Goal: Task Accomplishment & Management: Complete application form

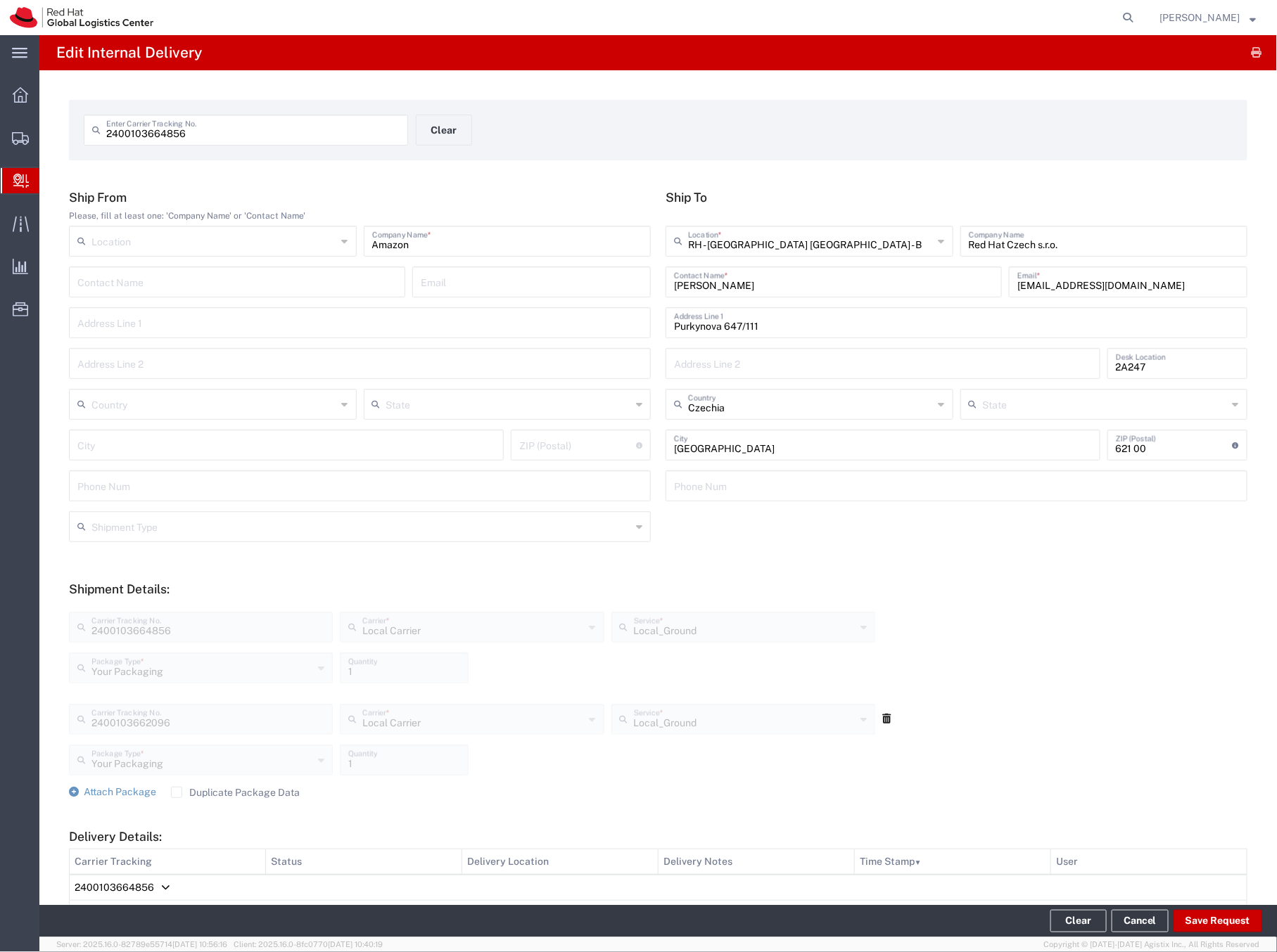
click at [16, 179] on icon at bounding box center [20, 181] width 16 height 14
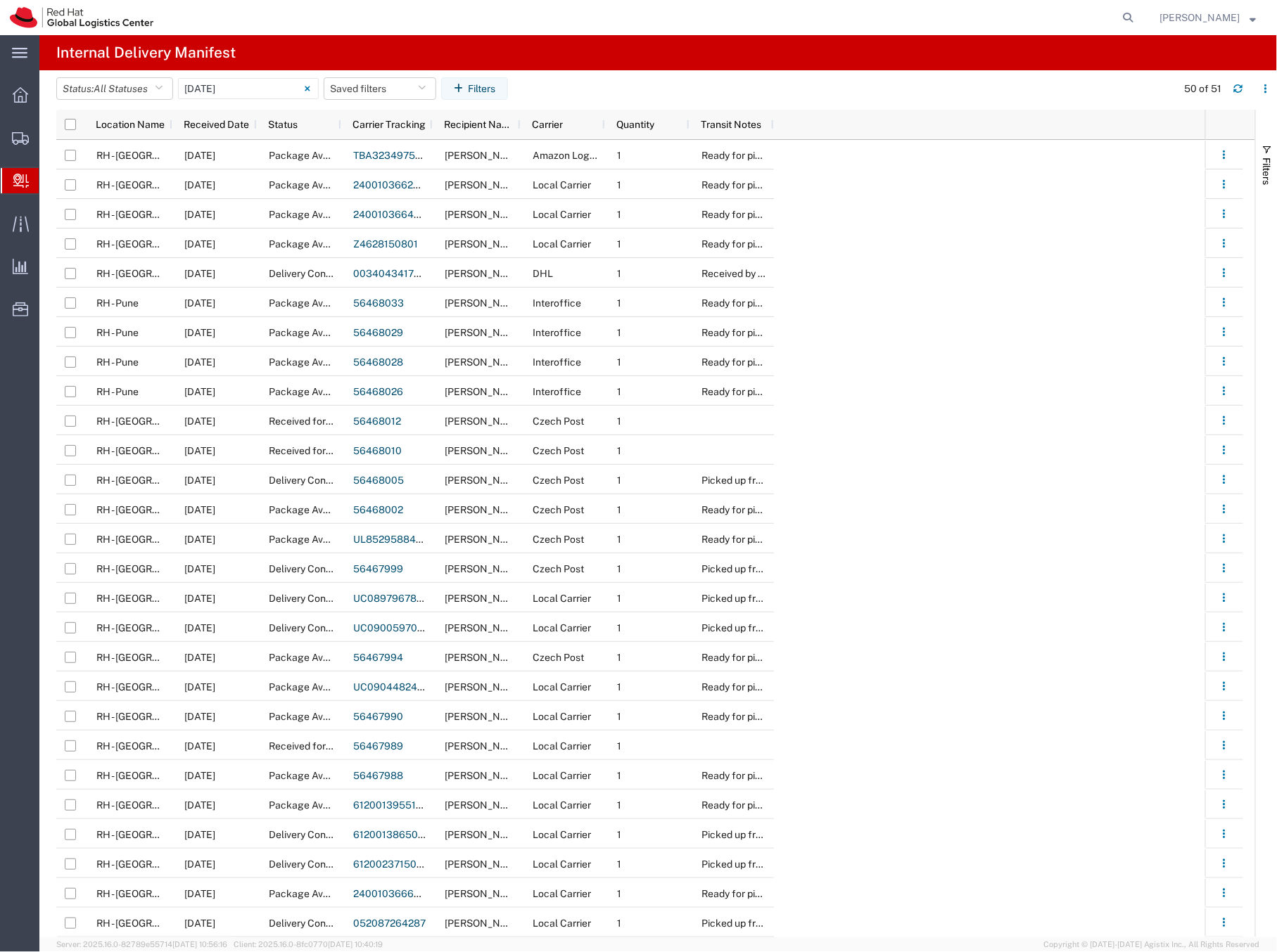
click at [0, 0] on span "Create Delivery" at bounding box center [0, 0] width 0 height 0
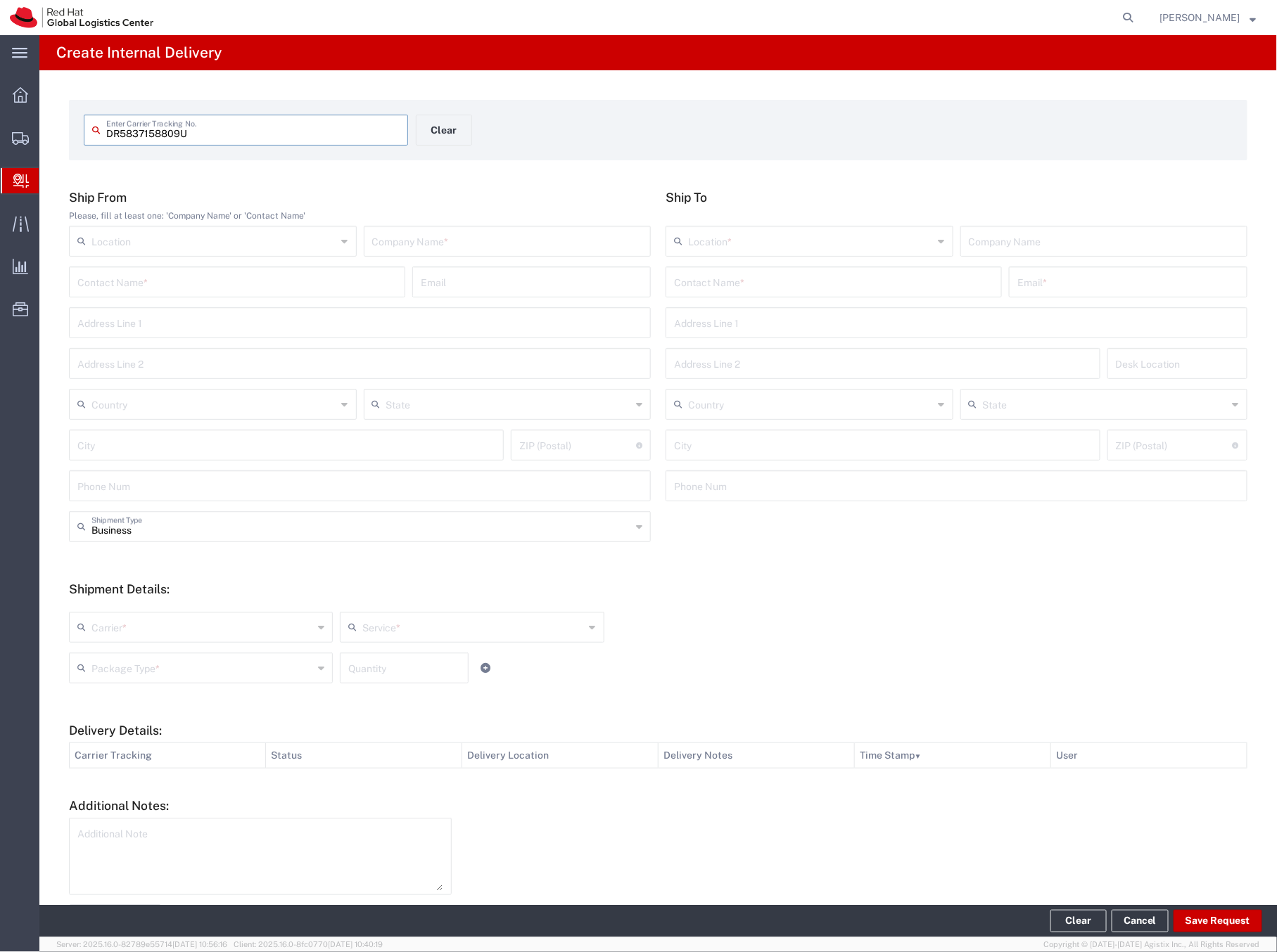
type input "DR5837158809U"
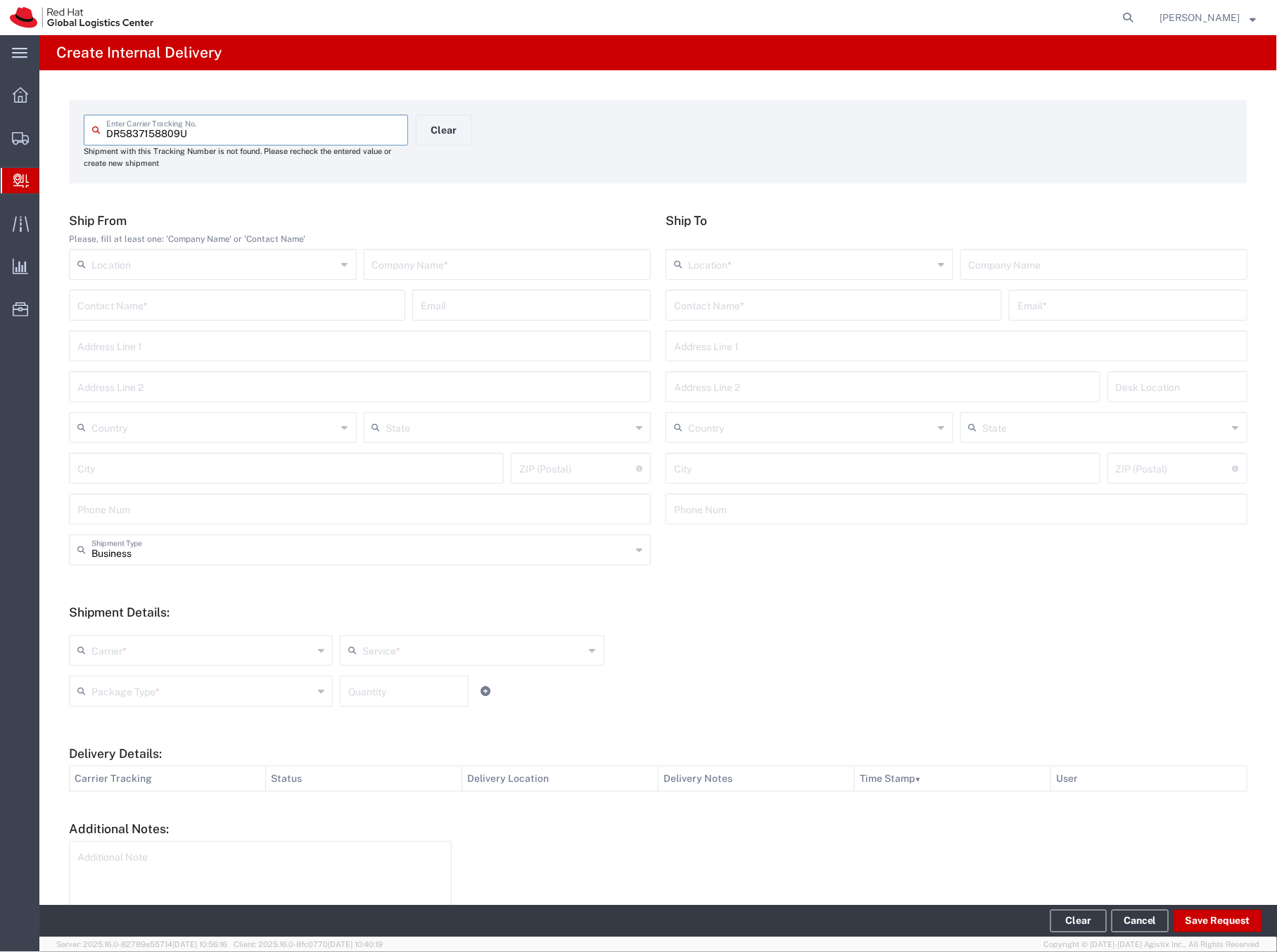
click at [380, 260] on input "text" at bounding box center [507, 263] width 271 height 25
type input "Moje knihy"
click at [729, 312] on input "text" at bounding box center [833, 304] width 320 height 25
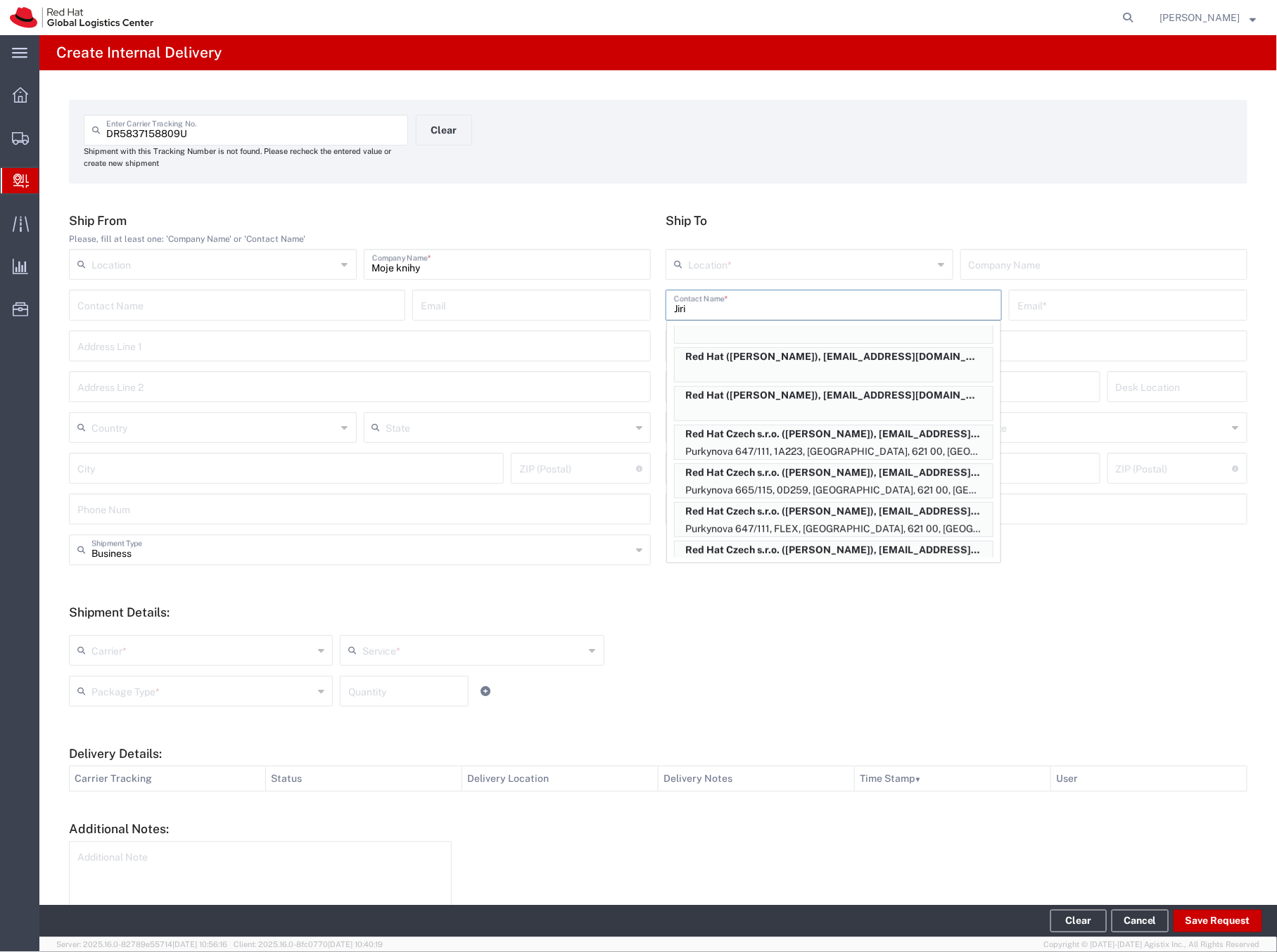
scroll to position [311, 0]
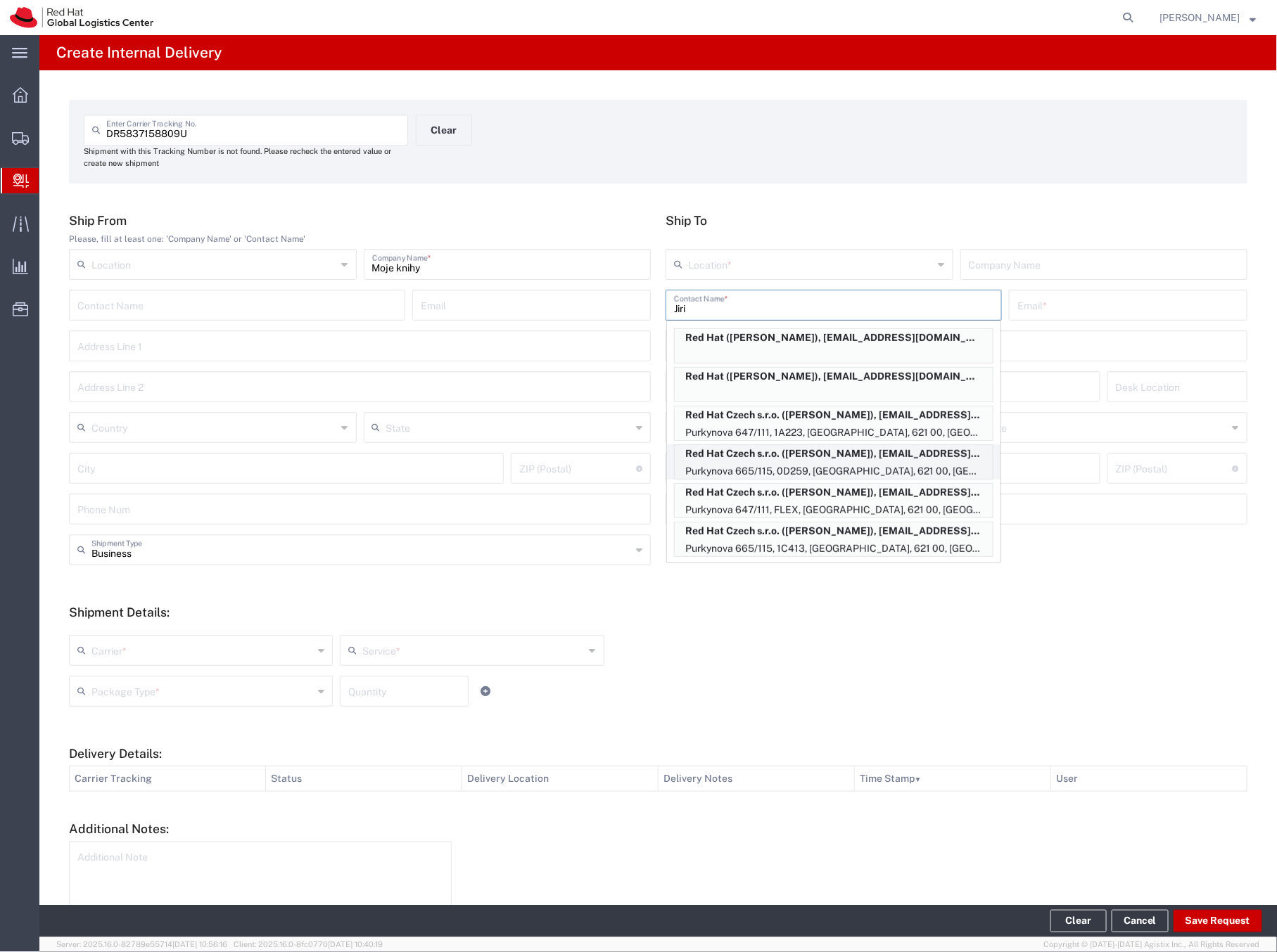
type input "Jiri"
click at [784, 454] on p "Red Hat Czech s.r.o. (Jiri Denemark), jdenemar@redhat.com" at bounding box center [833, 454] width 318 height 18
type input "RH - [GEOGRAPHIC_DATA] [GEOGRAPHIC_DATA] - C"
type input "Red Hat Czech s.r.o."
type input "Jiri Denemark"
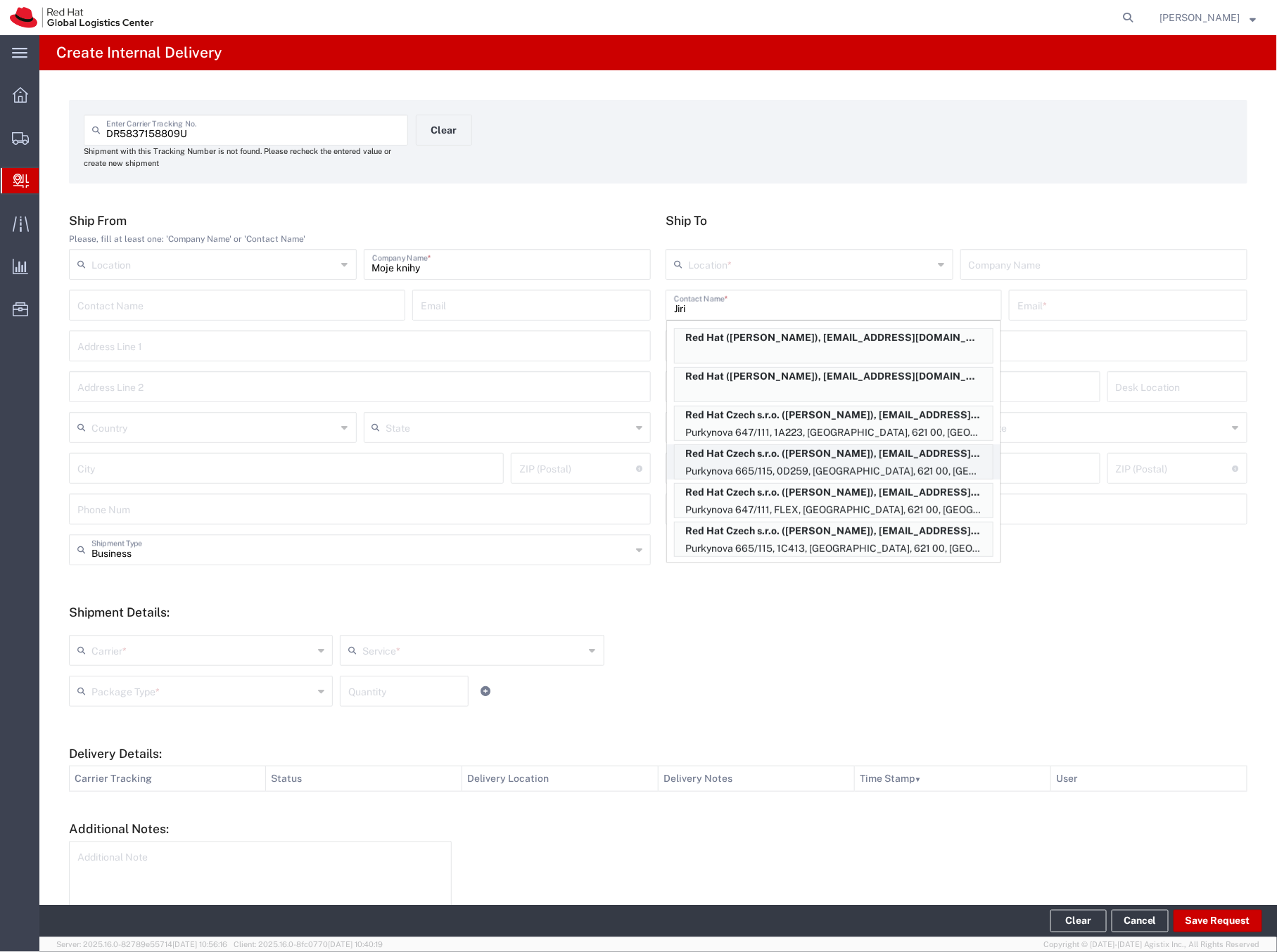
type input "jdenemar@redhat.com"
type input "Purkynova 665/115"
type input "0D259"
type input "Czechia"
type input "[GEOGRAPHIC_DATA]"
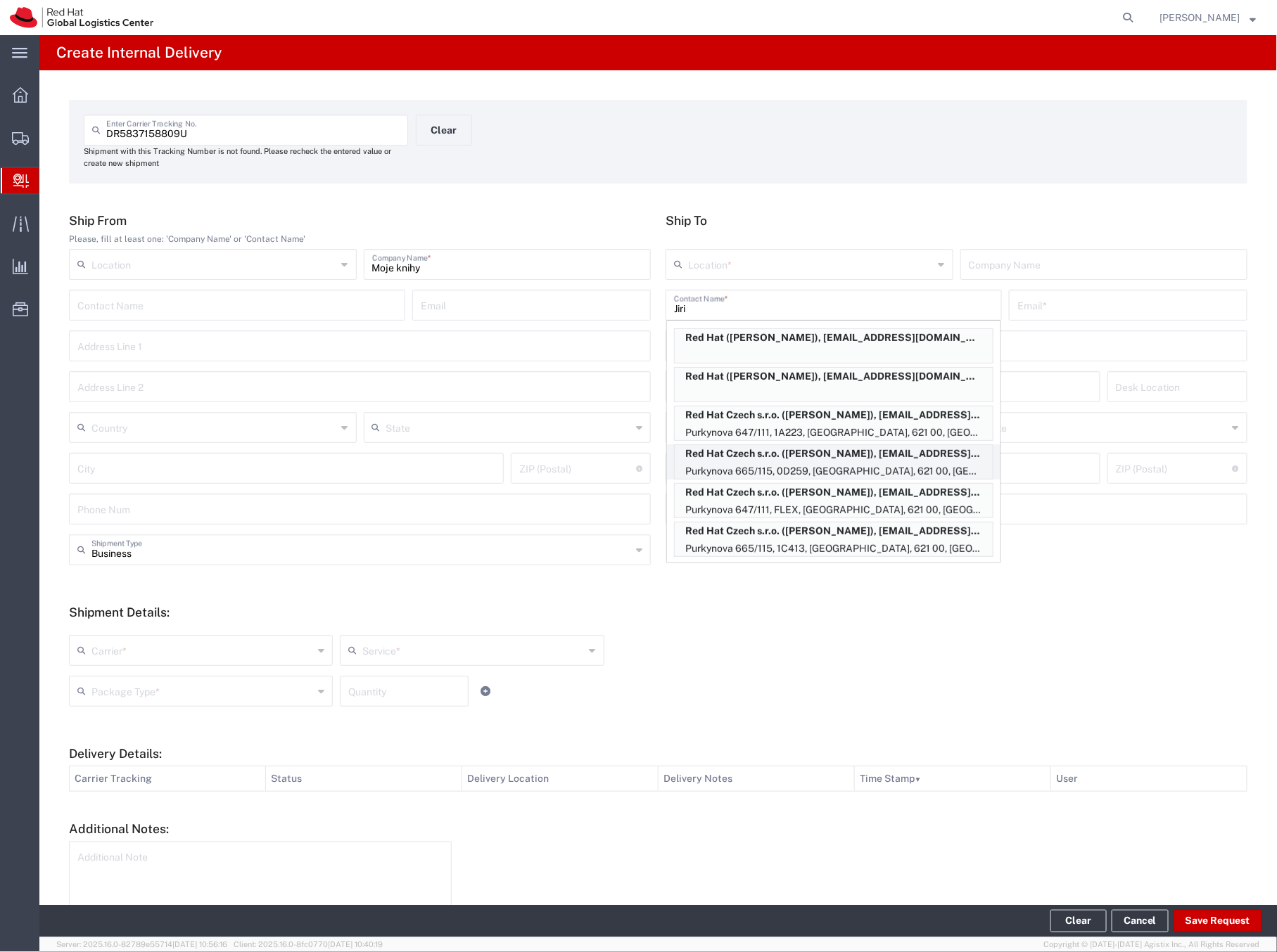
type input "621 00"
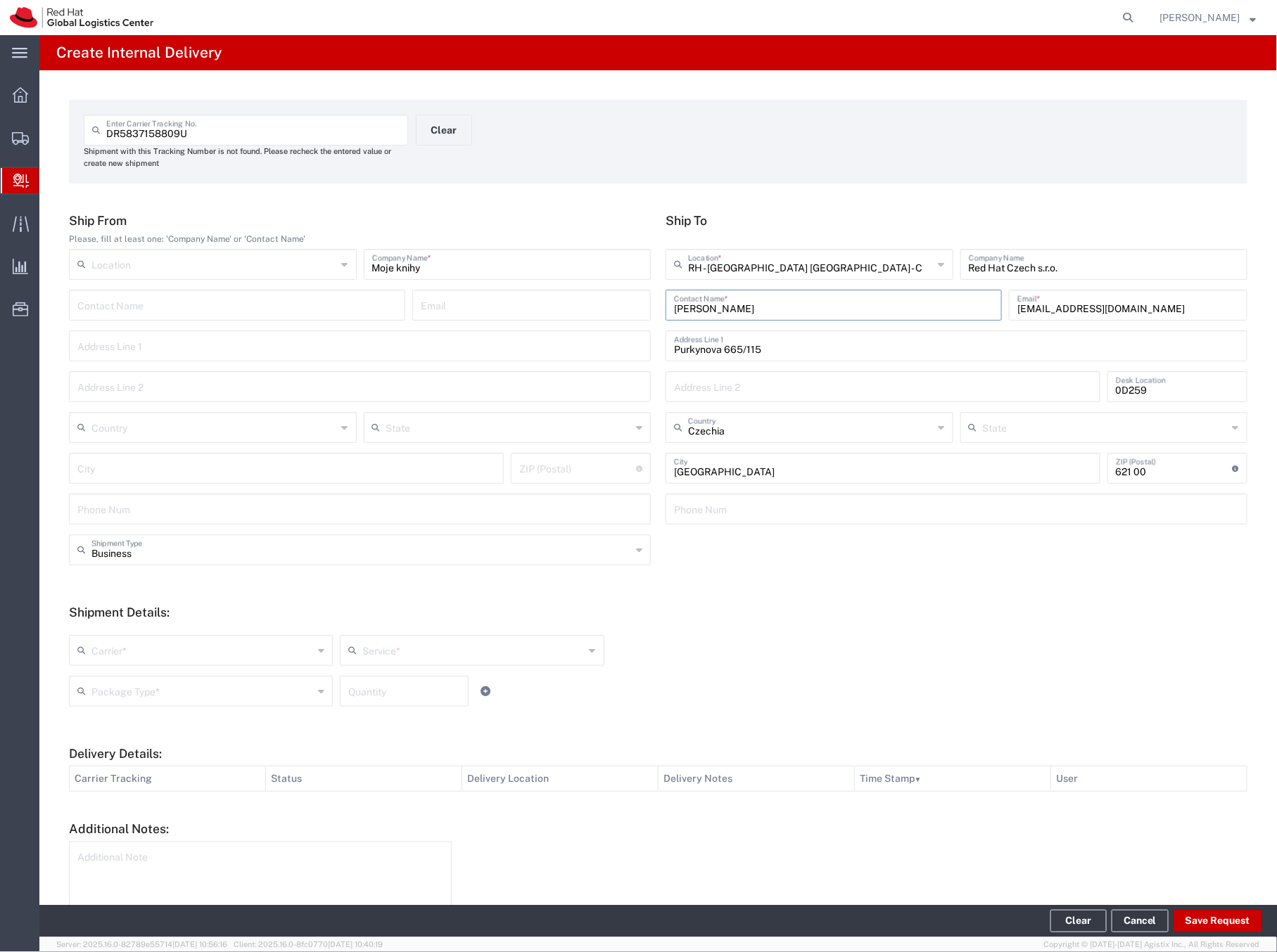
click at [135, 608] on input "text" at bounding box center [202, 650] width 222 height 25
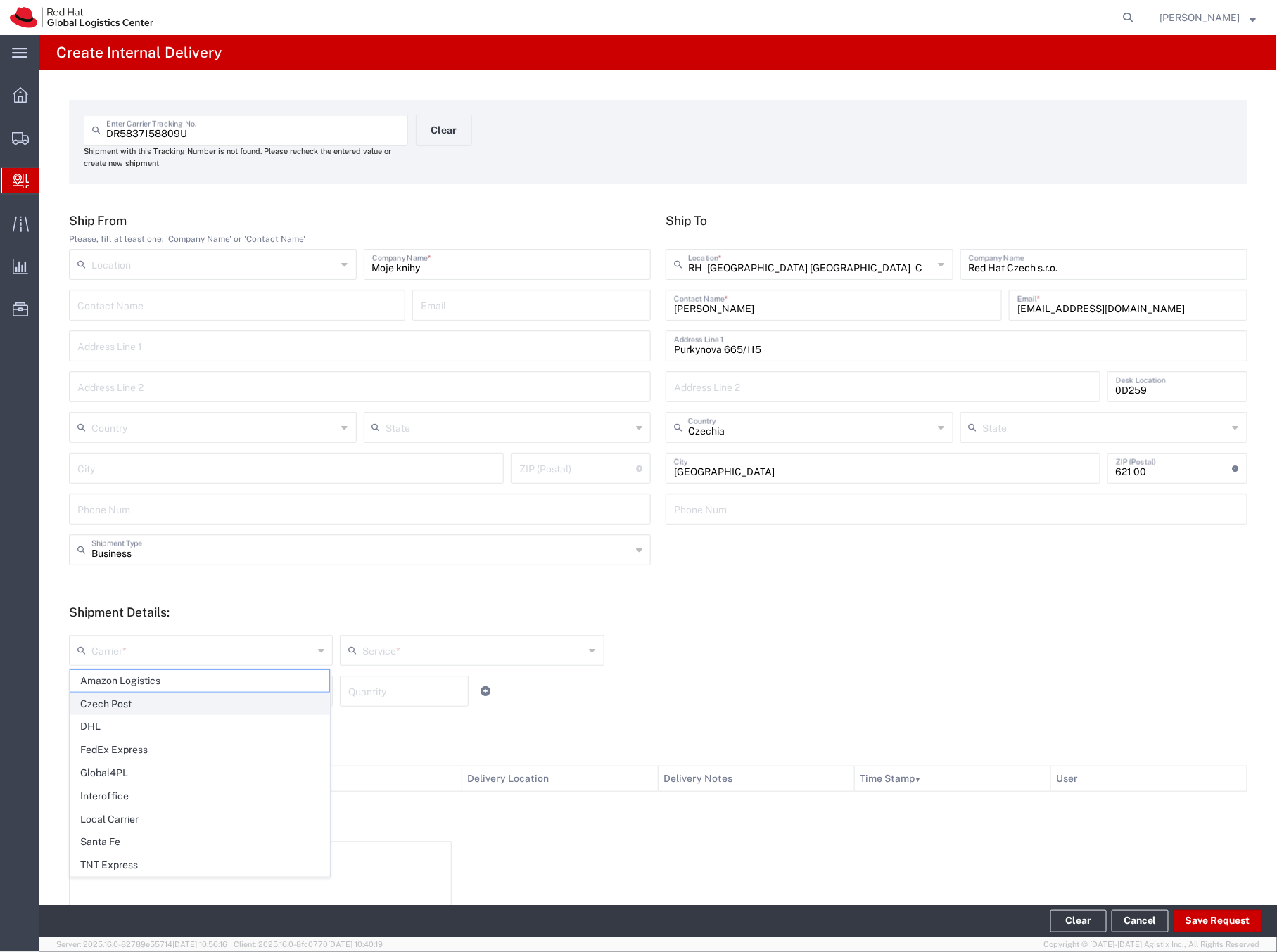
click at [106, 608] on span "Czech Post" at bounding box center [199, 704] width 259 height 22
type input "Czech Post"
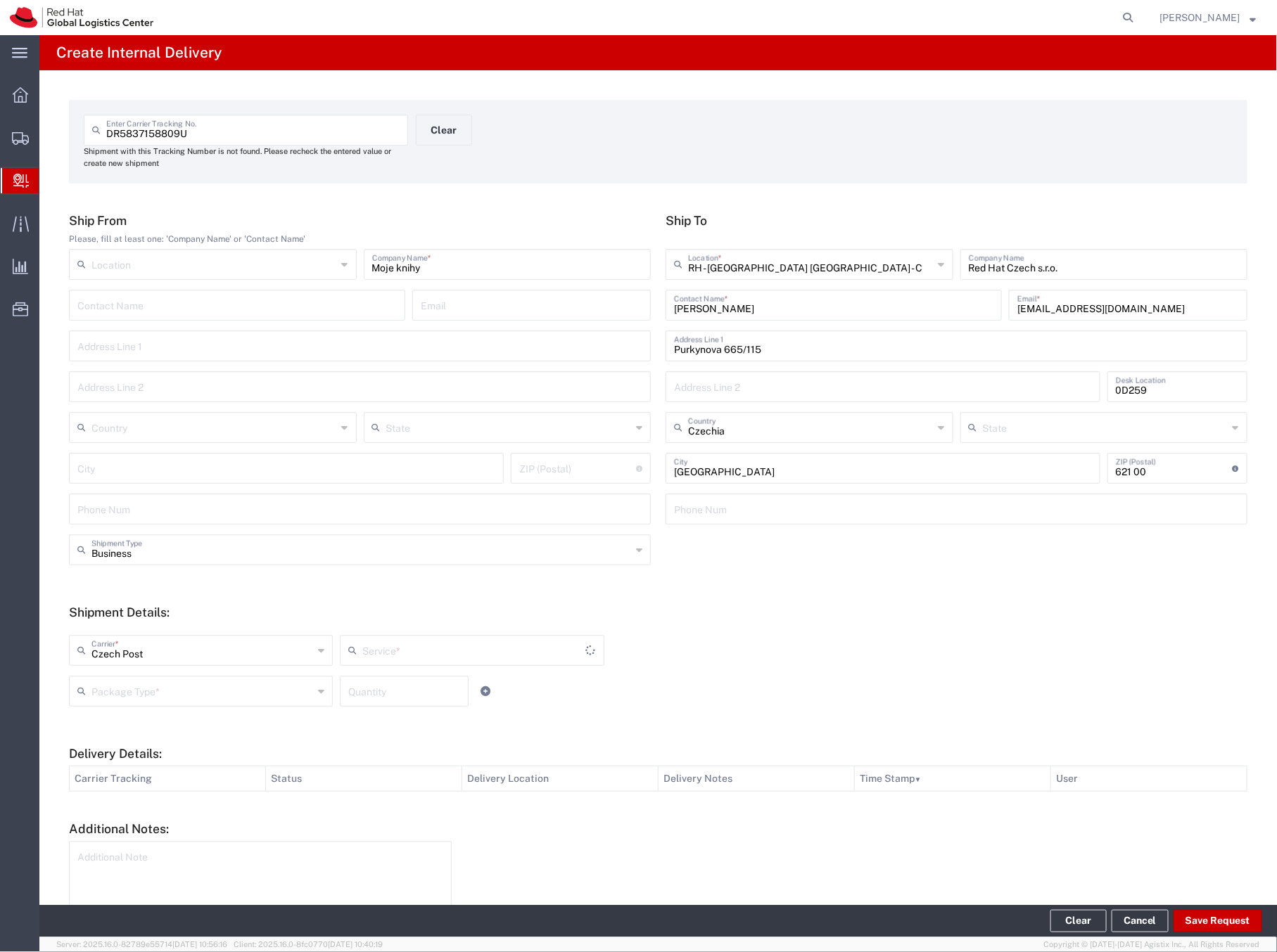
type input "Ground"
click at [164, 608] on input "text" at bounding box center [202, 691] width 222 height 25
click at [134, 608] on span "Your Packaging" at bounding box center [199, 814] width 259 height 22
type input "Your Packaging"
click at [352, 608] on input "number" at bounding box center [404, 691] width 112 height 25
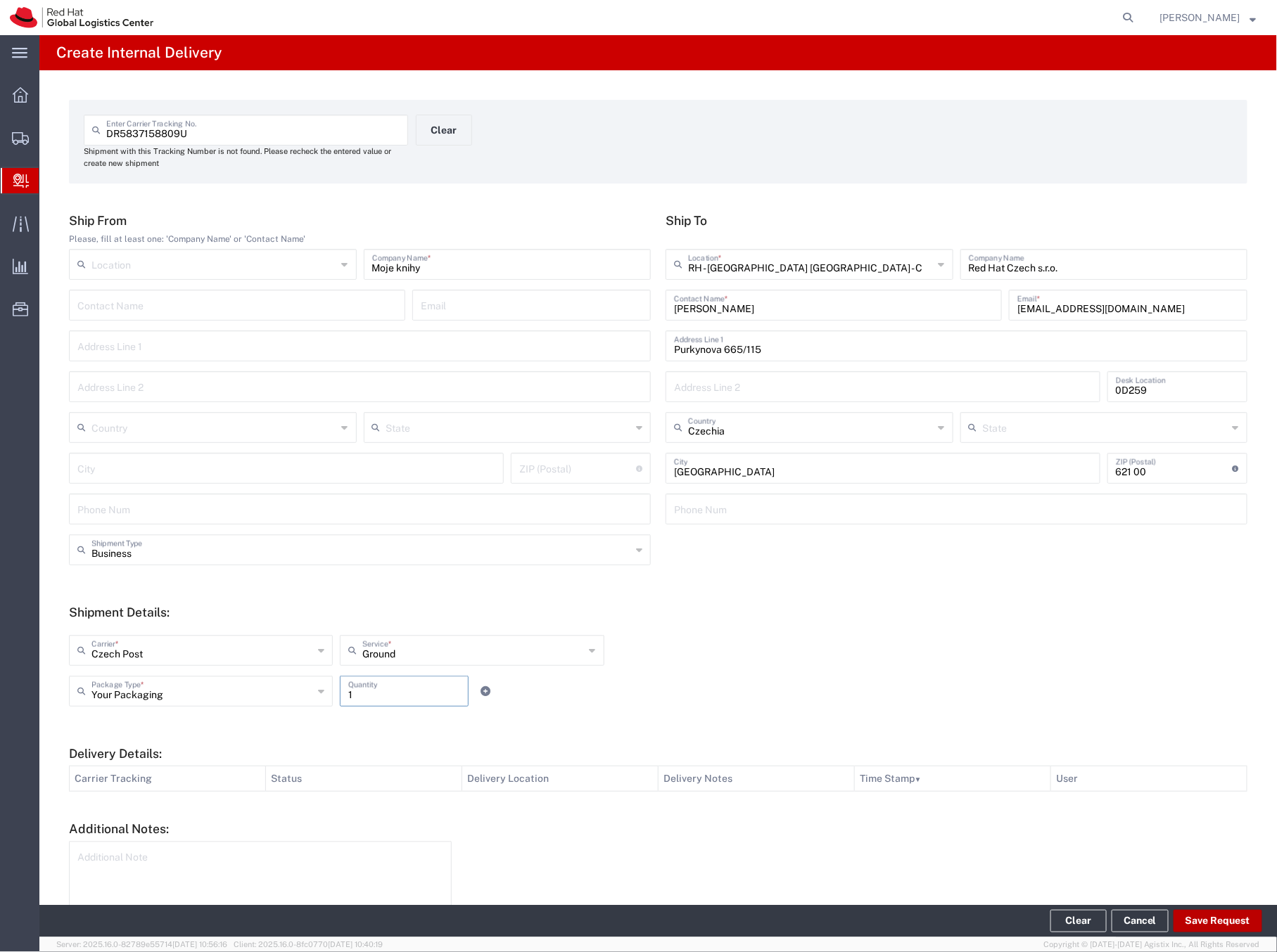
type input "1"
click at [1181, 608] on button "Save Request" at bounding box center [1218, 922] width 88 height 23
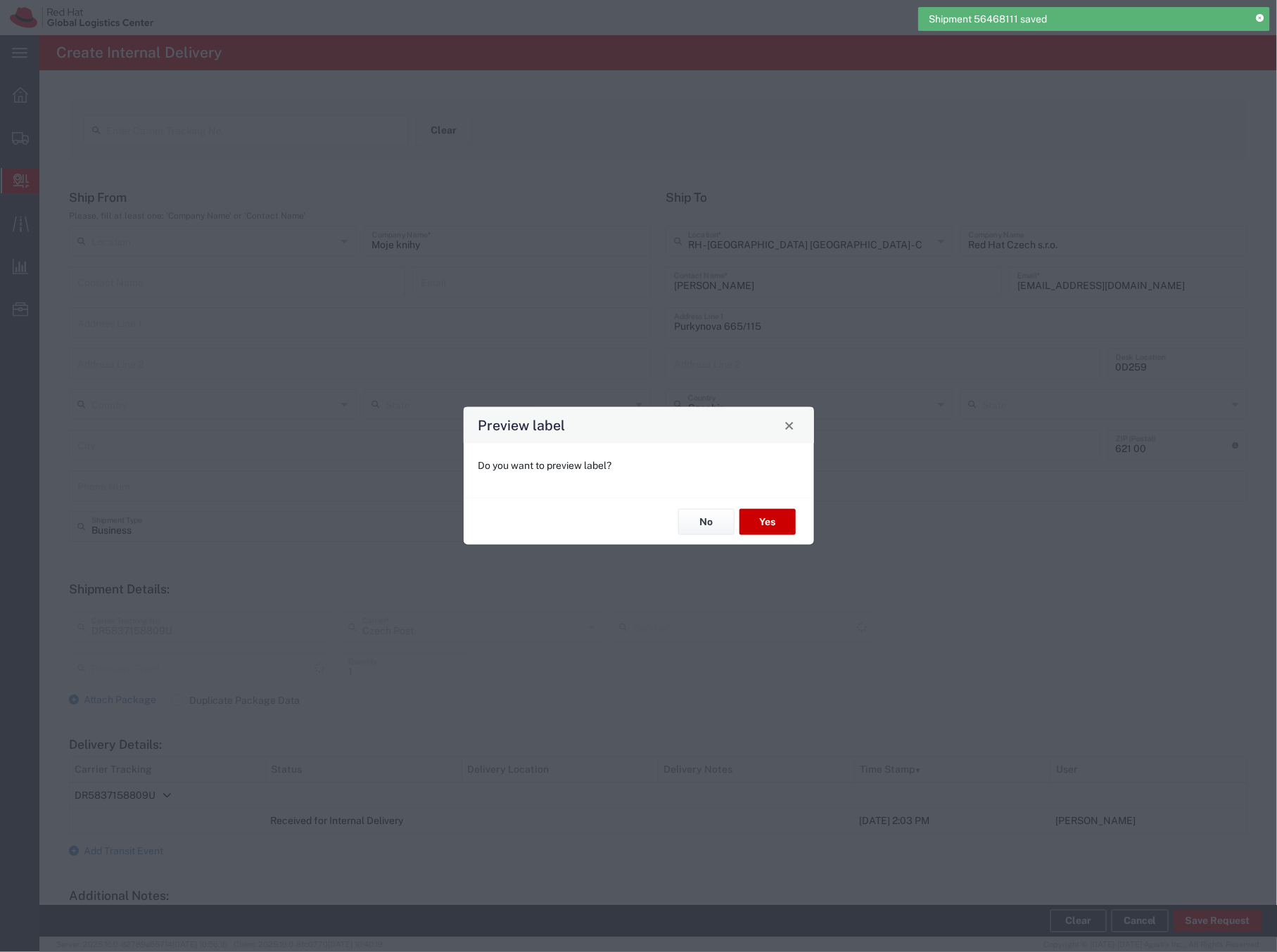
type input "Your Packaging"
type input "Ground"
click at [769, 517] on button "Yes" at bounding box center [768, 522] width 56 height 26
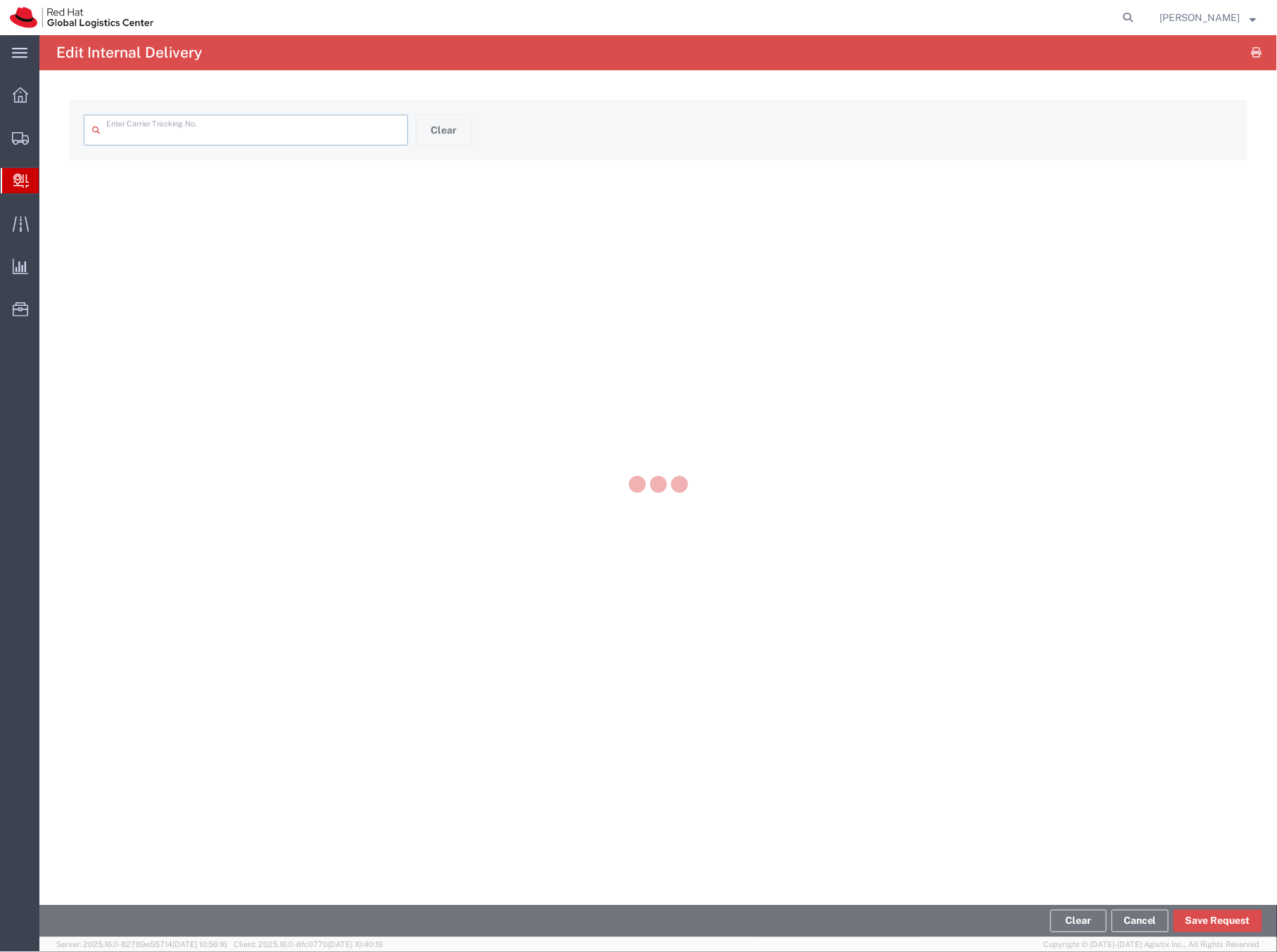
type input "DR5837158809U"
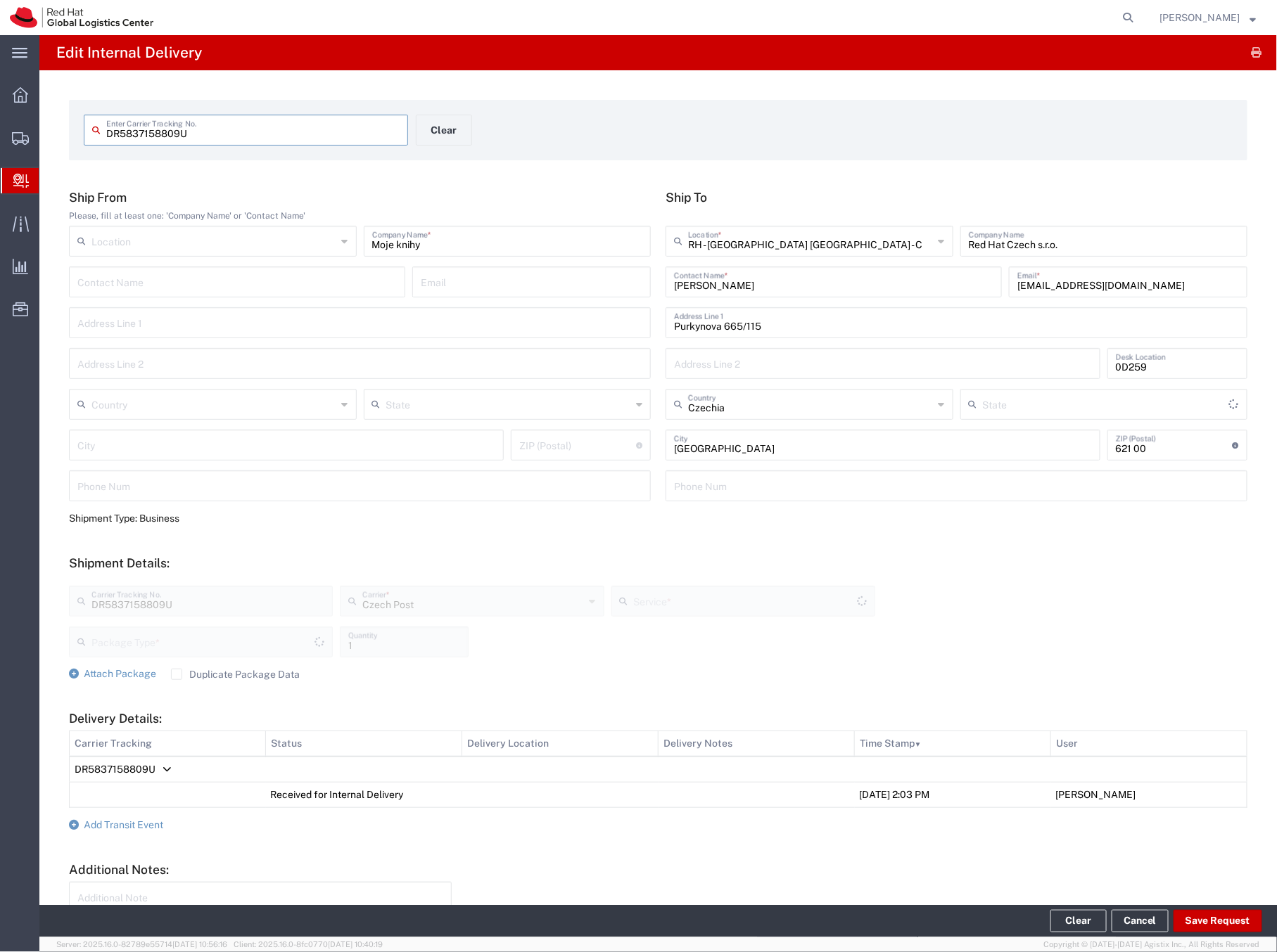
type input "Your Packaging"
type input "Ground"
click at [0, 0] on span "Create Delivery" at bounding box center [0, 0] width 0 height 0
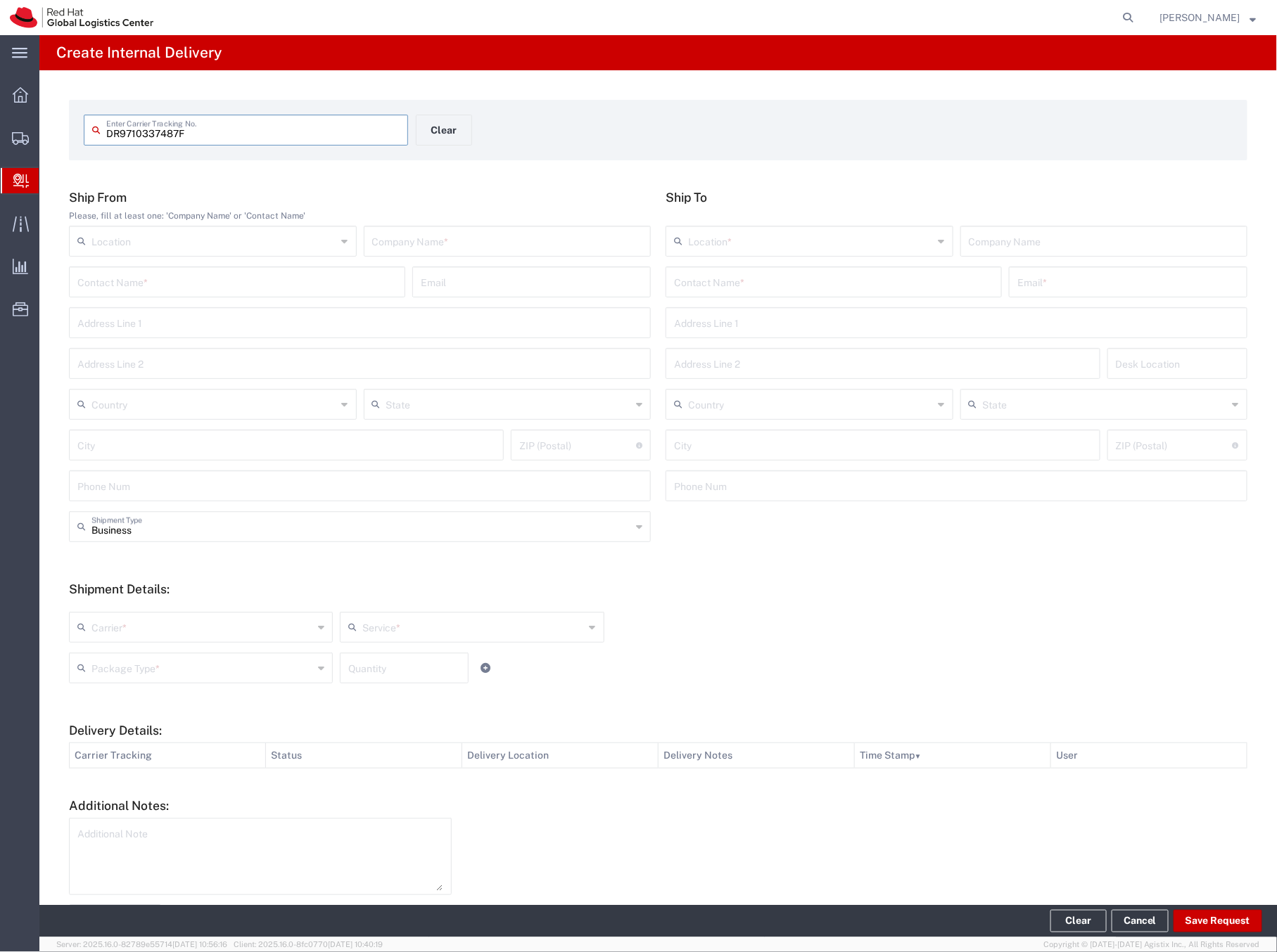
type input "DR9710337487F"
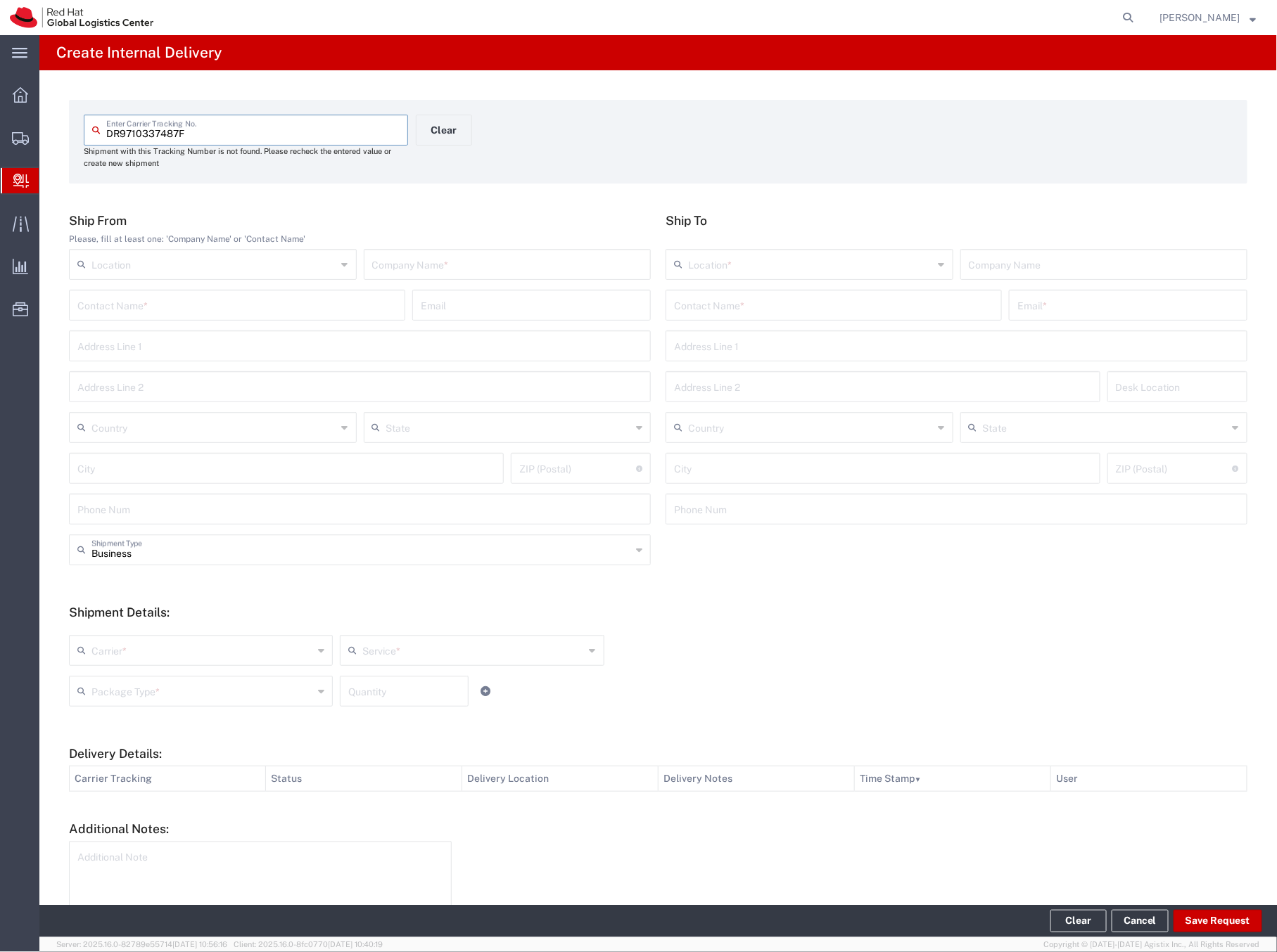
click at [392, 257] on input "text" at bounding box center [507, 263] width 271 height 25
type input "[GEOGRAPHIC_DATA]"
click at [729, 302] on input "text" at bounding box center [833, 304] width 320 height 25
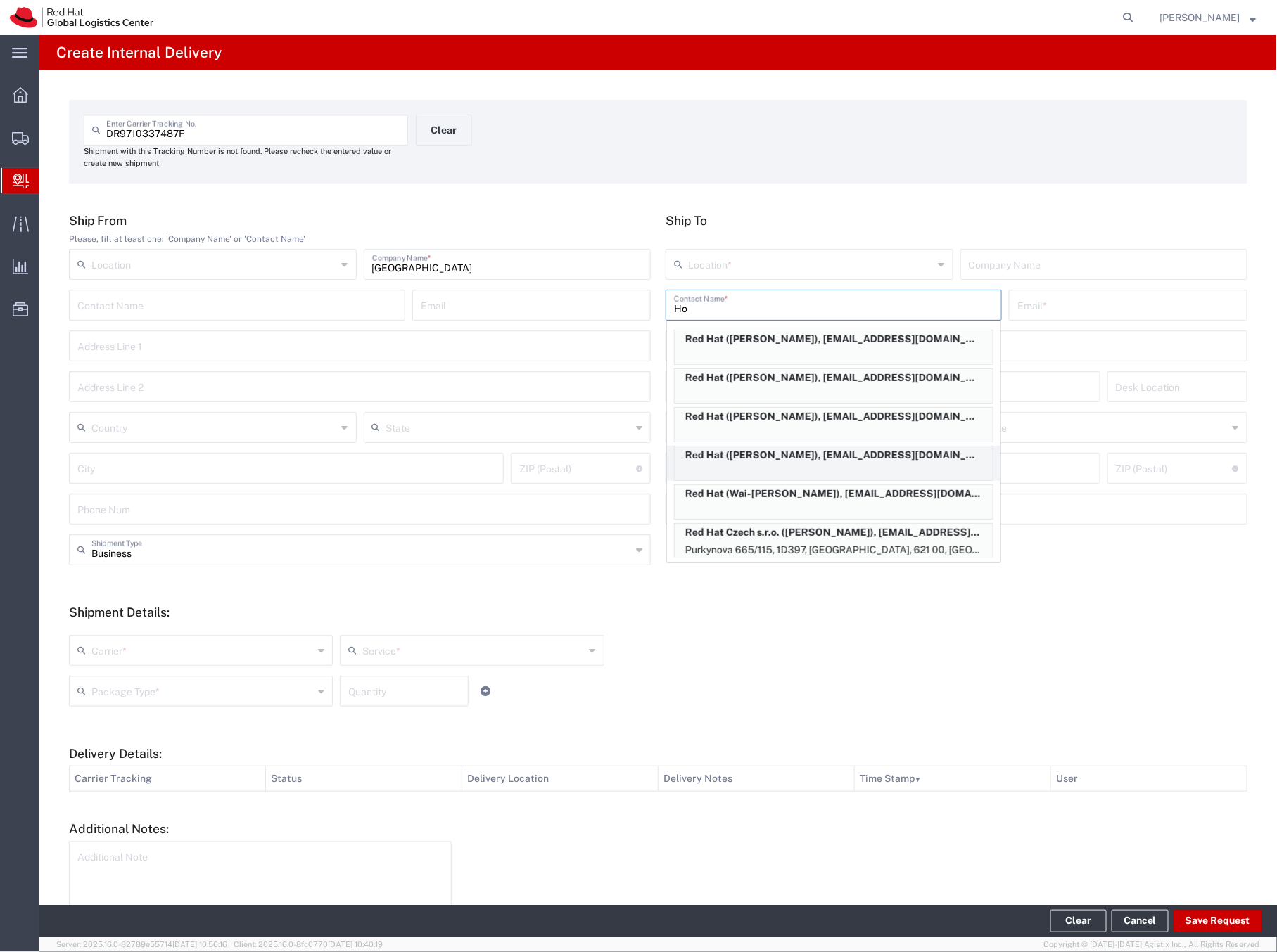
type input "H"
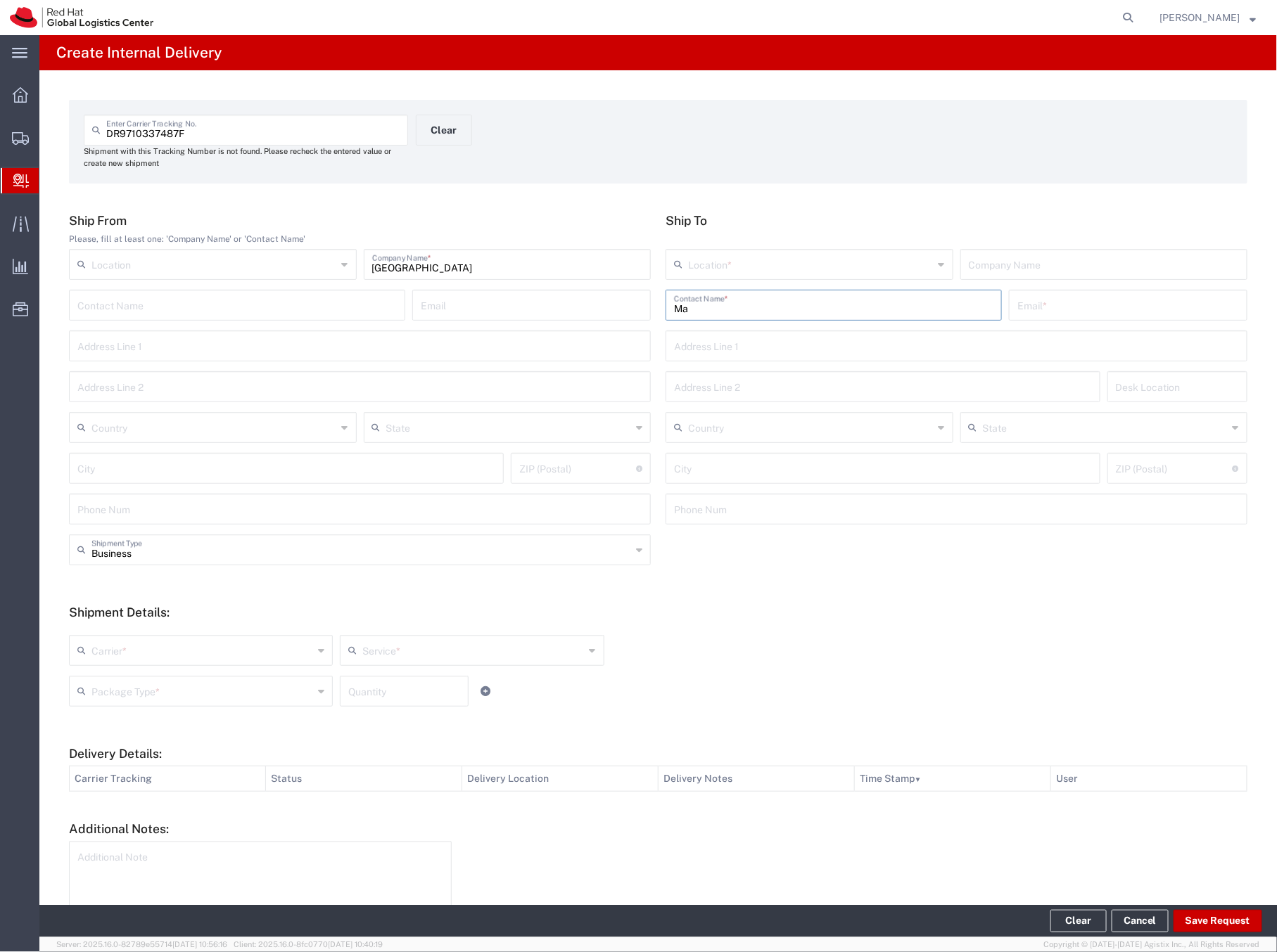
type input "M"
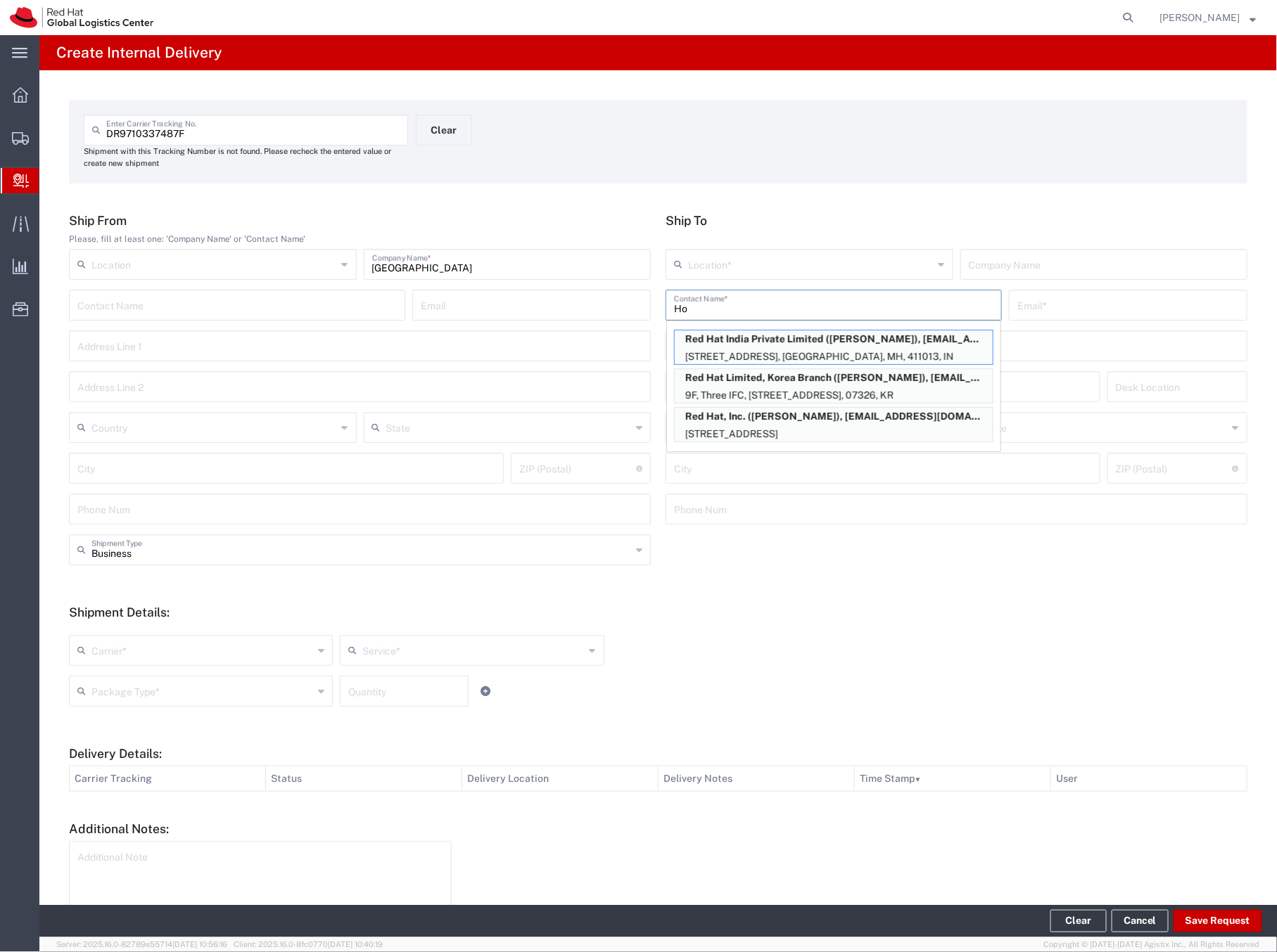
type input "H"
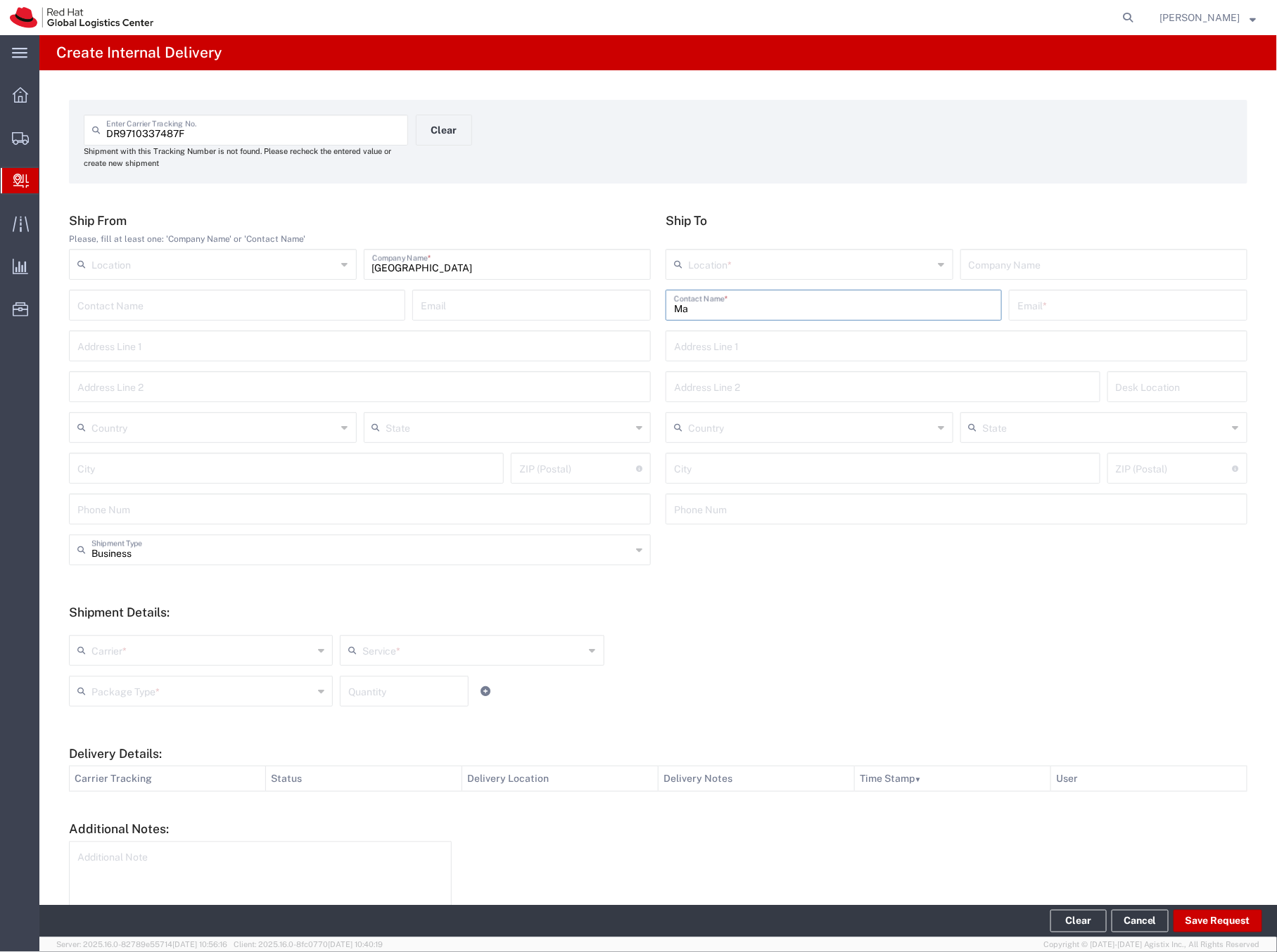
type input "M"
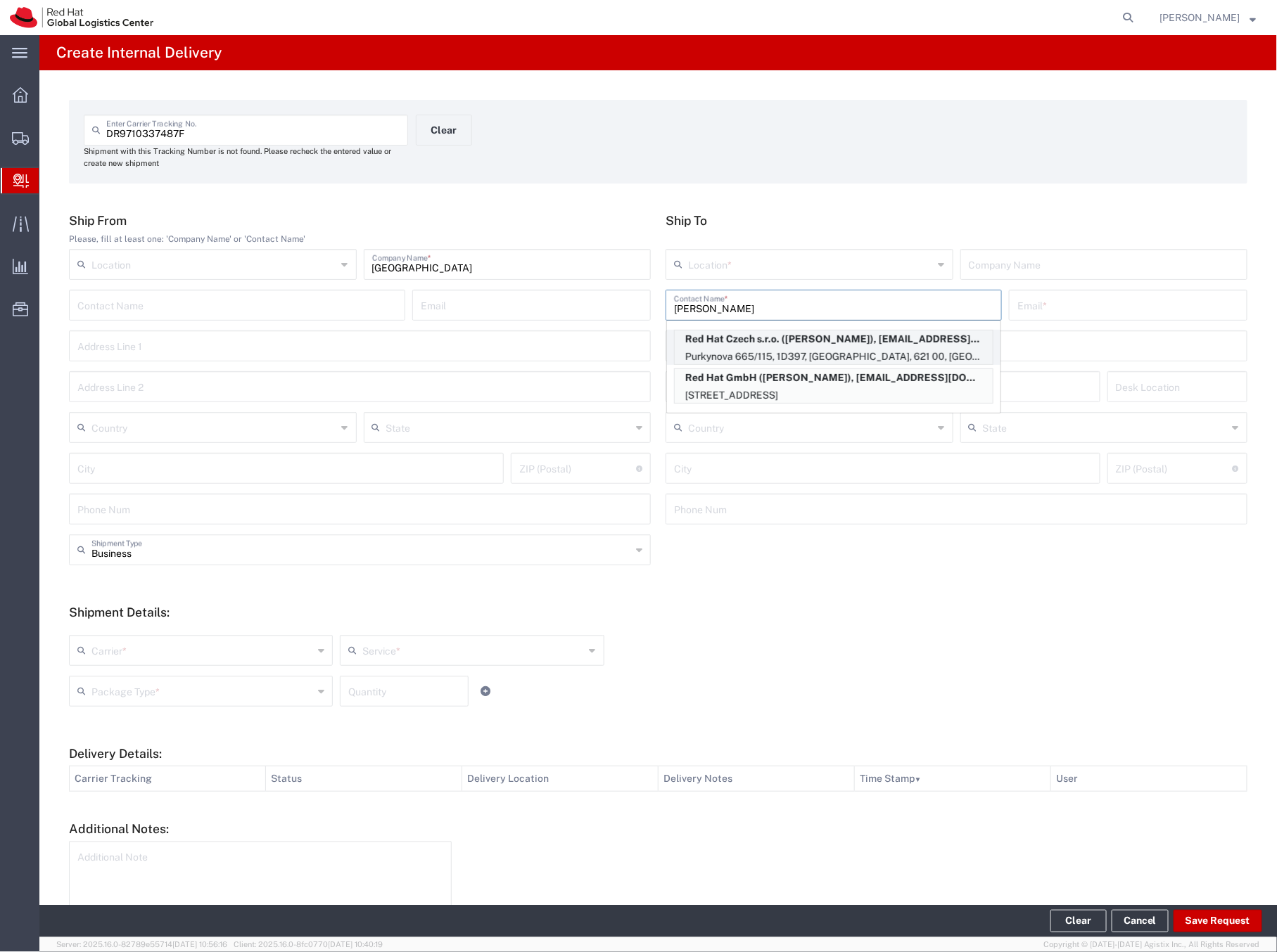
type input "Hoyer"
click at [790, 341] on p "Red Hat Czech s.r.o. (Martin Hoyer), mhoyer@redhat.com" at bounding box center [833, 339] width 318 height 18
type input "RH - [GEOGRAPHIC_DATA] [GEOGRAPHIC_DATA] - C"
type input "Red Hat Czech s.r.o."
type input "Martin Hoyer"
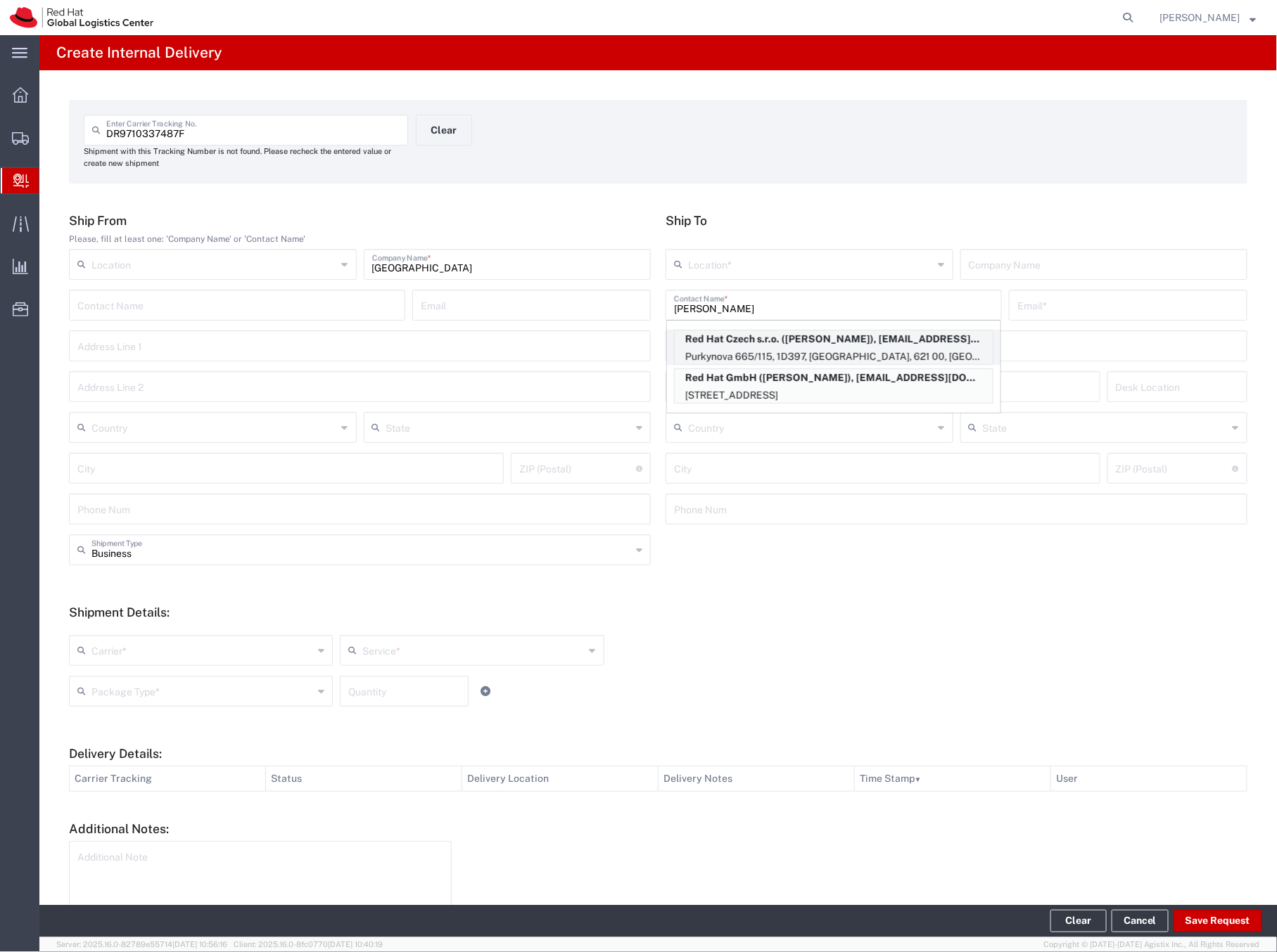
type input "mhoyer@redhat.com"
type input "Purkynova 665/115"
type input "1D397"
type input "Czechia"
type input "[GEOGRAPHIC_DATA]"
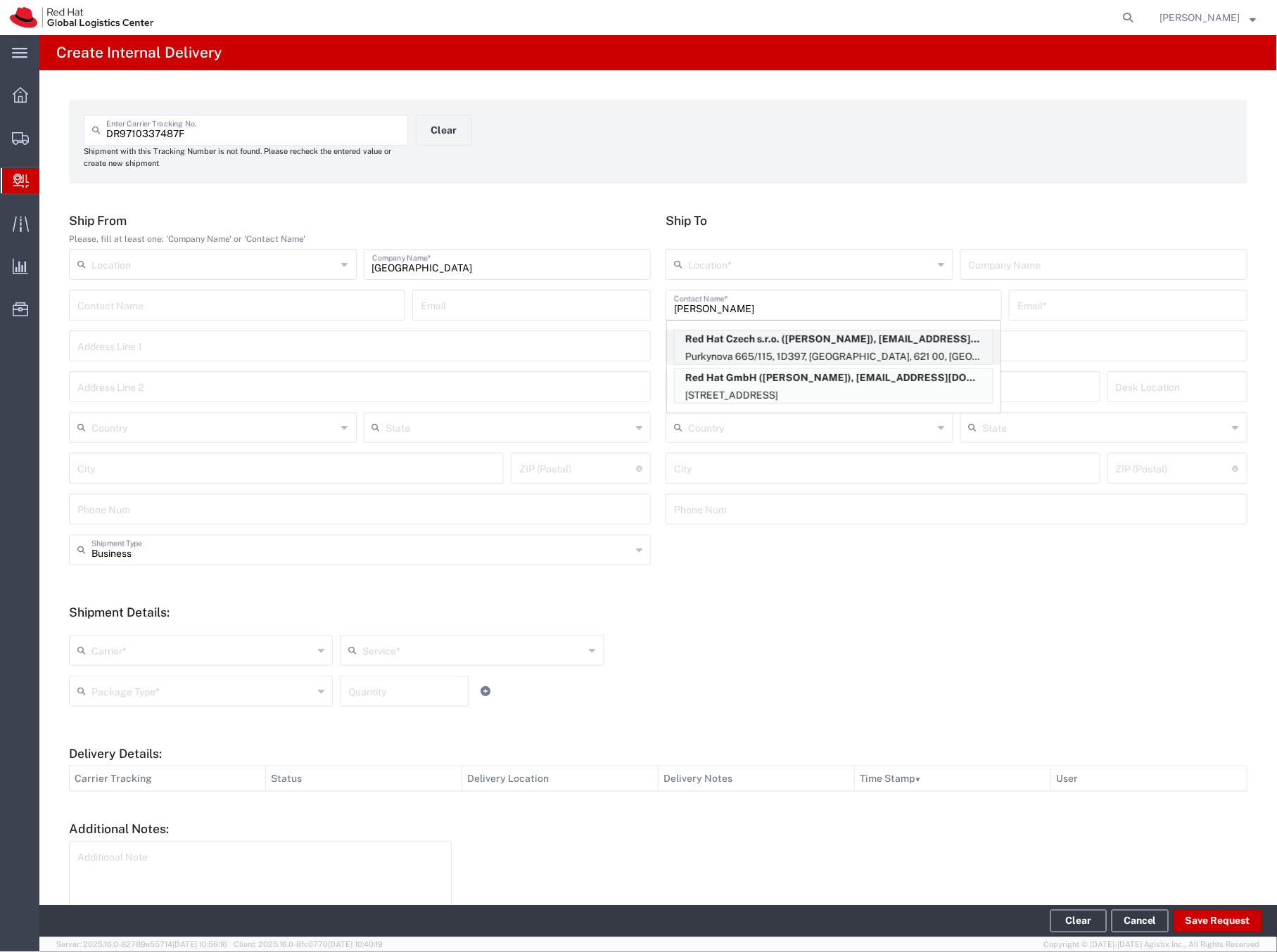
type input "621 00"
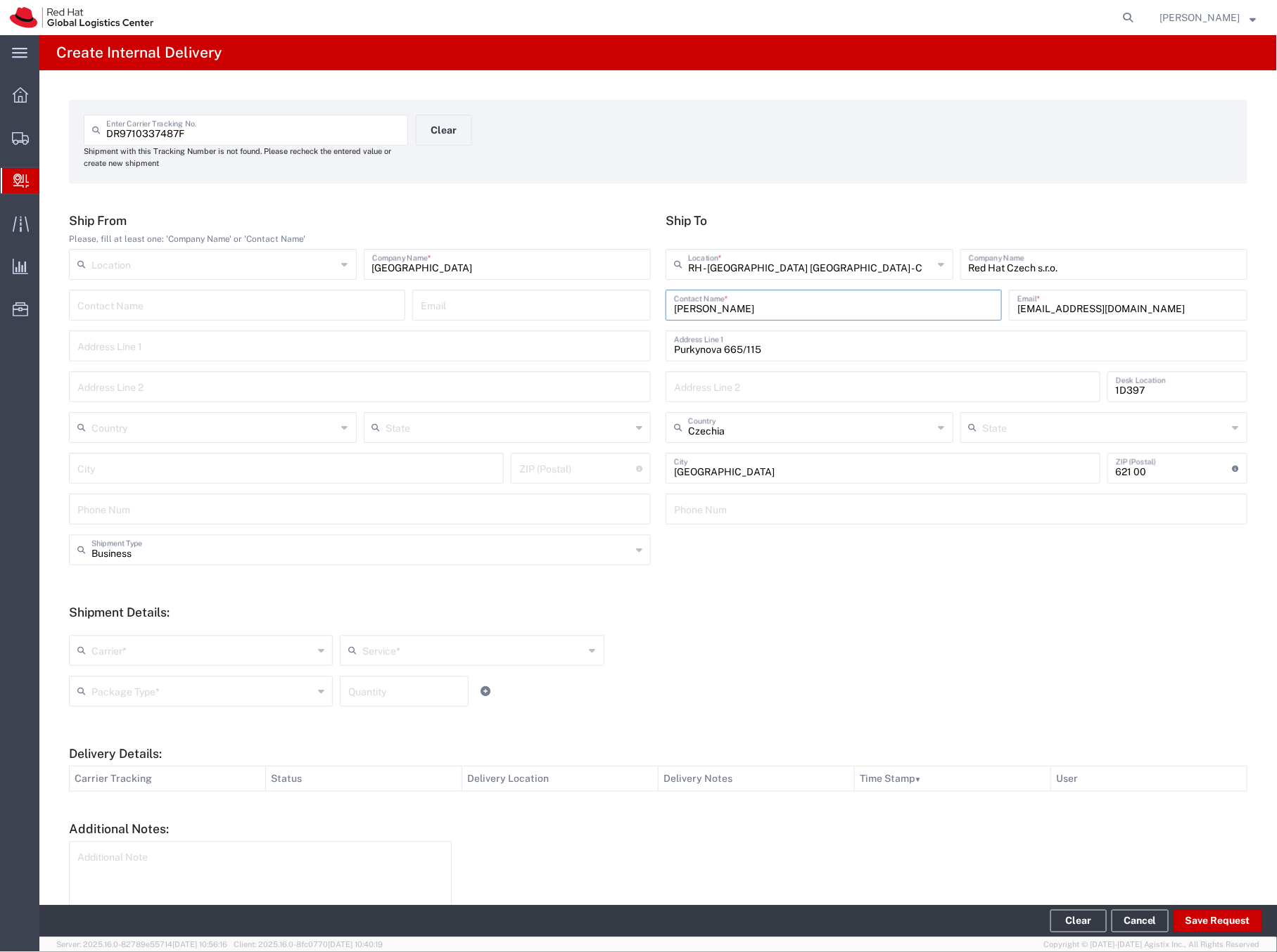
click at [144, 608] on input "text" at bounding box center [202, 650] width 222 height 25
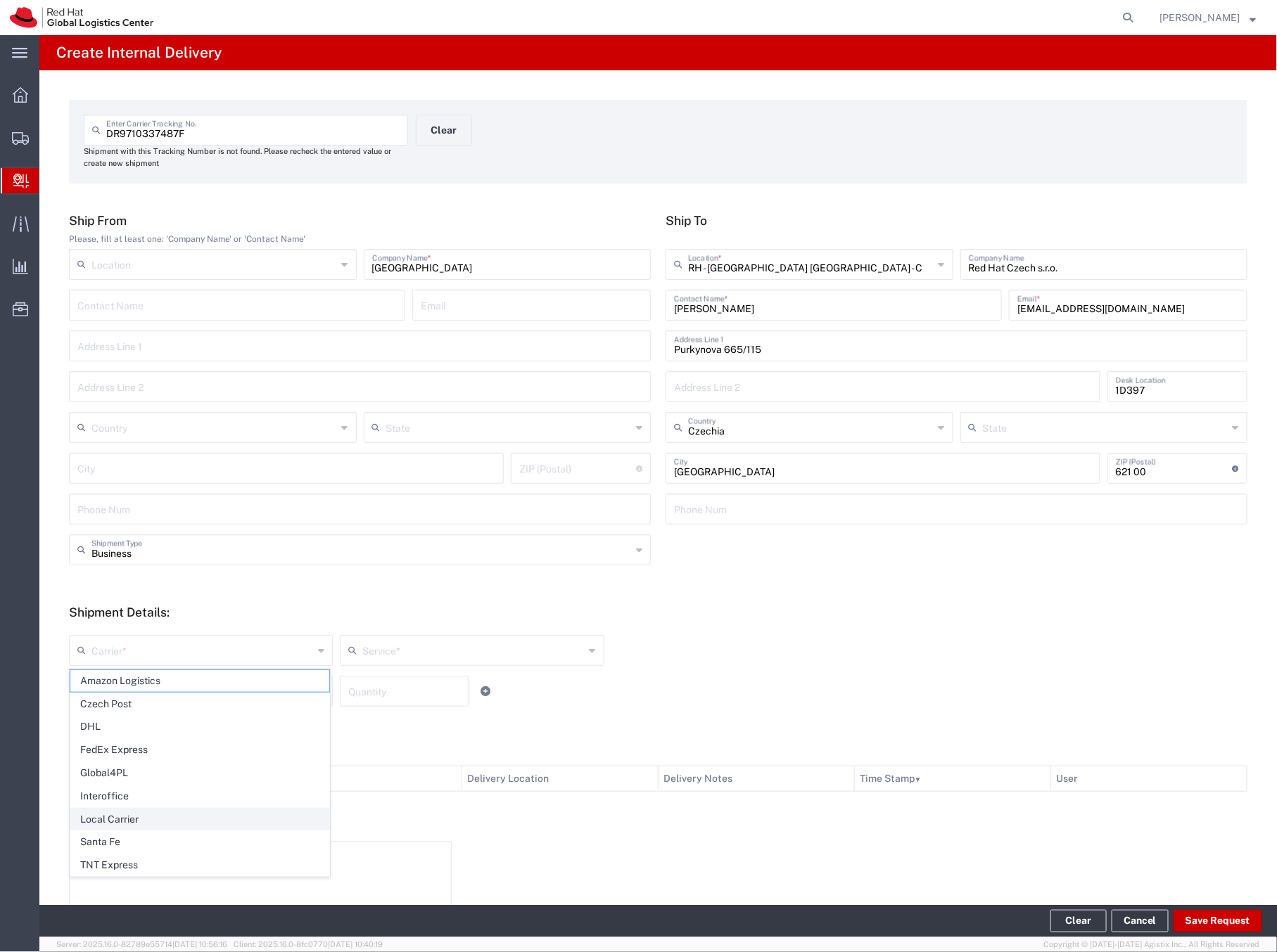
click at [110, 608] on span "Local Carrier" at bounding box center [199, 820] width 259 height 22
type input "Local Carrier"
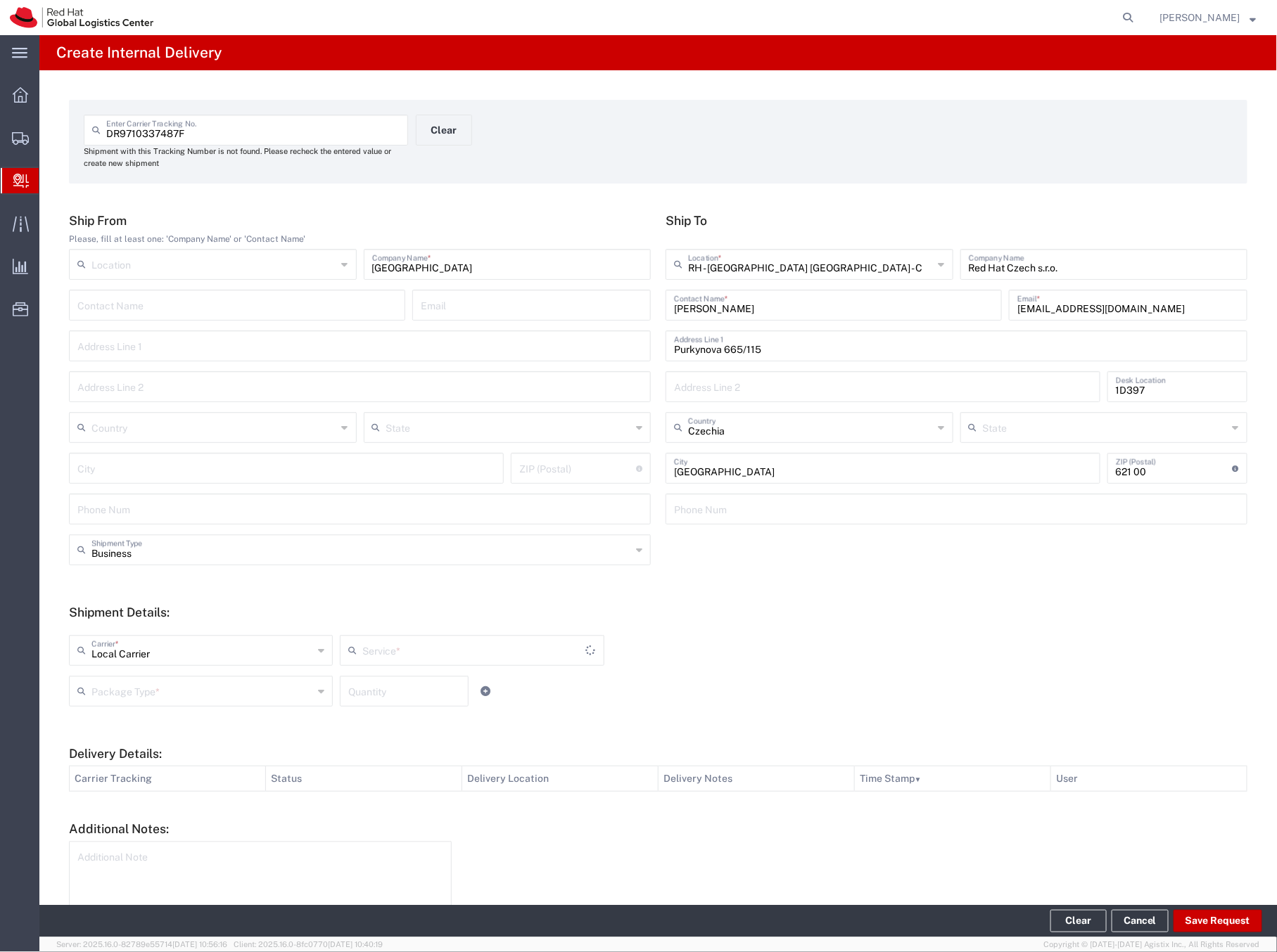
type input "Local_Ground"
click at [164, 608] on input "text" at bounding box center [202, 691] width 222 height 25
click at [146, 608] on span "Your Packaging" at bounding box center [199, 814] width 259 height 22
type input "Your Packaging"
click at [371, 608] on input "number" at bounding box center [404, 691] width 112 height 25
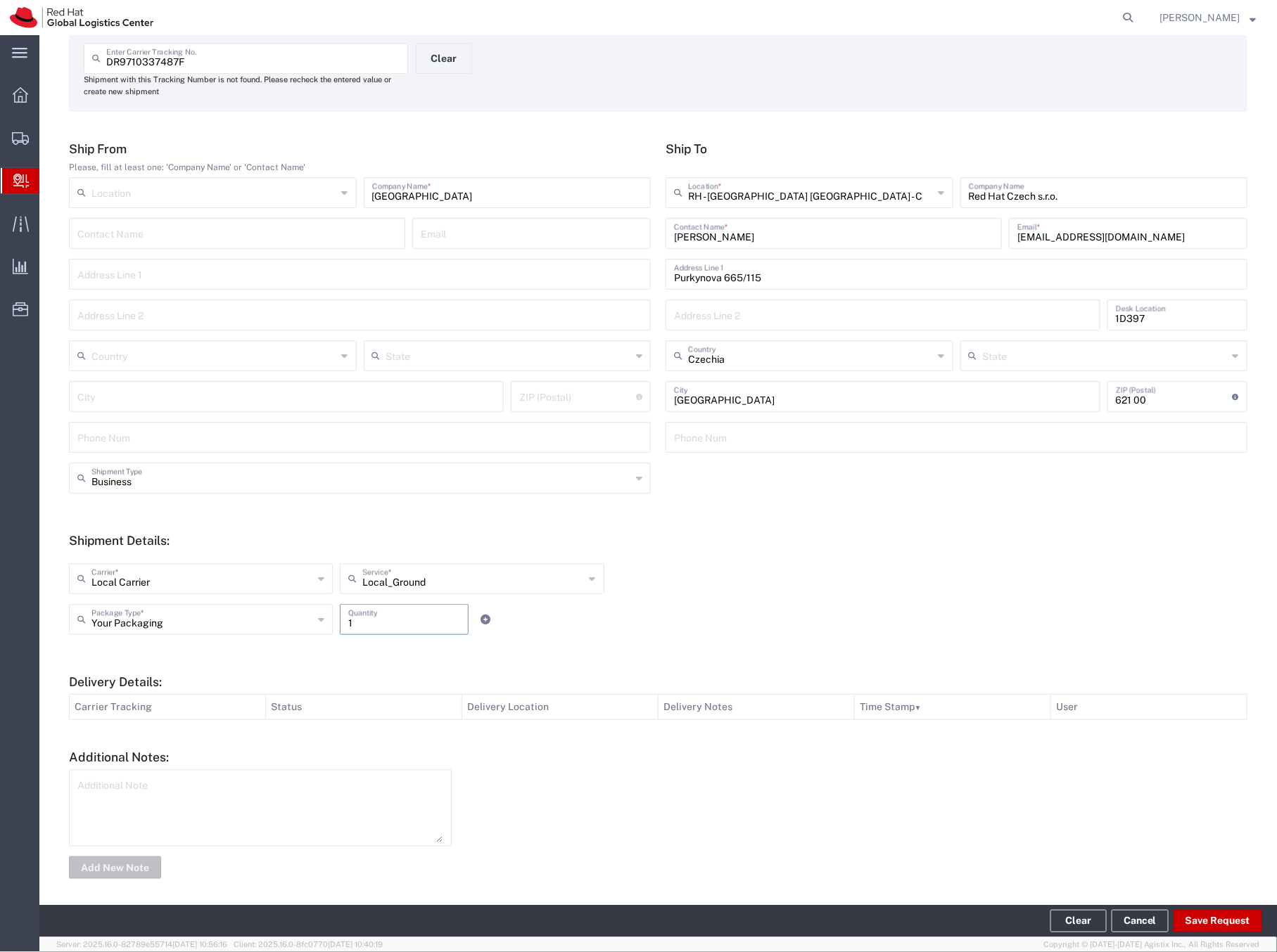
scroll to position [78, 0]
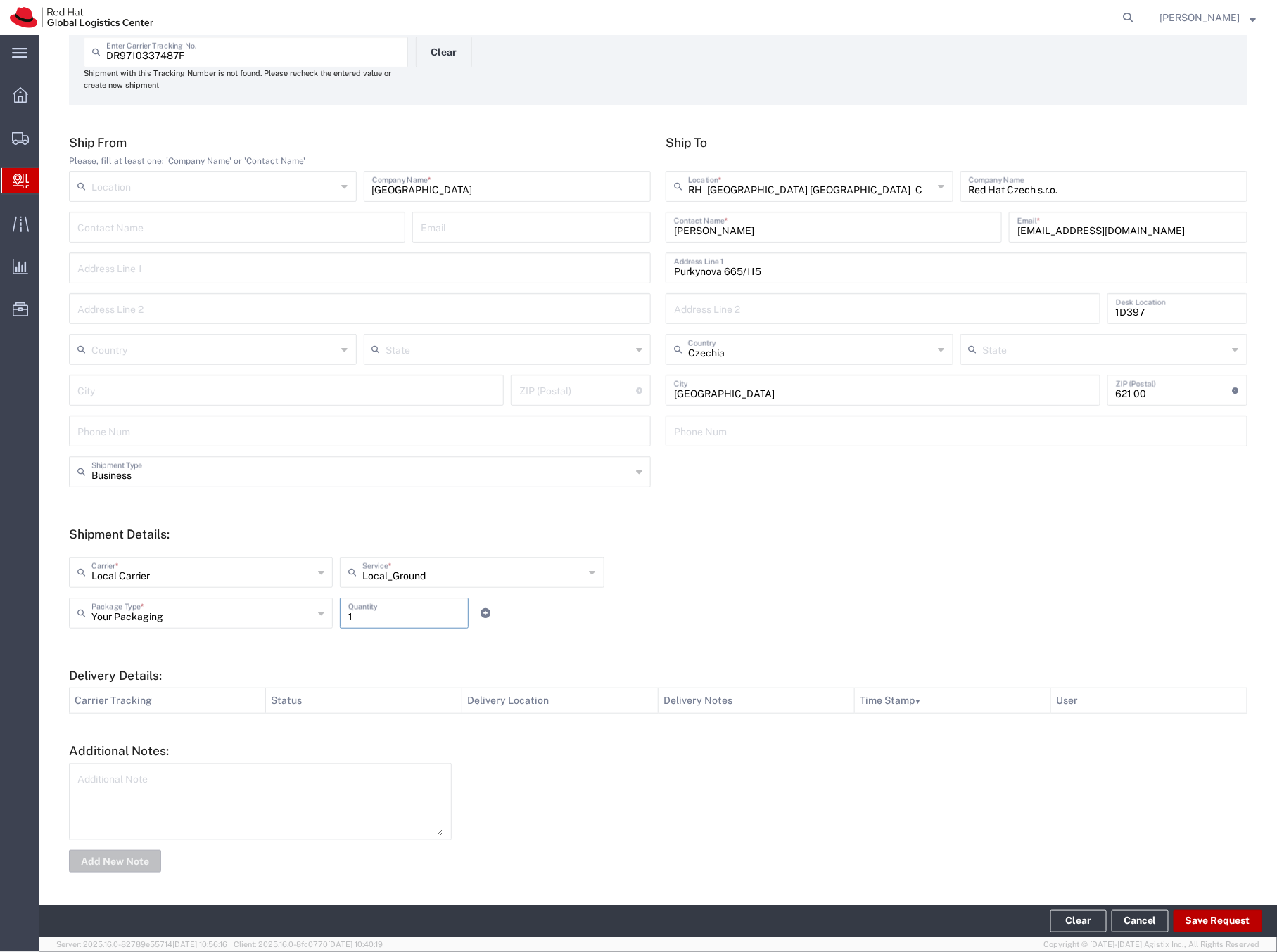
type input "1"
click at [1181, 608] on button "Save Request" at bounding box center [1218, 922] width 88 height 23
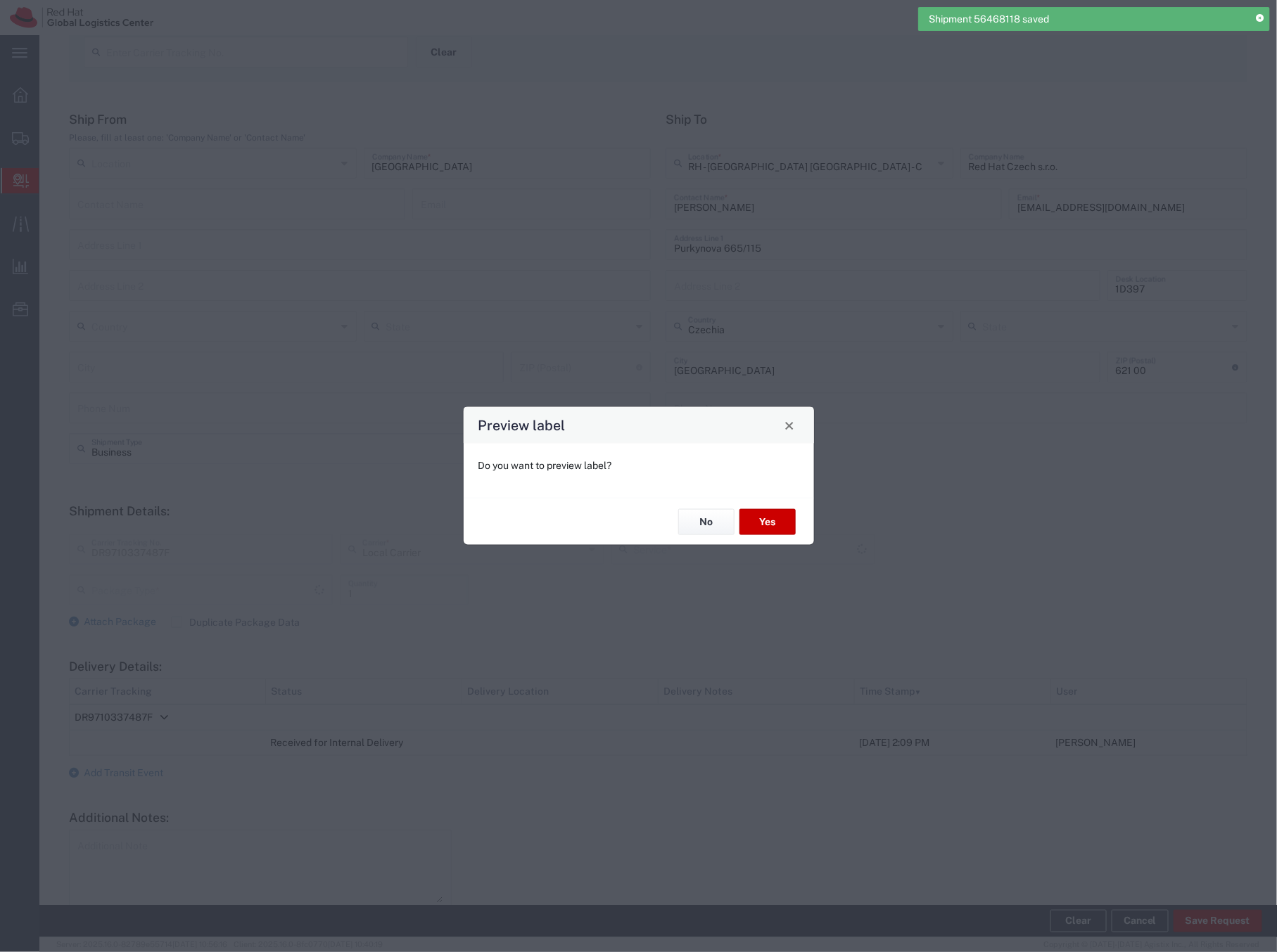
type input "Local_Ground"
type input "Your Packaging"
click at [775, 526] on button "Yes" at bounding box center [768, 522] width 56 height 26
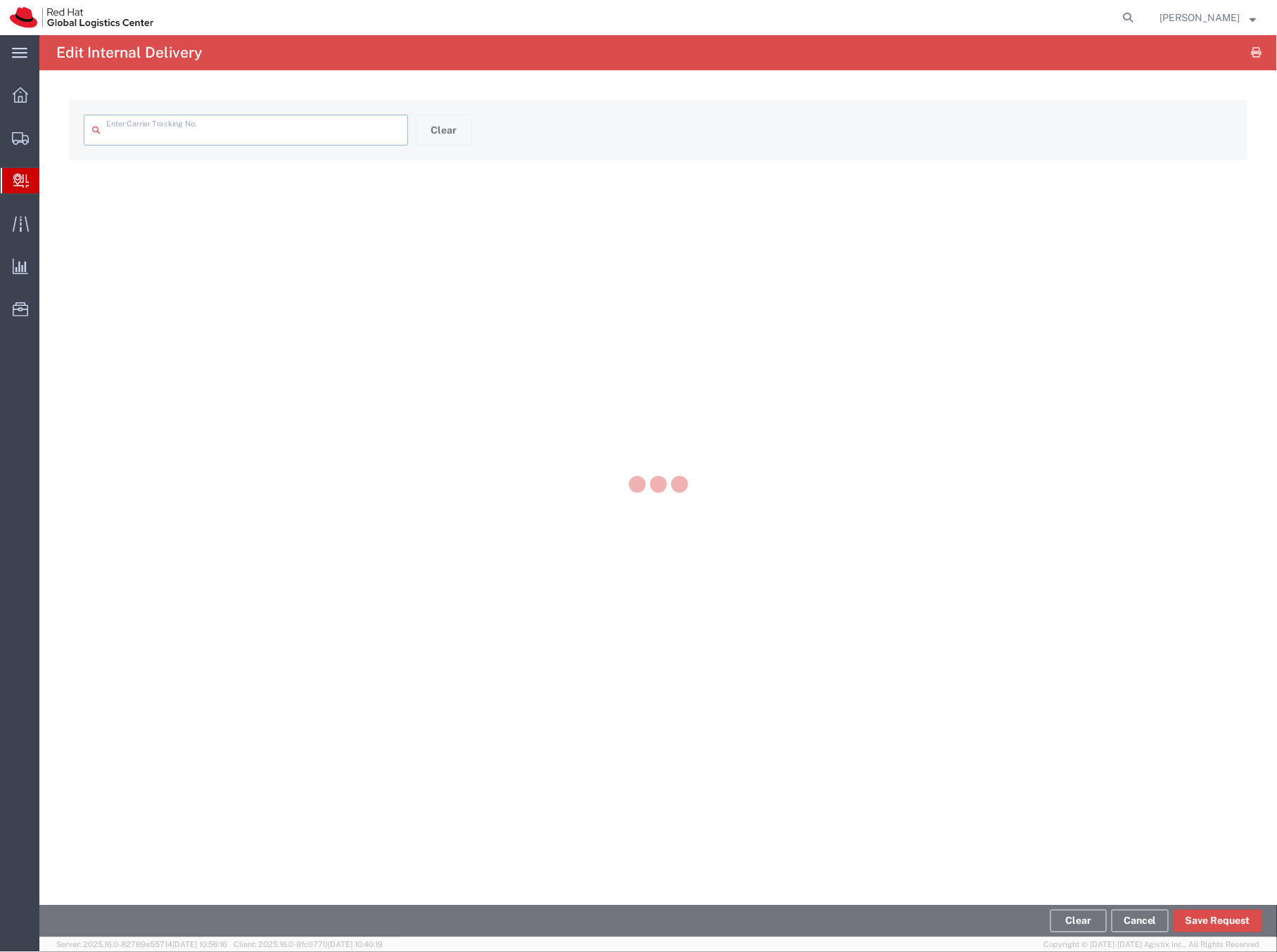
type input "DR9710337487F"
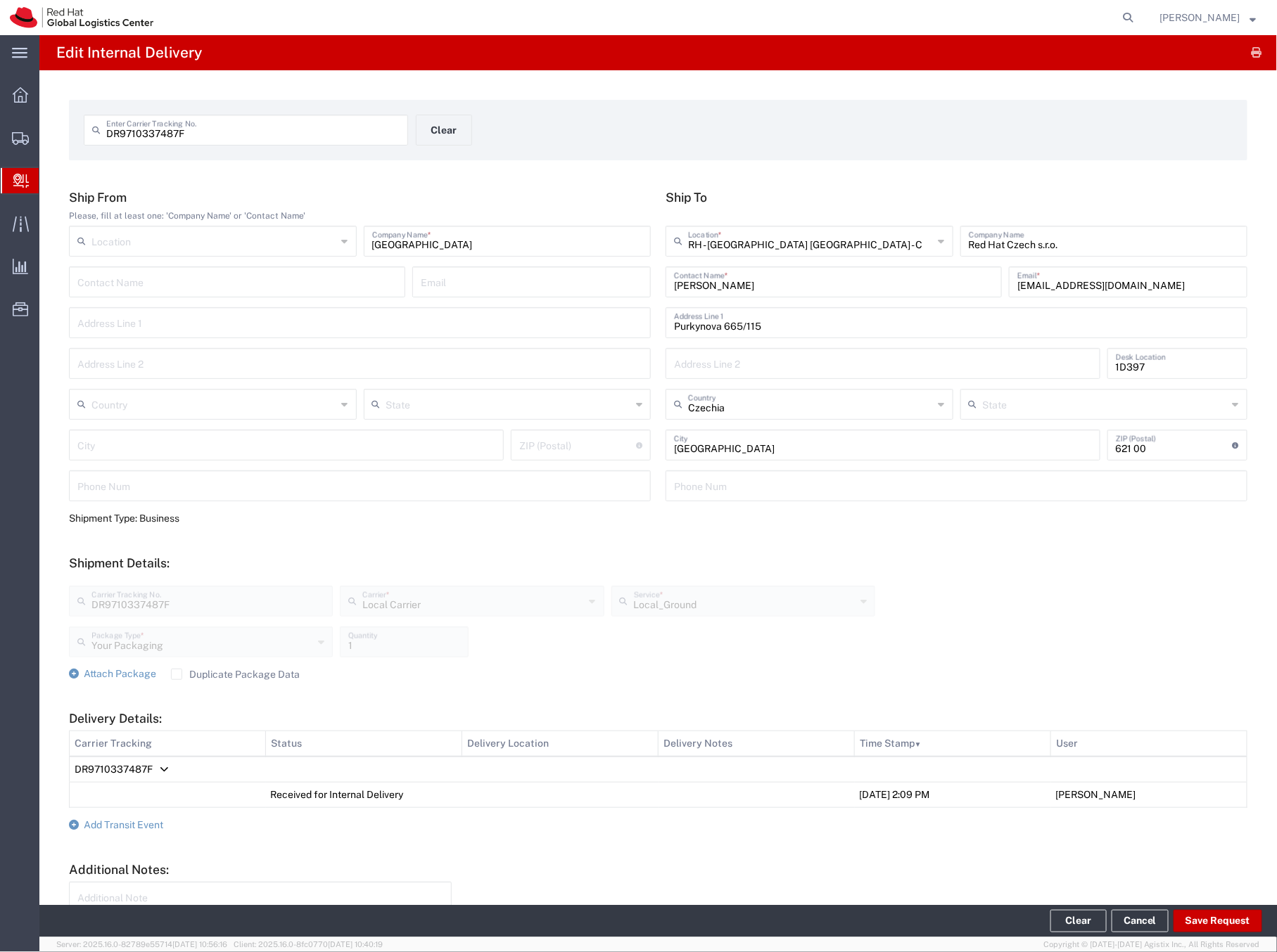
click at [0, 0] on span "Create Delivery" at bounding box center [0, 0] width 0 height 0
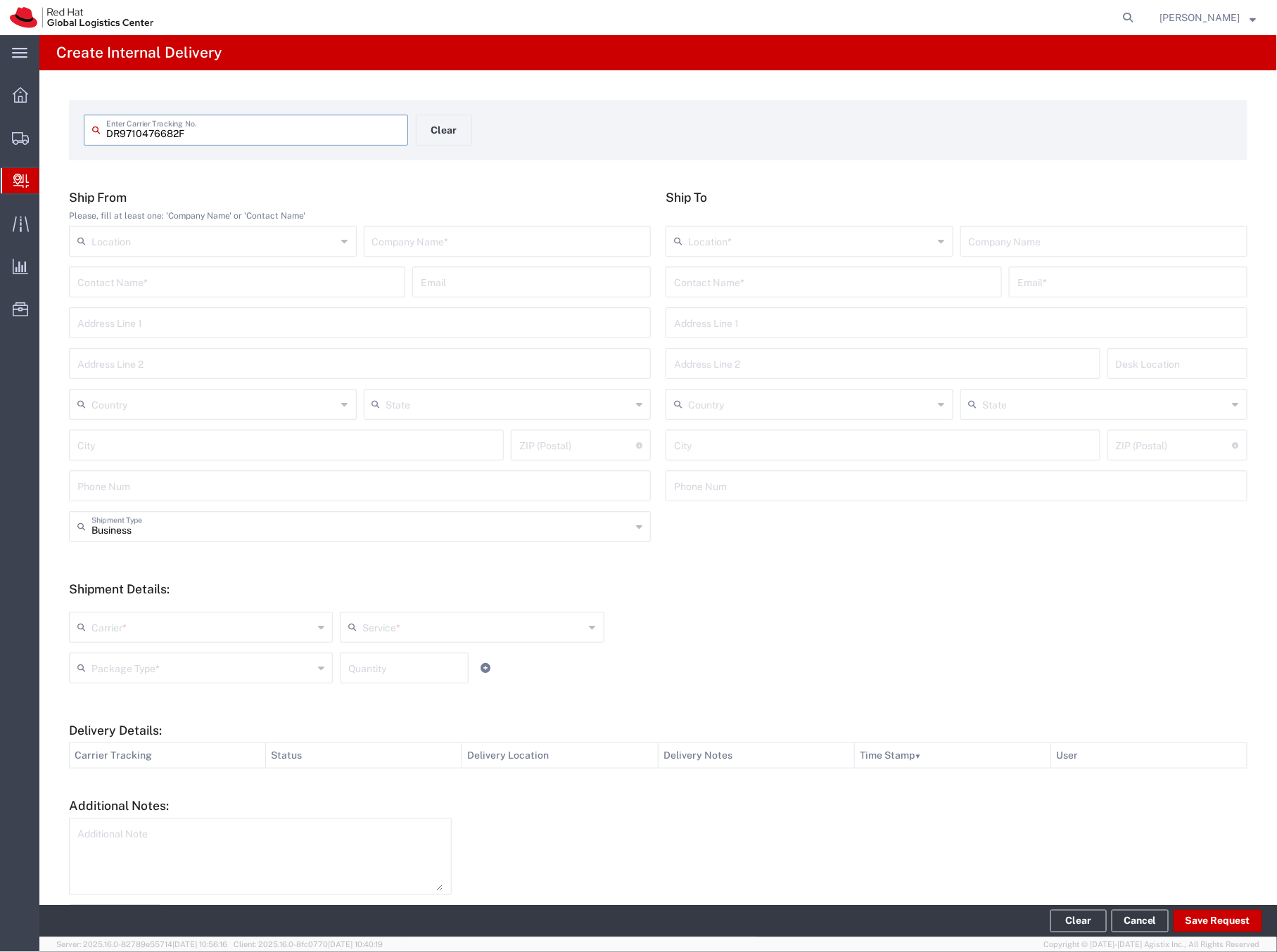
type input "DR9710476682F"
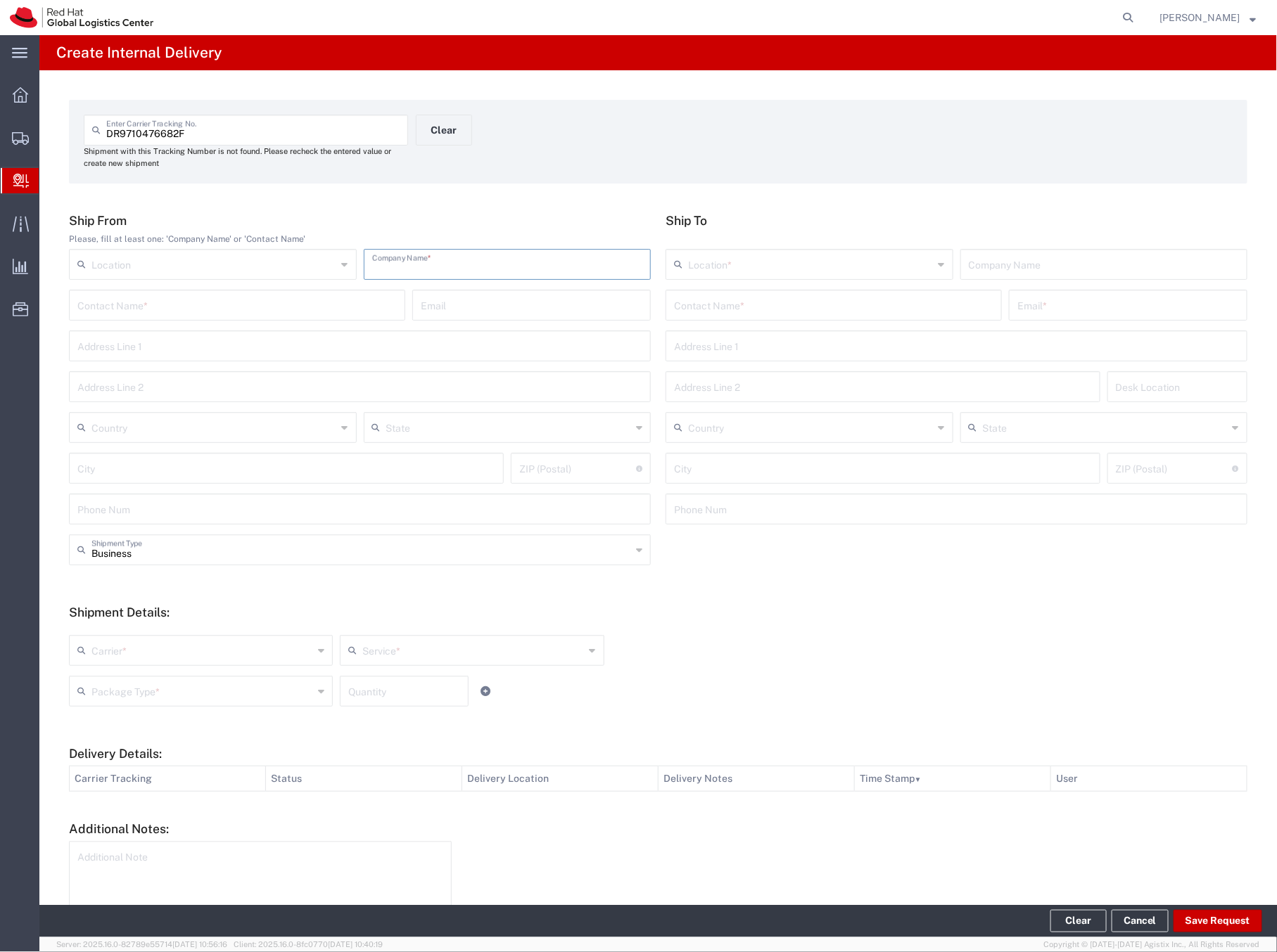
click at [407, 261] on input "text" at bounding box center [507, 263] width 271 height 25
type input "[GEOGRAPHIC_DATA]"
click at [729, 298] on input "text" at bounding box center [833, 304] width 320 height 25
type input "J"
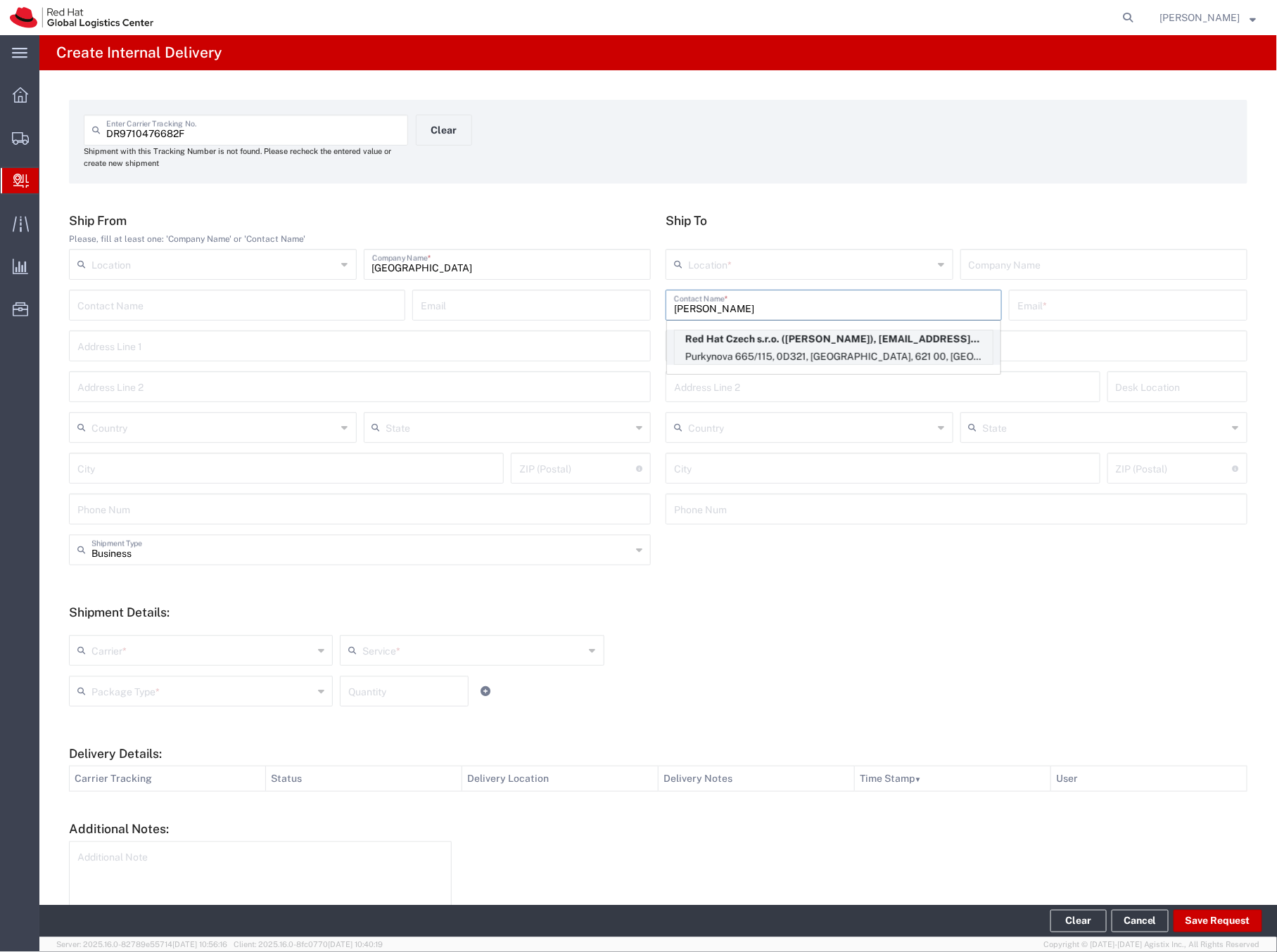
type input "Petr J"
click at [733, 351] on p "Purkynova 665/115, 0D321, BRNO, 621 00, CZ" at bounding box center [833, 357] width 318 height 18
type input "RH - [GEOGRAPHIC_DATA] [GEOGRAPHIC_DATA] - C"
type input "Red Hat Czech s.r.o."
type input "Petr Janek"
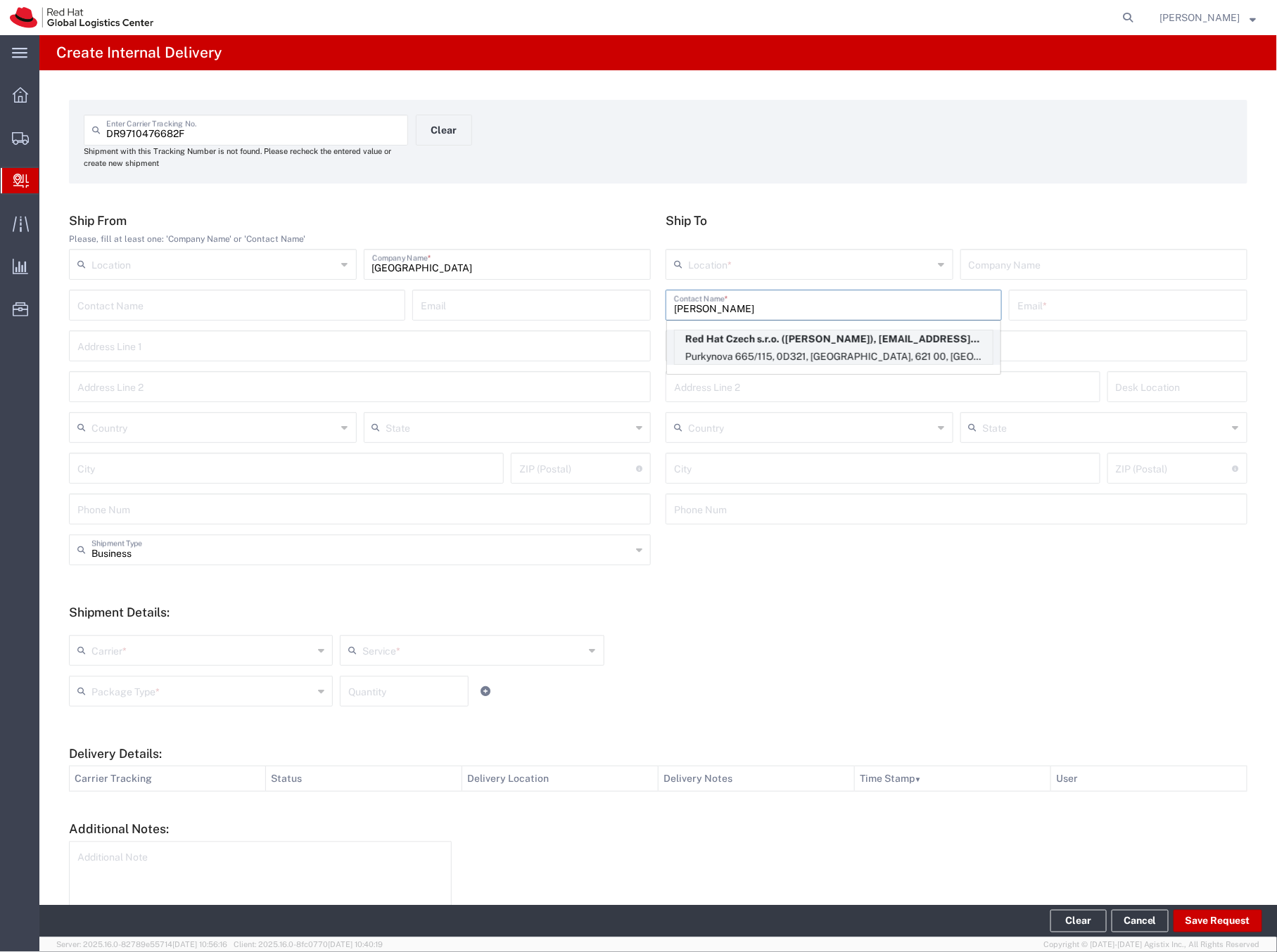
type input "pjanek@redhat.com"
type input "Purkynova 665/115"
type input "0D321"
type input "Czechia"
type input "[GEOGRAPHIC_DATA]"
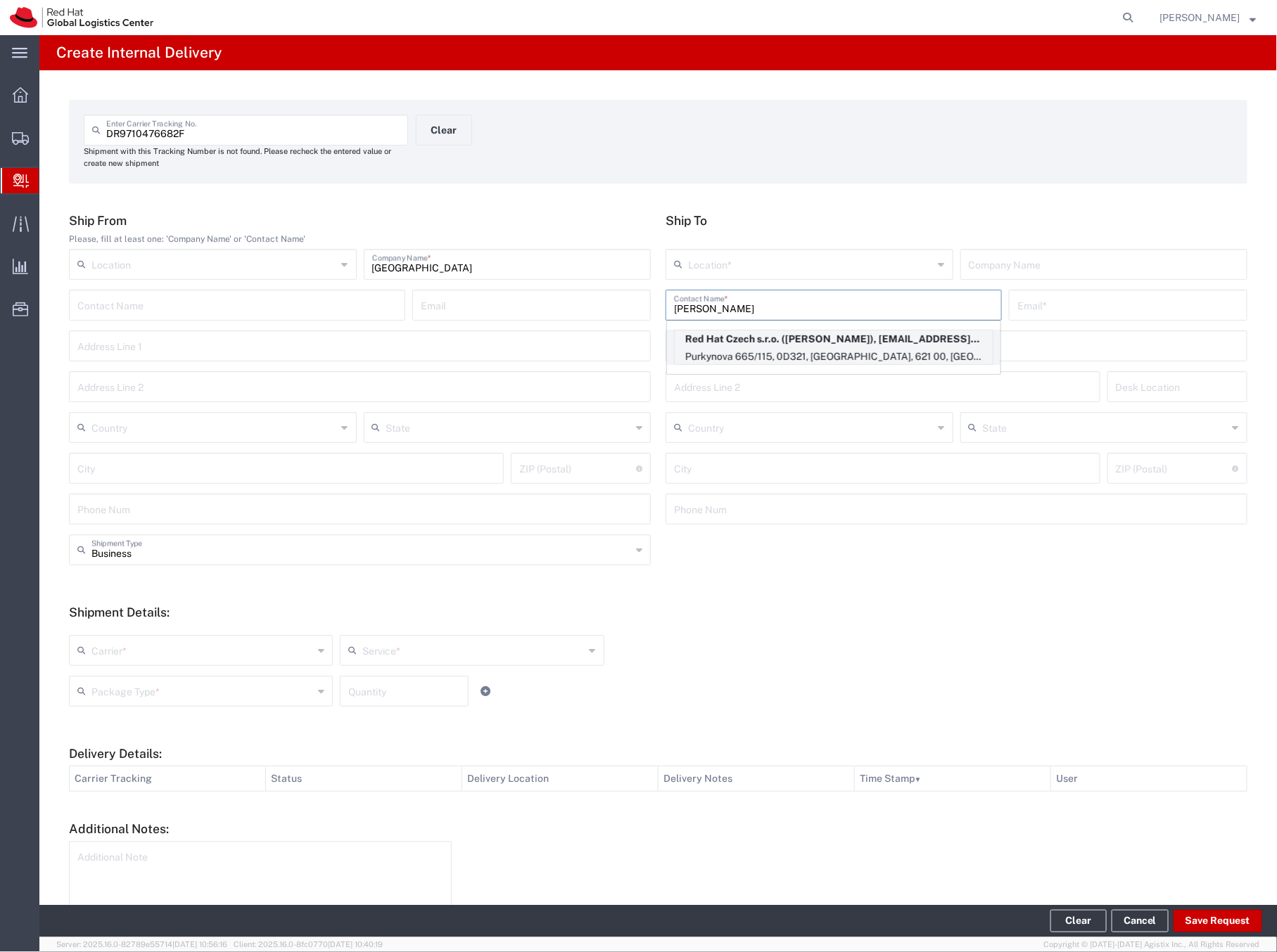
type input "621 00"
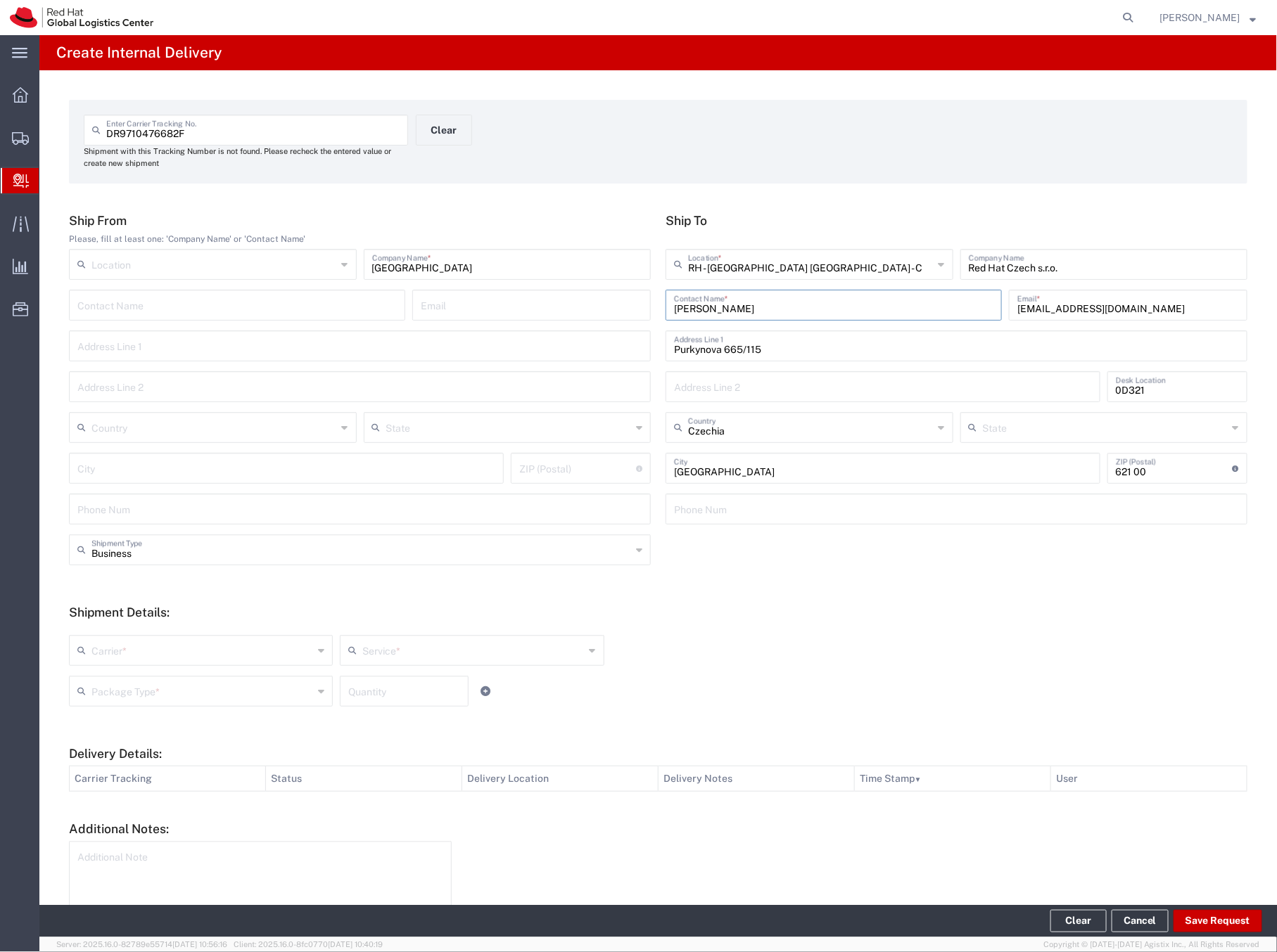
click at [181, 608] on input "text" at bounding box center [202, 650] width 222 height 25
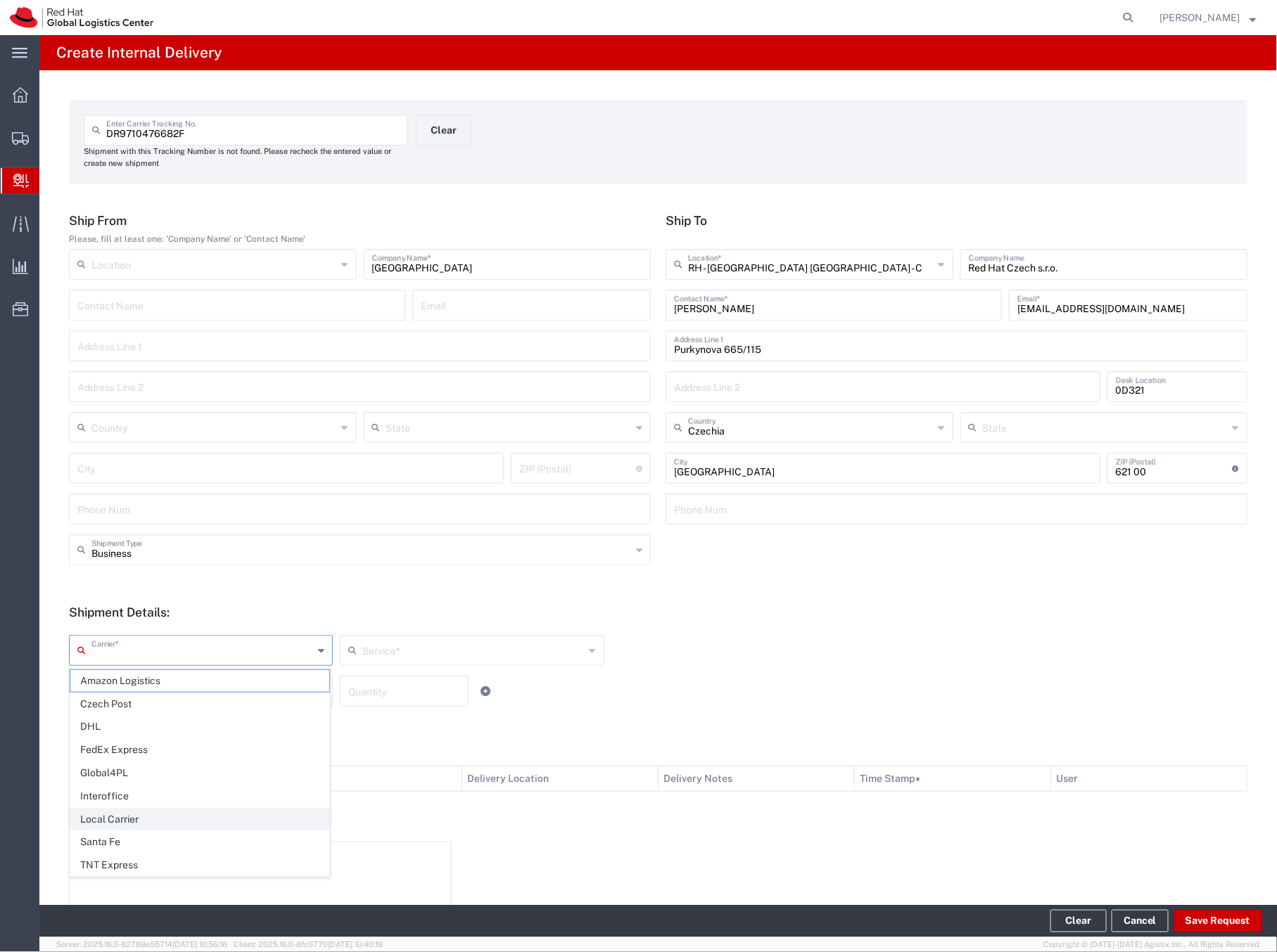
click at [133, 608] on span "Local Carrier" at bounding box center [199, 820] width 259 height 22
type input "Local Carrier"
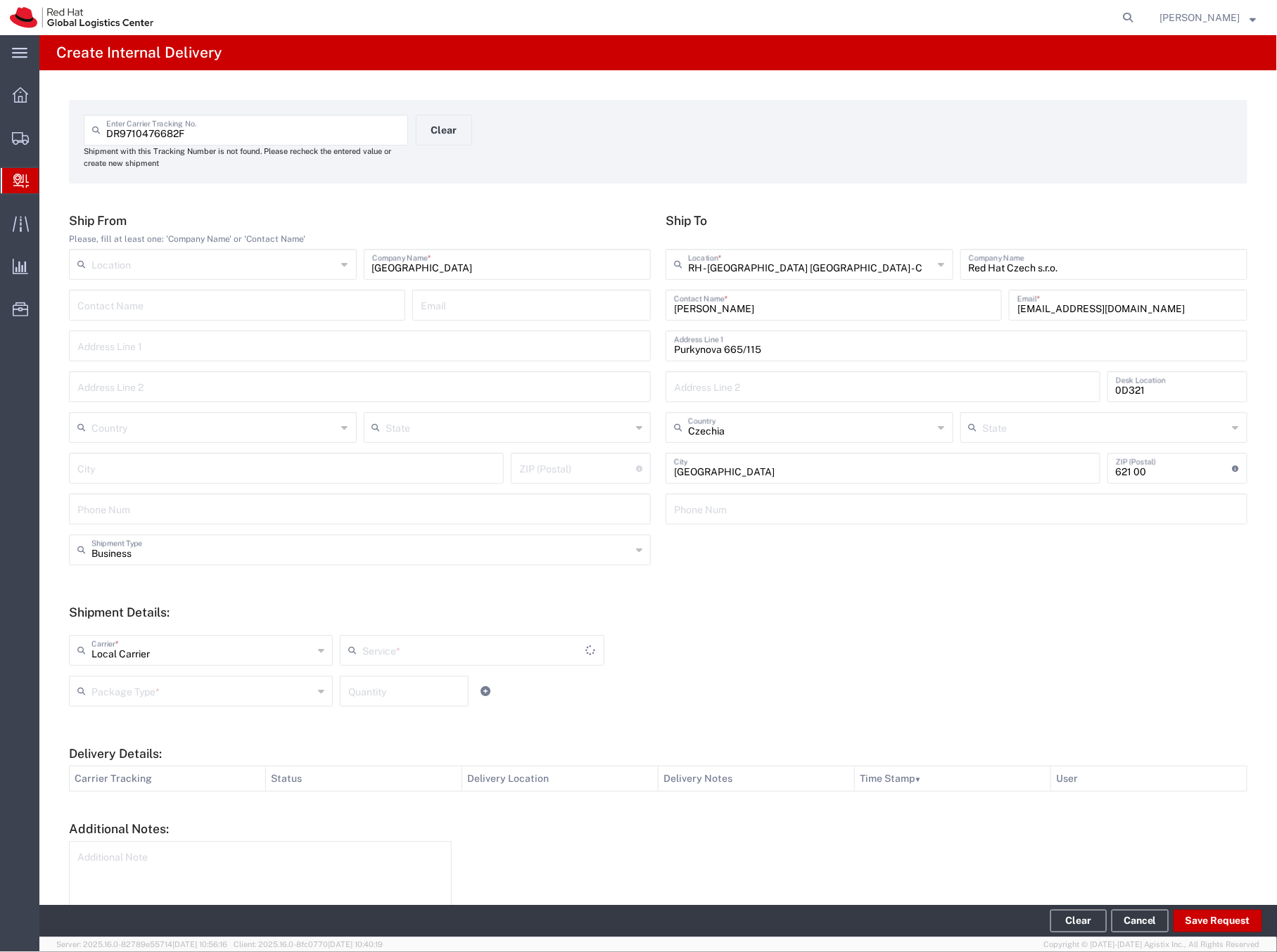
type input "Local_Ground"
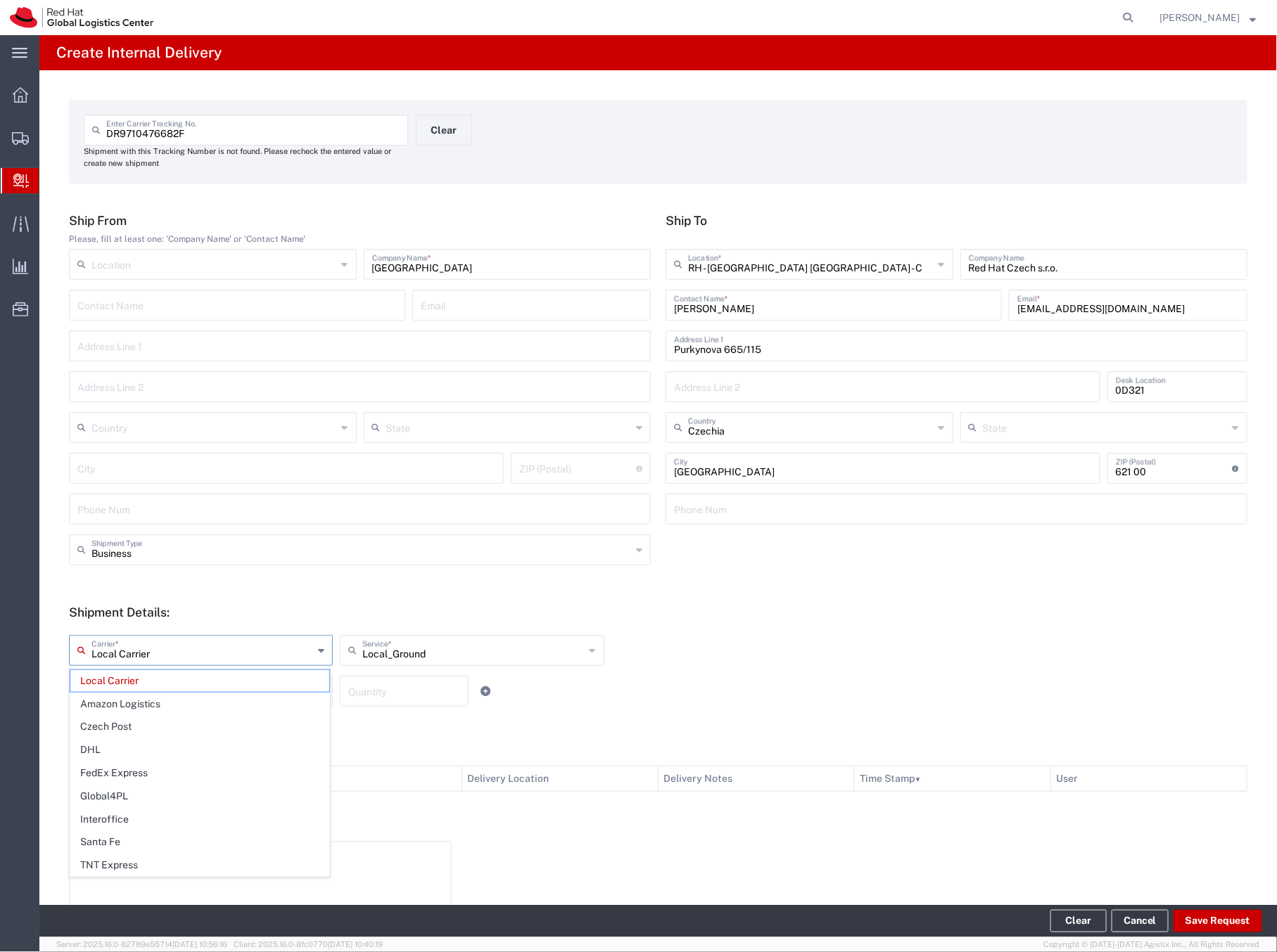
click at [134, 608] on input "Local Carrier" at bounding box center [202, 650] width 222 height 25
click at [128, 608] on span "Czech Post" at bounding box center [199, 726] width 259 height 22
type input "Czech Post"
type input "Ground"
click at [128, 608] on input "text" at bounding box center [202, 691] width 222 height 25
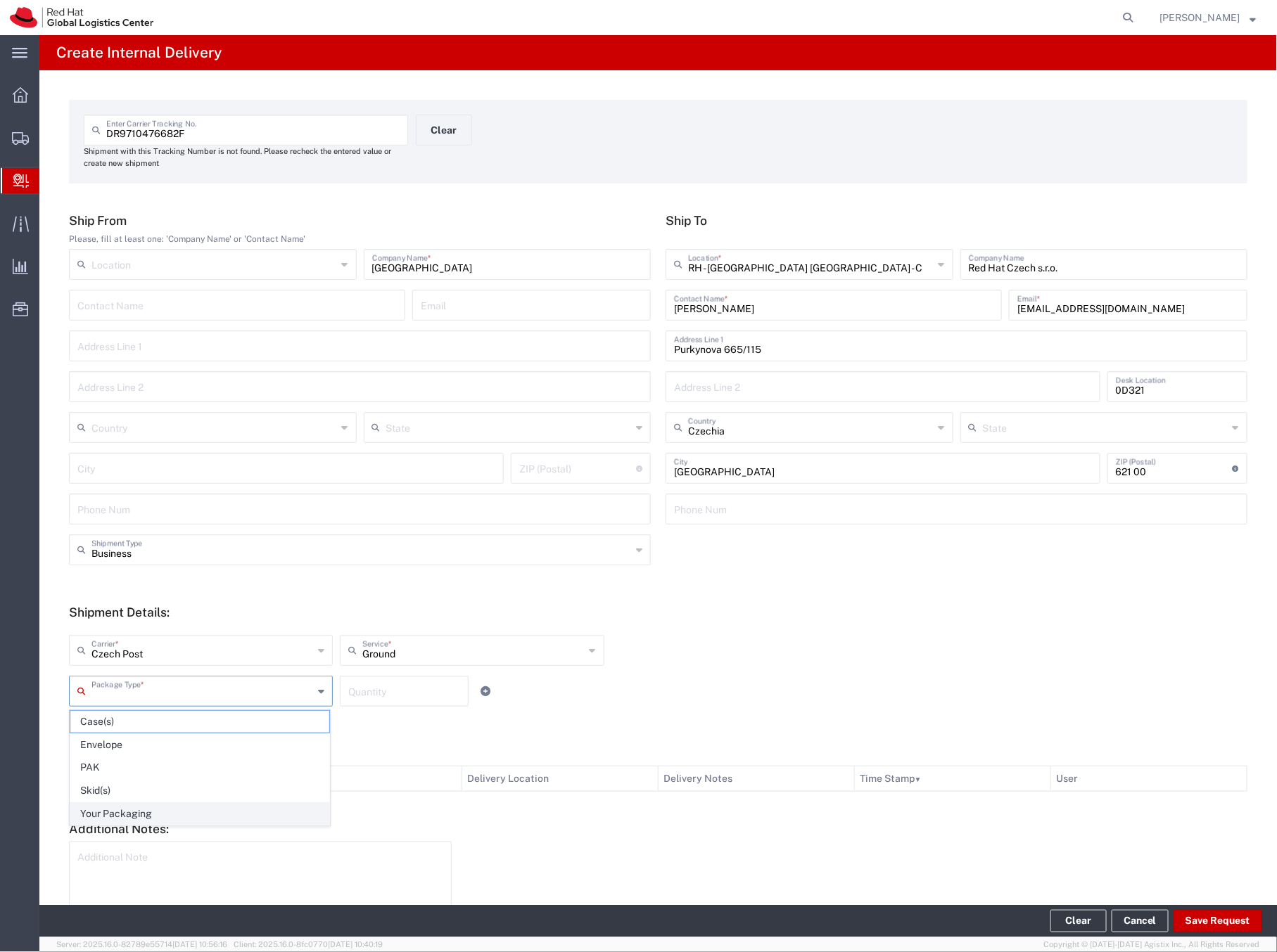
click at [142, 608] on span "Your Packaging" at bounding box center [199, 814] width 259 height 22
type input "Your Packaging"
click at [393, 608] on input "number" at bounding box center [404, 691] width 112 height 25
type input "1"
click at [1181, 608] on button "Save Request" at bounding box center [1218, 922] width 88 height 23
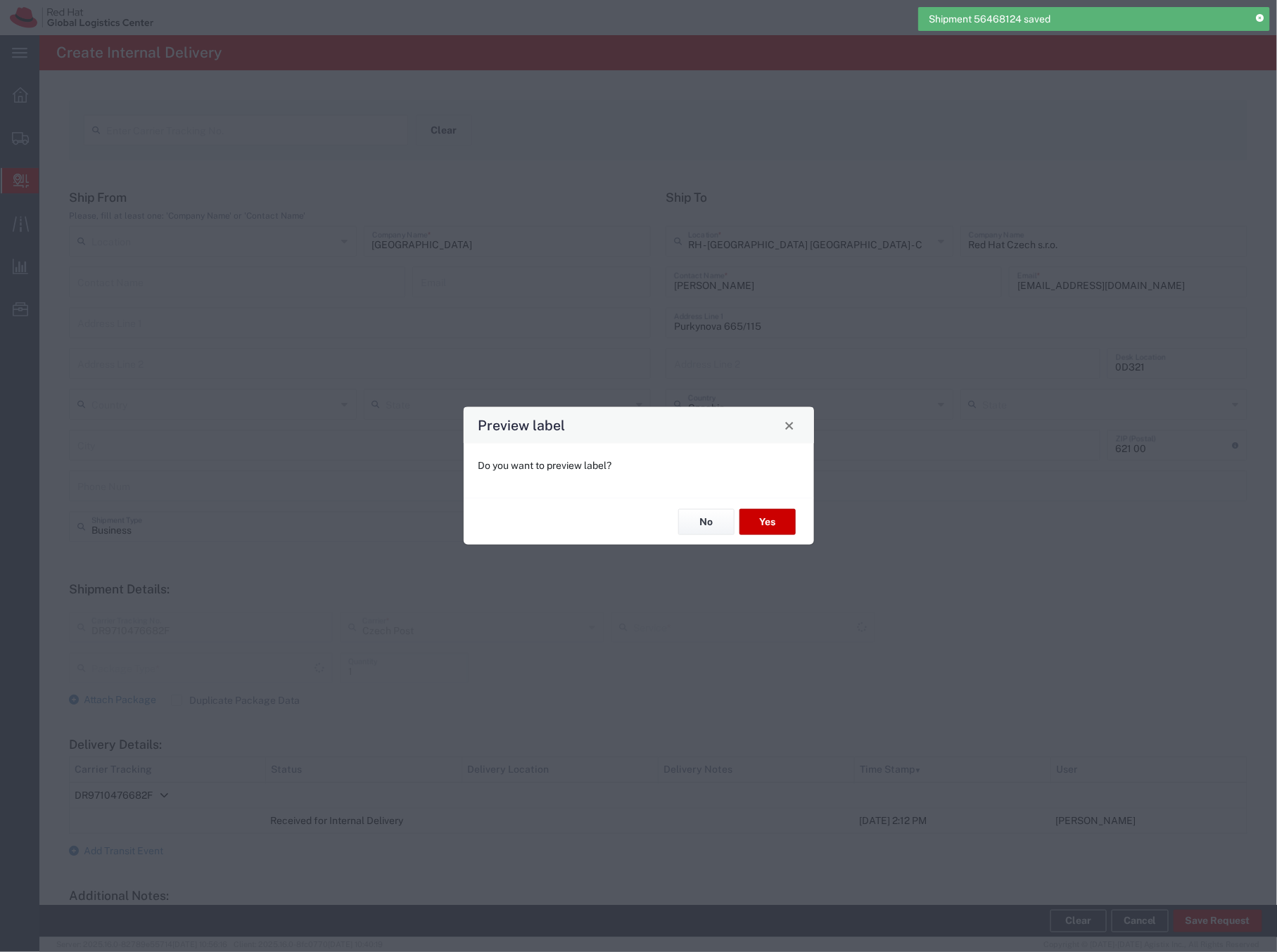
type input "Your Packaging"
type input "Ground"
click at [765, 517] on button "Yes" at bounding box center [768, 522] width 56 height 26
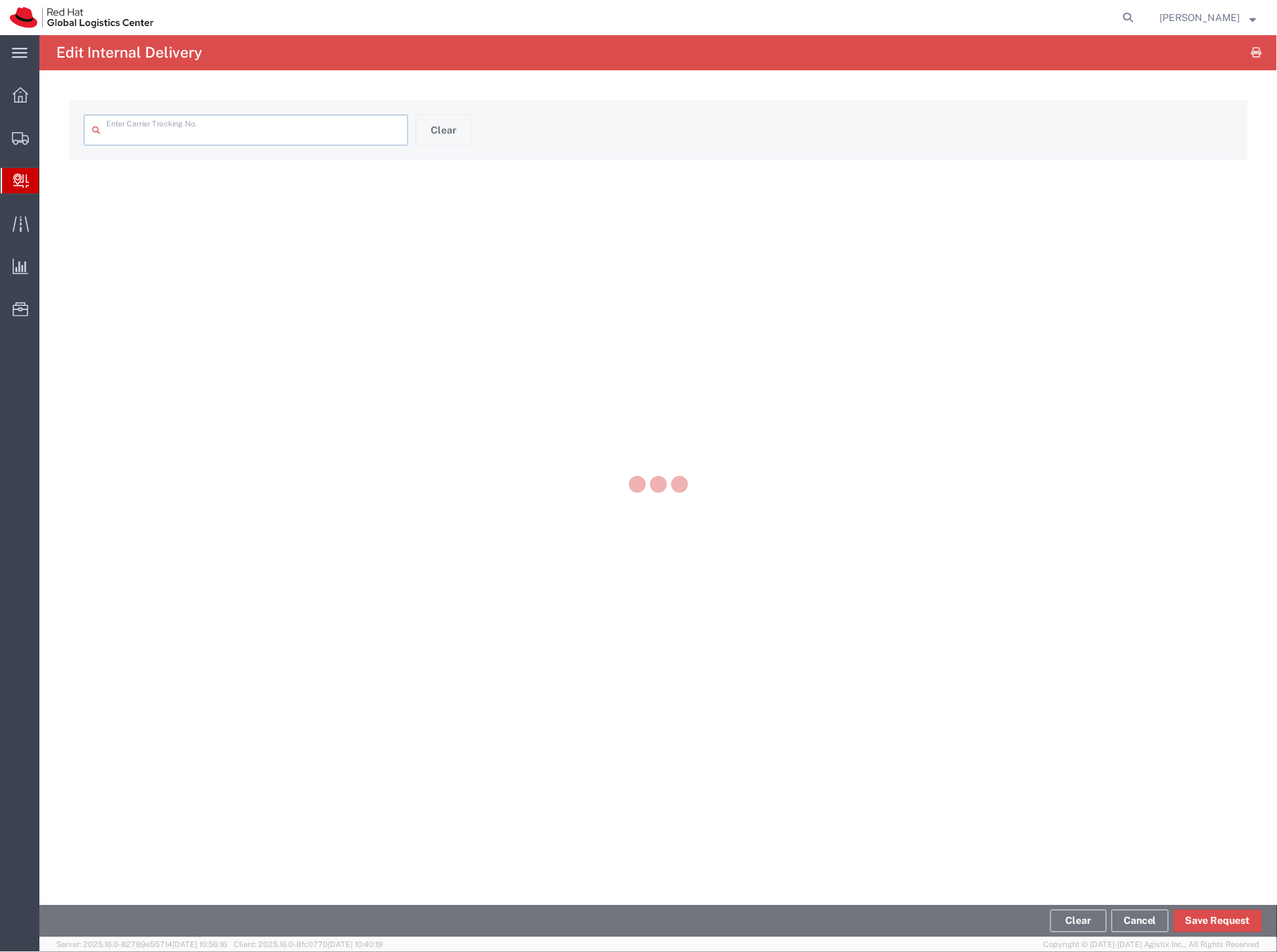
type input "DR9710476682F"
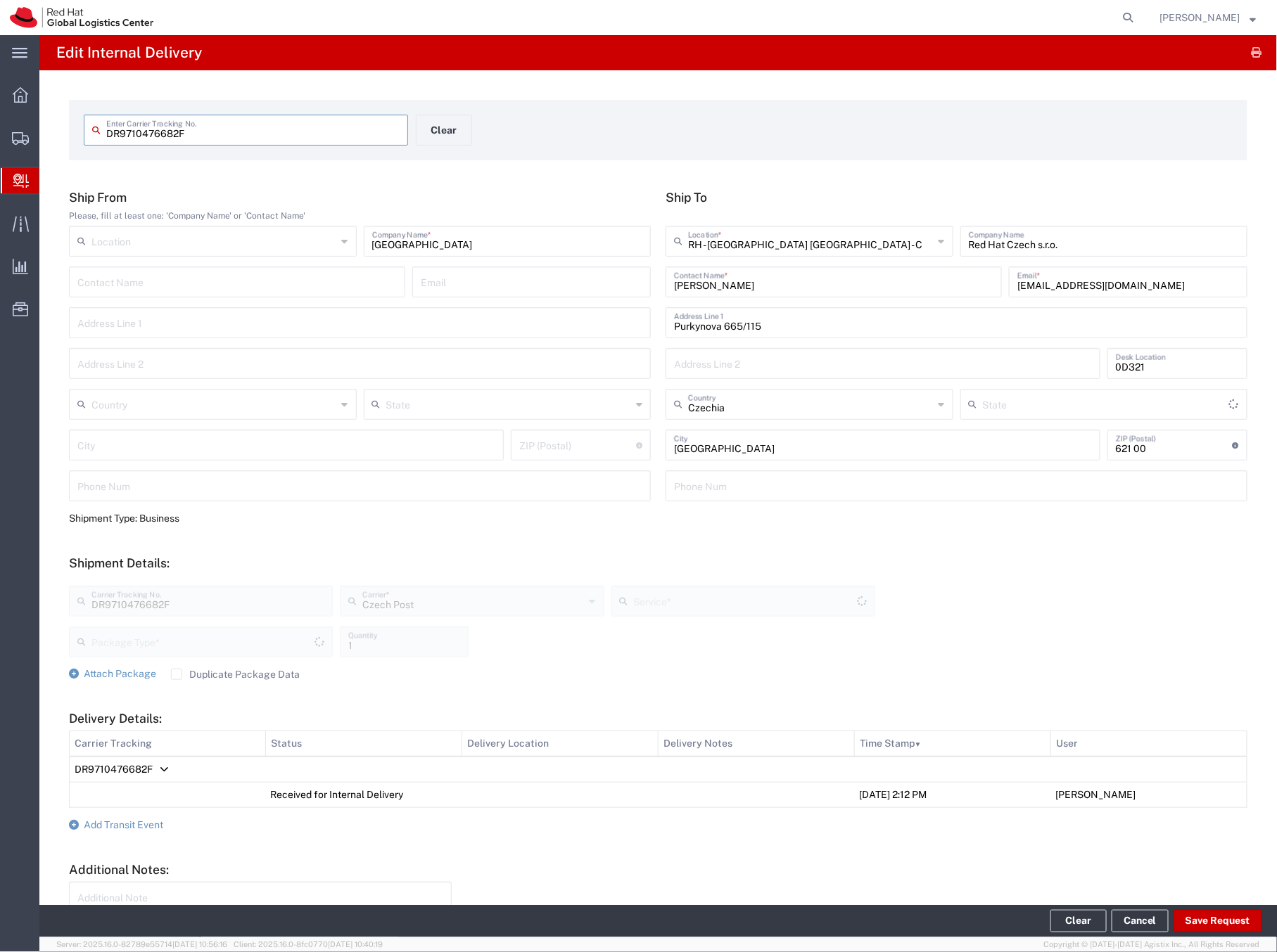
type input "Your Packaging"
type input "Ground"
click at [0, 0] on span "Create Delivery" at bounding box center [0, 0] width 0 height 0
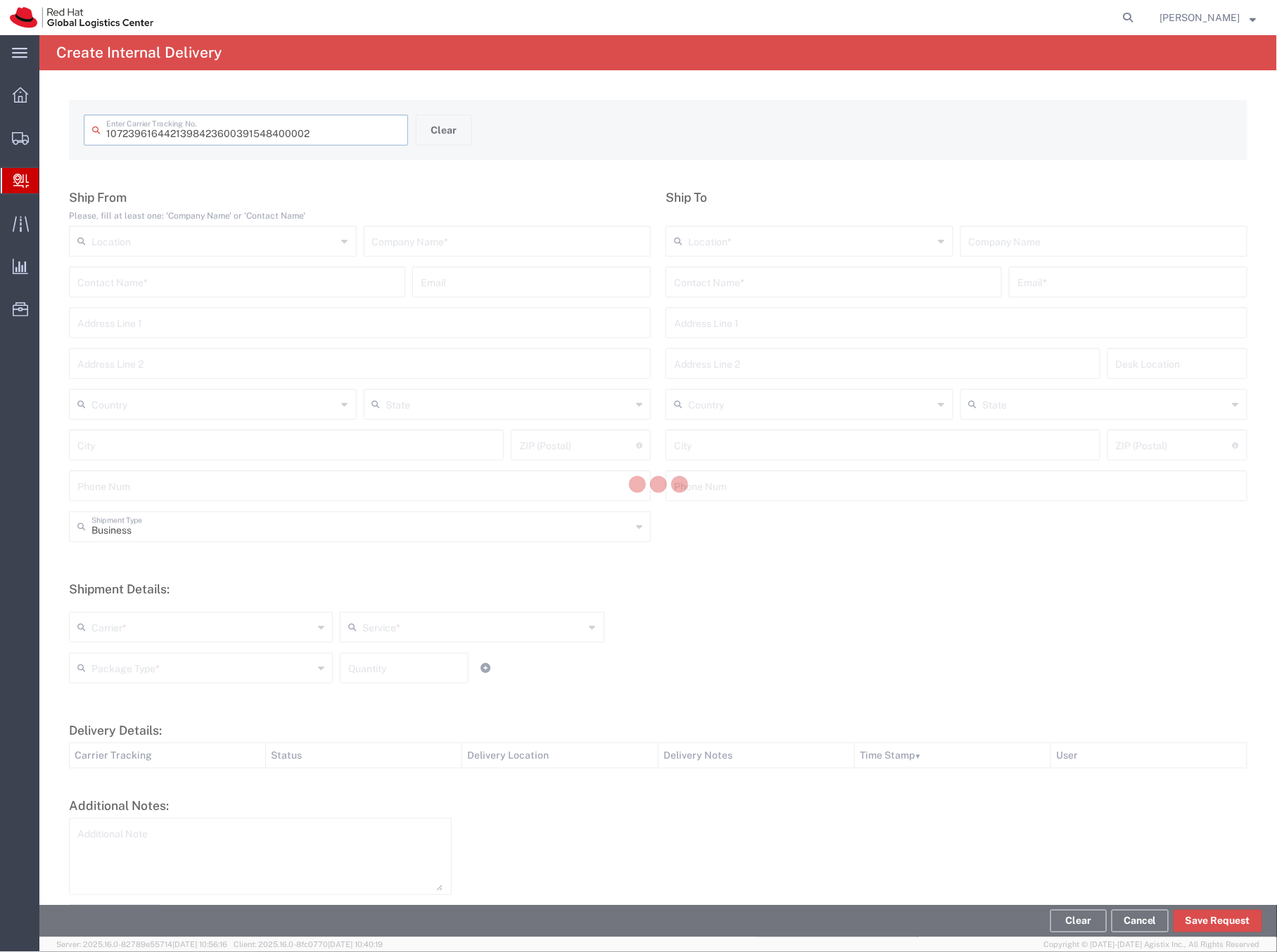
type input "391548400002"
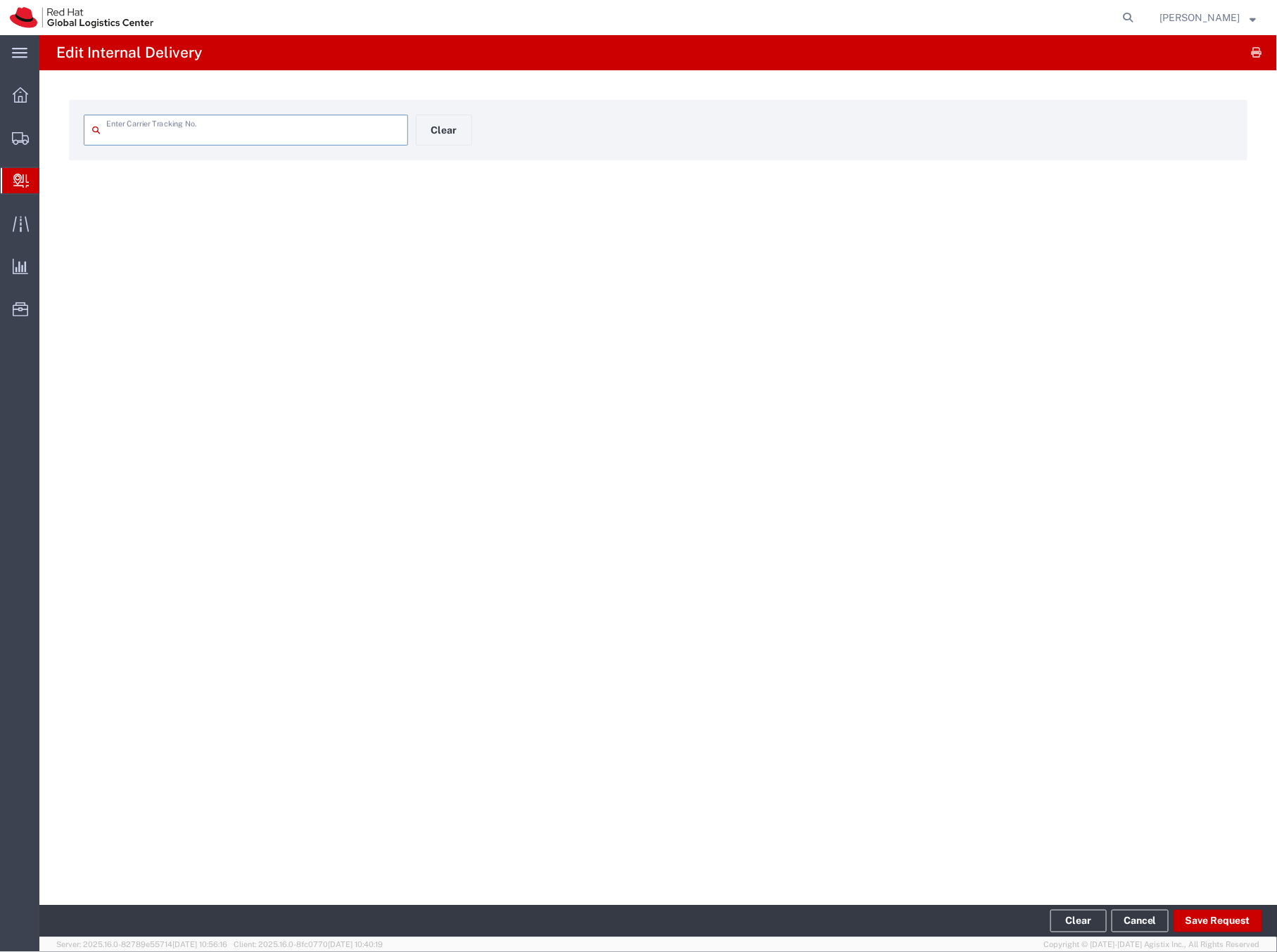
click at [134, 134] on input "text" at bounding box center [253, 129] width 293 height 25
type input "391548400002"
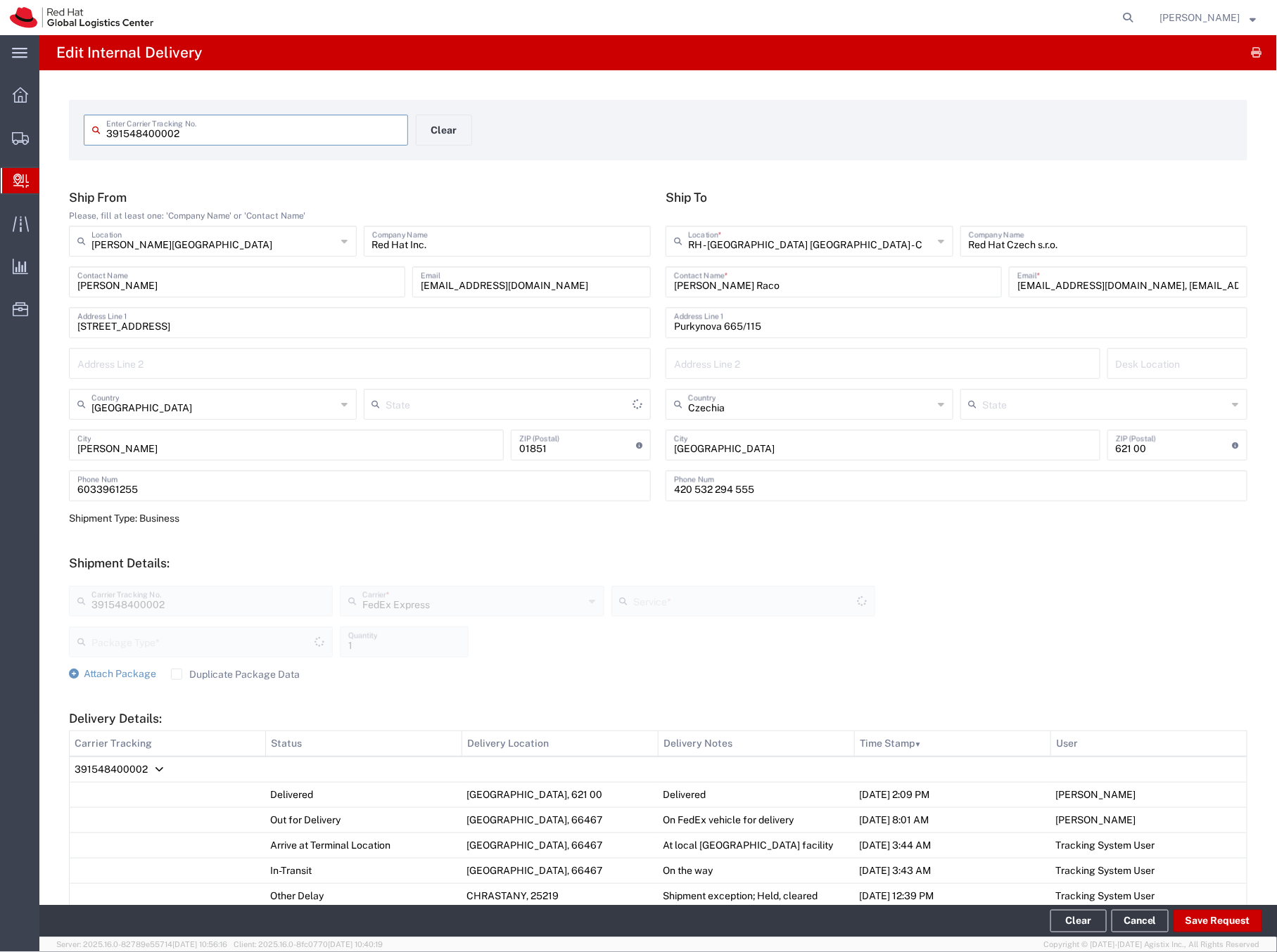
type input "Your Packaging"
type input "[US_STATE]"
type input "International Economy"
type input "3915484000021072396164421398423600391548400002"
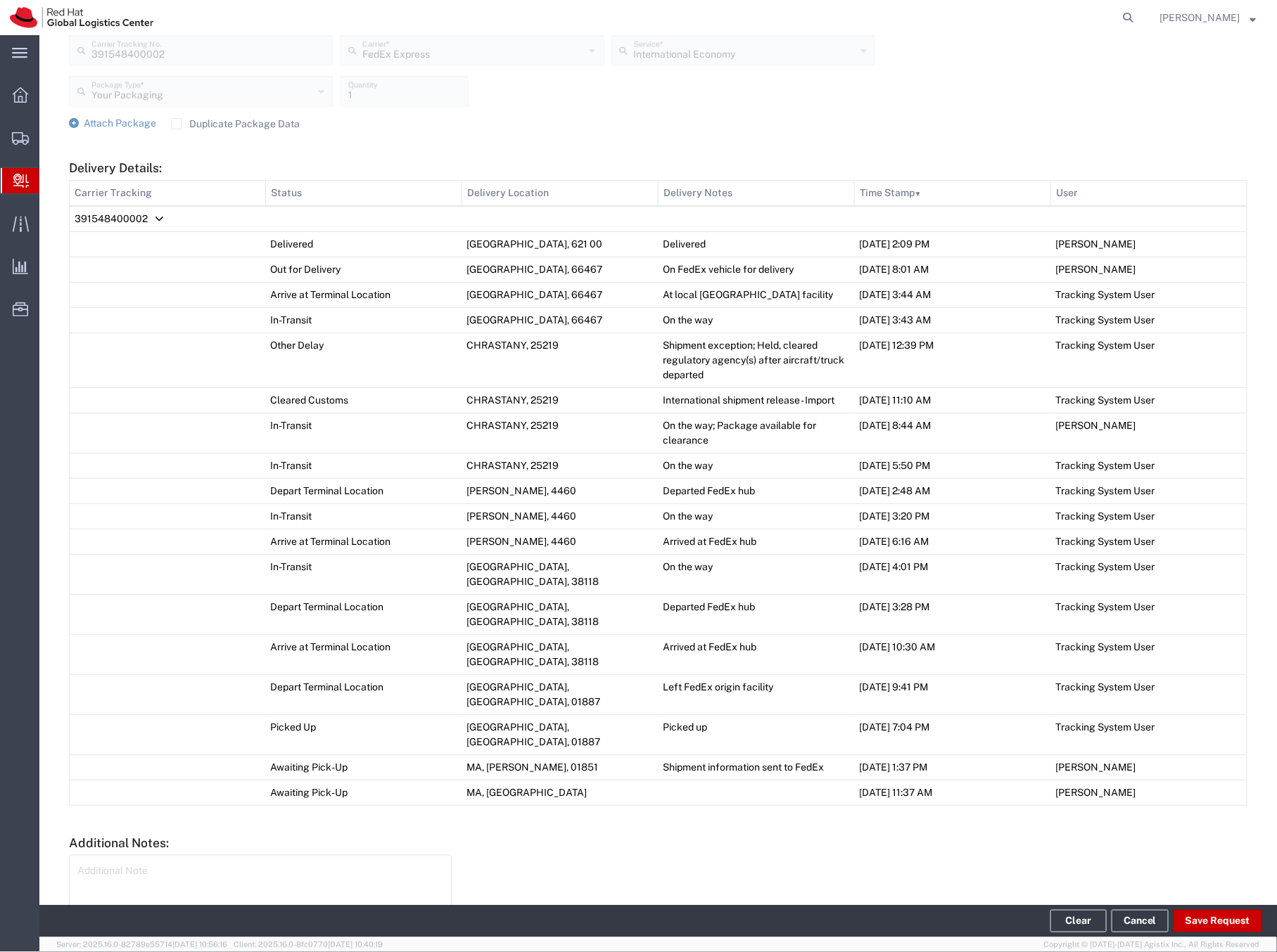
scroll to position [592, 0]
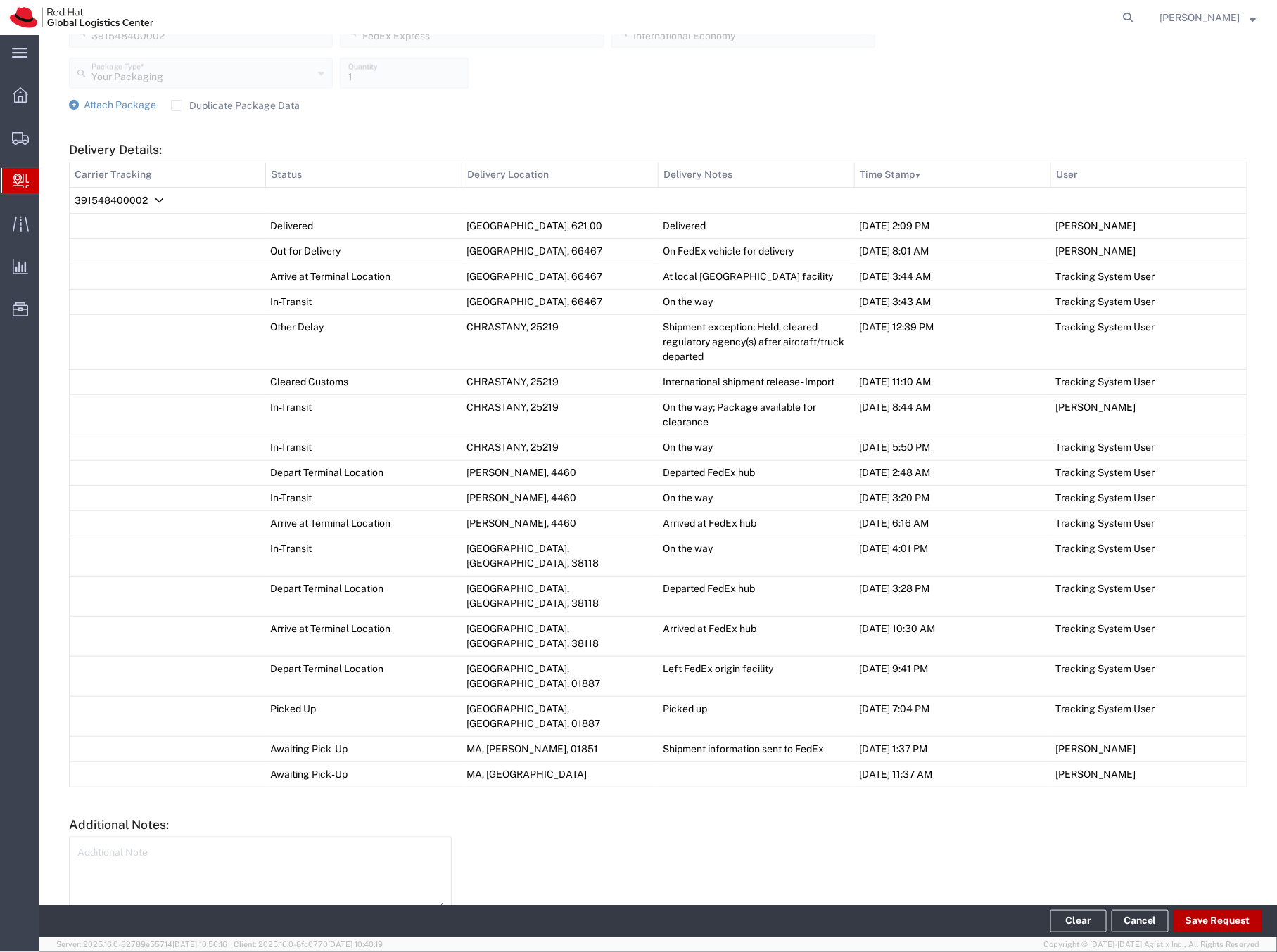
click at [1181, 608] on button "Save Request" at bounding box center [1218, 922] width 88 height 23
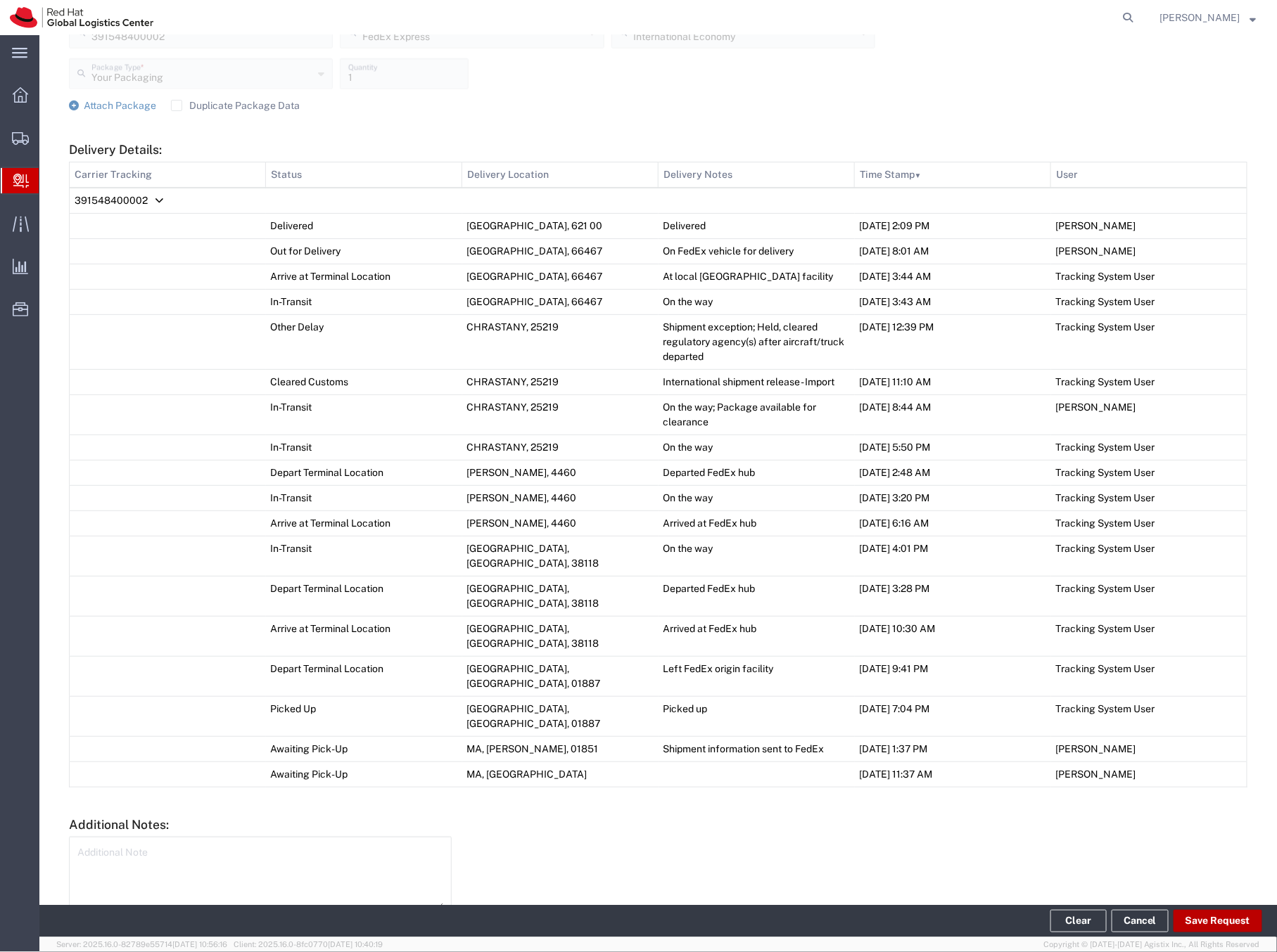
click at [1181, 608] on button "Save Request" at bounding box center [1218, 922] width 88 height 23
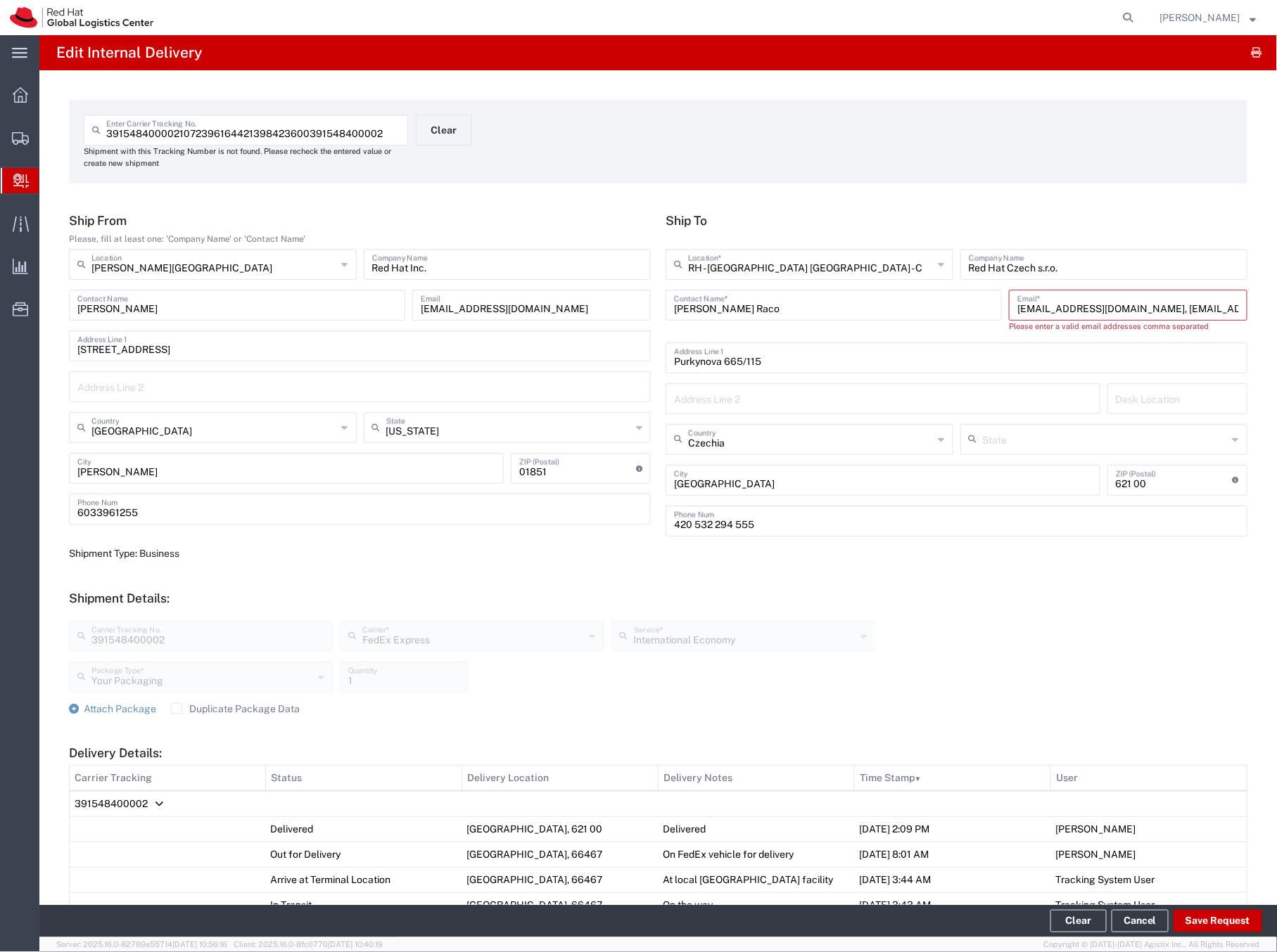
scroll to position [0, 5]
drag, startPoint x: 1109, startPoint y: 306, endPoint x: 1244, endPoint y: 319, distance: 135.6
click at [1181, 319] on div "3915484000021072396164421398423600391548400002 Enter Carrier Tracking No. Shipm…" at bounding box center [658, 826] width 1238 height 1512
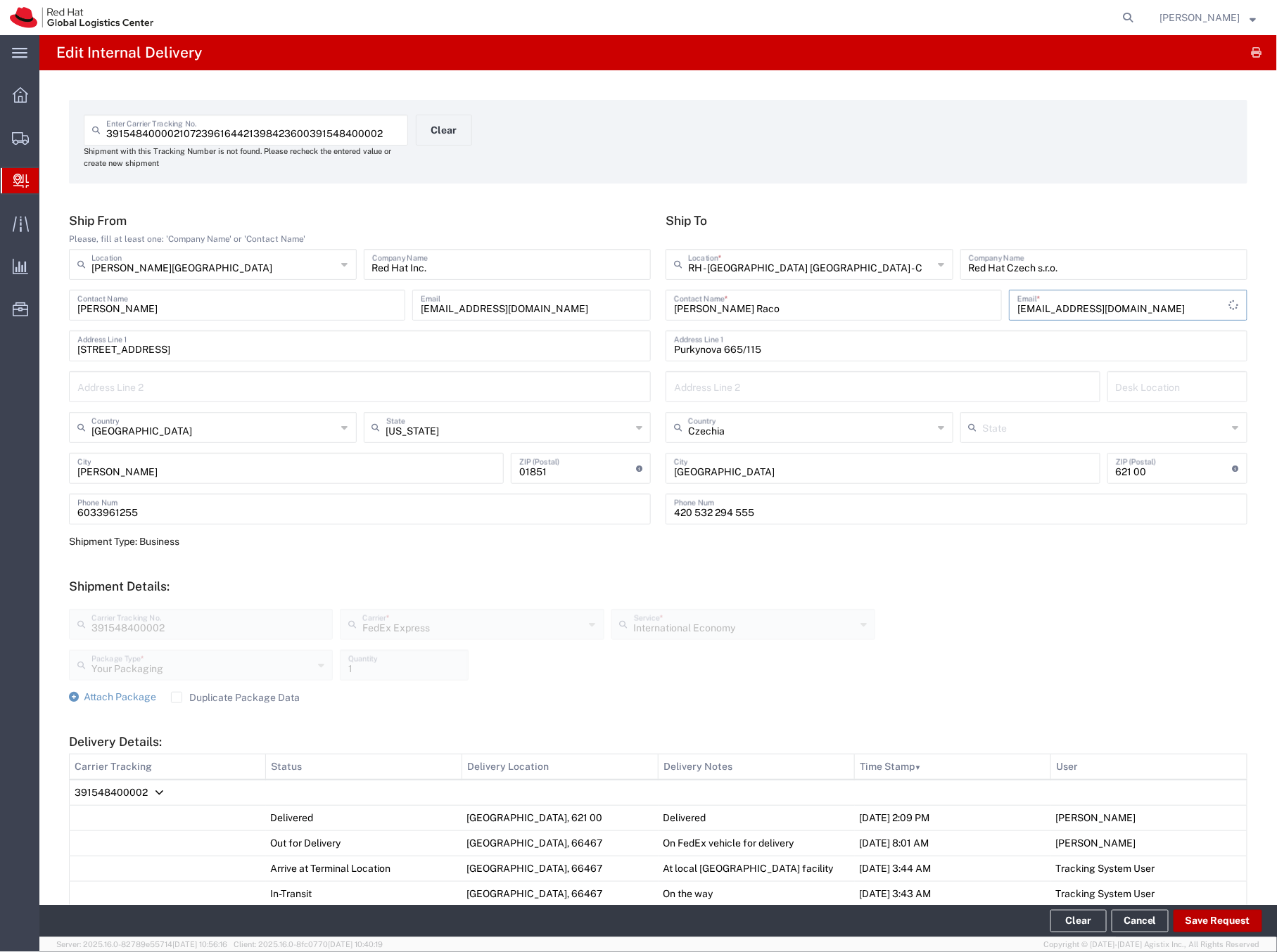
type input "lslavkov@redhat.com"
click at [1181, 608] on button "Save Request" at bounding box center [1218, 922] width 88 height 23
type input "391548400002"
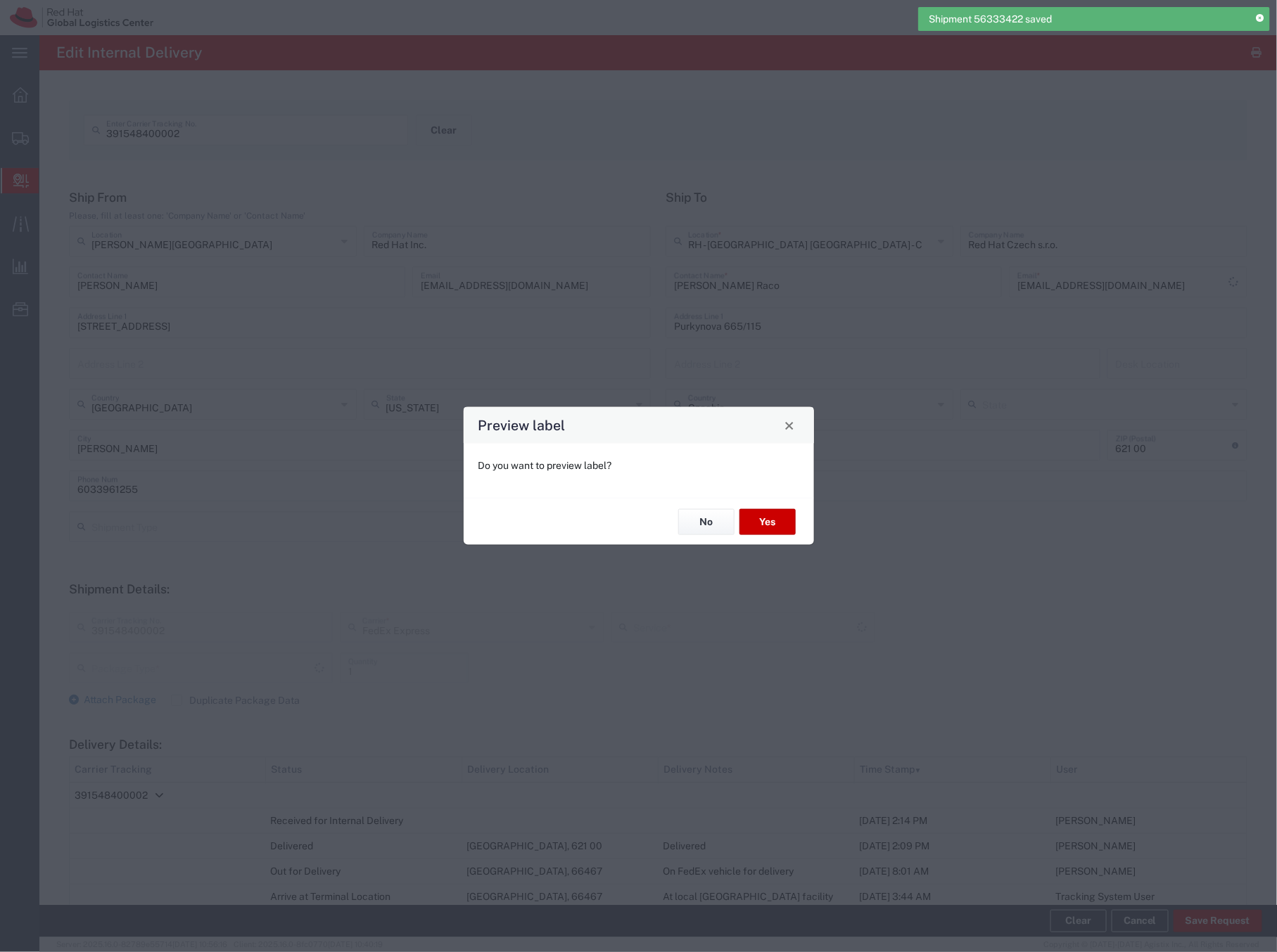
type input "Your Packaging"
type input "International Economy"
click at [775, 522] on button "Yes" at bounding box center [768, 522] width 56 height 26
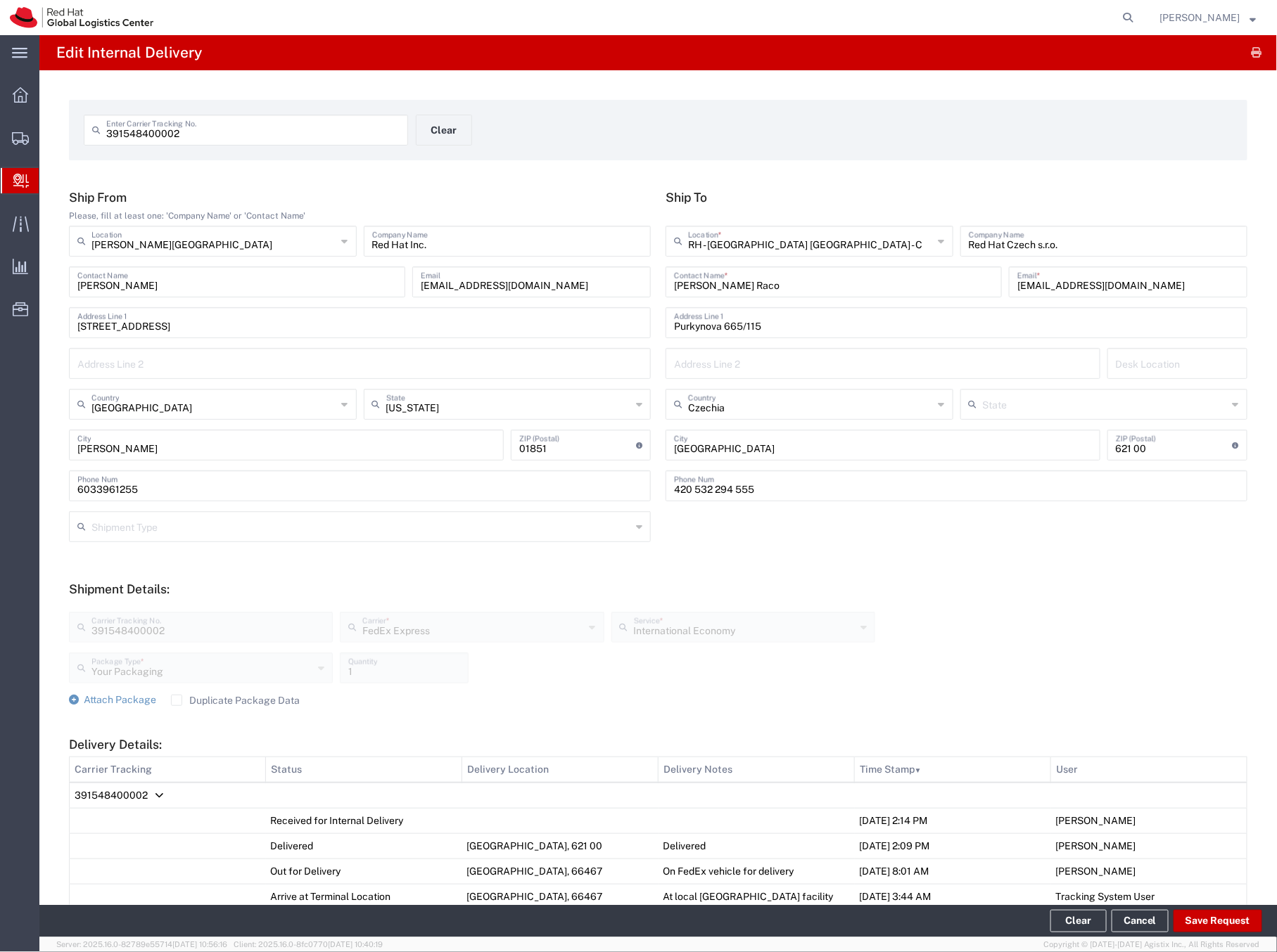
click at [0, 0] on span "Create Delivery" at bounding box center [0, 0] width 0 height 0
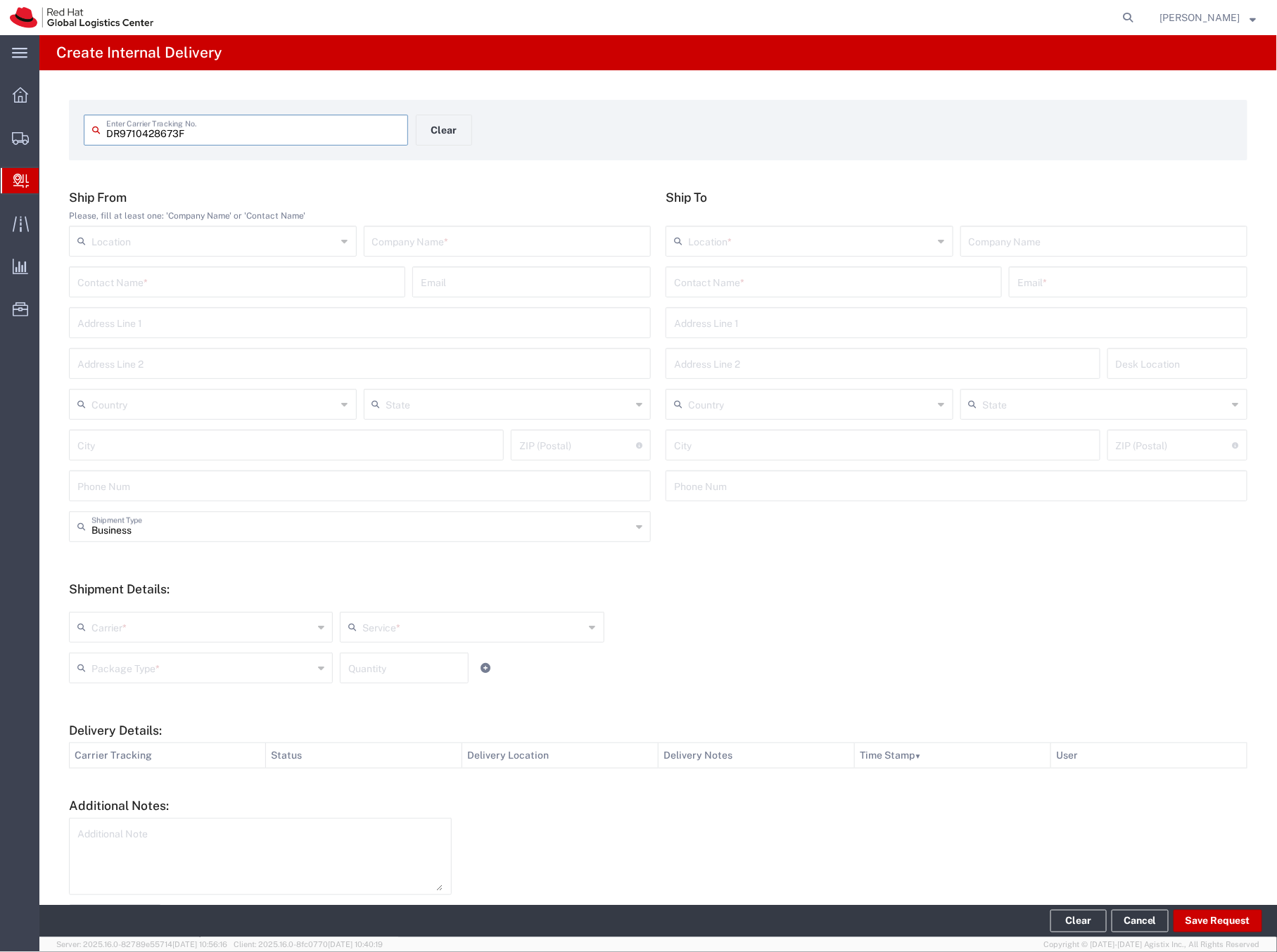
type input "DR9710428673F"
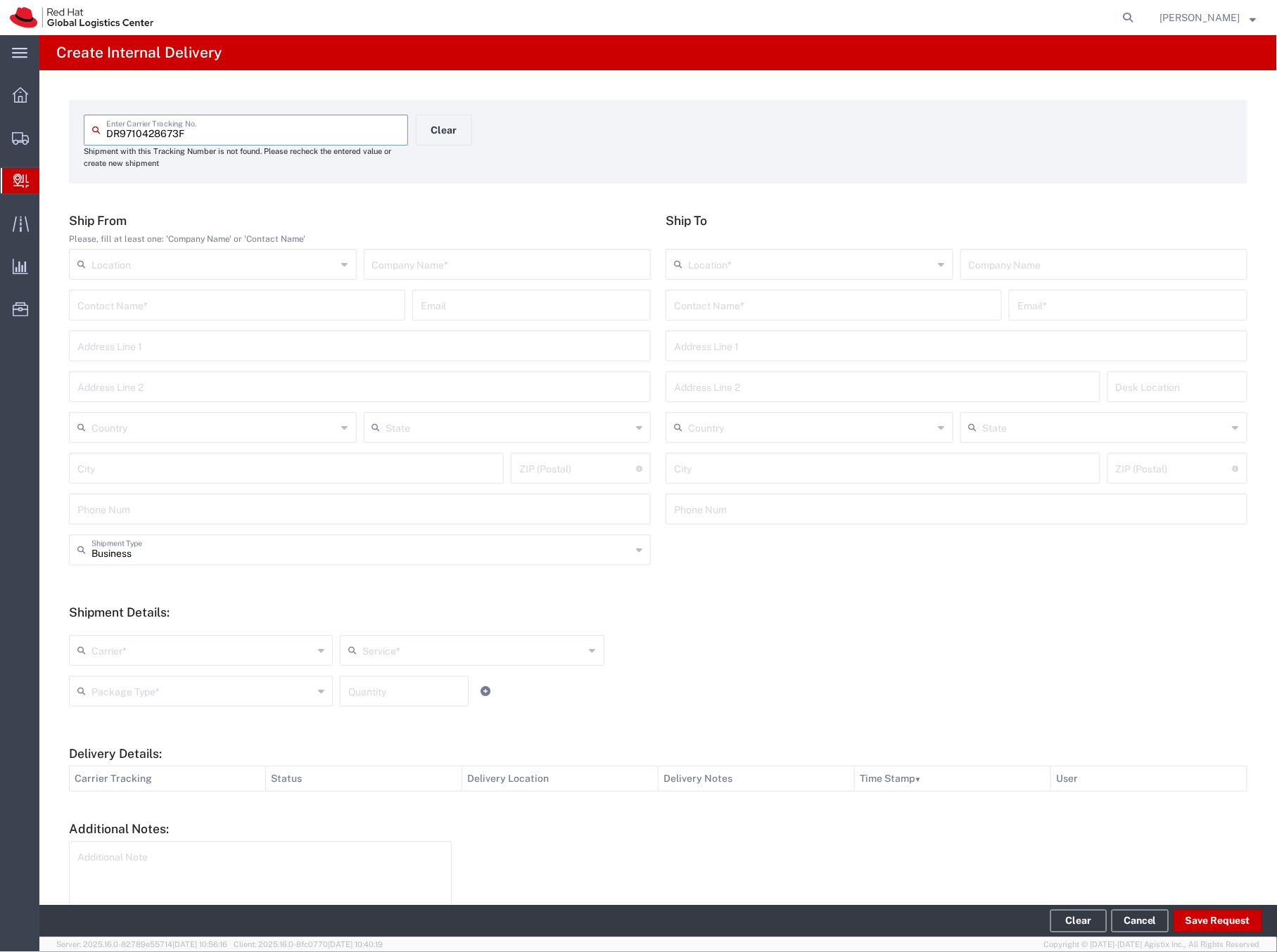
click at [400, 270] on input "text" at bounding box center [507, 263] width 271 height 25
type input "V"
type input "[GEOGRAPHIC_DATA]"
click at [719, 311] on input "text" at bounding box center [833, 304] width 320 height 25
type input "V"
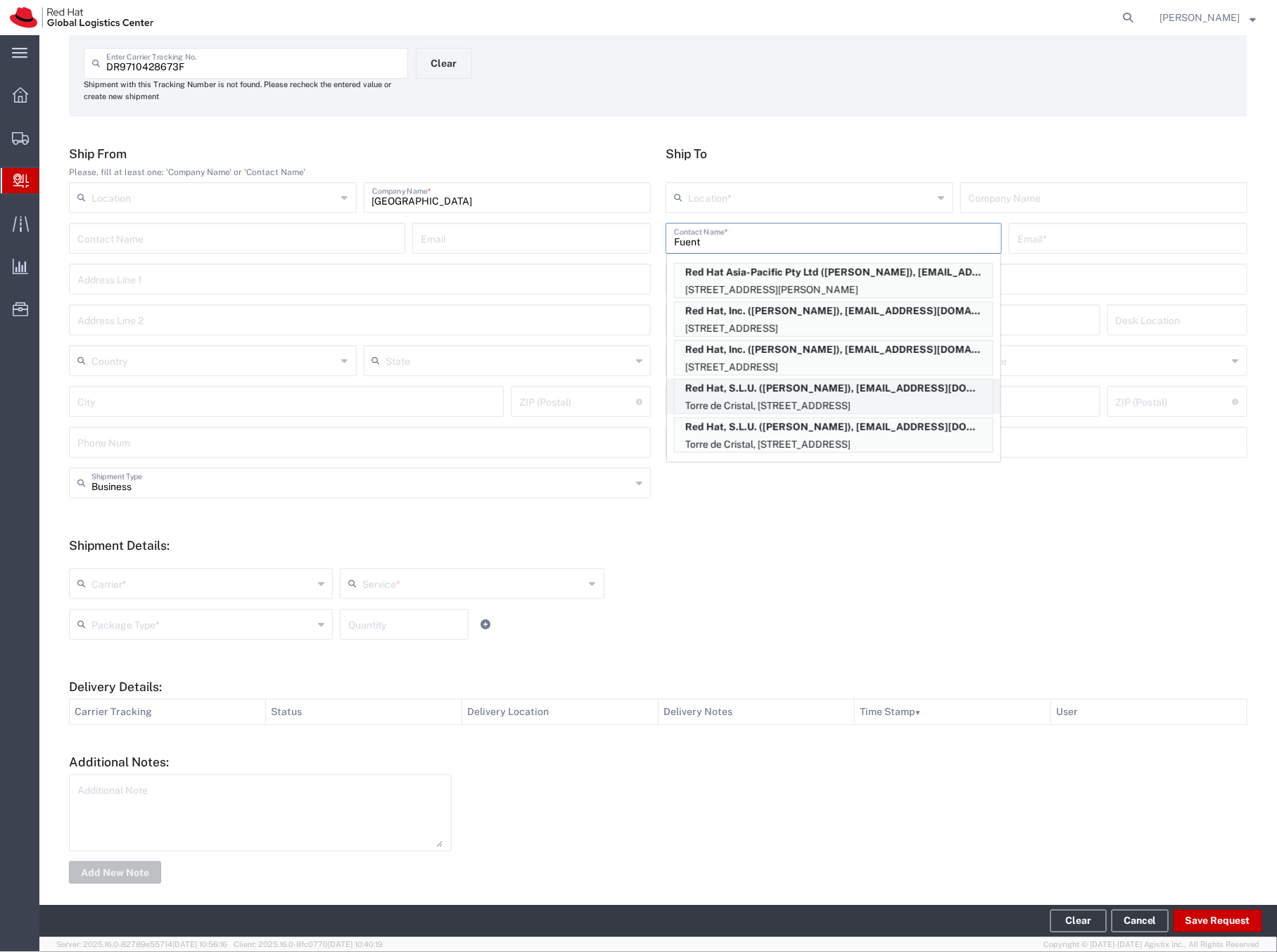
scroll to position [66, 0]
drag, startPoint x: 715, startPoint y: 238, endPoint x: 667, endPoint y: 242, distance: 48.2
click at [667, 242] on div "Fuent Contact Name * Red Hat Asia-Pacific Pty Ltd (Daniel Cifuentes), dcifuent@…" at bounding box center [833, 239] width 336 height 31
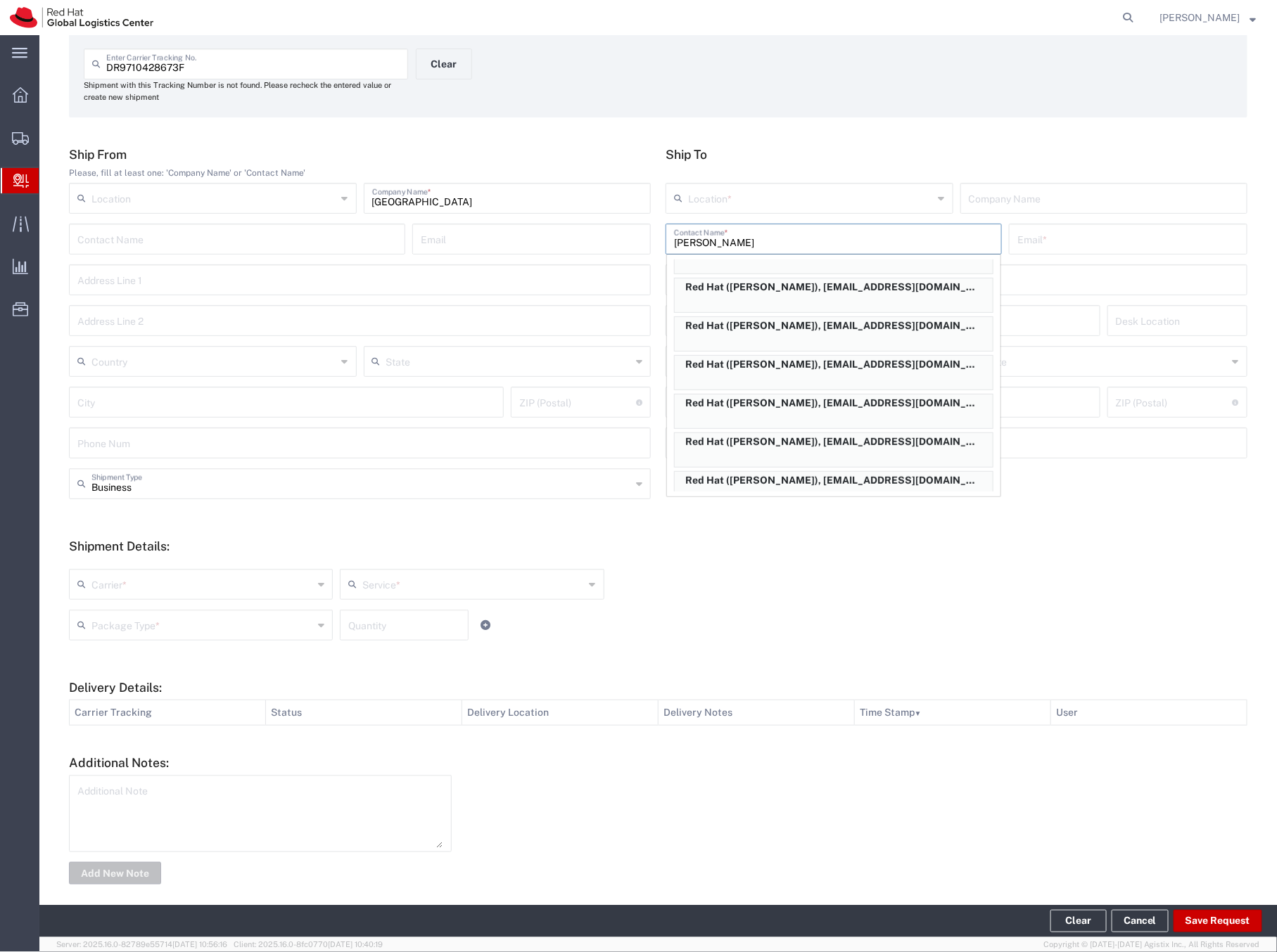
scroll to position [0, 0]
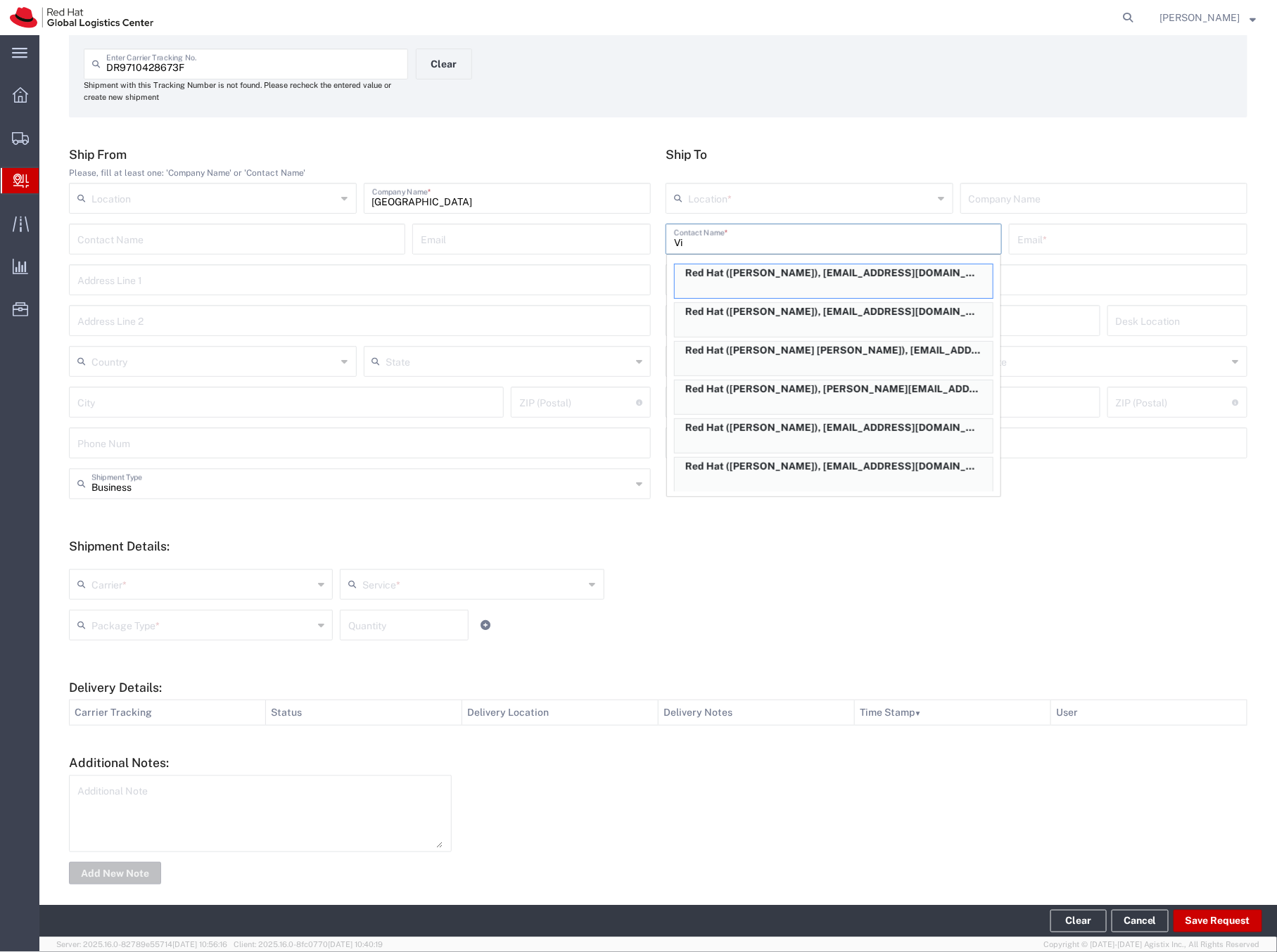
type input "V"
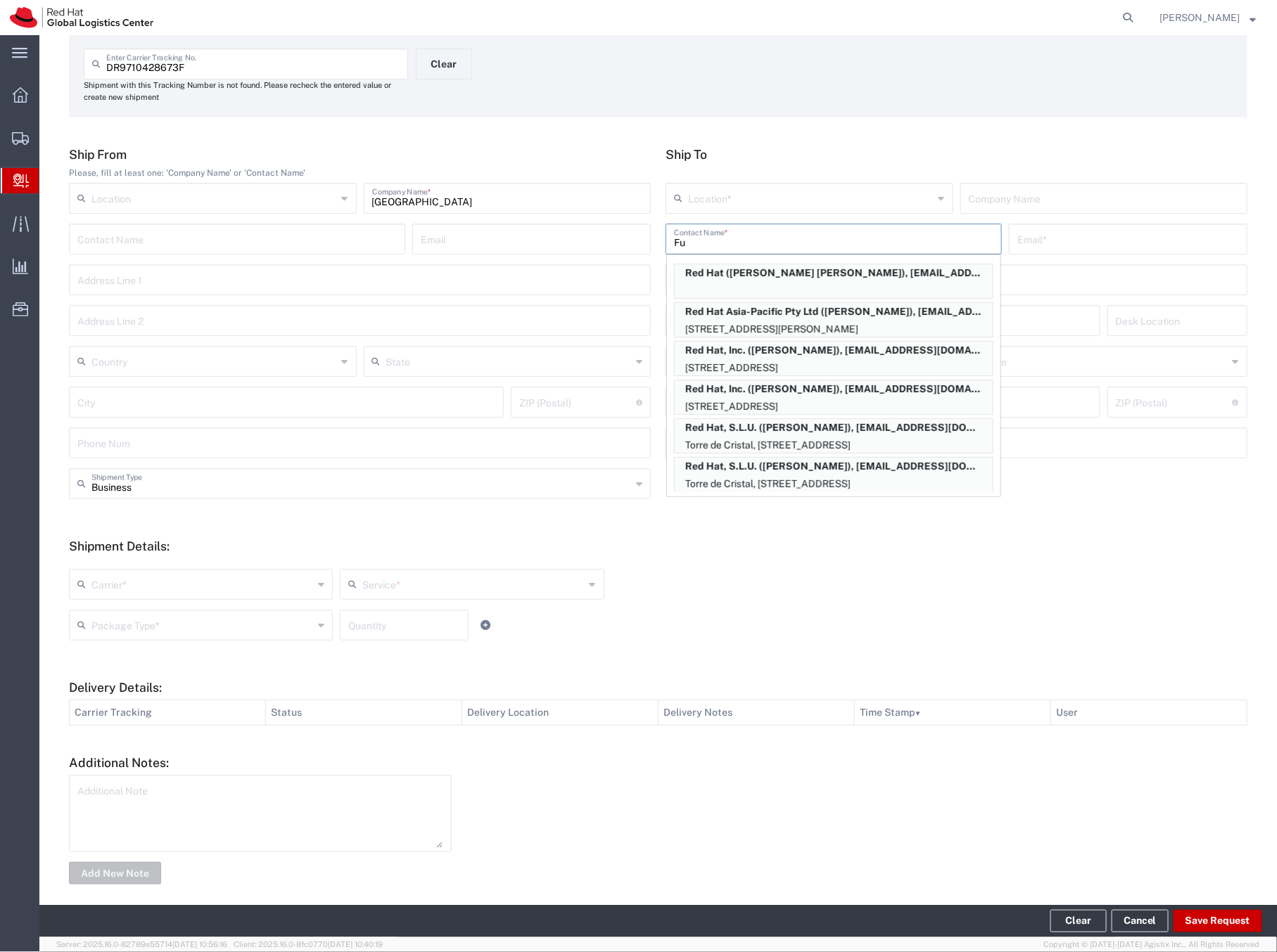
type input "F"
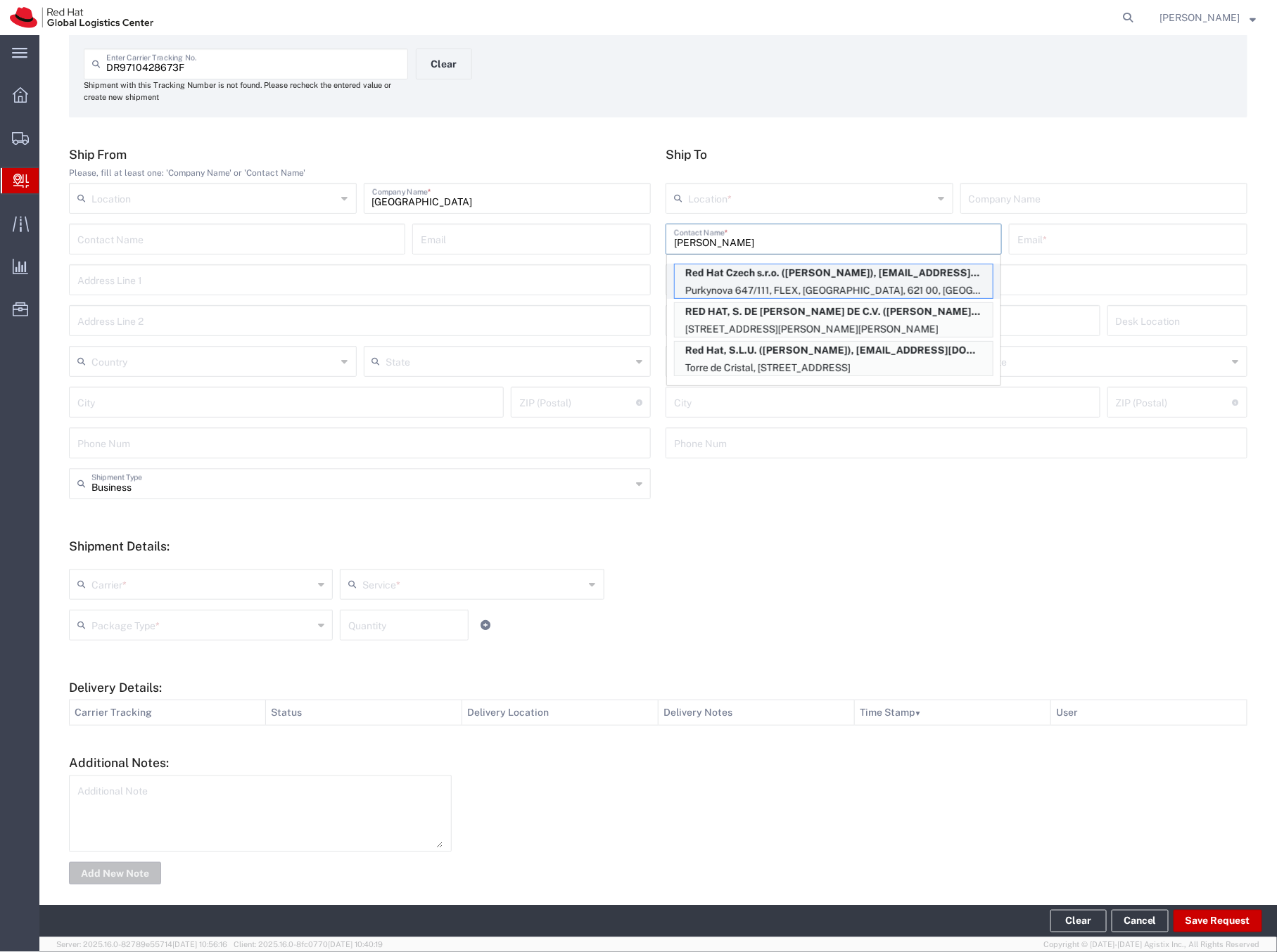
type input "Victor A"
click at [728, 274] on p "Red Hat Czech s.r.o. (Victor Aguilera), vaguiler@redhat.com" at bounding box center [833, 274] width 318 height 18
type input "RH - [GEOGRAPHIC_DATA] [GEOGRAPHIC_DATA] - B"
type input "Red Hat Czech s.r.o."
type input "Victor Aguilera"
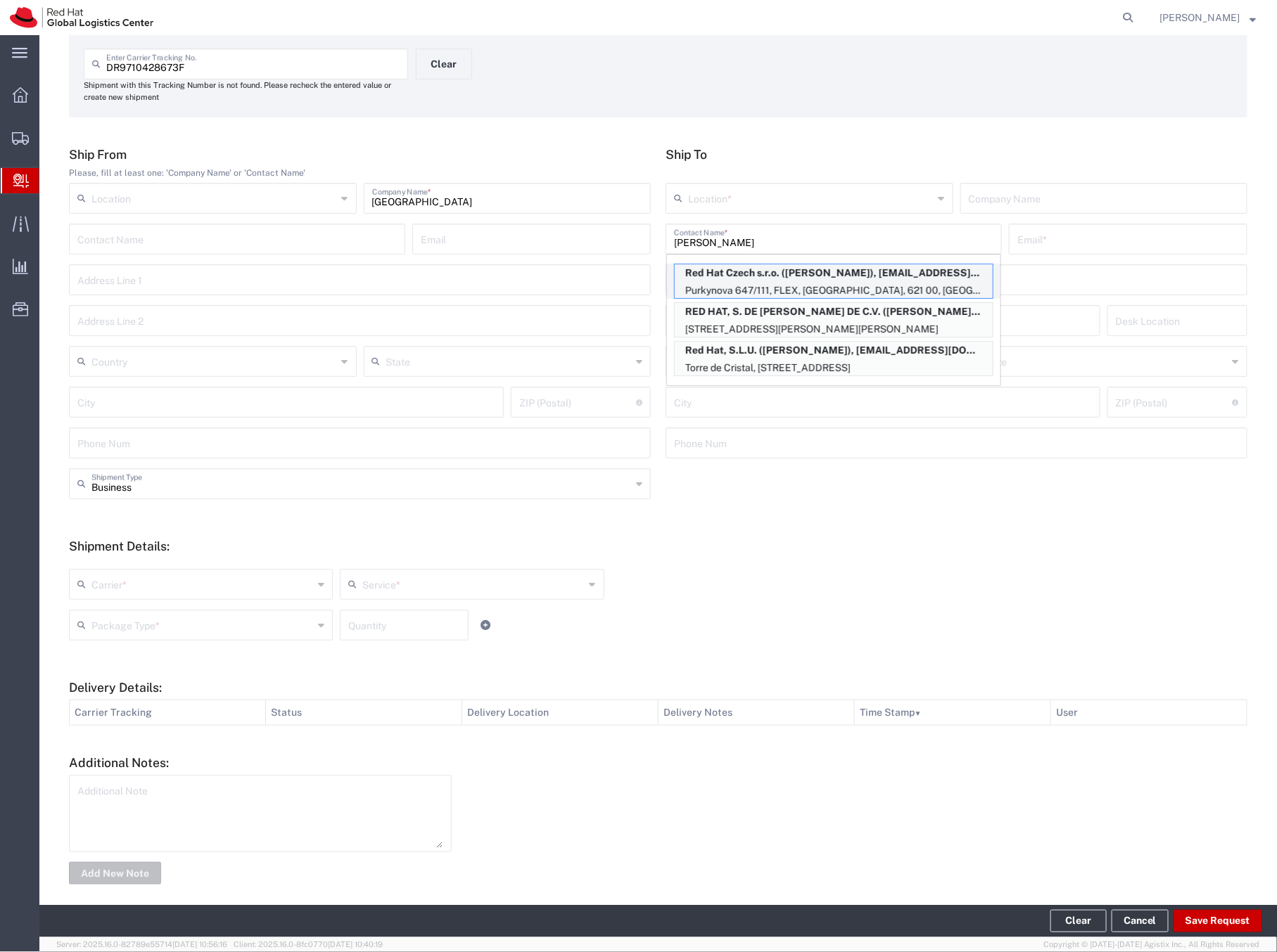
type input "vaguiler@redhat.com"
type input "Purkynova 647/111"
type input "FLEX"
type input "Czechia"
type input "[GEOGRAPHIC_DATA]"
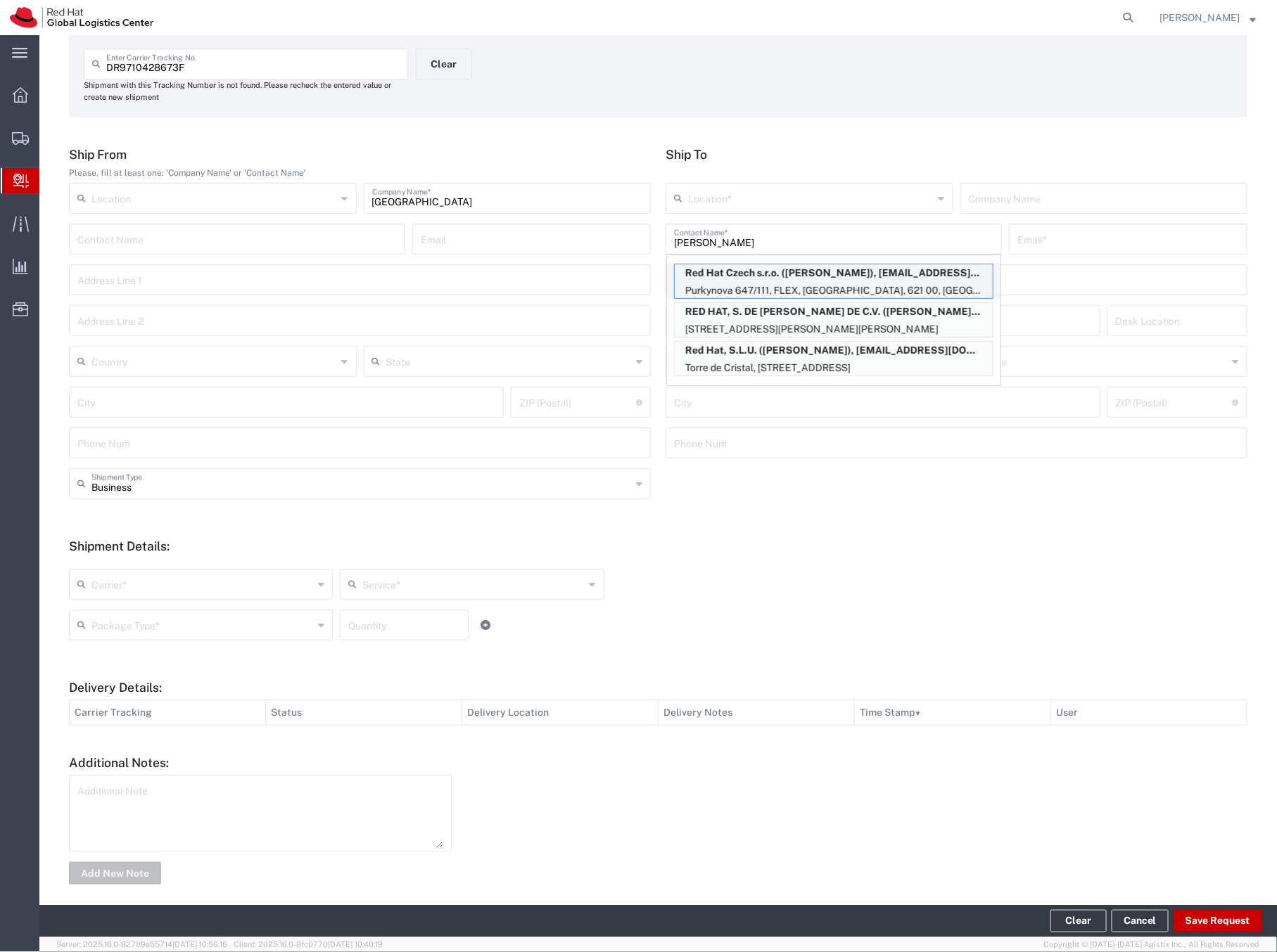
type input "621 00"
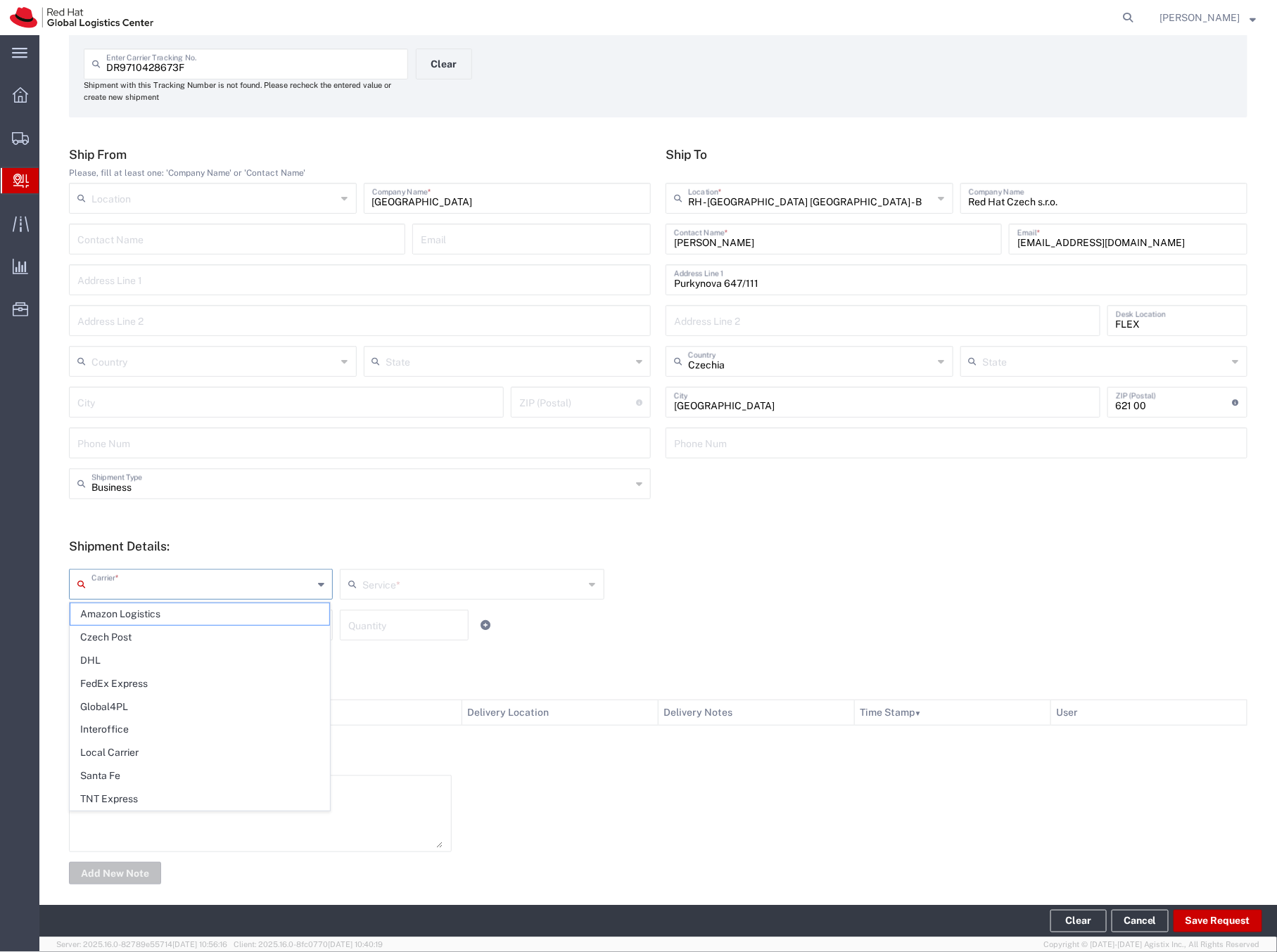
click at [148, 589] on input "text" at bounding box center [202, 583] width 222 height 25
click at [109, 608] on span "Czech Post" at bounding box center [199, 637] width 259 height 22
type input "Czech Post"
type input "Ground"
click at [139, 608] on input "text" at bounding box center [202, 624] width 222 height 25
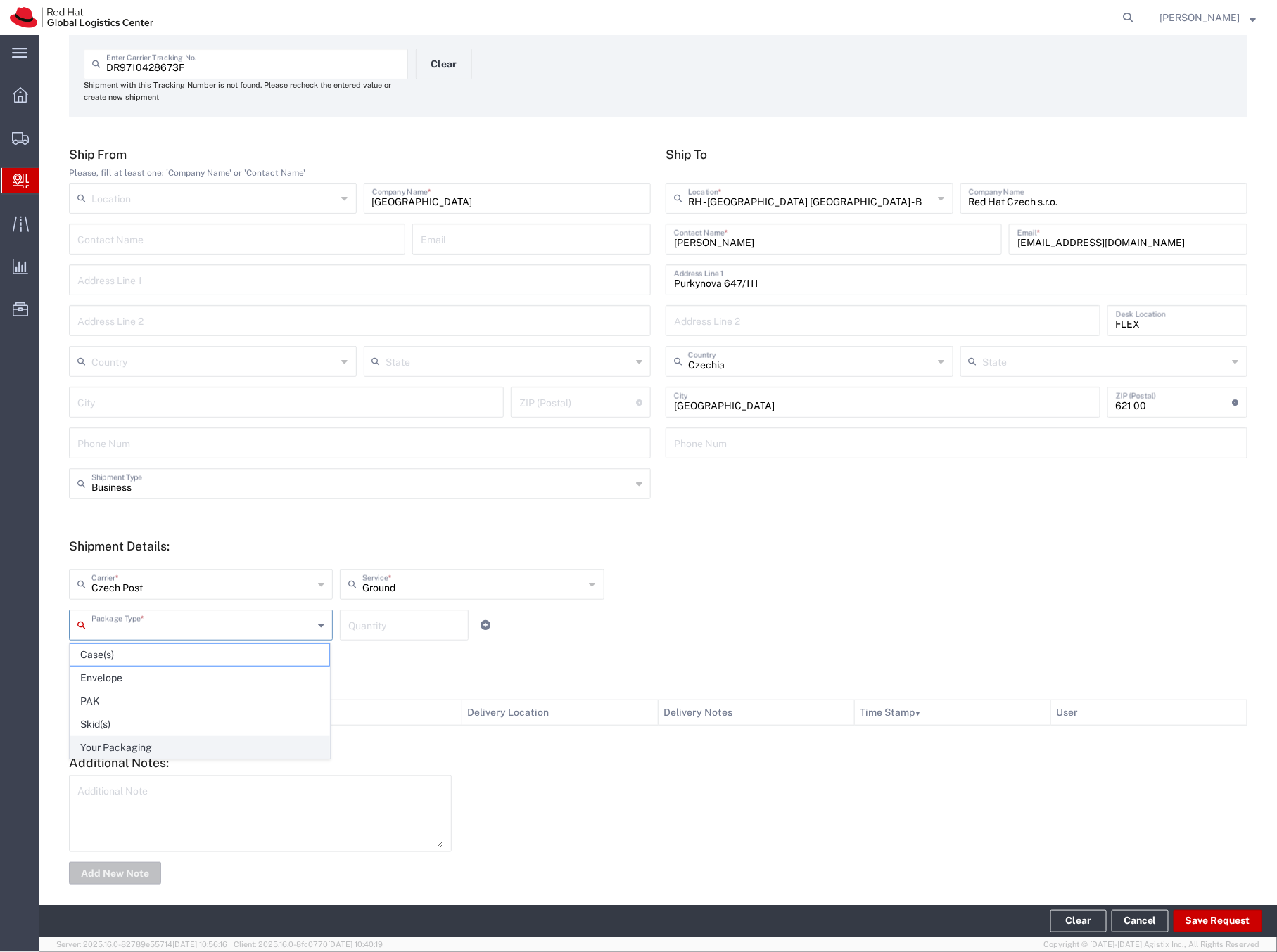
click at [119, 608] on span "Your Packaging" at bounding box center [199, 748] width 259 height 22
type input "Your Packaging"
click at [370, 608] on input "number" at bounding box center [404, 624] width 112 height 25
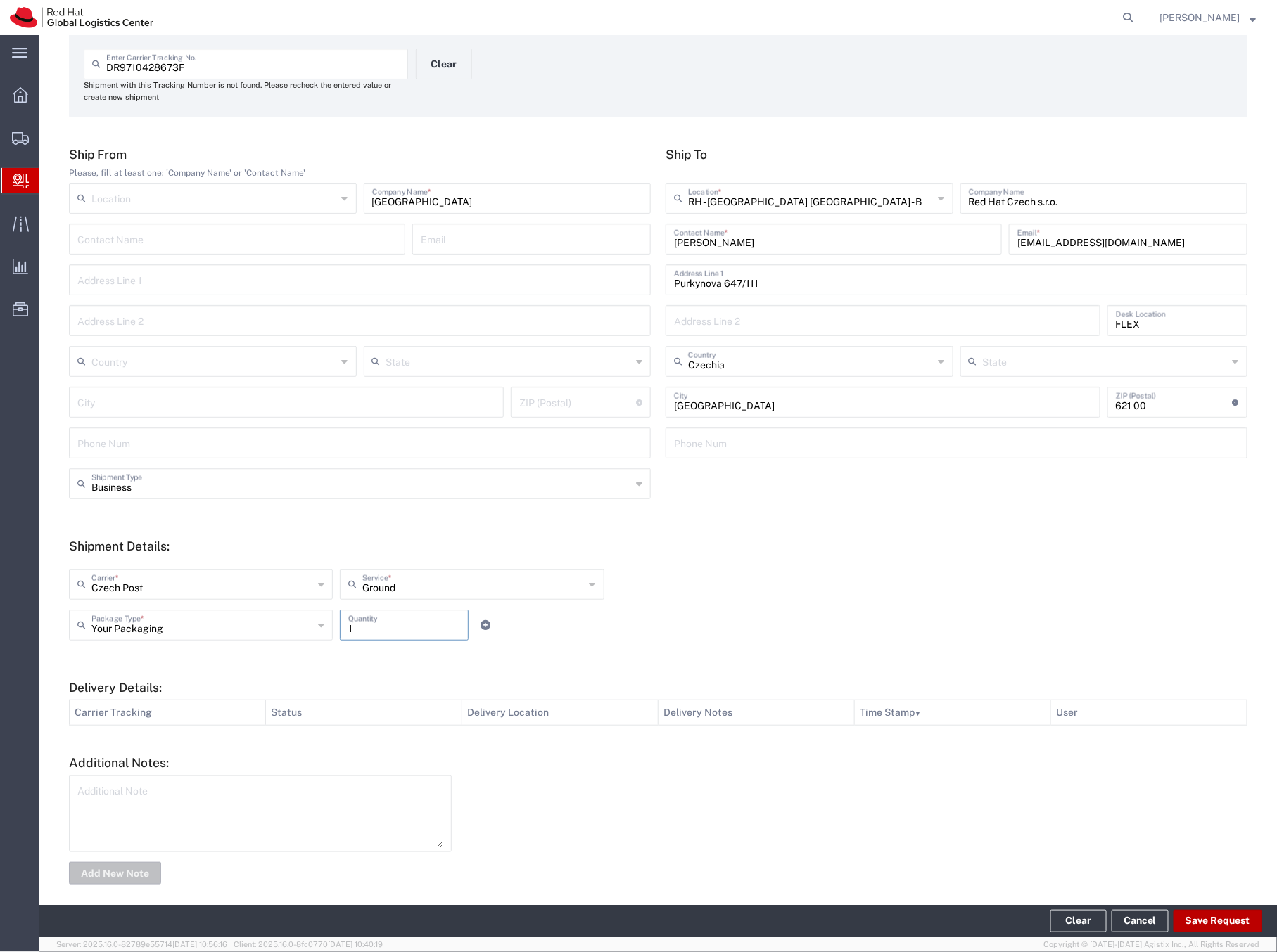
type input "1"
click at [1181, 608] on button "Save Request" at bounding box center [1218, 922] width 88 height 23
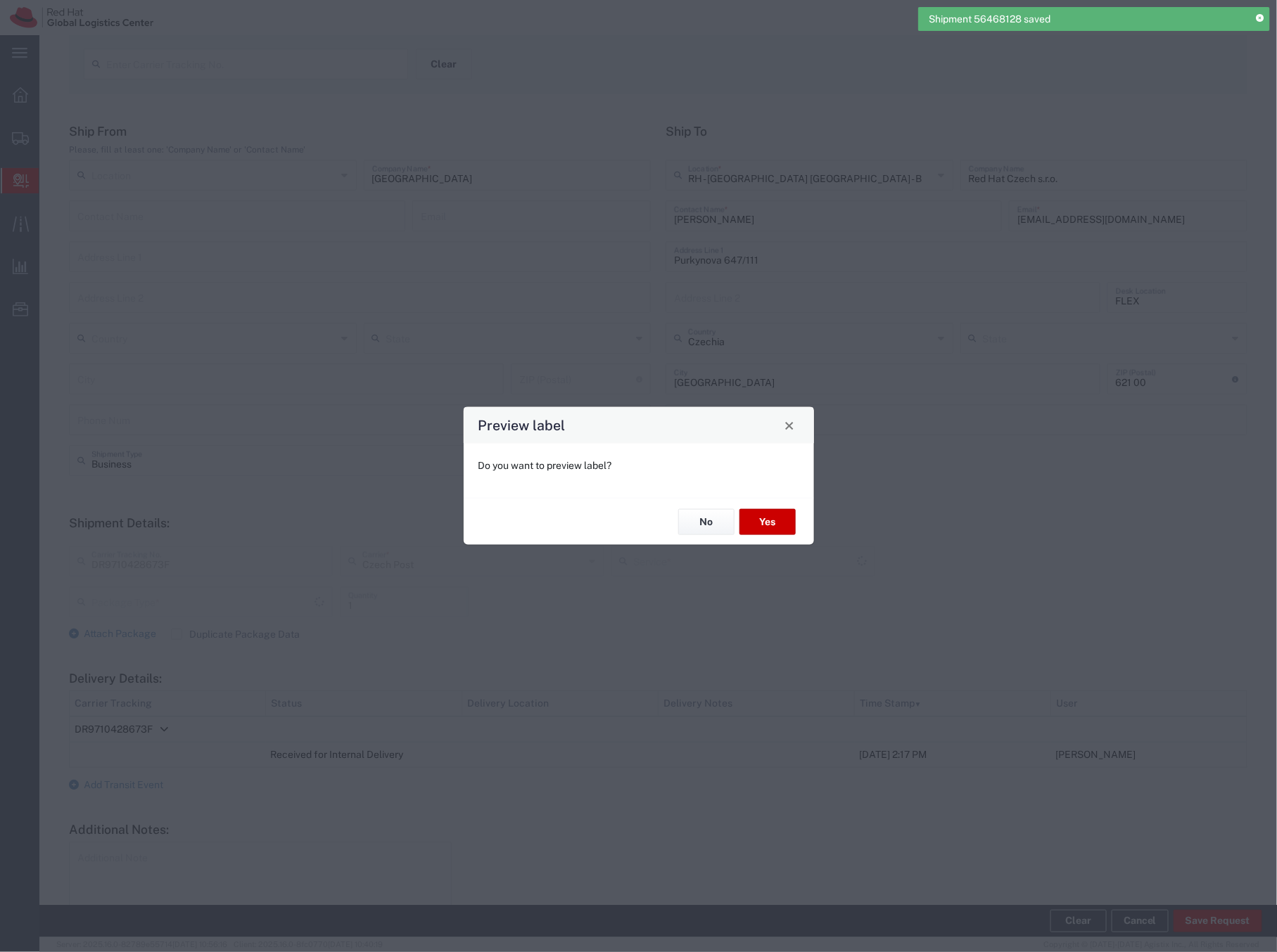
type input "Ground"
type input "Your Packaging"
click at [763, 517] on button "Yes" at bounding box center [768, 522] width 56 height 26
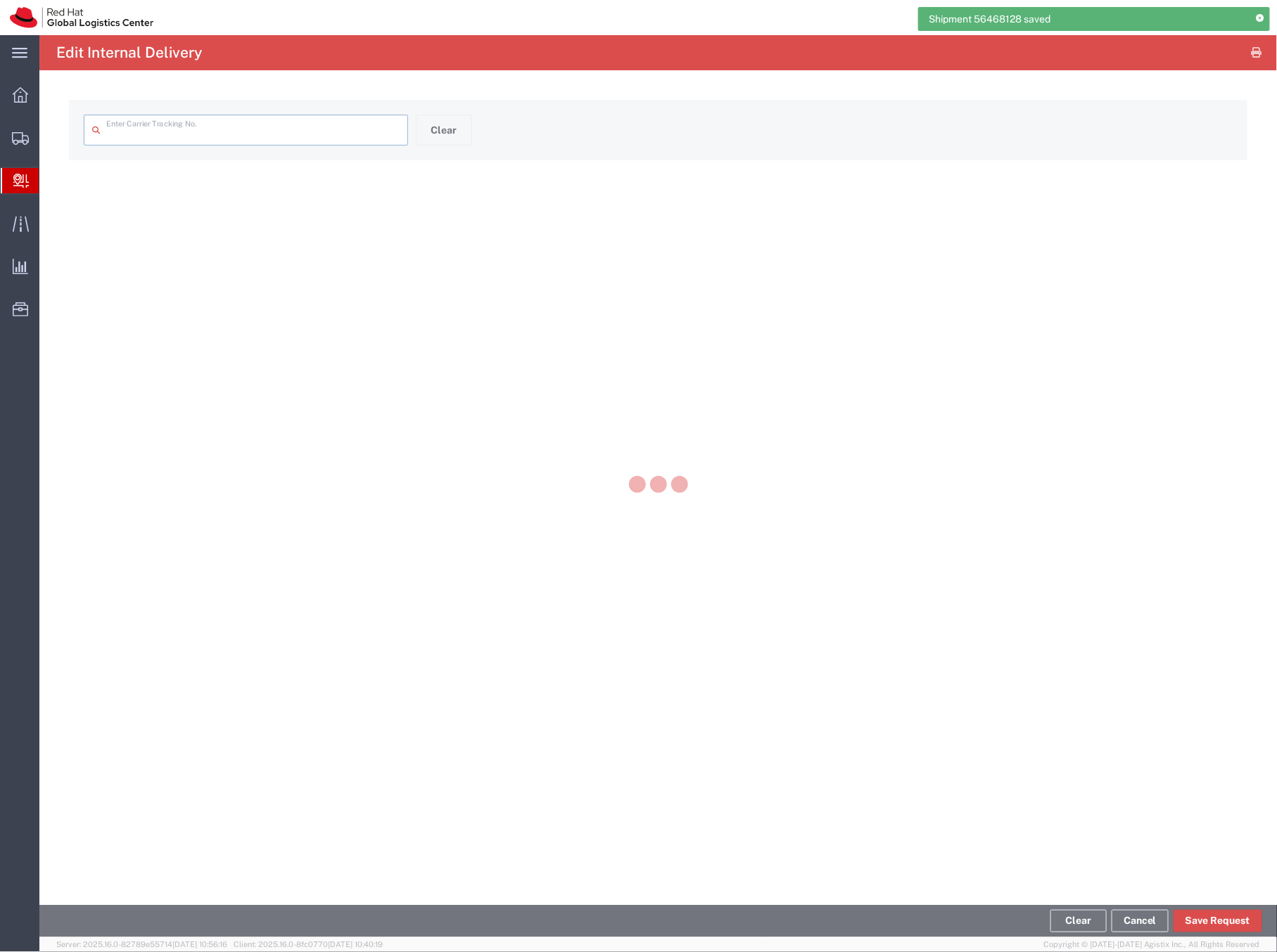
type input "DR9710428673F"
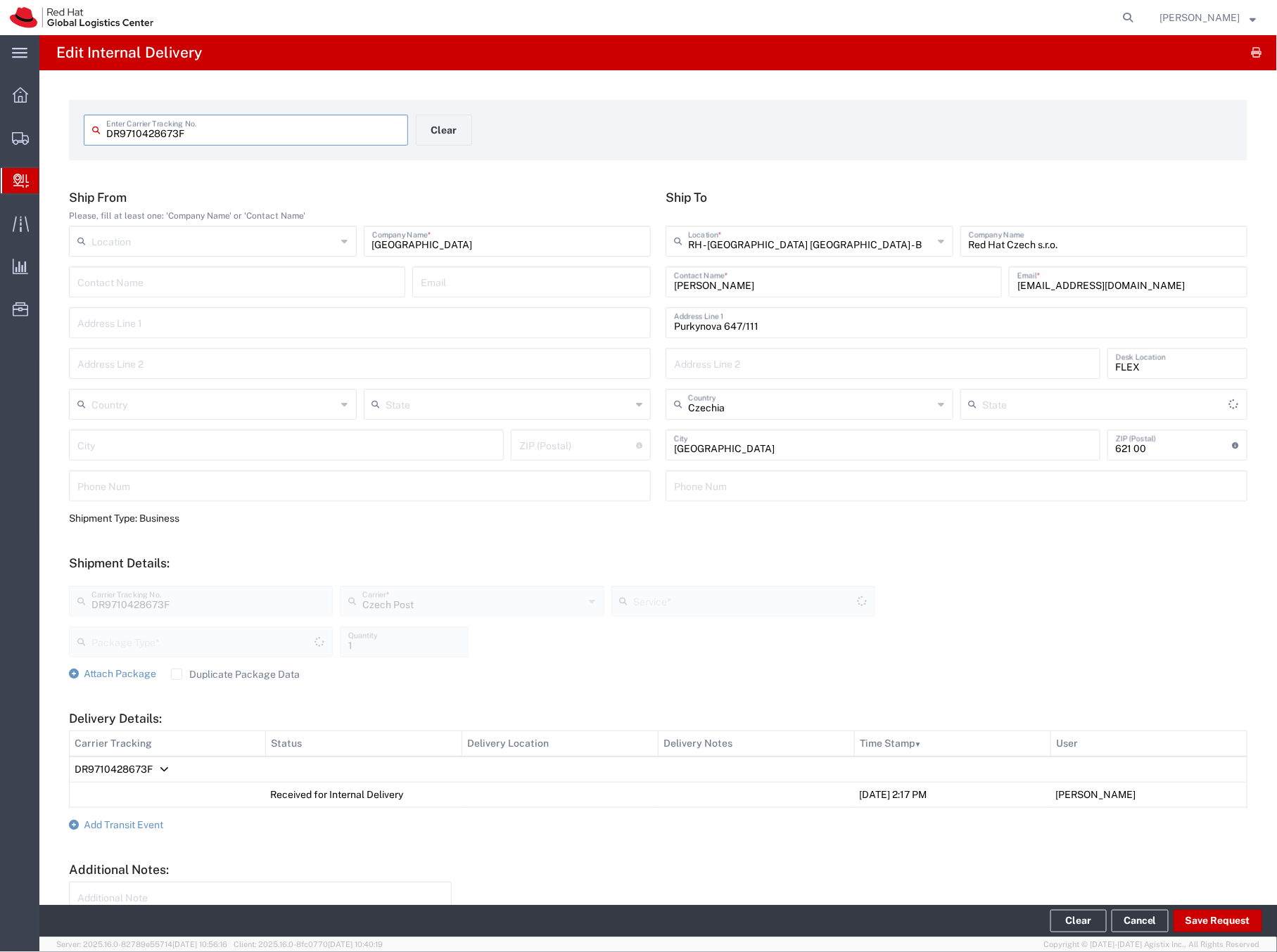
type input "Your Packaging"
type input "Ground"
click at [0, 0] on span "Create Delivery" at bounding box center [0, 0] width 0 height 0
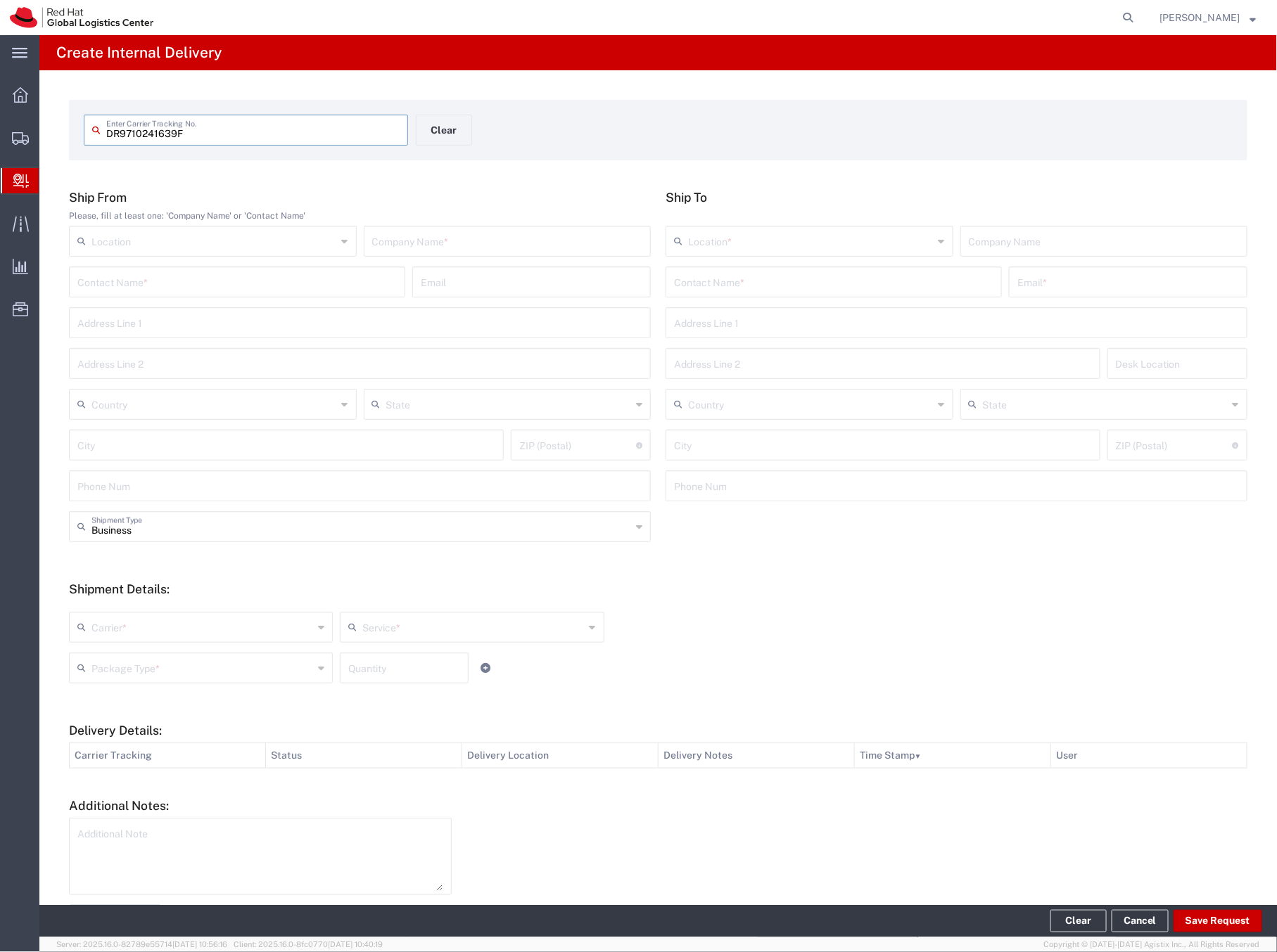
type input "DR9710241639F"
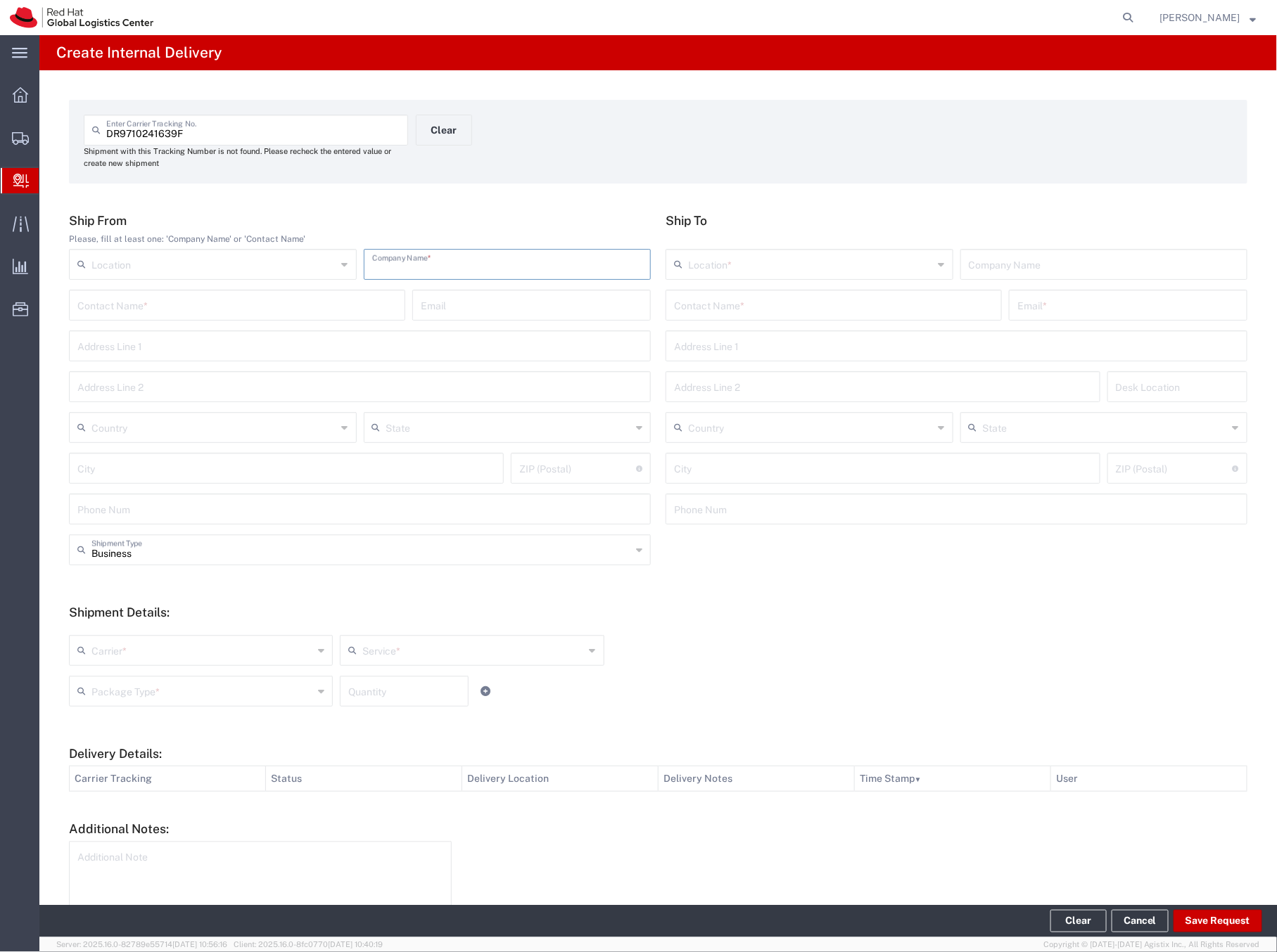
click at [439, 263] on input "text" at bounding box center [507, 263] width 271 height 25
type input "[GEOGRAPHIC_DATA]"
click at [684, 311] on input "text" at bounding box center [833, 304] width 320 height 25
type input "I"
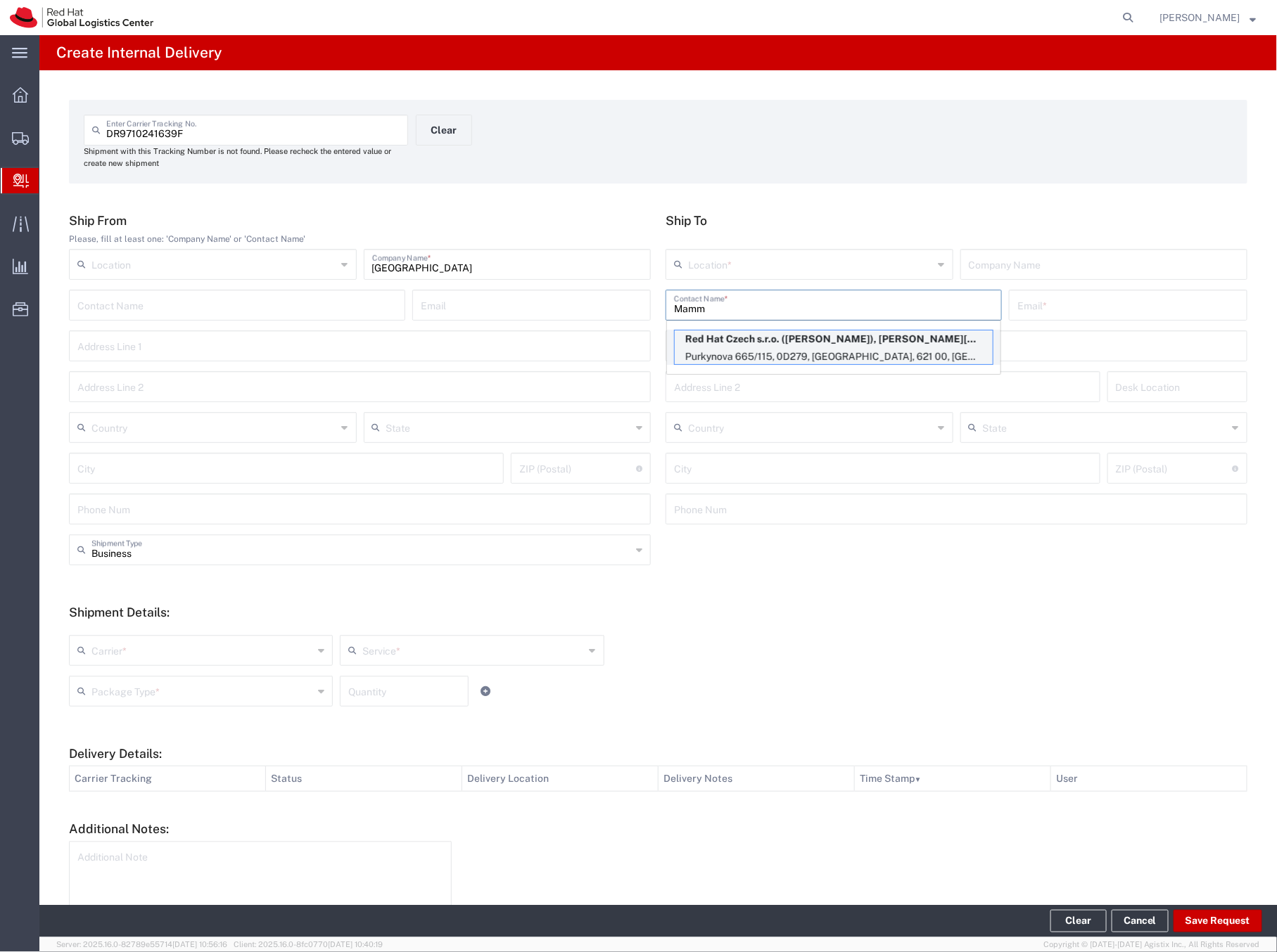
type input "Mamm"
click at [725, 337] on p "Red Hat Czech s.r.o. (Igor Mammedov), imammedo@redhat.com" at bounding box center [833, 339] width 318 height 18
type input "RH - [GEOGRAPHIC_DATA] [GEOGRAPHIC_DATA] - C"
type input "Red Hat Czech s.r.o."
type input "Igor Mammedov"
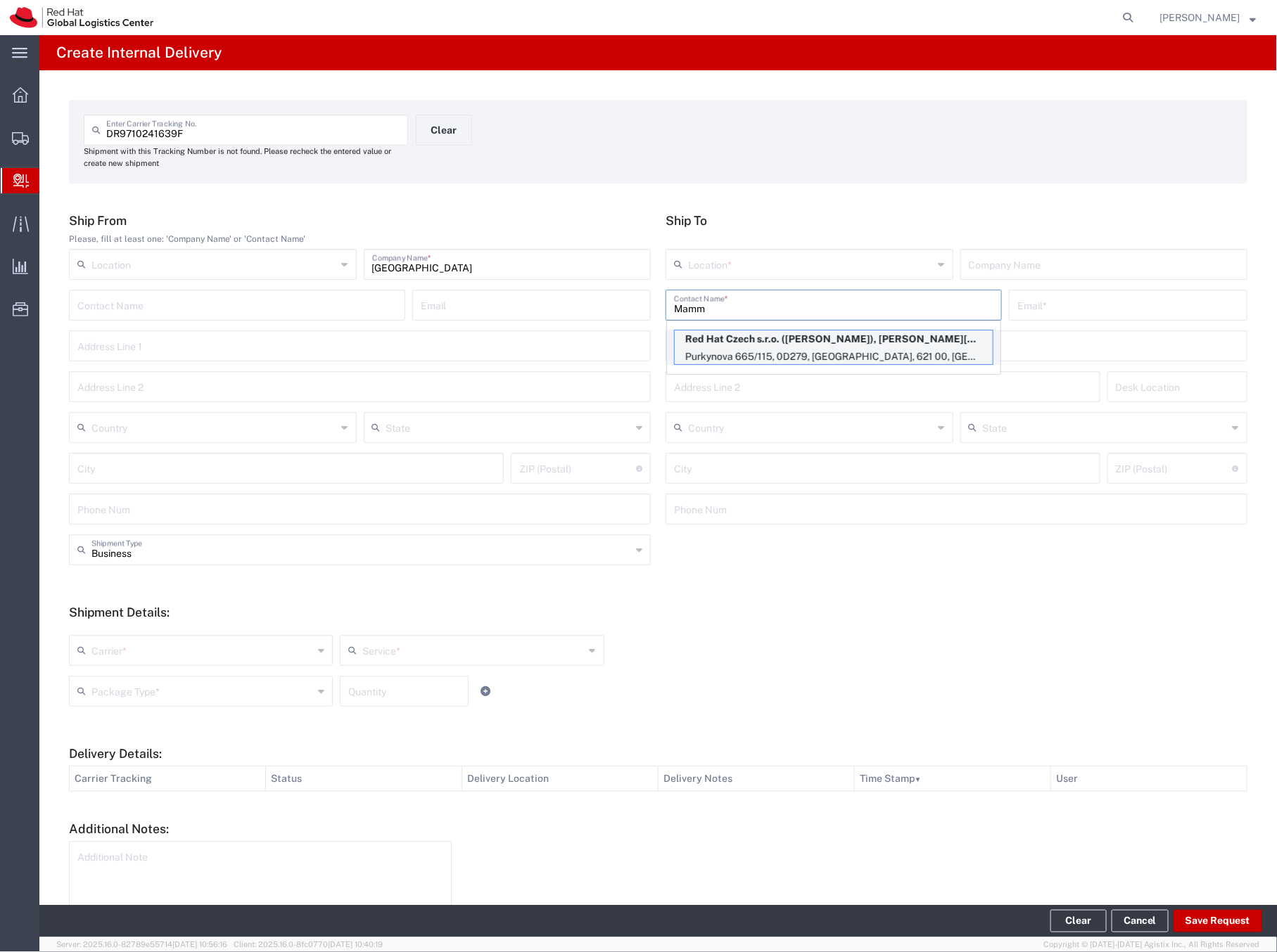
type input "imammedo@redhat.com"
type input "Purkynova 665/115"
type input "0D279"
type input "Czechia"
type input "[GEOGRAPHIC_DATA]"
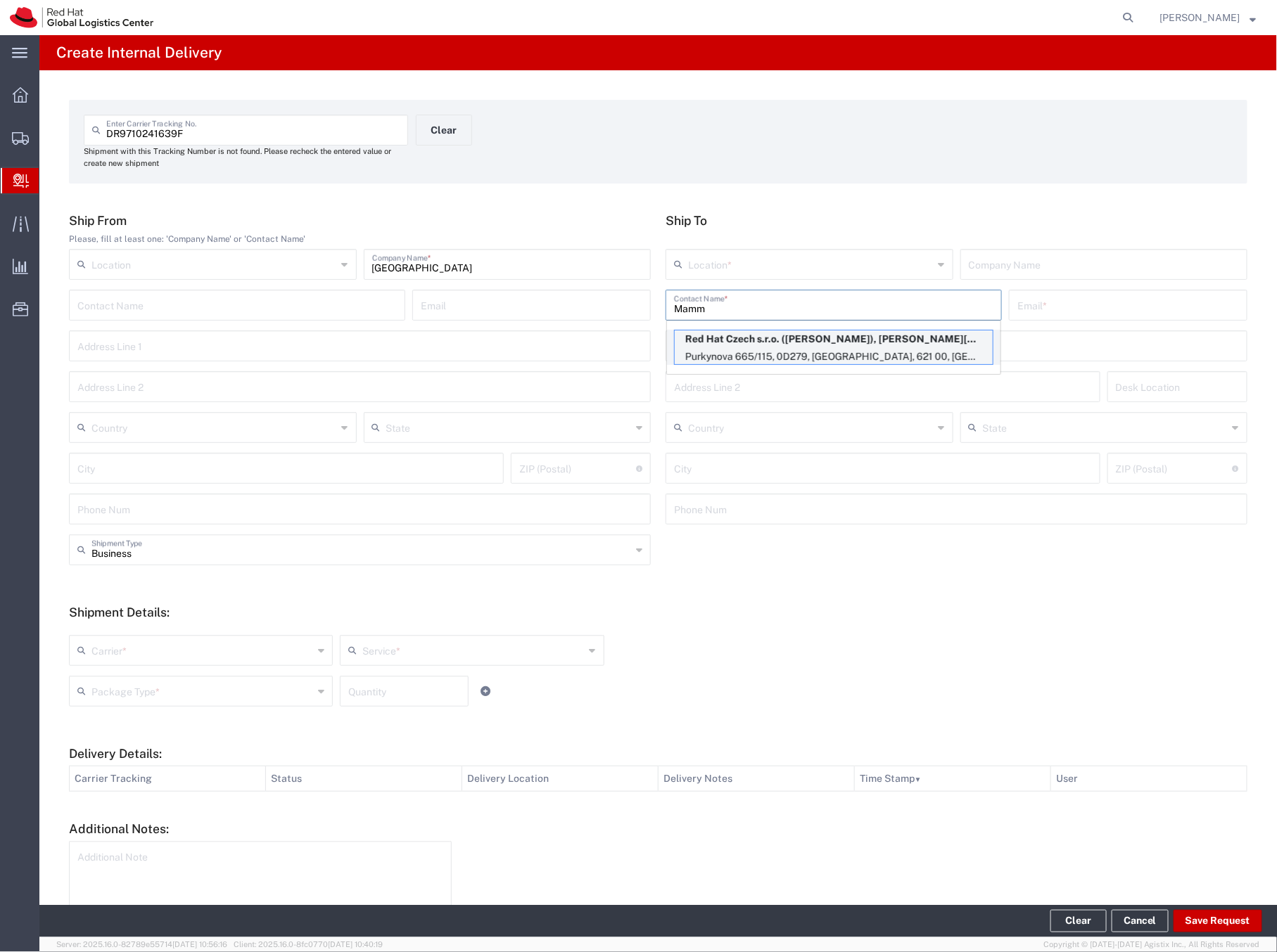
type input "621 00"
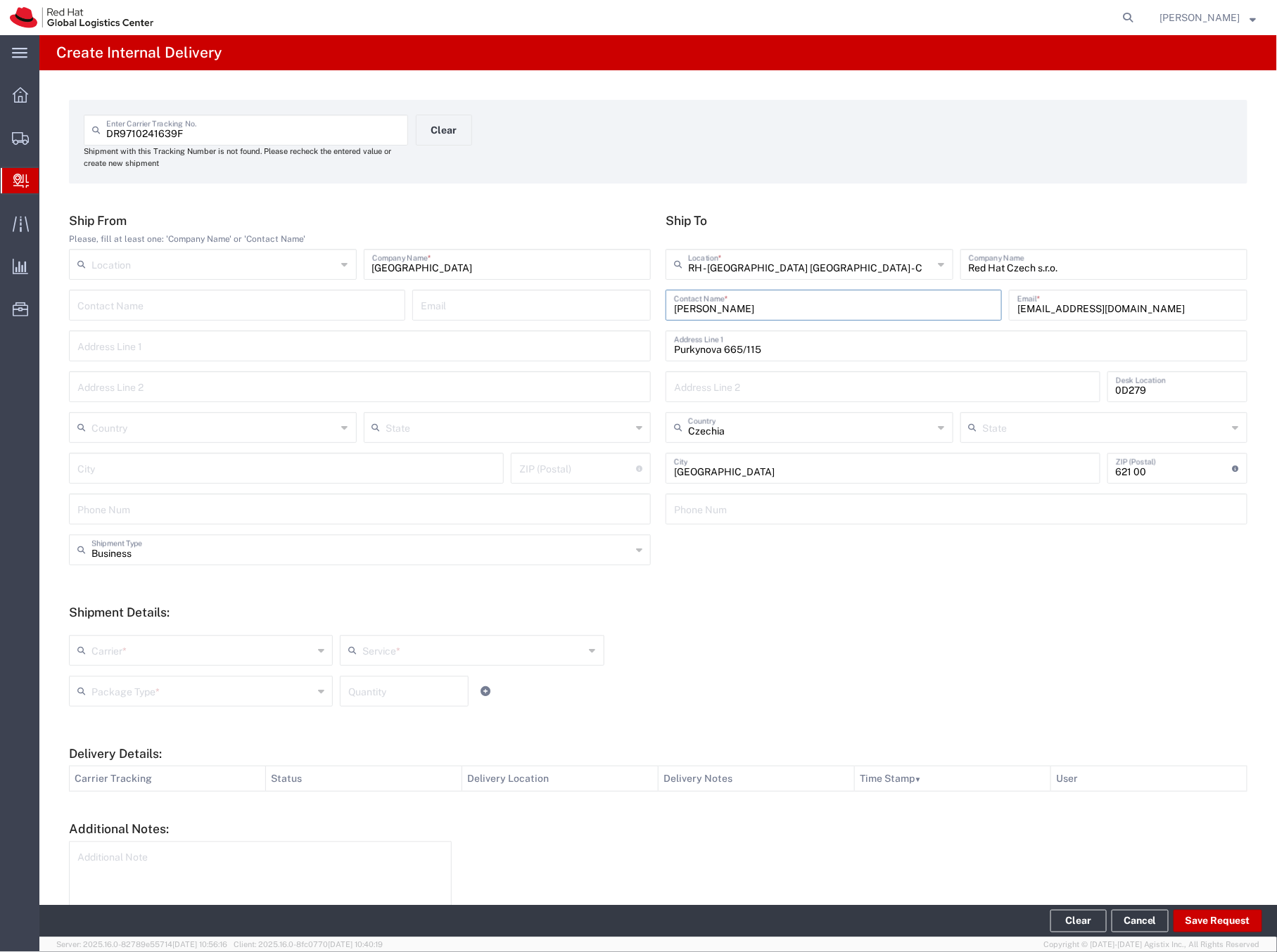
click at [195, 608] on input "text" at bounding box center [202, 650] width 222 height 25
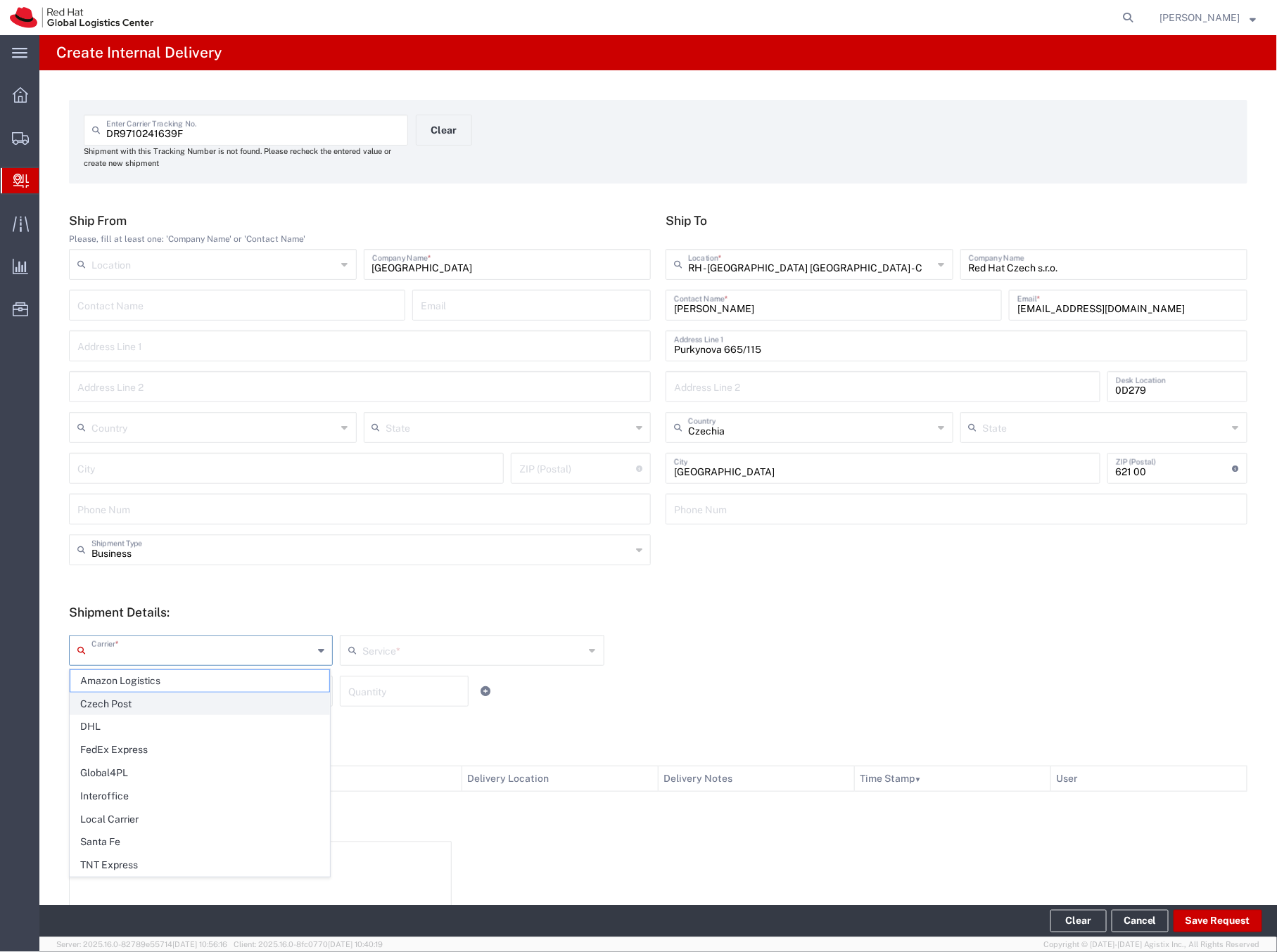
click at [100, 608] on span "Czech Post" at bounding box center [199, 704] width 259 height 22
type input "Czech Post"
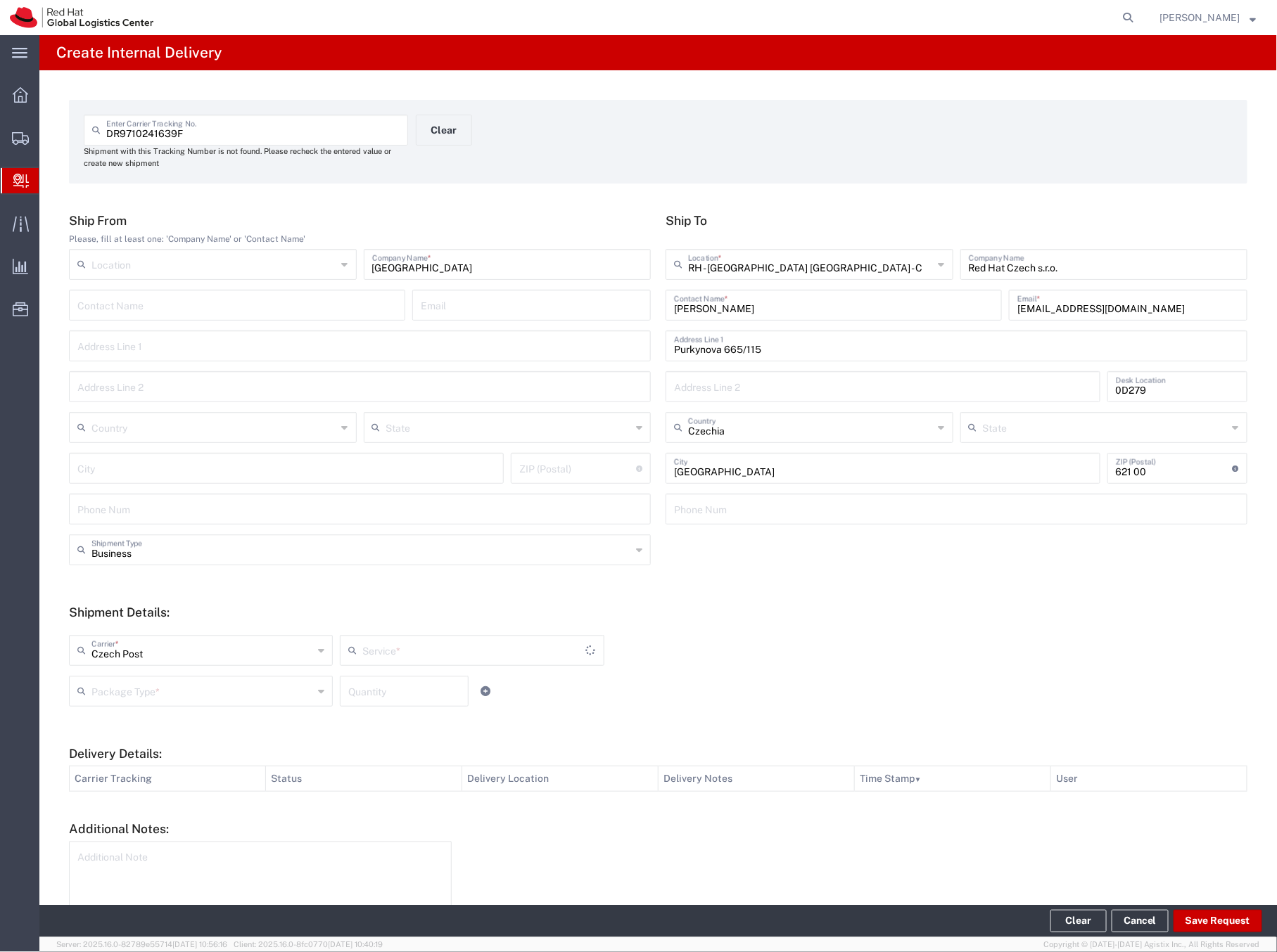
type input "Ground"
click at [125, 608] on div "Package Type *" at bounding box center [200, 691] width 264 height 31
click at [127, 608] on span "Your Packaging" at bounding box center [199, 814] width 259 height 22
type input "Your Packaging"
click at [154, 608] on input "Czech Post" at bounding box center [202, 650] width 222 height 25
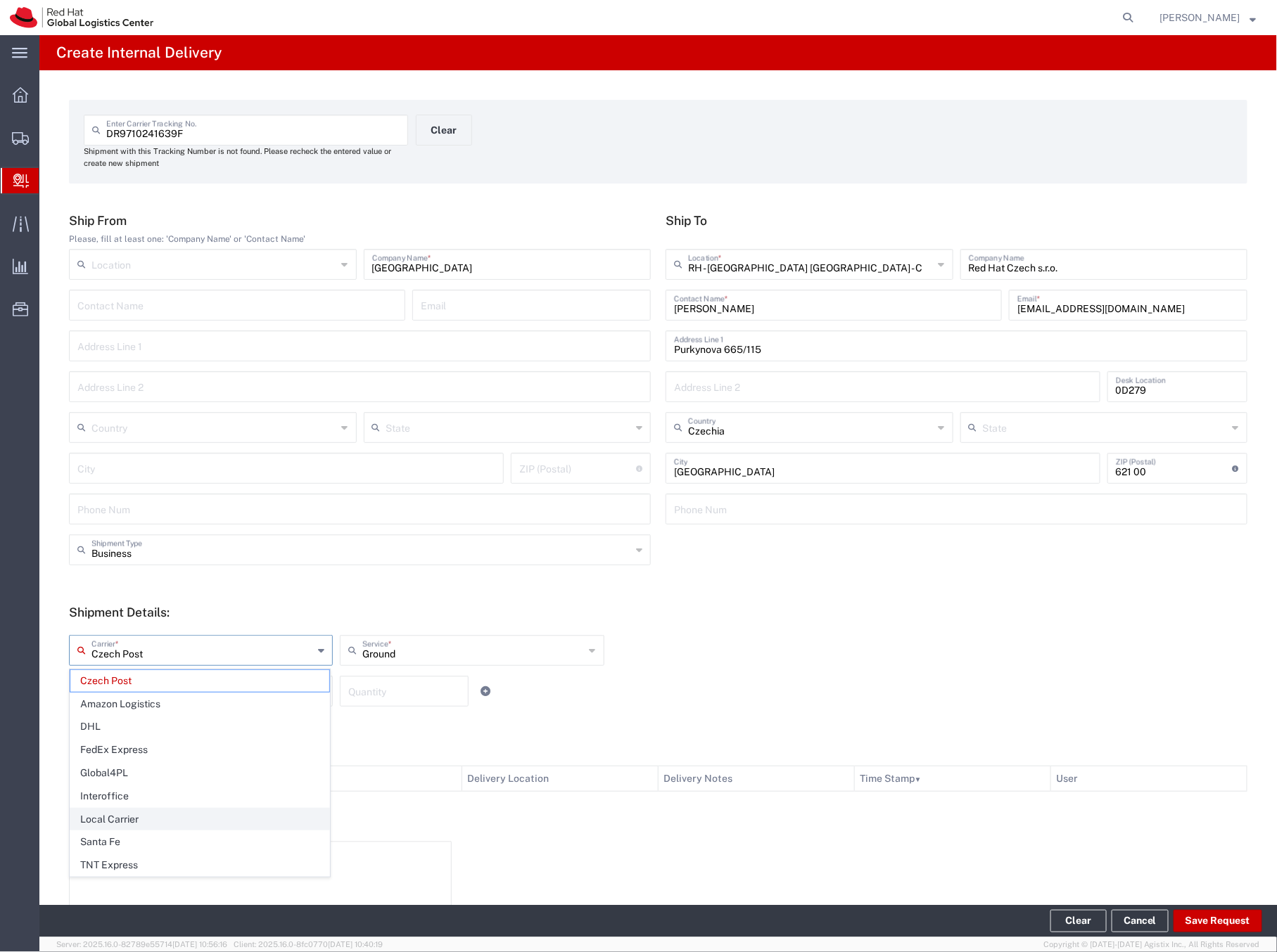
click at [124, 608] on span "Local Carrier" at bounding box center [199, 820] width 259 height 22
type input "Local Carrier"
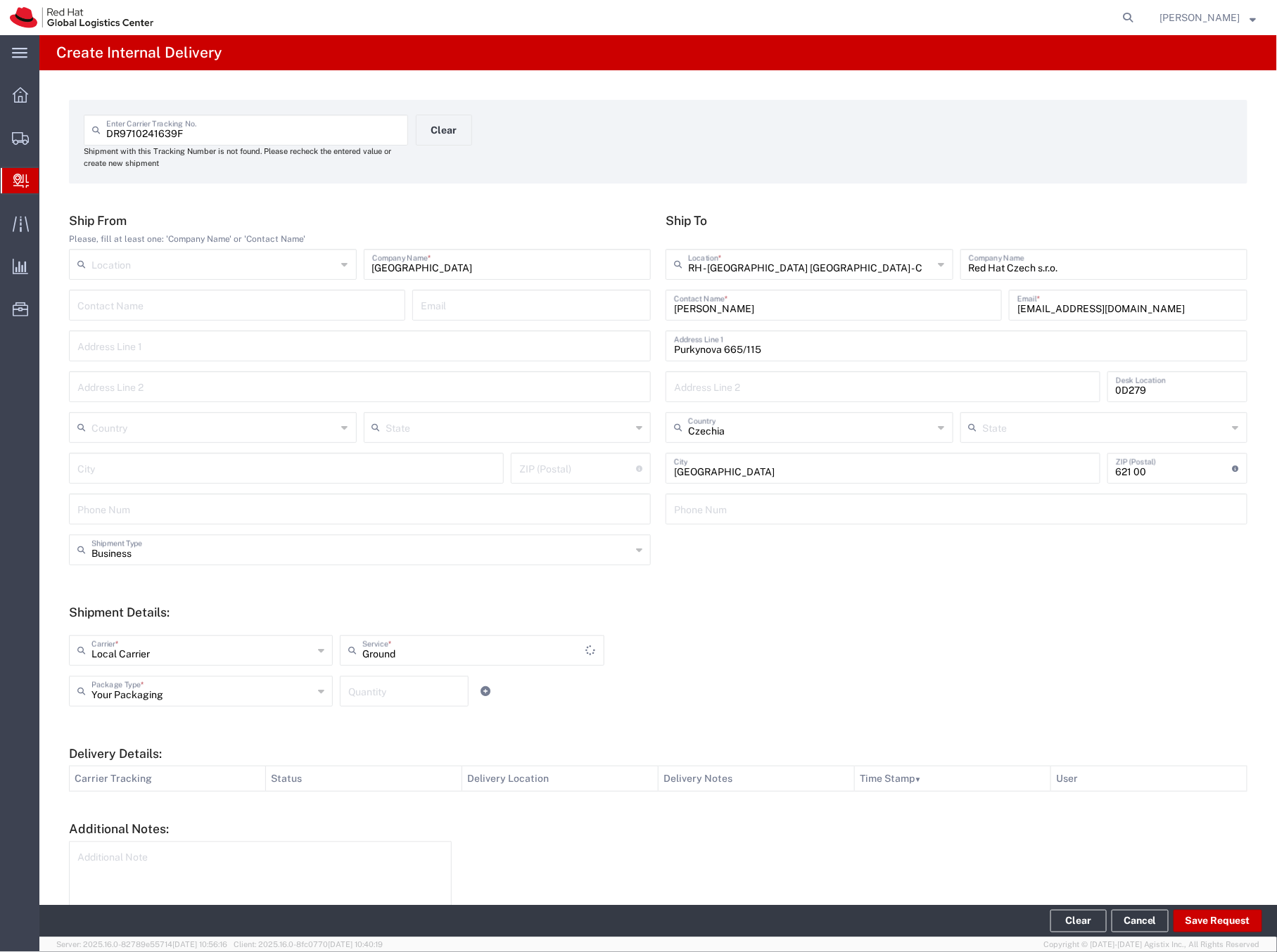
type input "Local_Ground"
click at [352, 608] on input "number" at bounding box center [404, 691] width 112 height 25
type input "1"
click at [1181, 608] on button "Save Request" at bounding box center [1218, 922] width 88 height 23
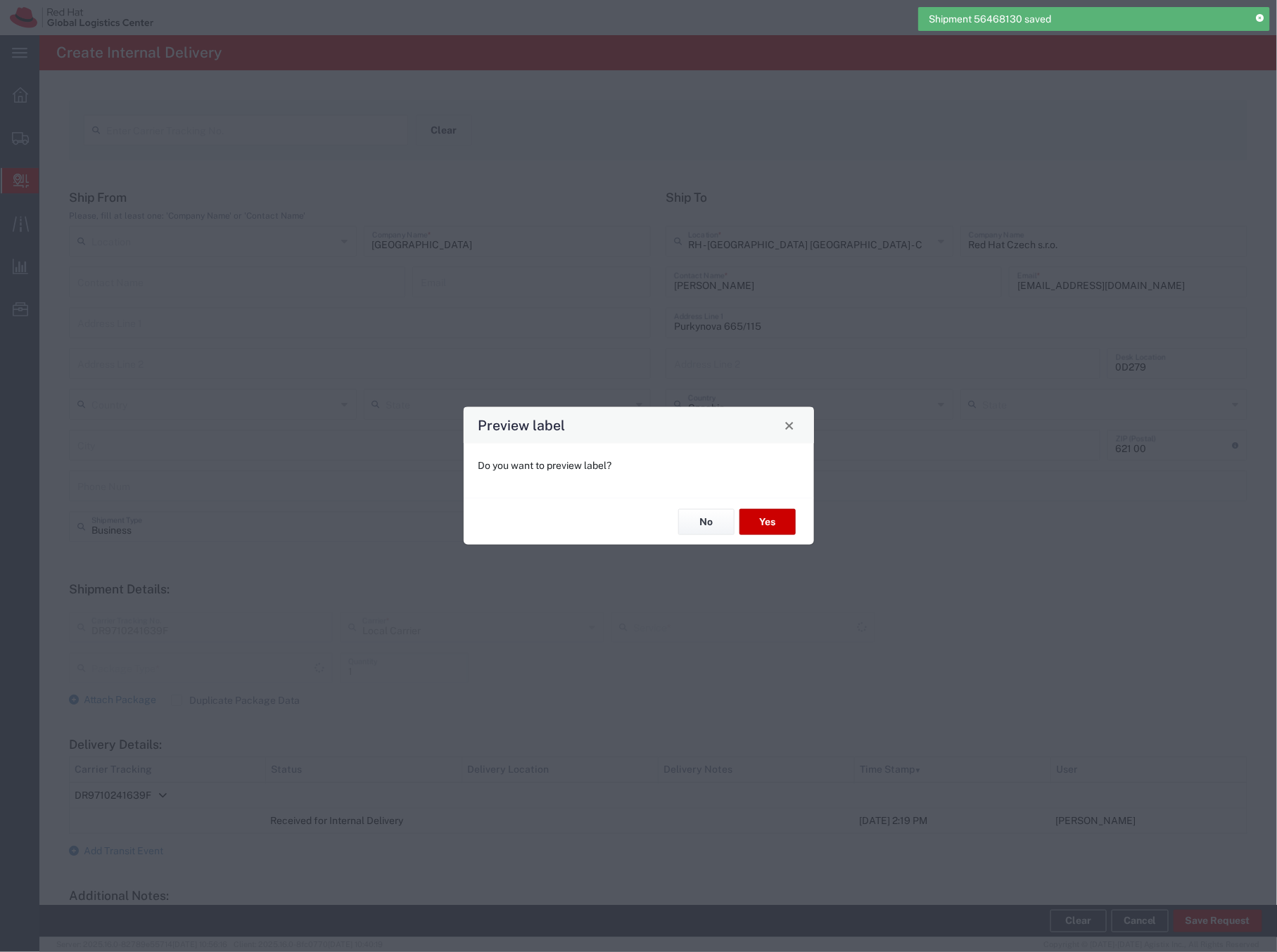
type input "Your Packaging"
type input "Local_Ground"
click at [779, 520] on button "Yes" at bounding box center [768, 522] width 56 height 26
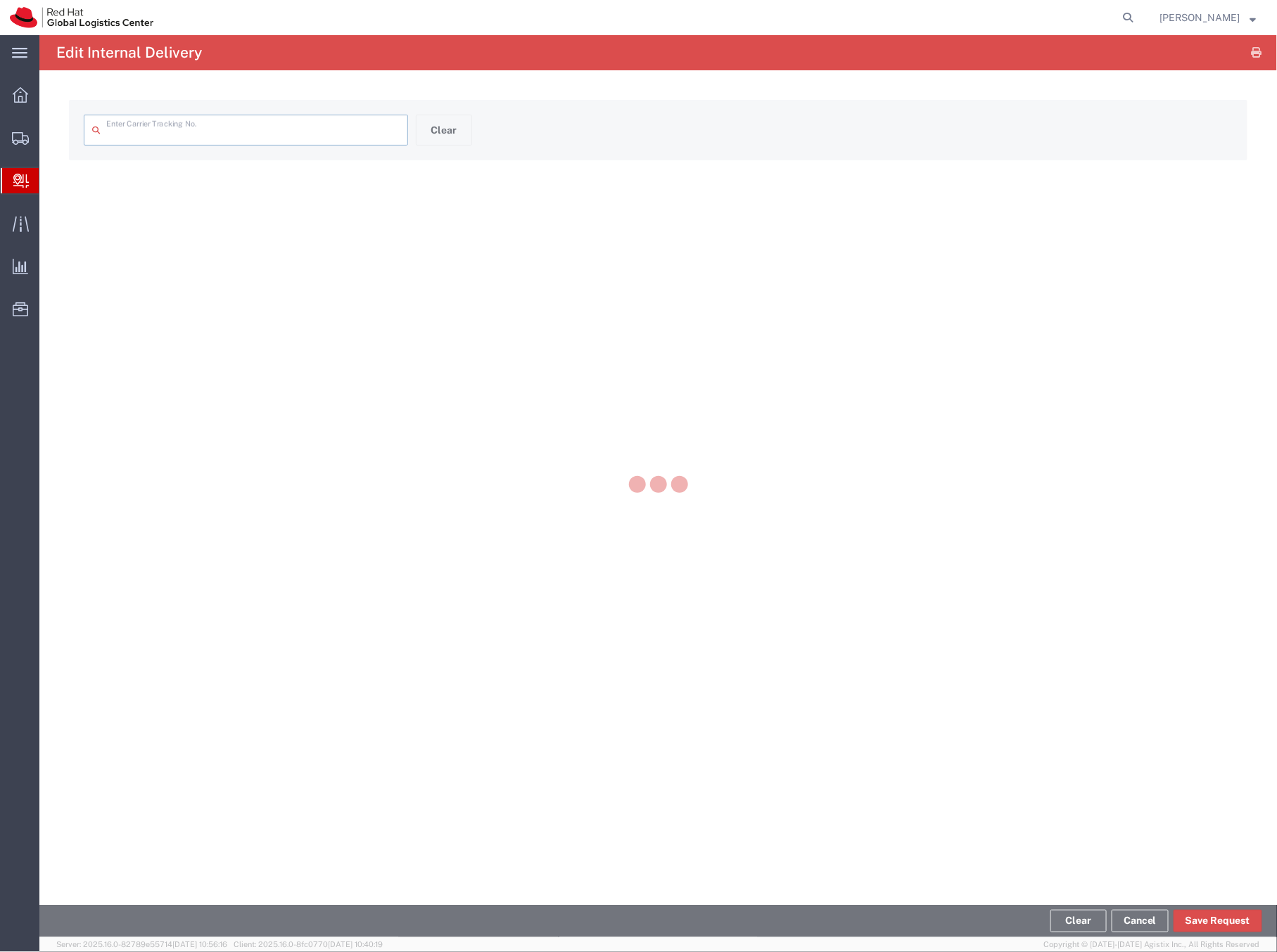
type input "DR9710241639F"
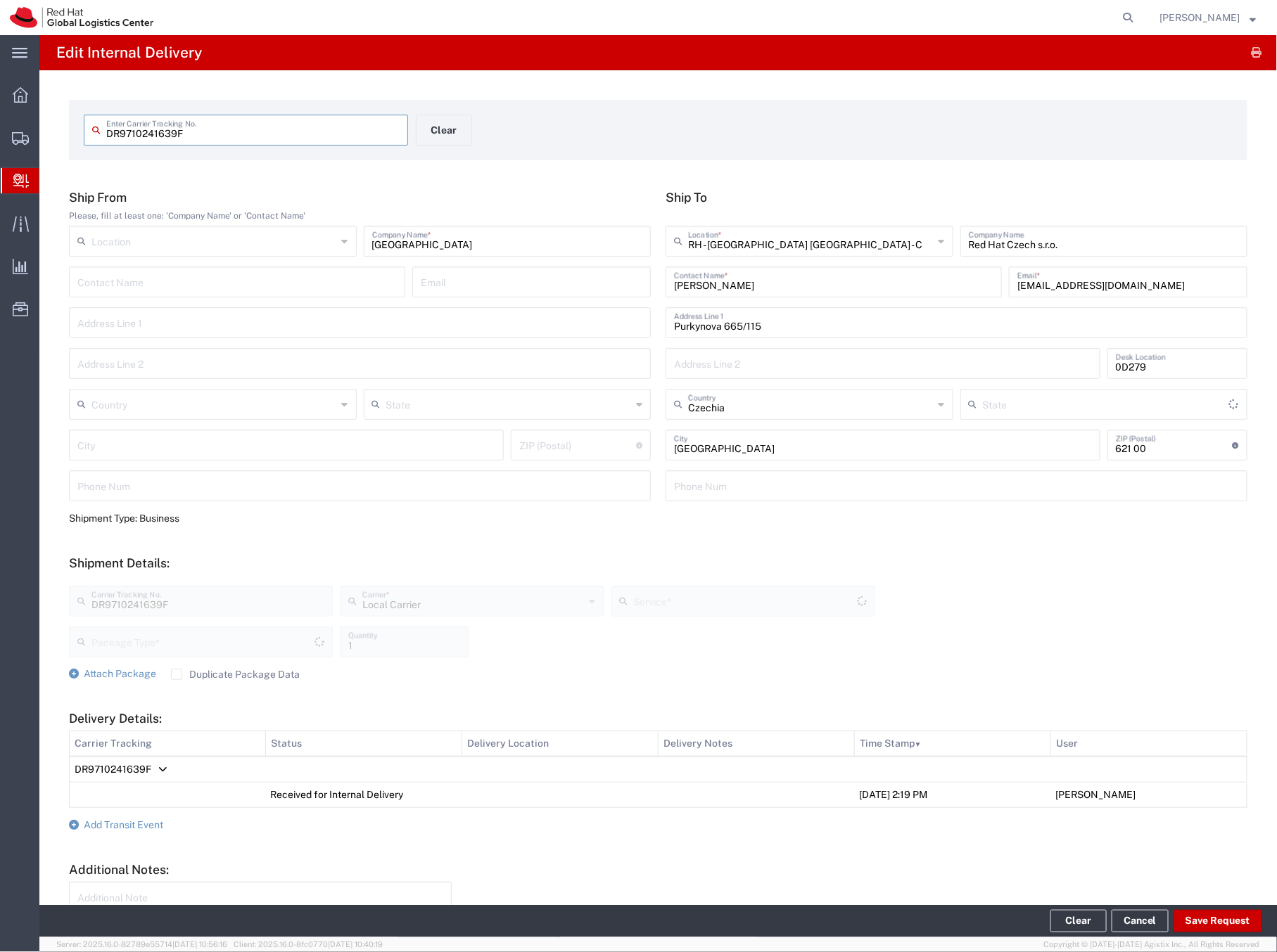
type input "Your Packaging"
type input "Local_Ground"
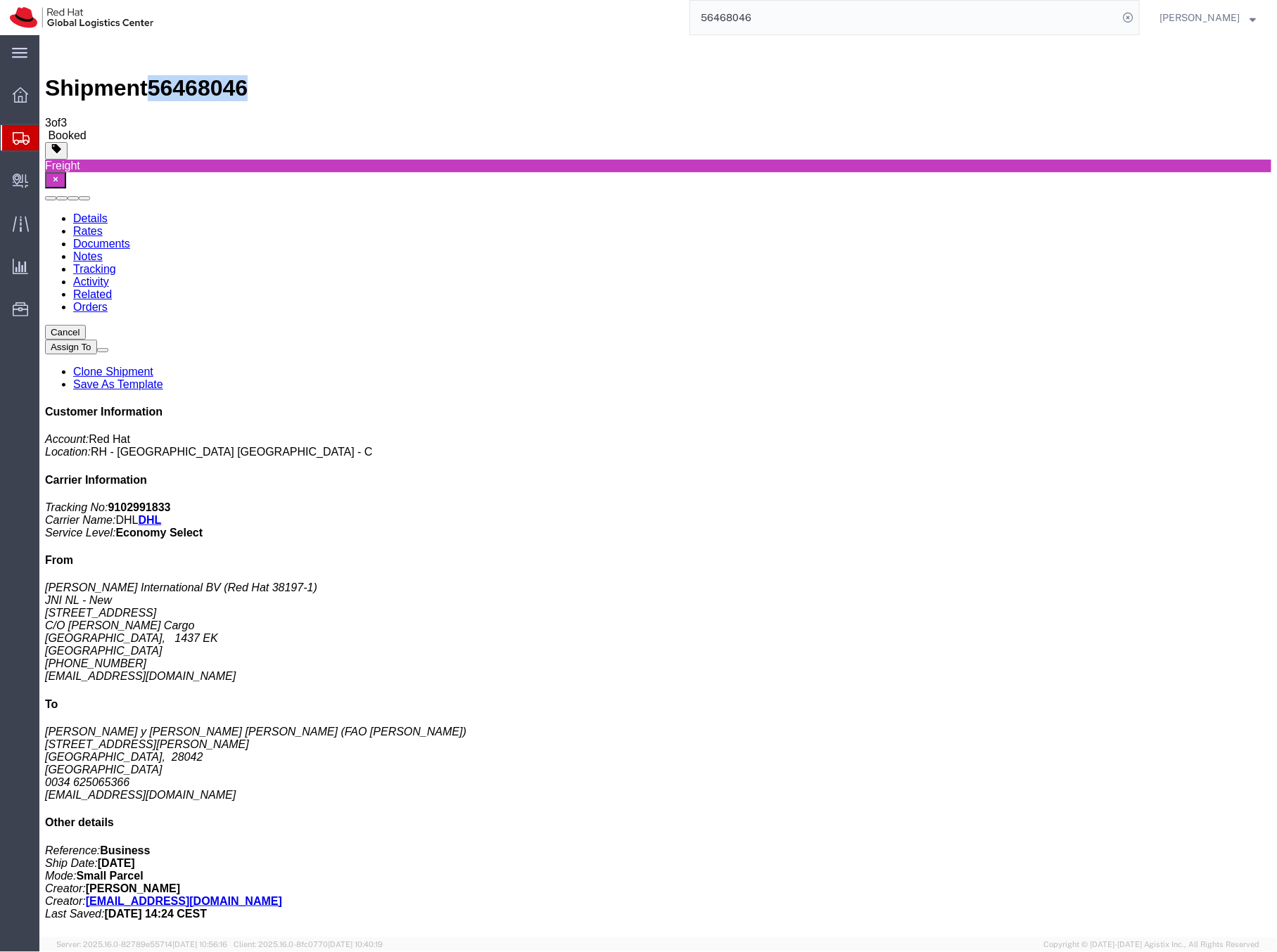
click at [94, 212] on link "Details" at bounding box center [90, 217] width 34 height 12
click at [38, 34] on div at bounding box center [38, 34] width 0 height 0
click span "button"
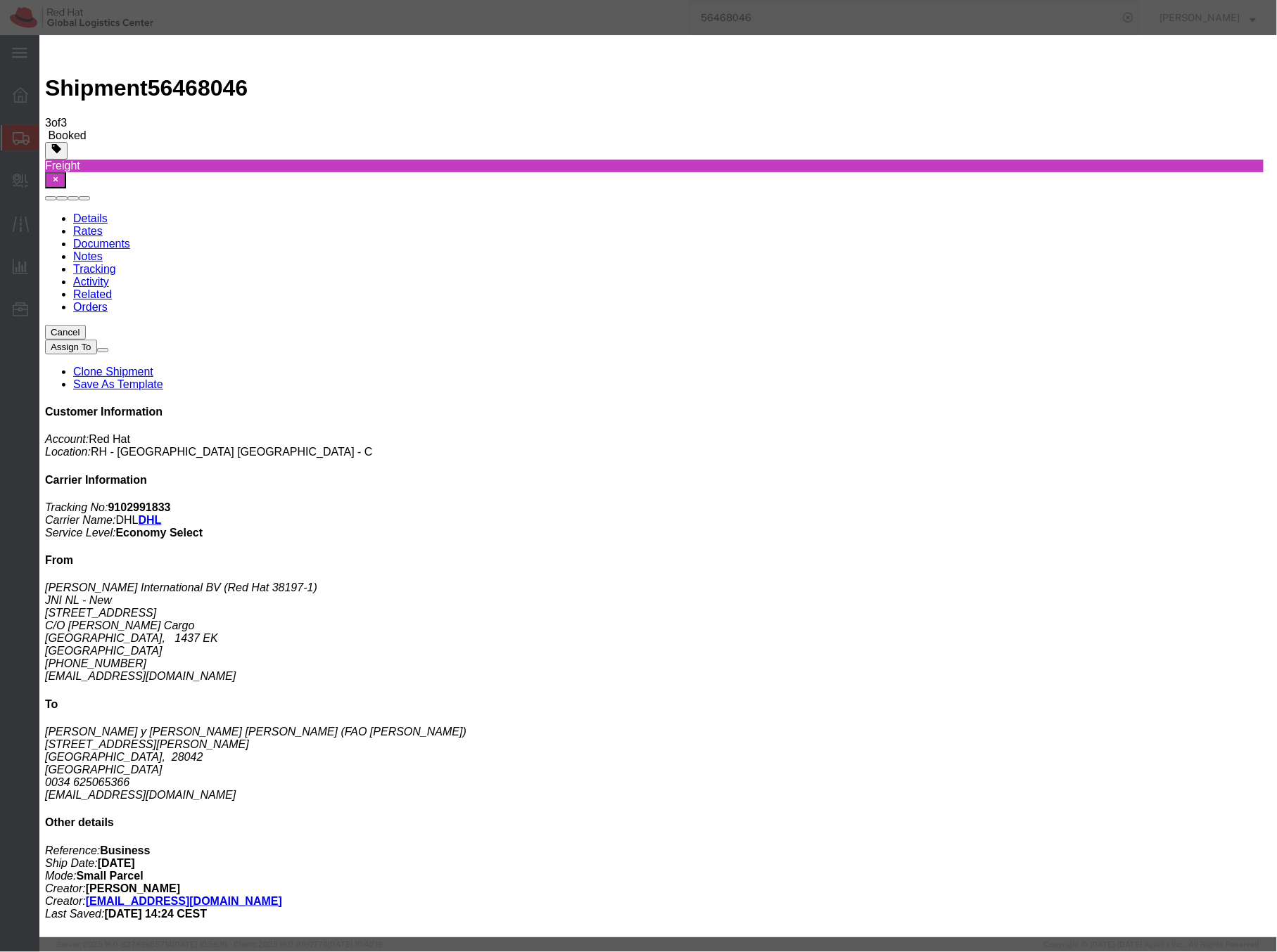
click div "Aug 12 2025 2:04 PM"
click input "2:04 PM"
type input "12:04 PM"
click button "Apply"
click div "Aug 13 2025 1:04 PM"
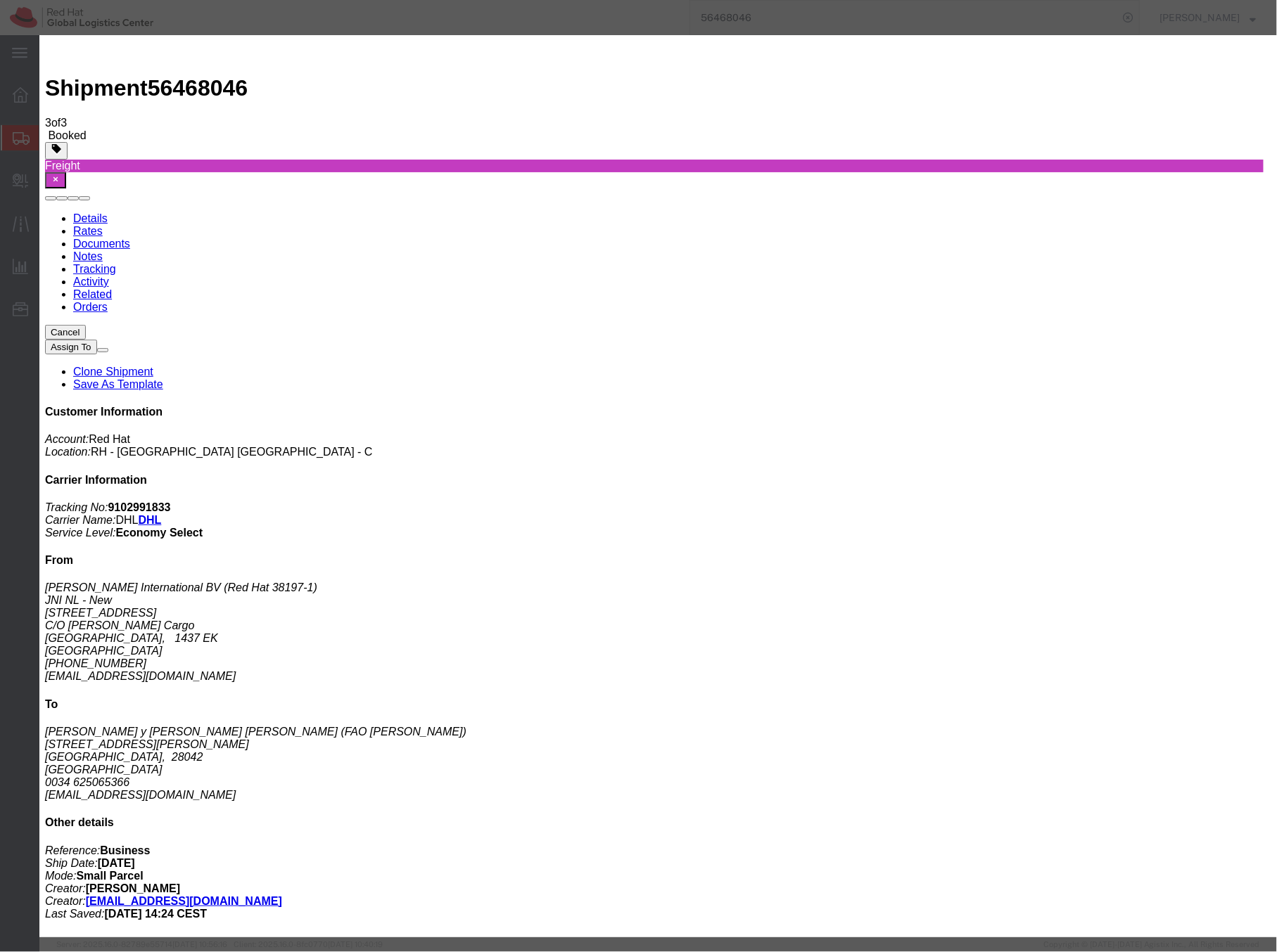
type input "4:04 PM"
click button "Apply"
click button "Save"
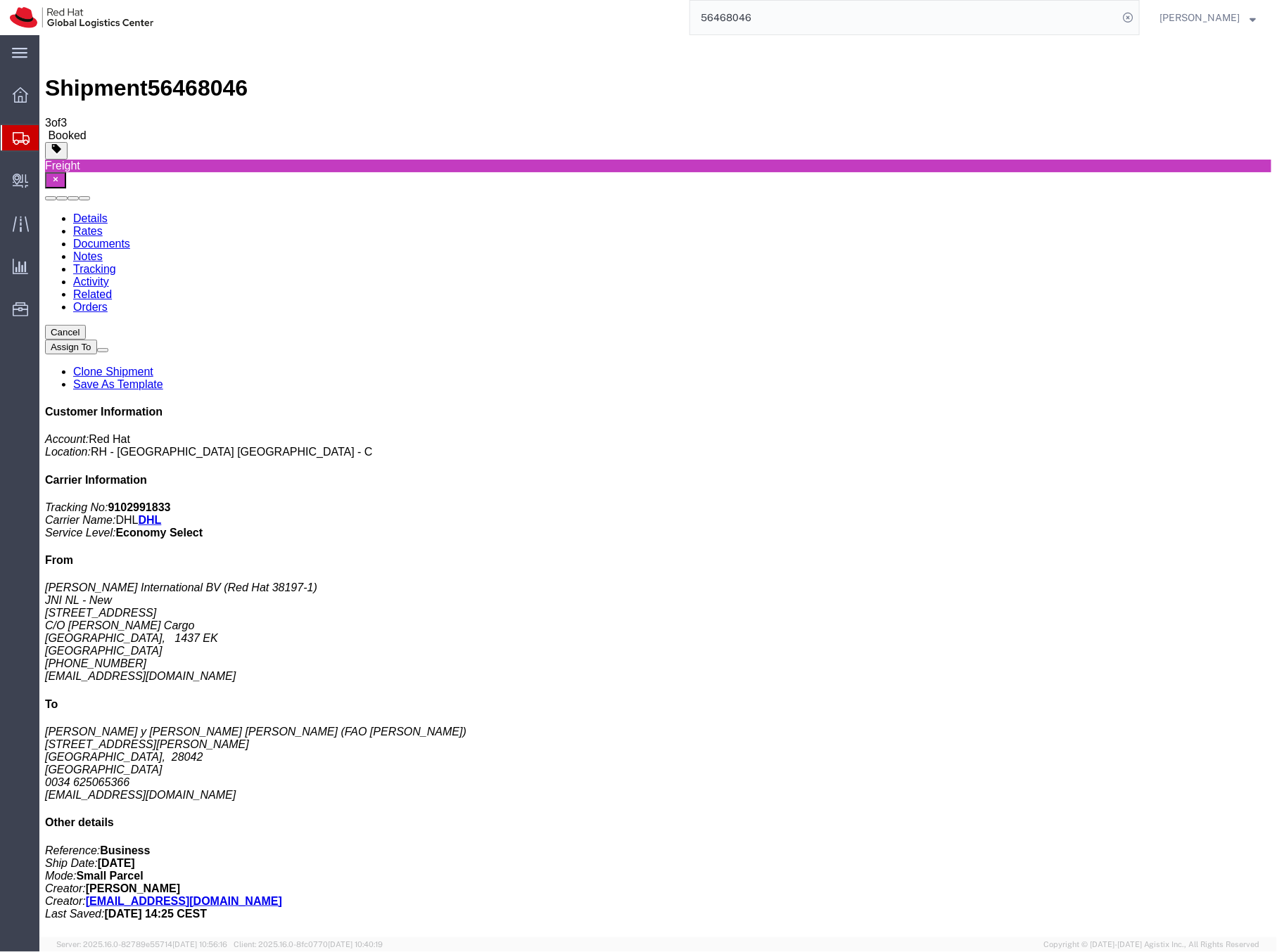
click icon "button"
click link "Documents"
click at [170, 501] on b "9102991833" at bounding box center [139, 507] width 63 height 12
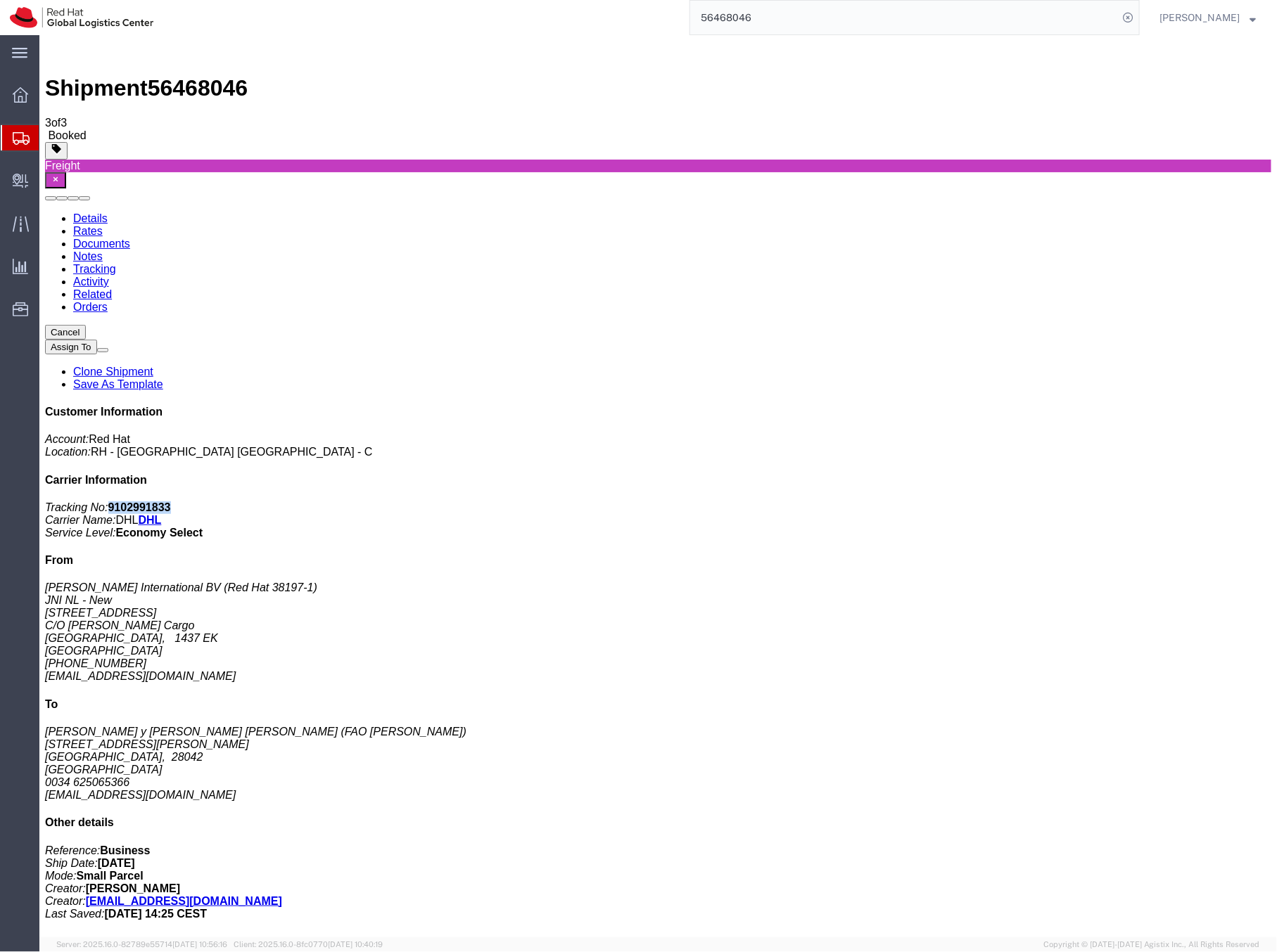
click at [170, 501] on b "9102991833" at bounding box center [139, 507] width 63 height 12
copy b "9102991833"
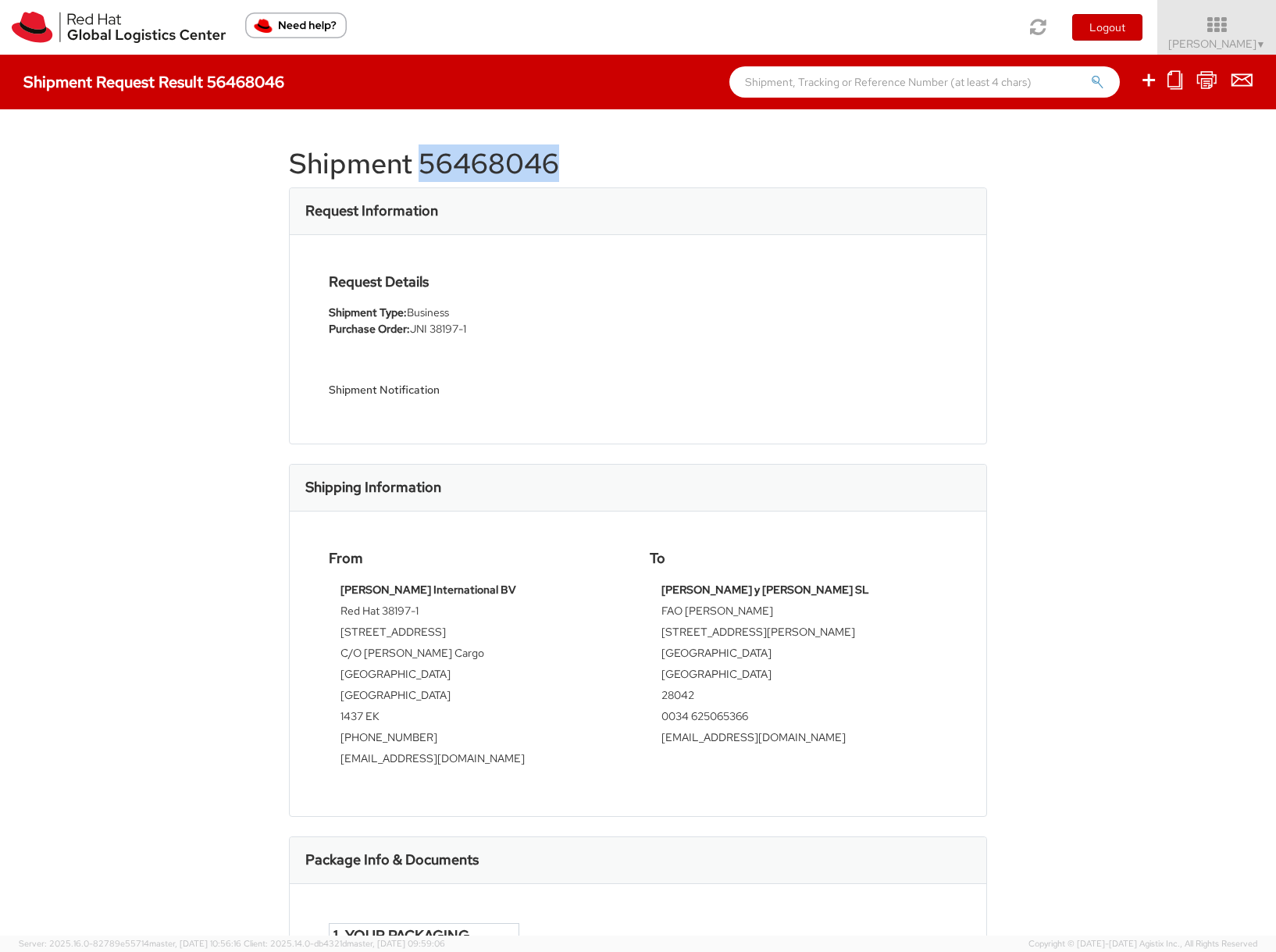
scroll to position [3, 0]
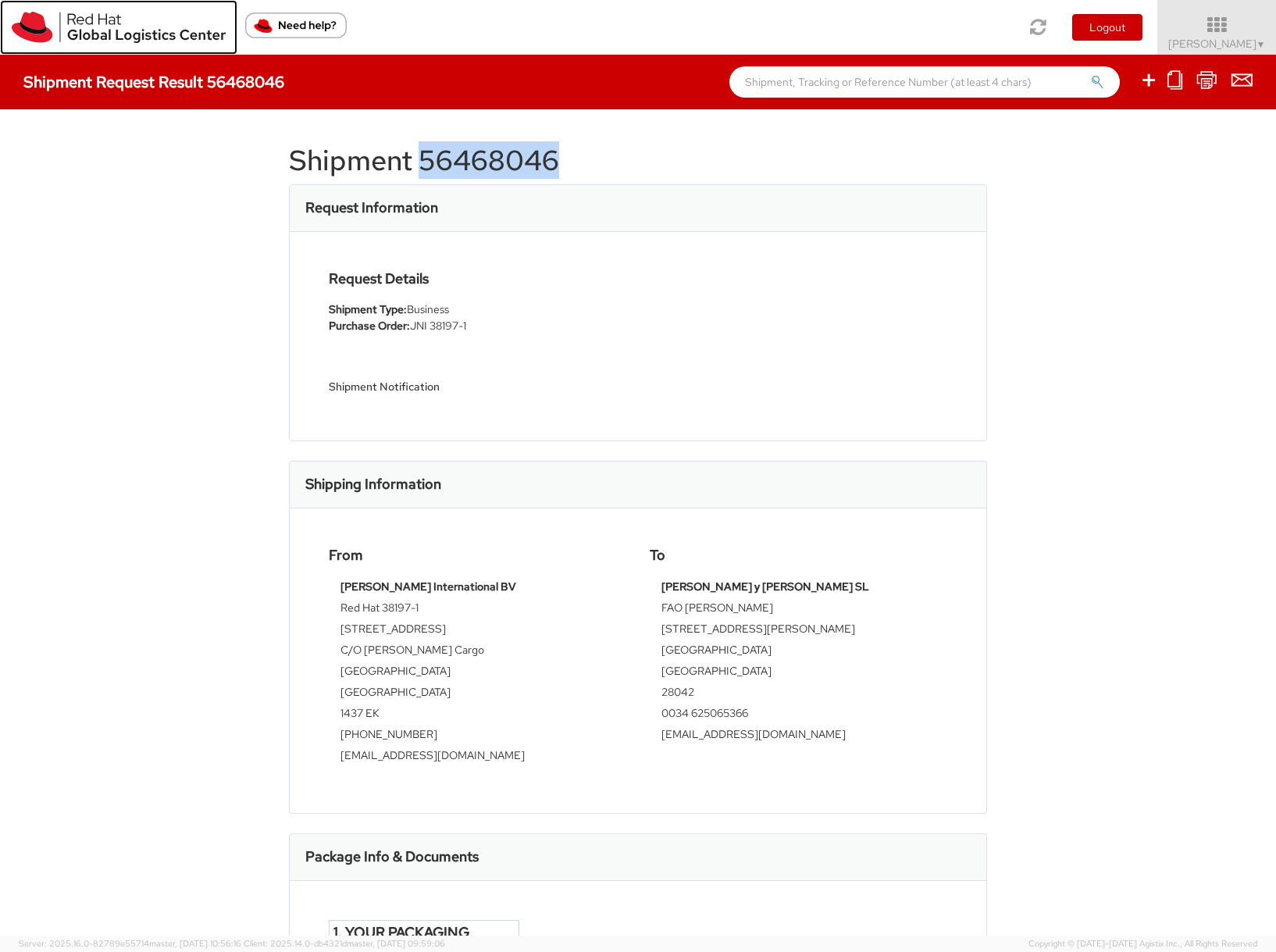
click at [121, 29] on img at bounding box center [119, 27] width 214 height 31
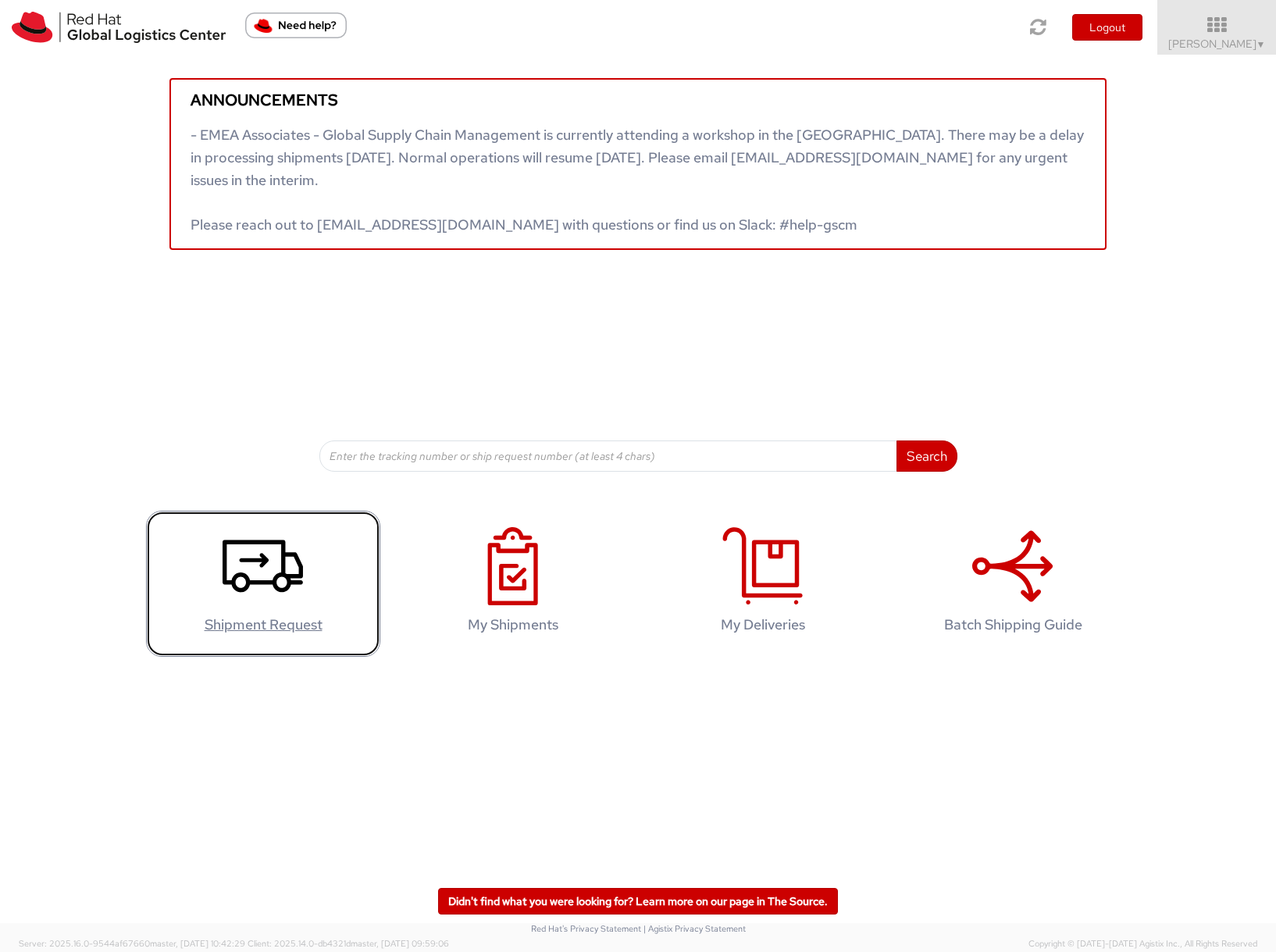
click at [263, 575] on icon at bounding box center [262, 566] width 81 height 78
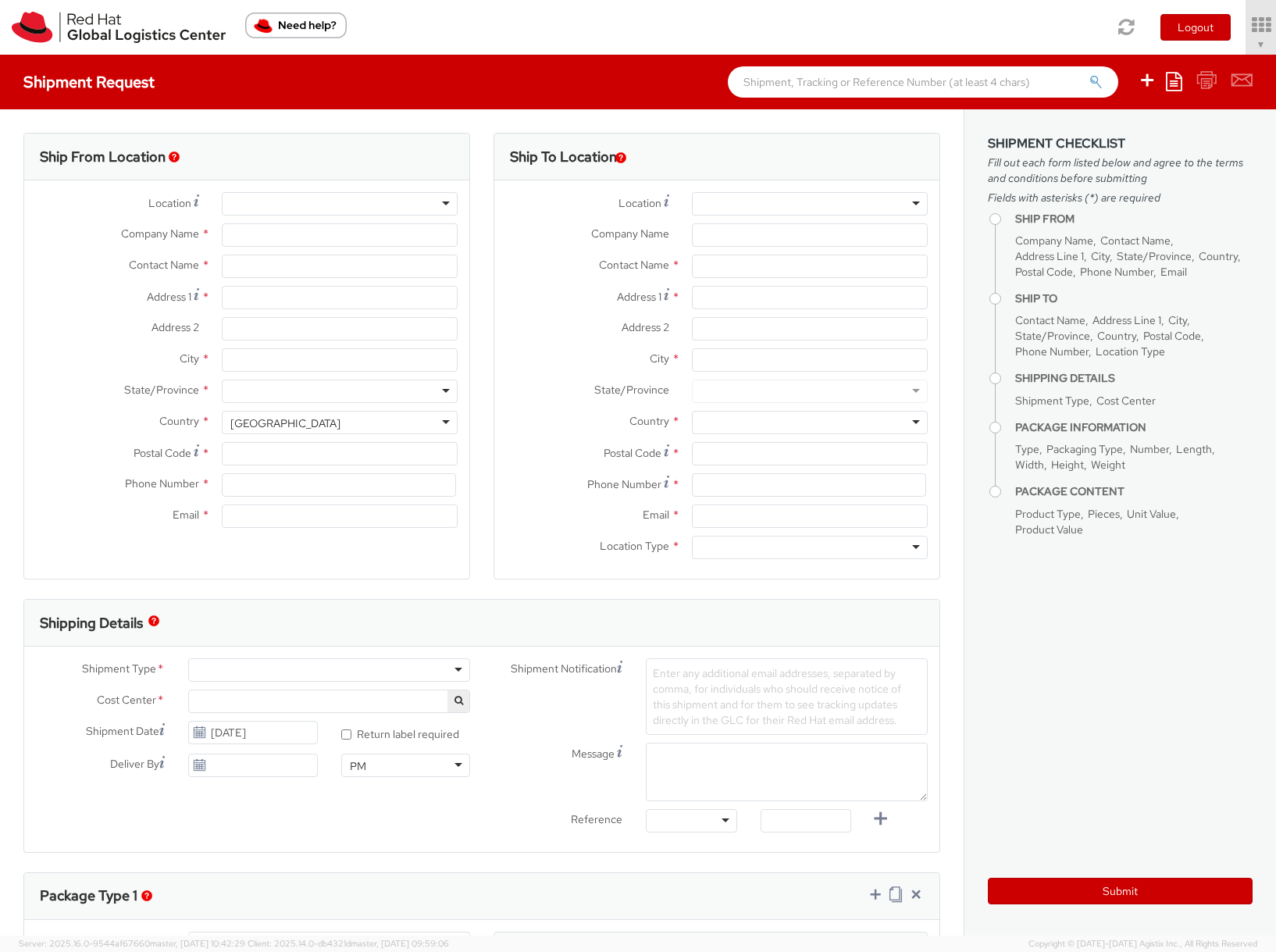
click at [718, 201] on div at bounding box center [810, 204] width 237 height 24
select select "901"
select select
type input "Red Hat Czech s.r.o."
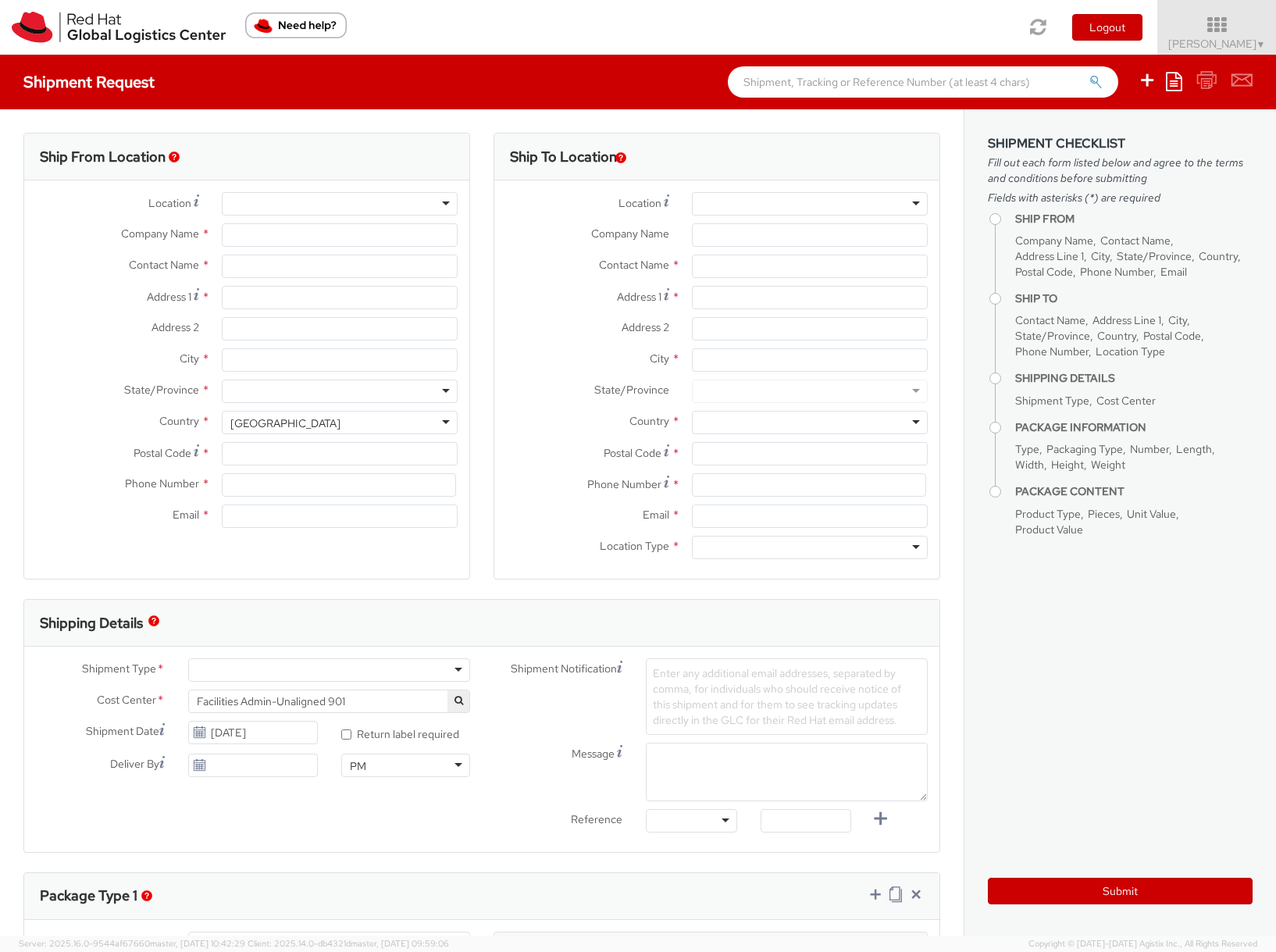
type input "[PERSON_NAME]"
type input "Purkynova 665/115"
type input "[GEOGRAPHIC_DATA]"
type input "621 00"
type input "420532294446"
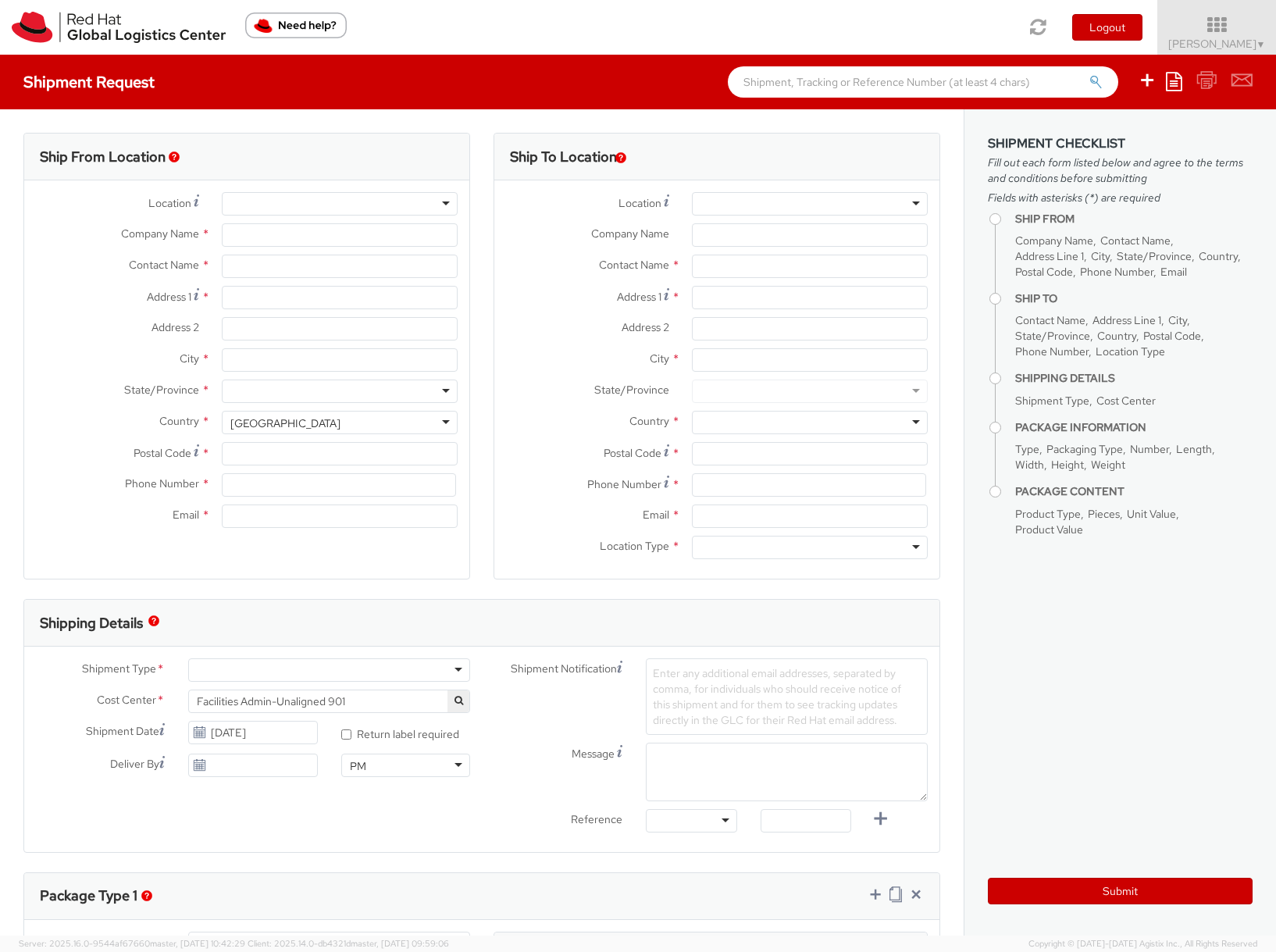
type input "somala@redhat.com"
select select "CM"
select select "KGS"
click at [718, 201] on div at bounding box center [810, 204] width 237 height 24
type input "pra"
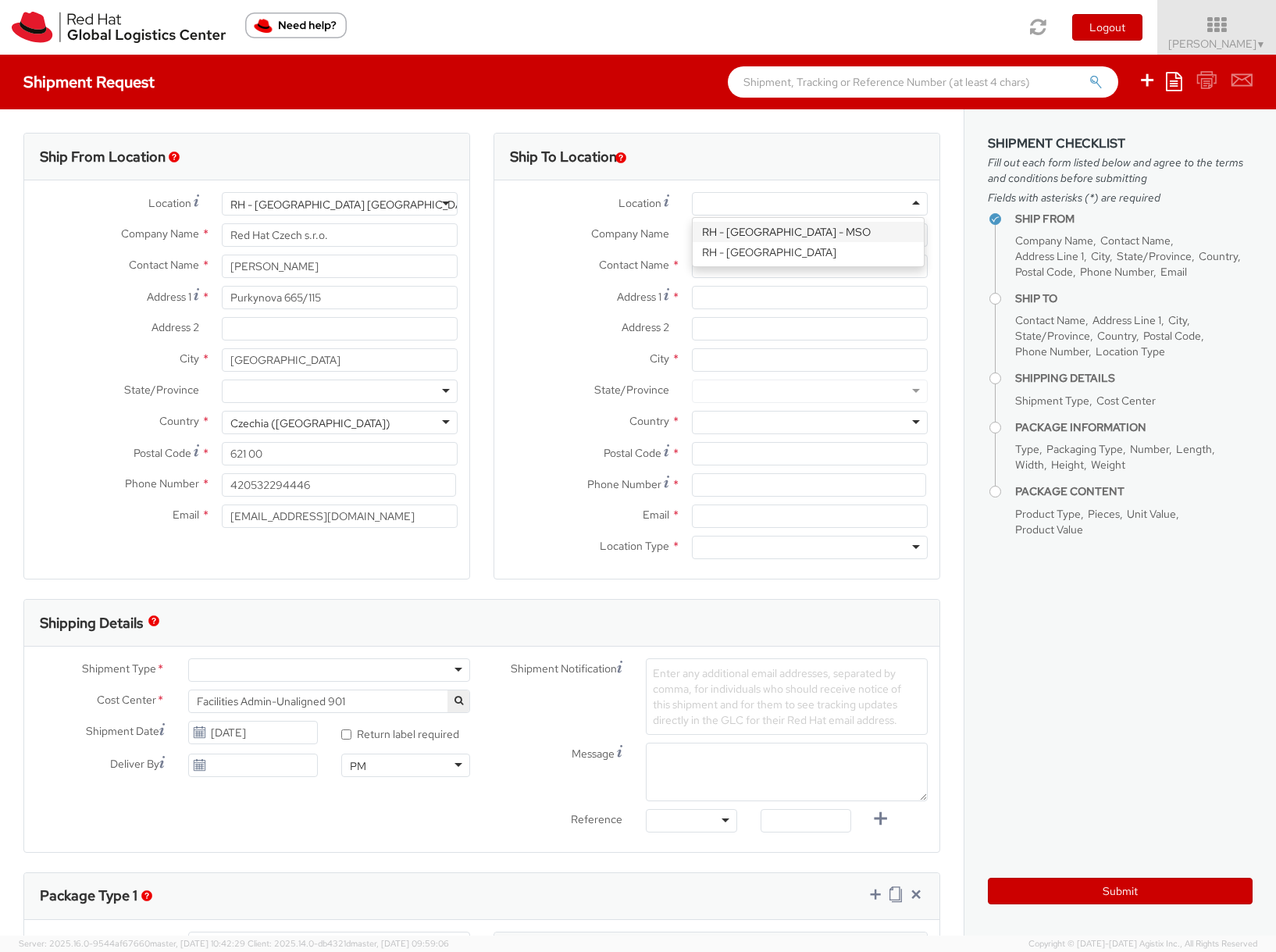
type input "Red Hat Czech, s.r.o."
type input "Narodni 135/14"
type input "Prague 1"
type input "PRAGUE"
type input "110 00"
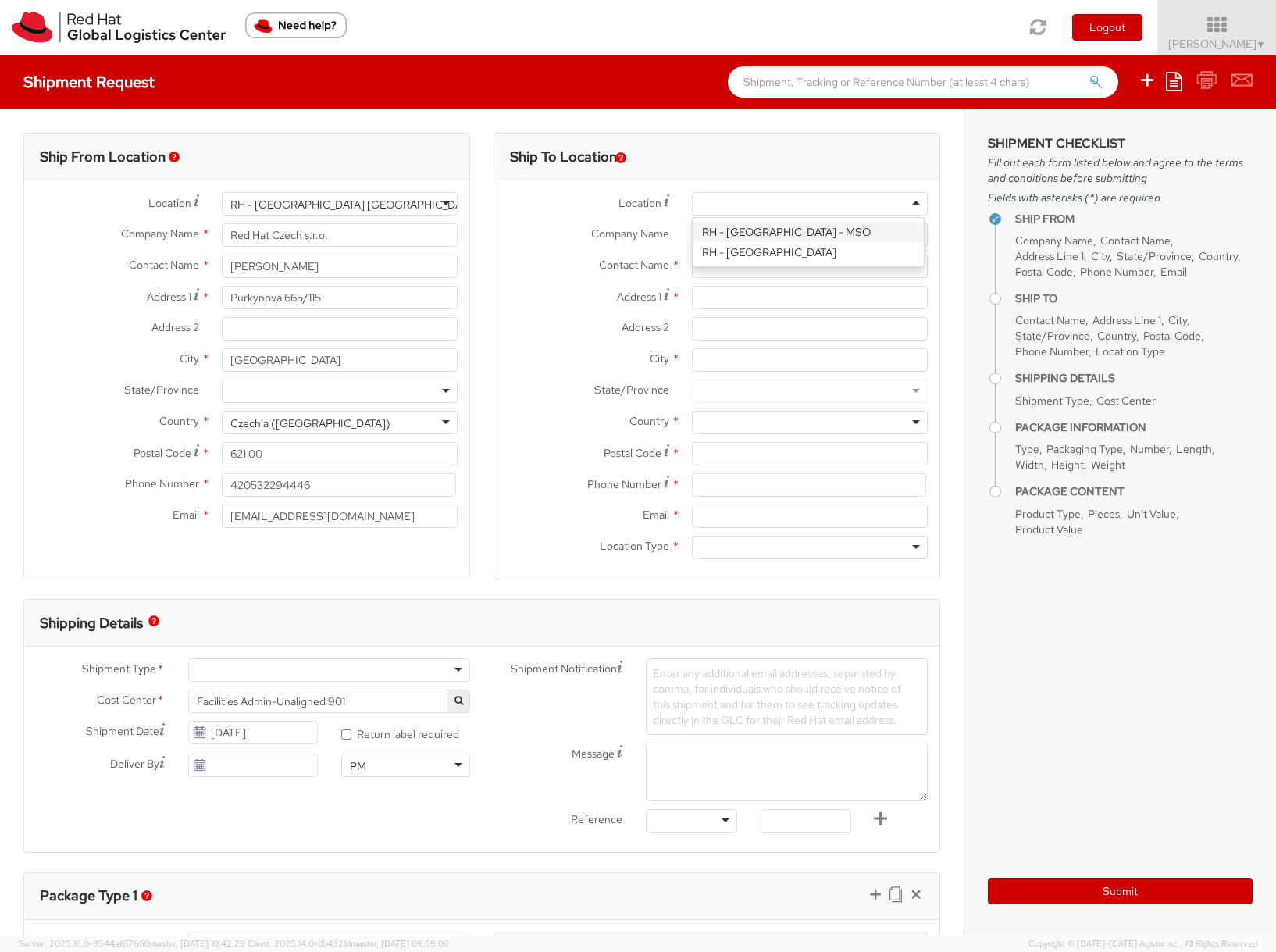
type input "420 910 902 735"
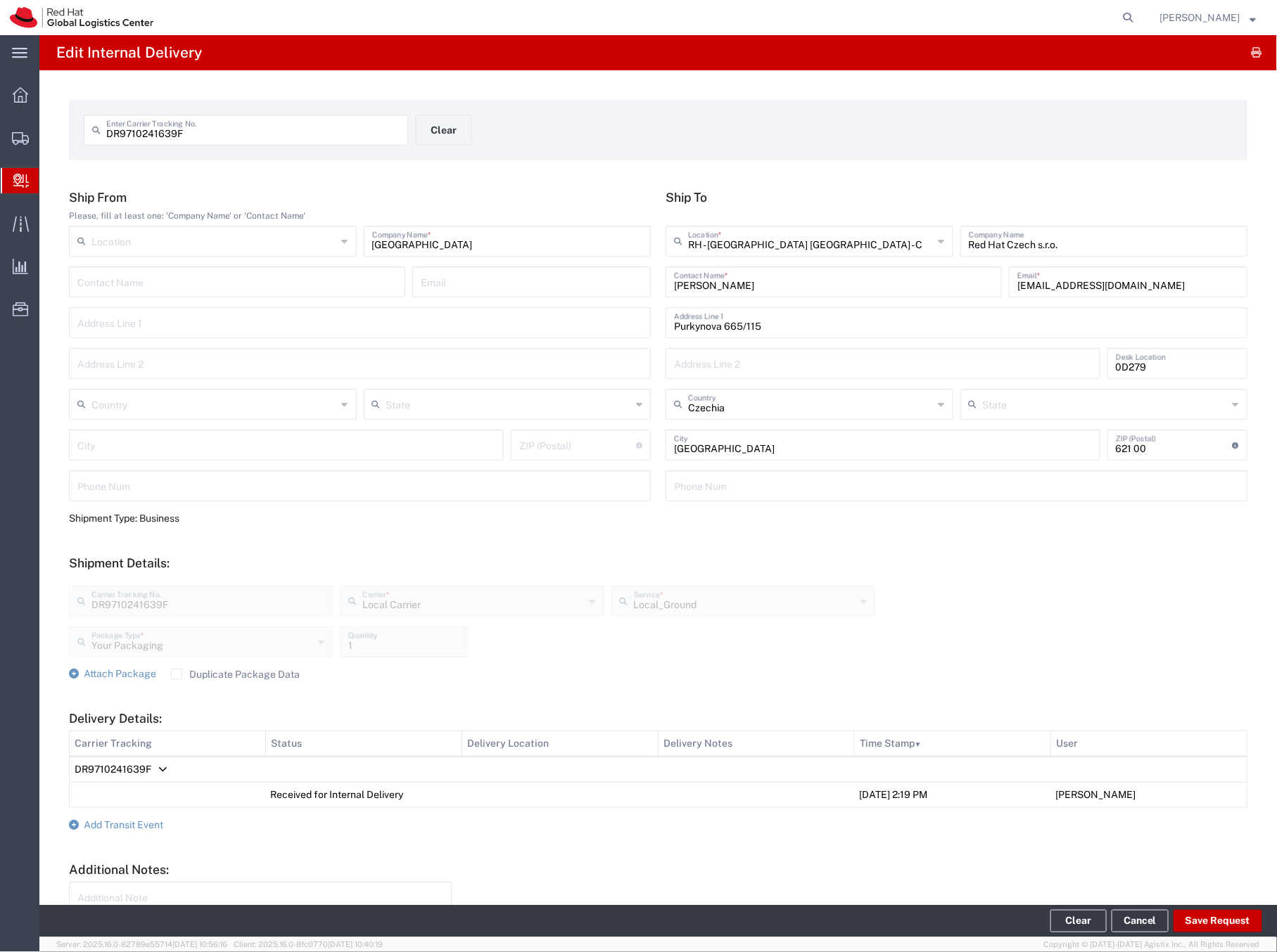
click at [0, 0] on span "Create Delivery" at bounding box center [0, 0] width 0 height 0
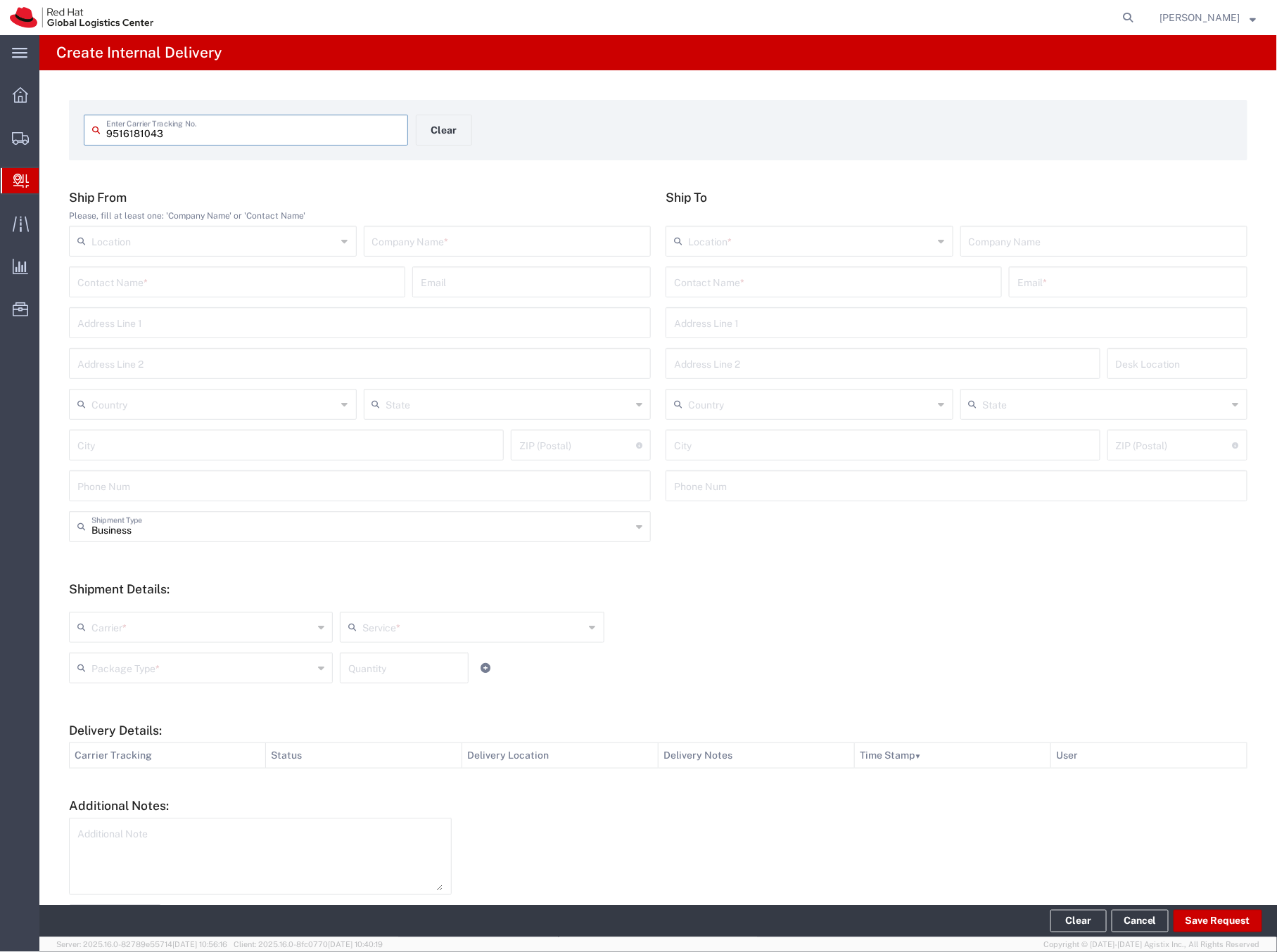
type input "9516181043"
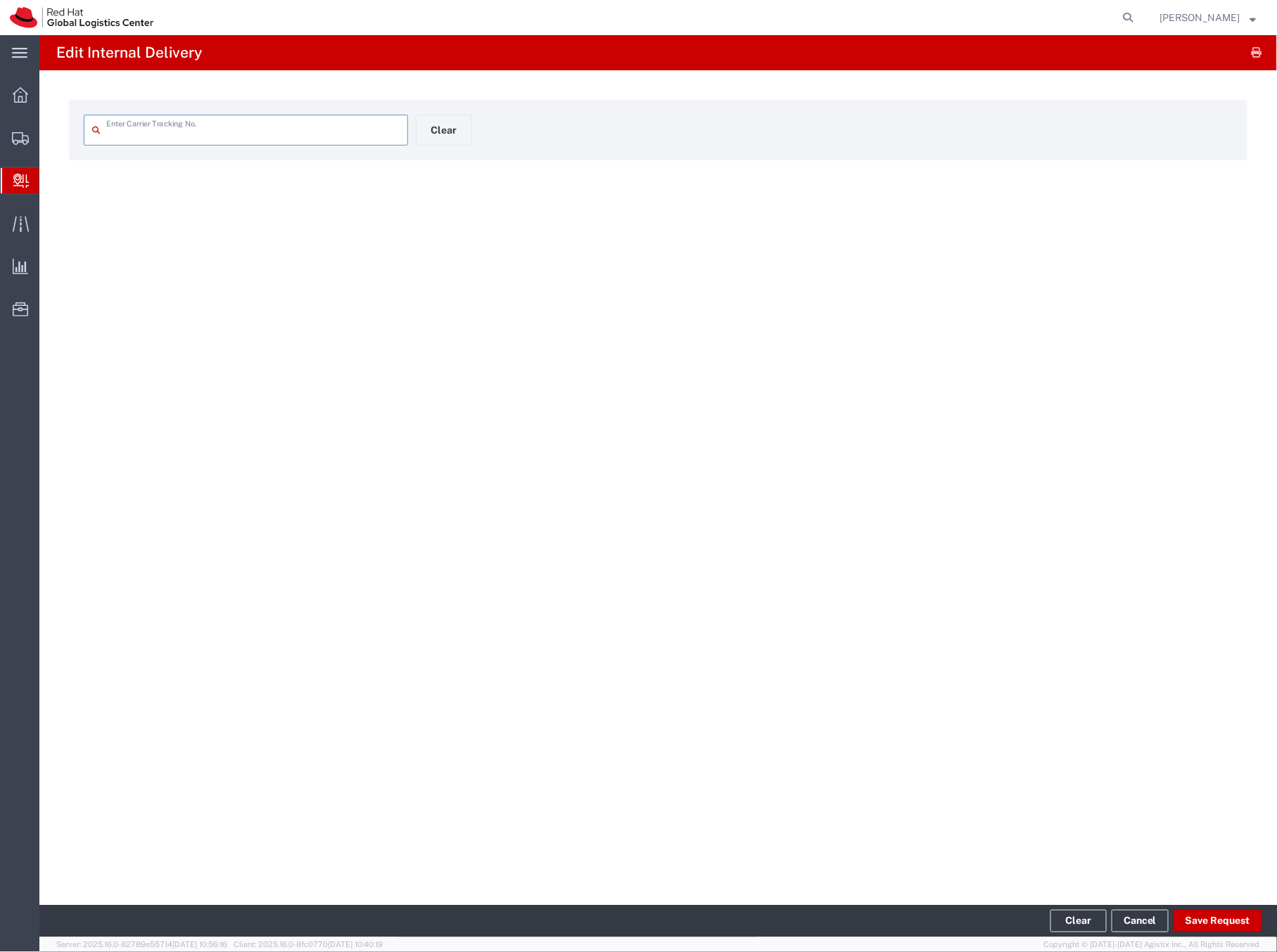
type input "9516181043"
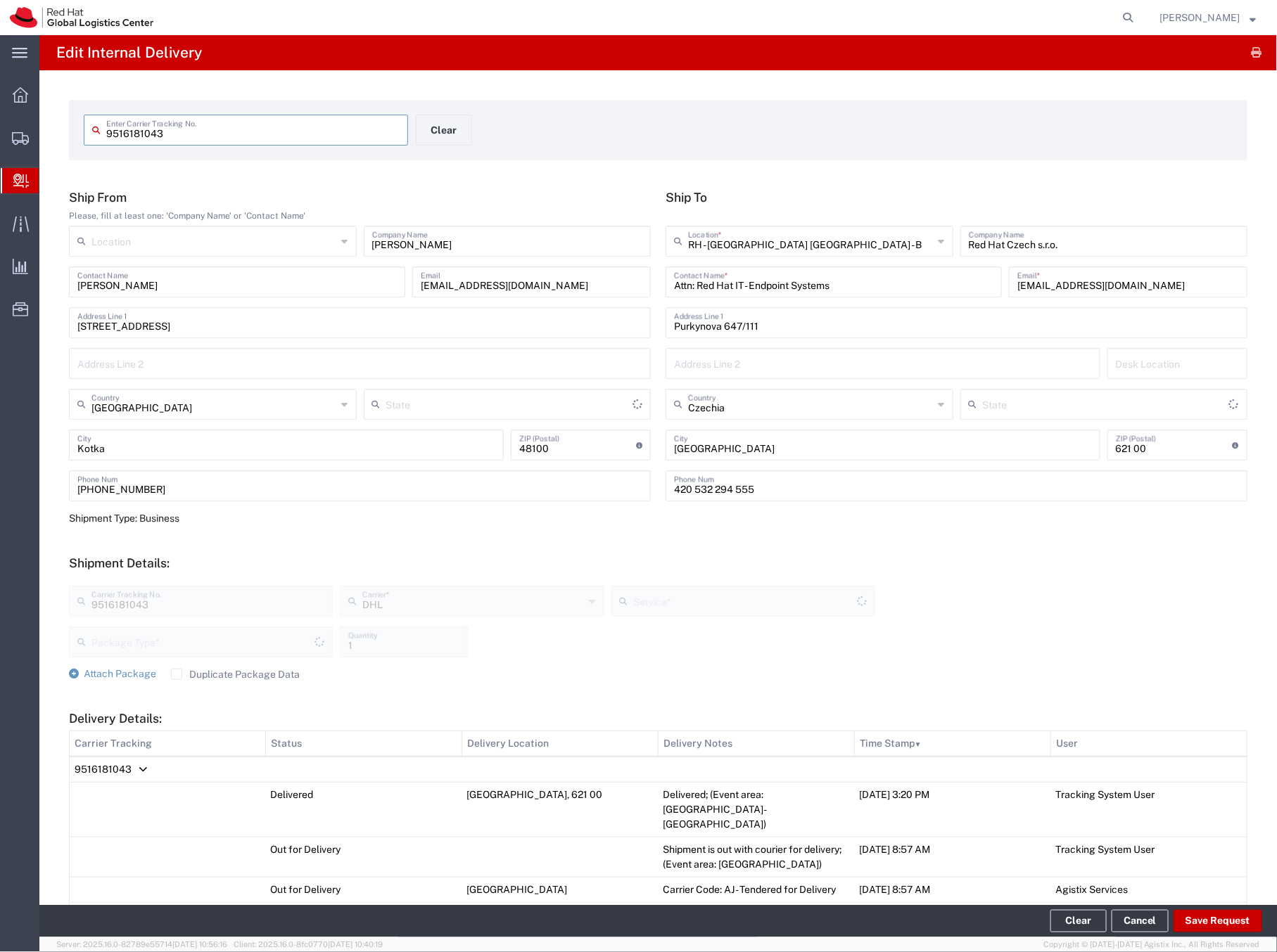
type input "Your Packaging"
type input "Economy Select"
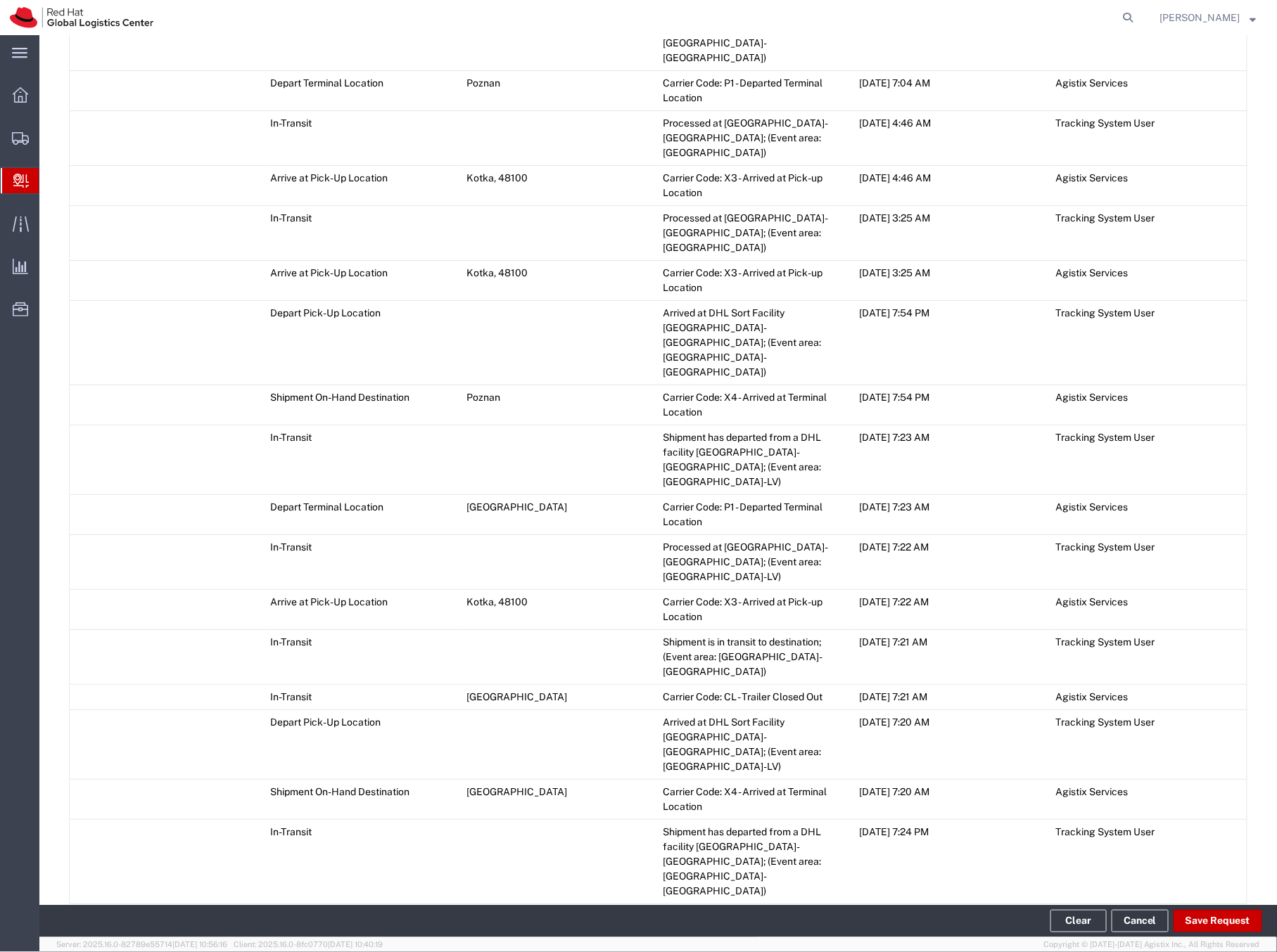
scroll to position [1594, 0]
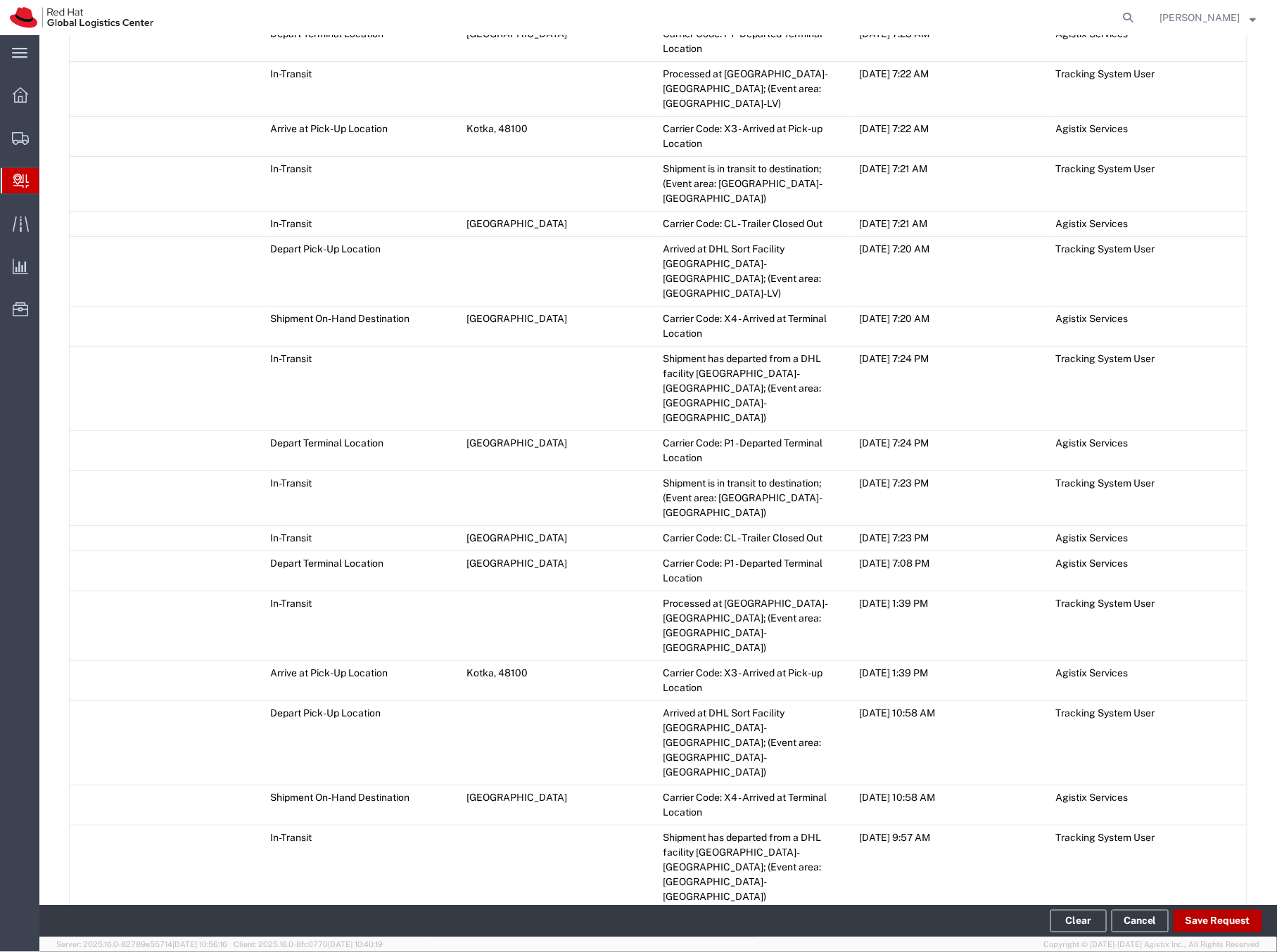
click at [1204, 913] on button "Save Request" at bounding box center [1218, 922] width 88 height 23
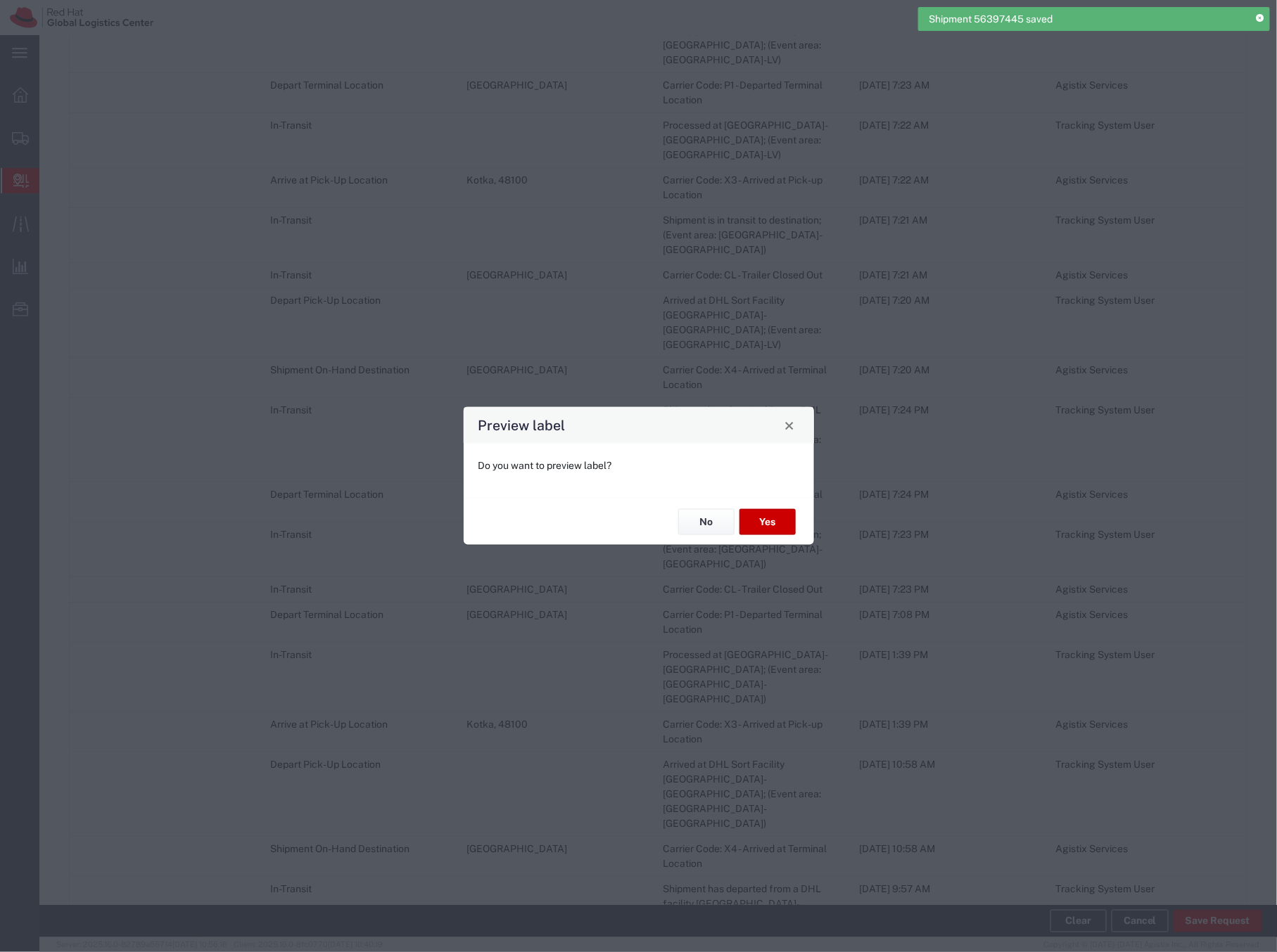
scroll to position [1620, 0]
type input "Your Packaging"
type input "Economy Select"
click at [702, 524] on button "No" at bounding box center [706, 522] width 56 height 26
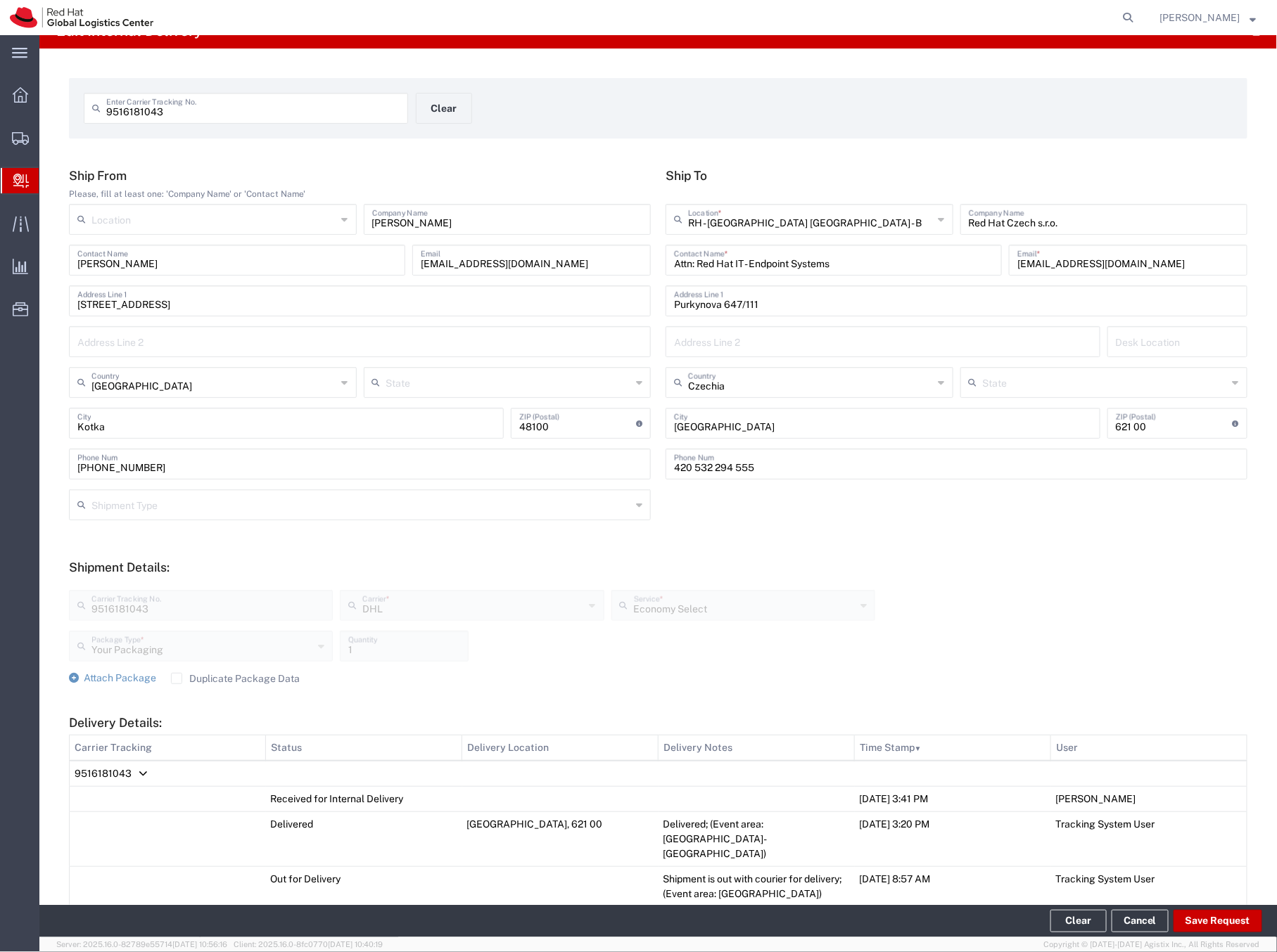
scroll to position [0, 0]
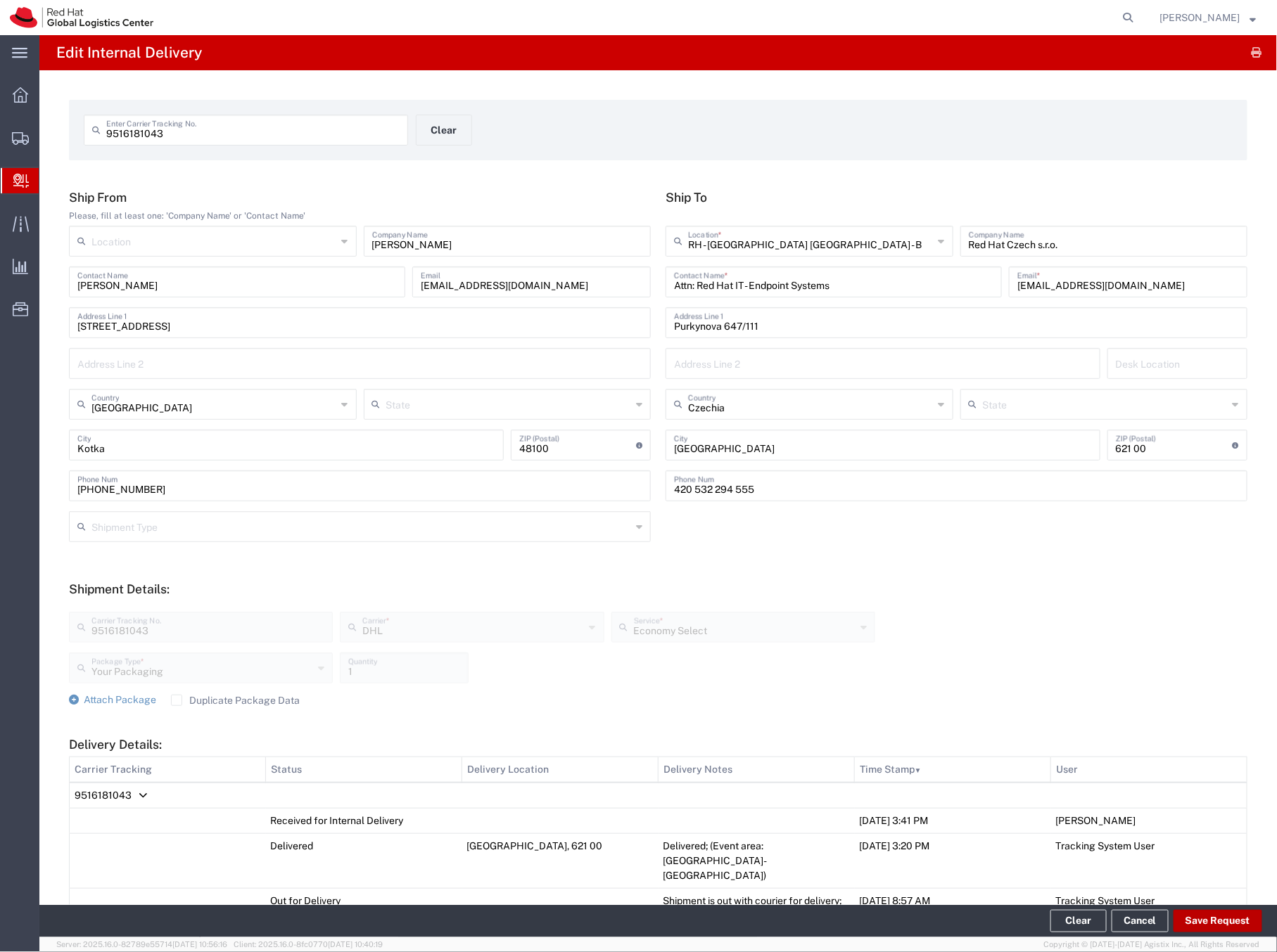
click at [1211, 923] on button "Save Request" at bounding box center [1218, 922] width 88 height 23
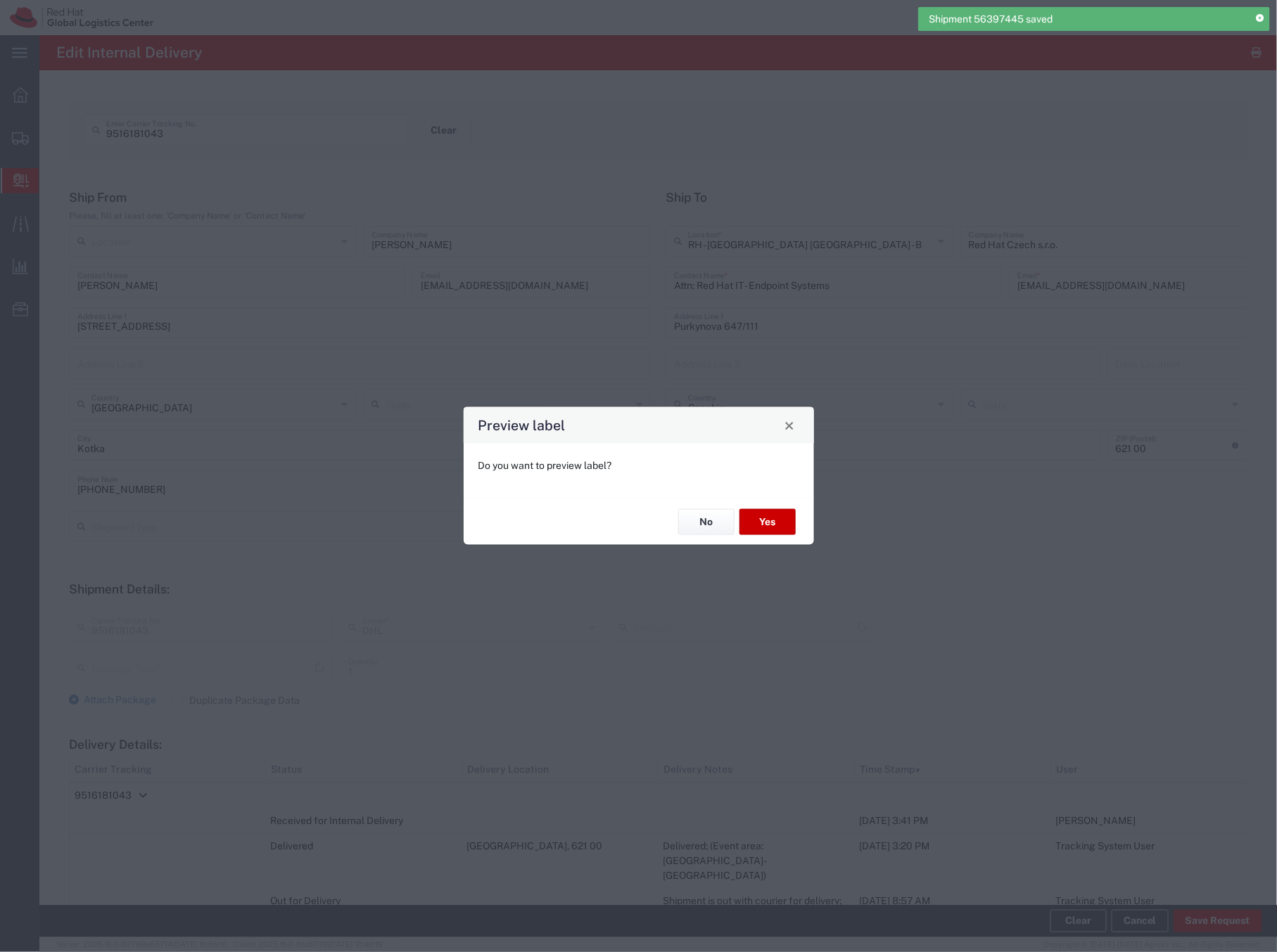
type input "Your Packaging"
type input "Economy Select"
click at [708, 518] on button "No" at bounding box center [706, 522] width 56 height 26
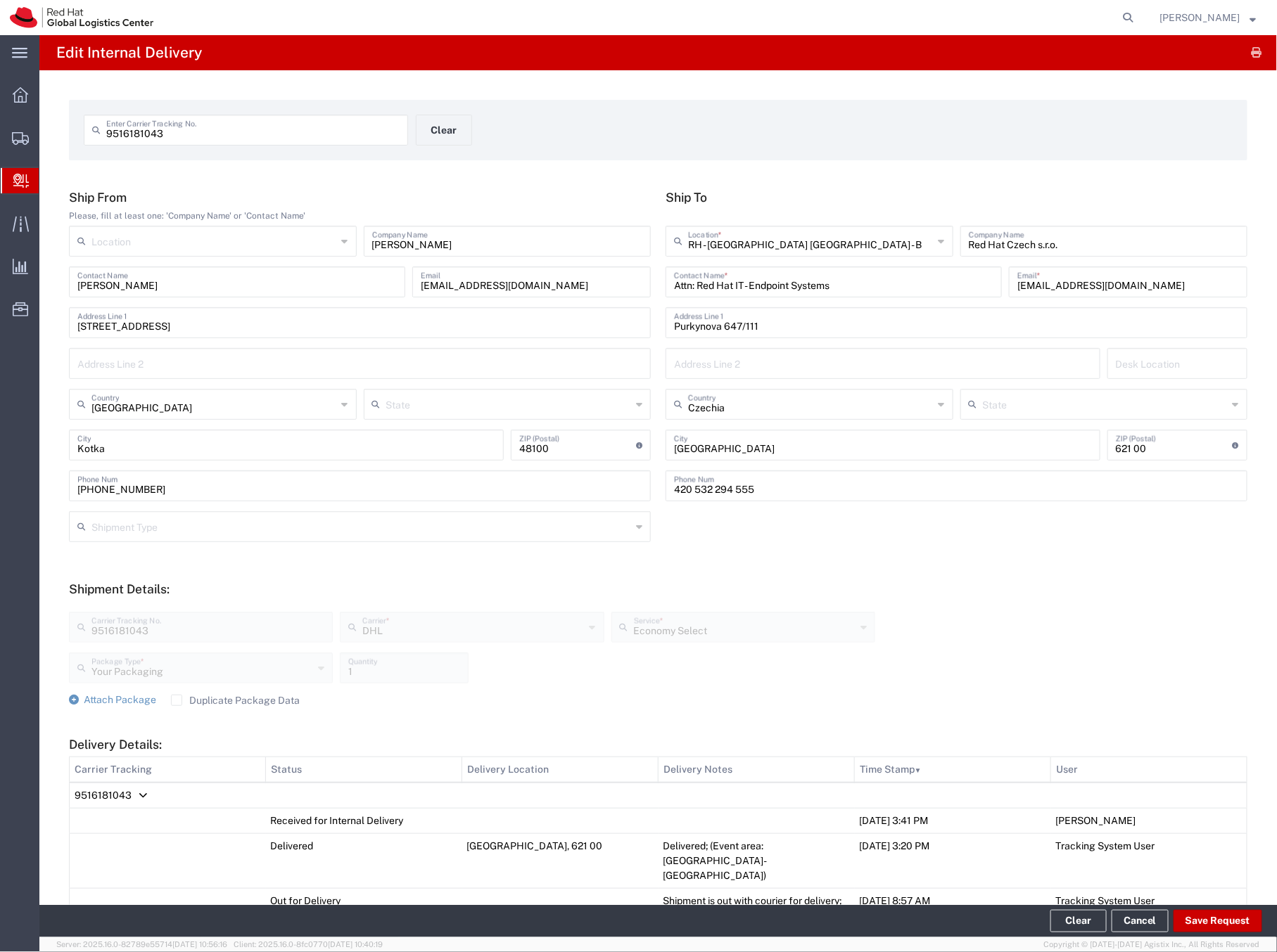
click at [0, 0] on span "Create Delivery" at bounding box center [0, 0] width 0 height 0
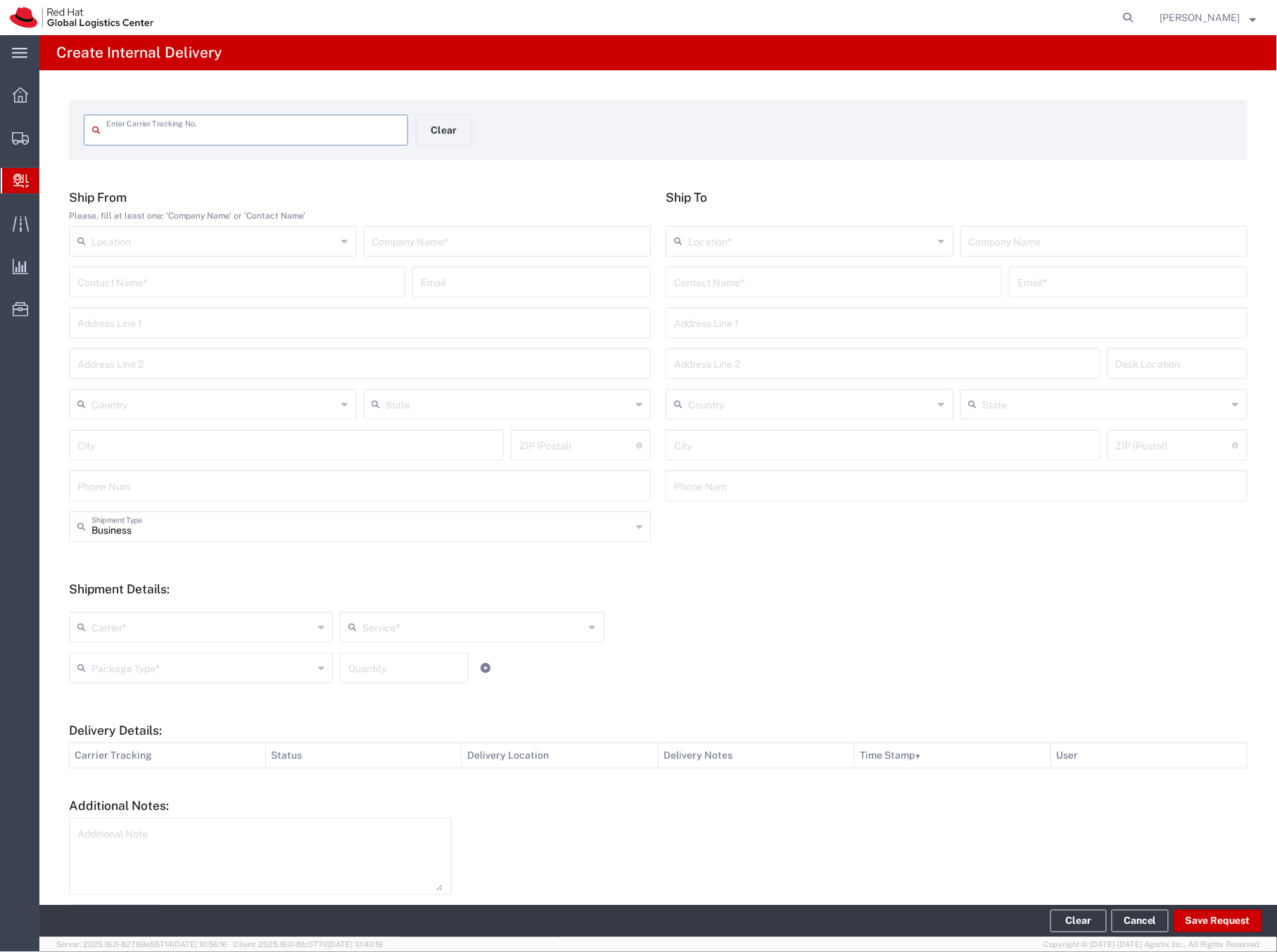
click at [134, 134] on input "text" at bounding box center [253, 129] width 293 height 25
type input "9486216482"
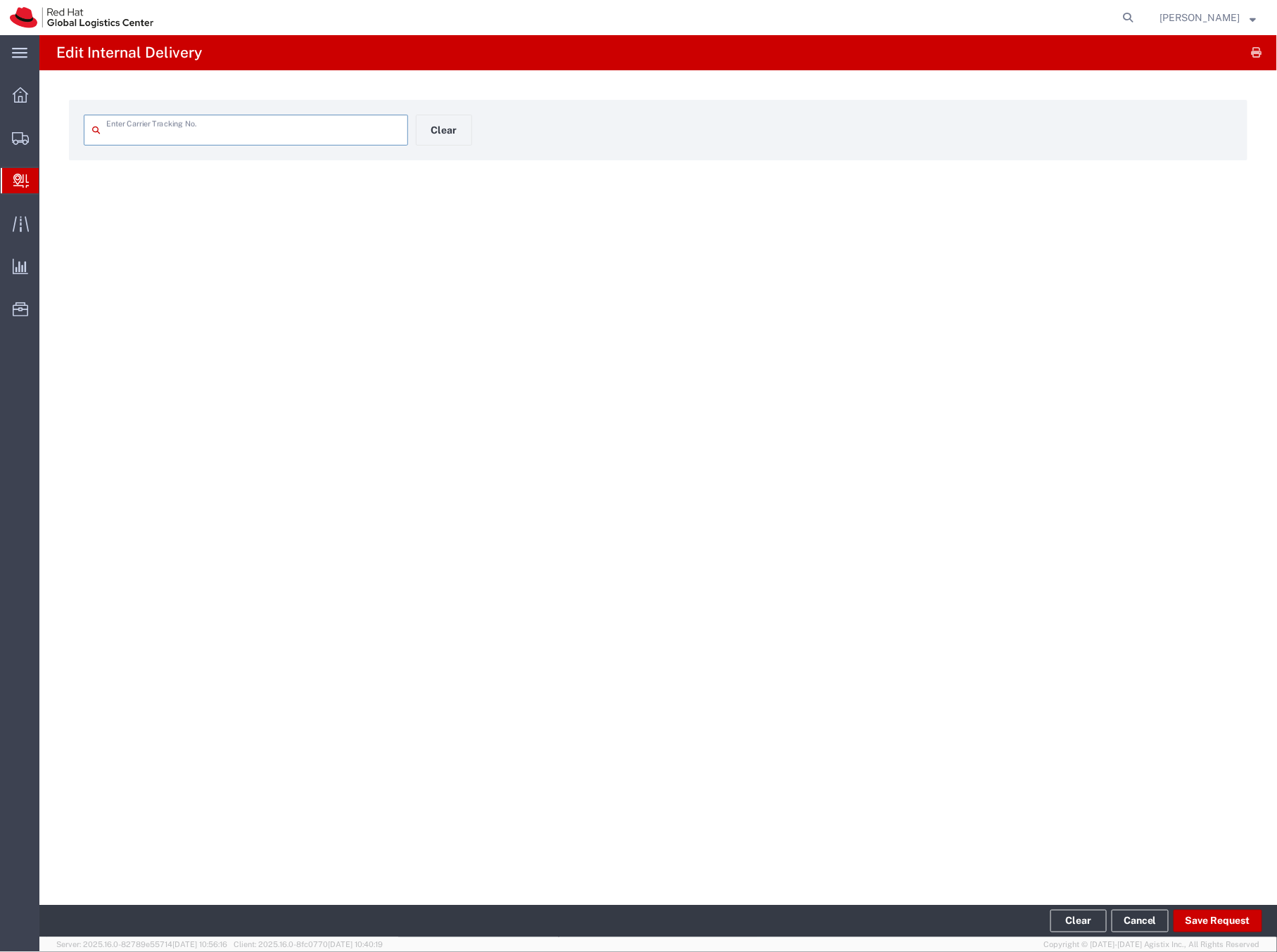
type input "9486216482"
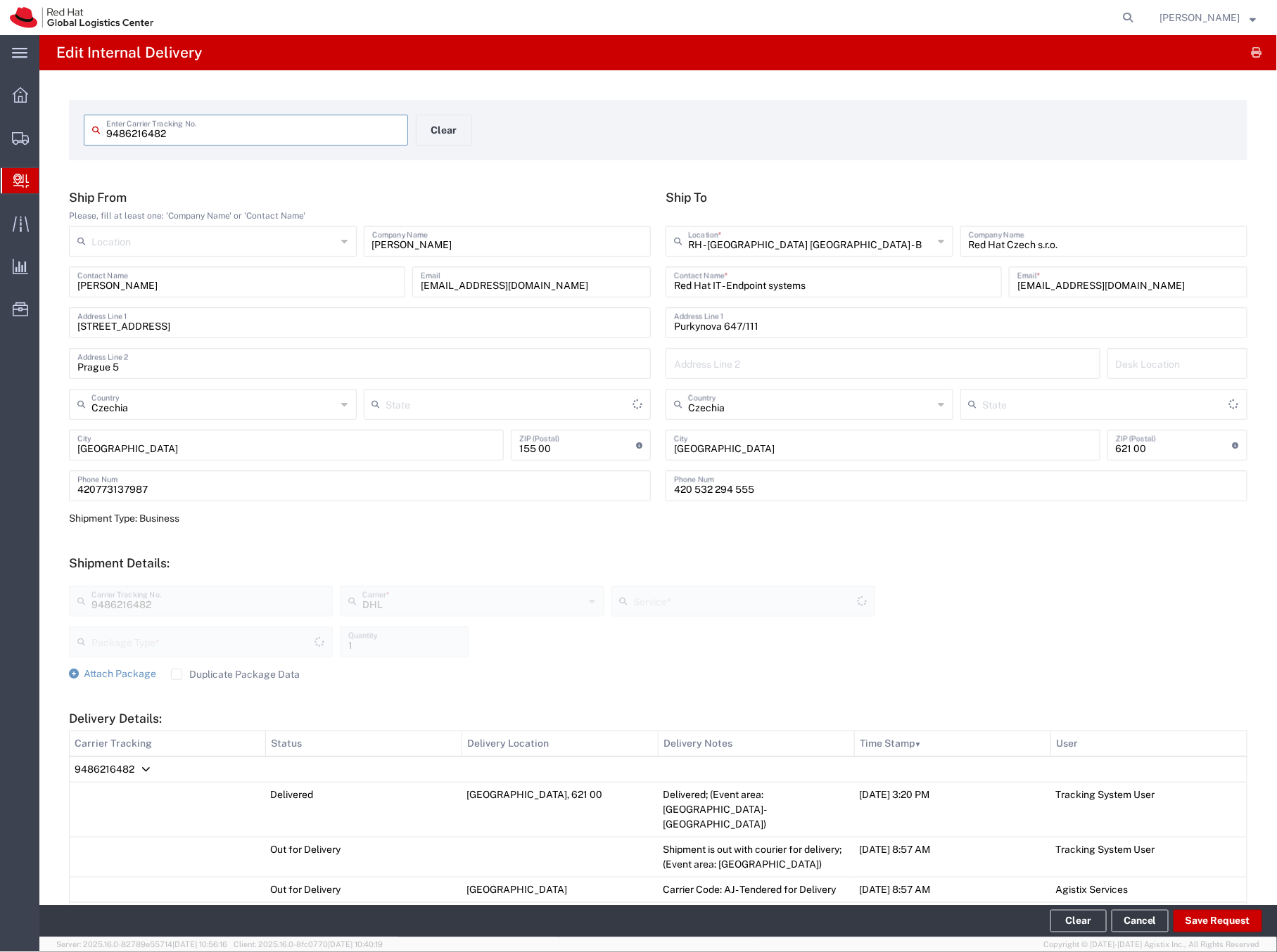
type input "Your Packaging"
type input "Domestic Express"
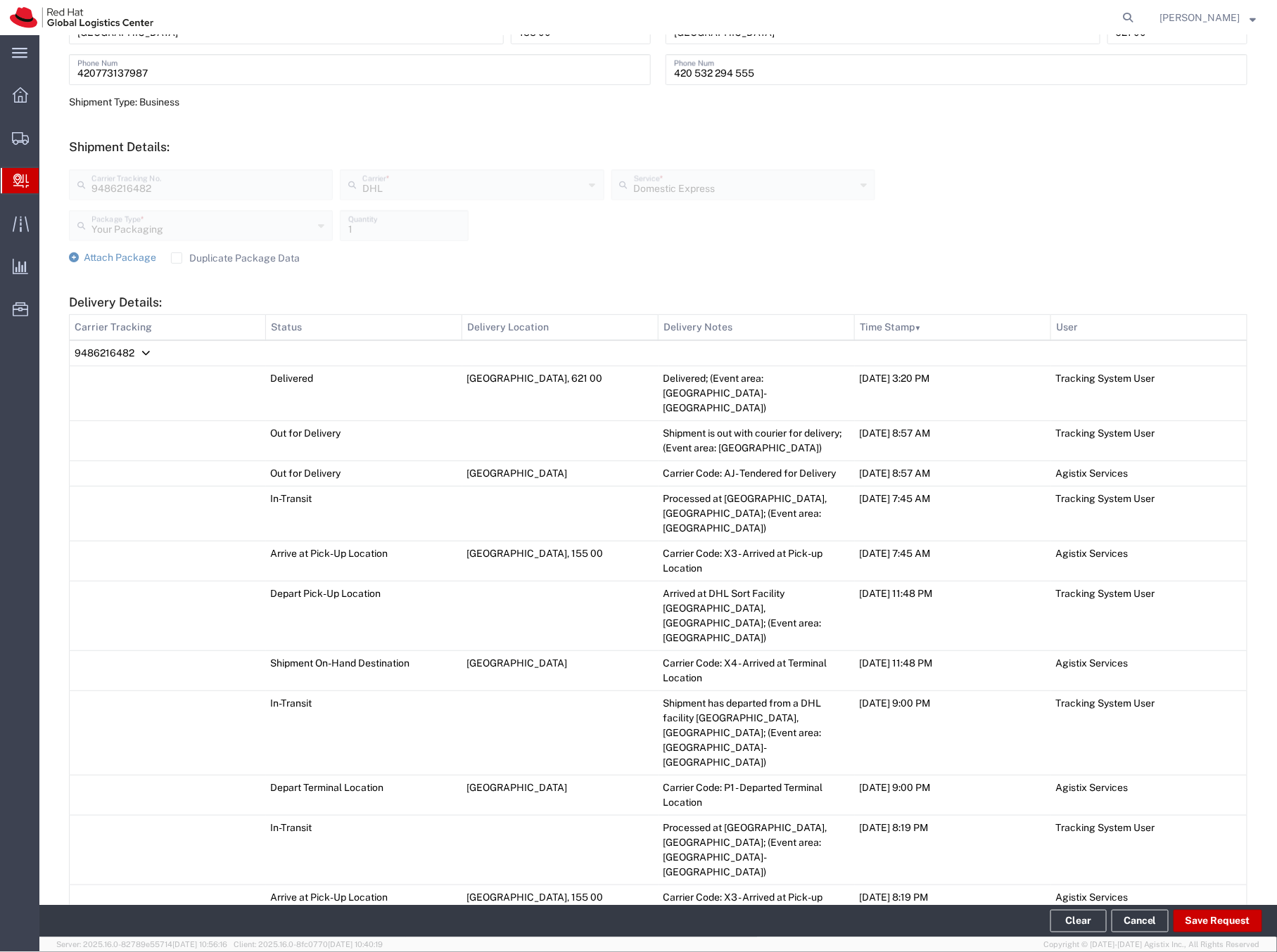
scroll to position [602, 0]
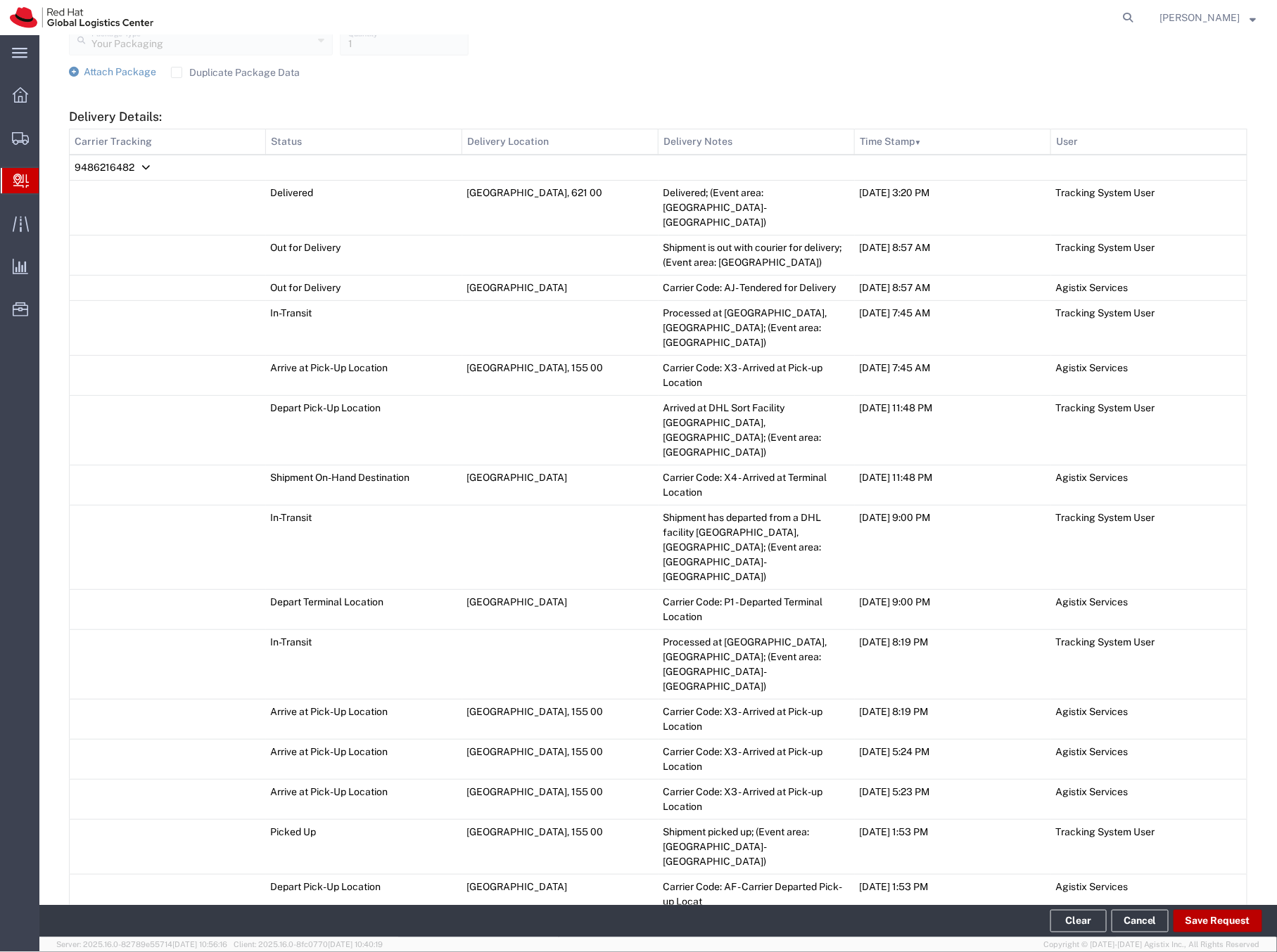
click at [1199, 919] on button "Save Request" at bounding box center [1218, 922] width 88 height 23
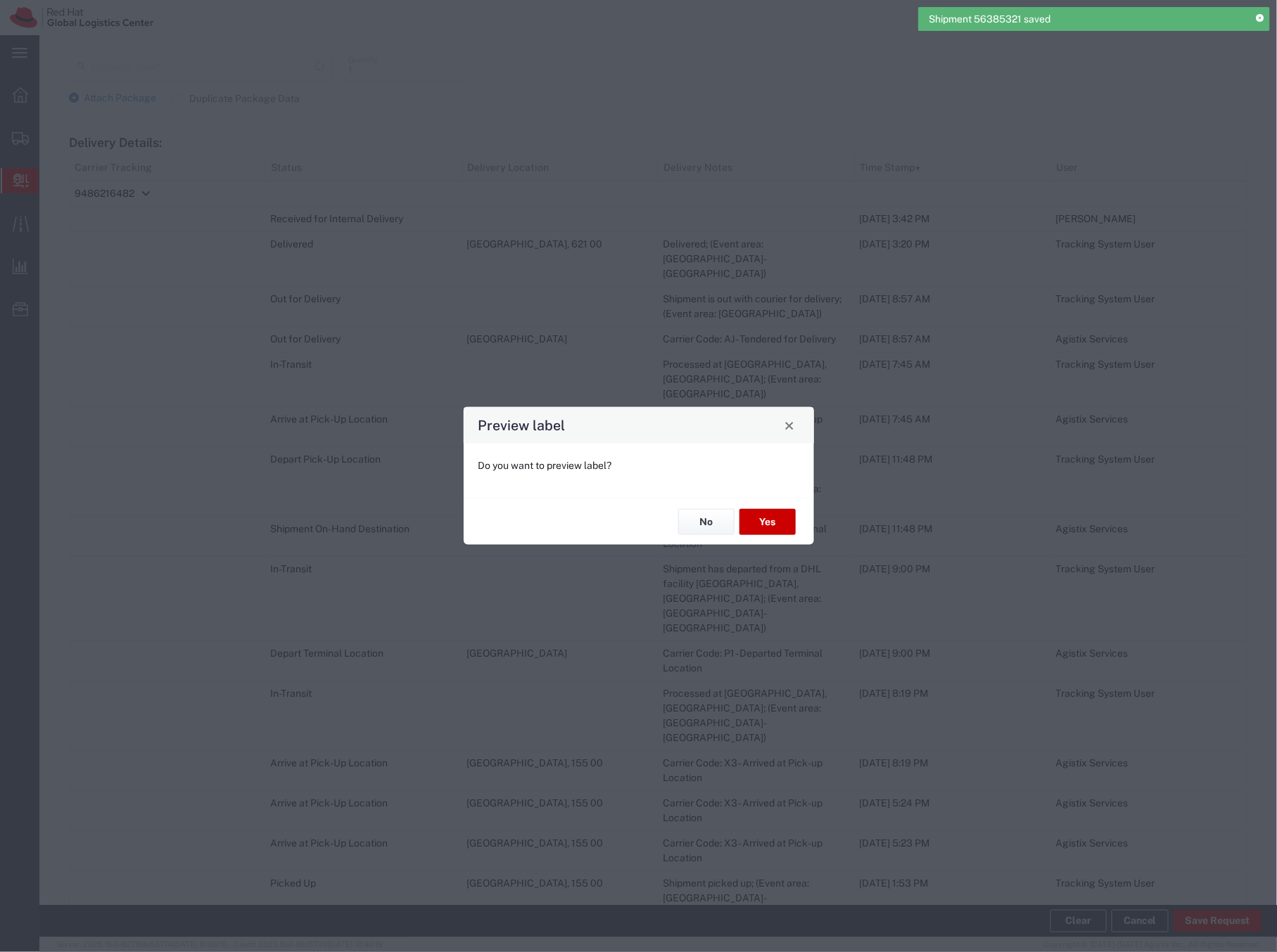
scroll to position [628, 0]
type input "Your Packaging"
type input "Domestic Express"
click at [706, 518] on button "No" at bounding box center [706, 522] width 56 height 26
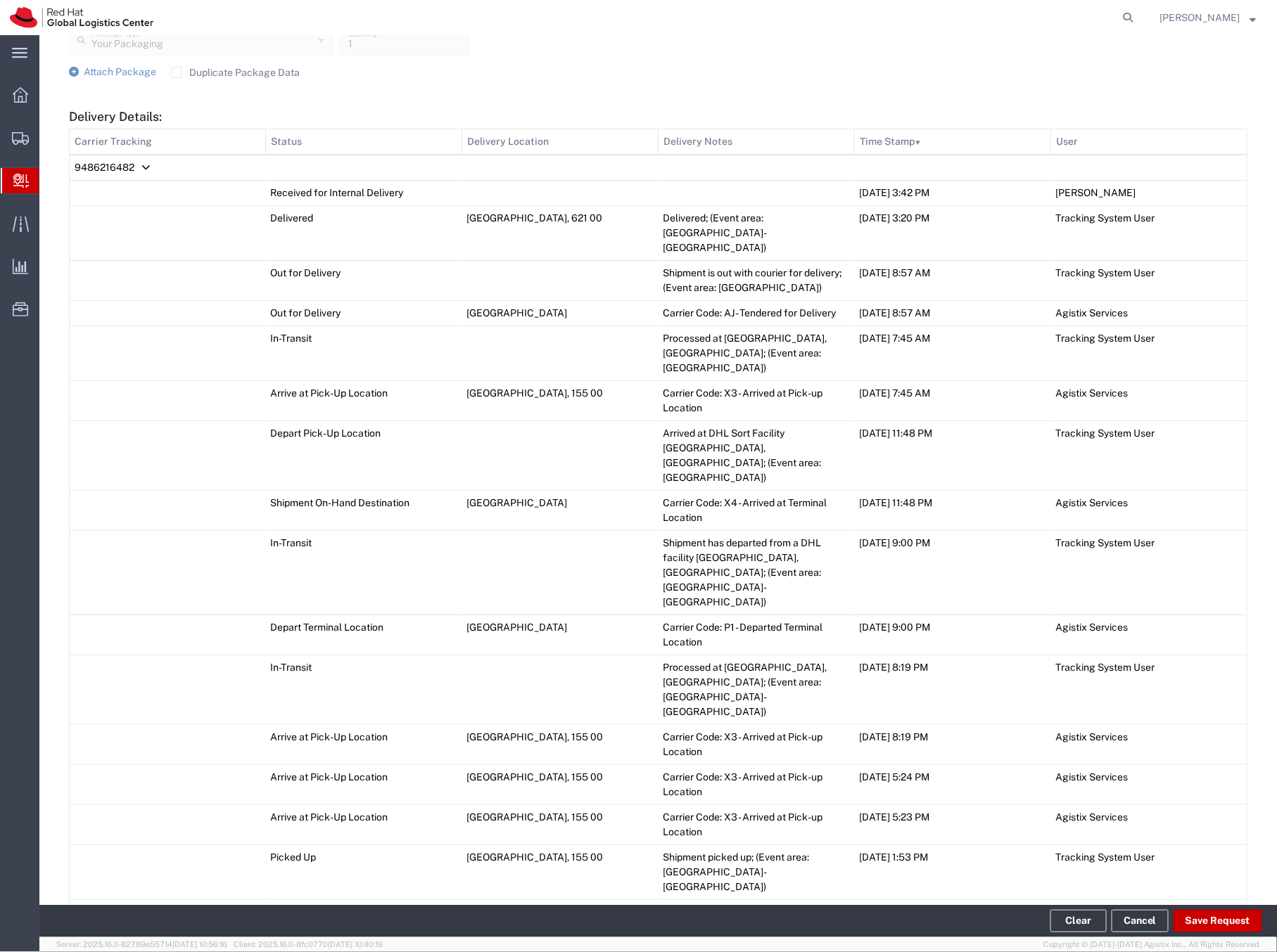
click at [0, 0] on span "Create Delivery" at bounding box center [0, 0] width 0 height 0
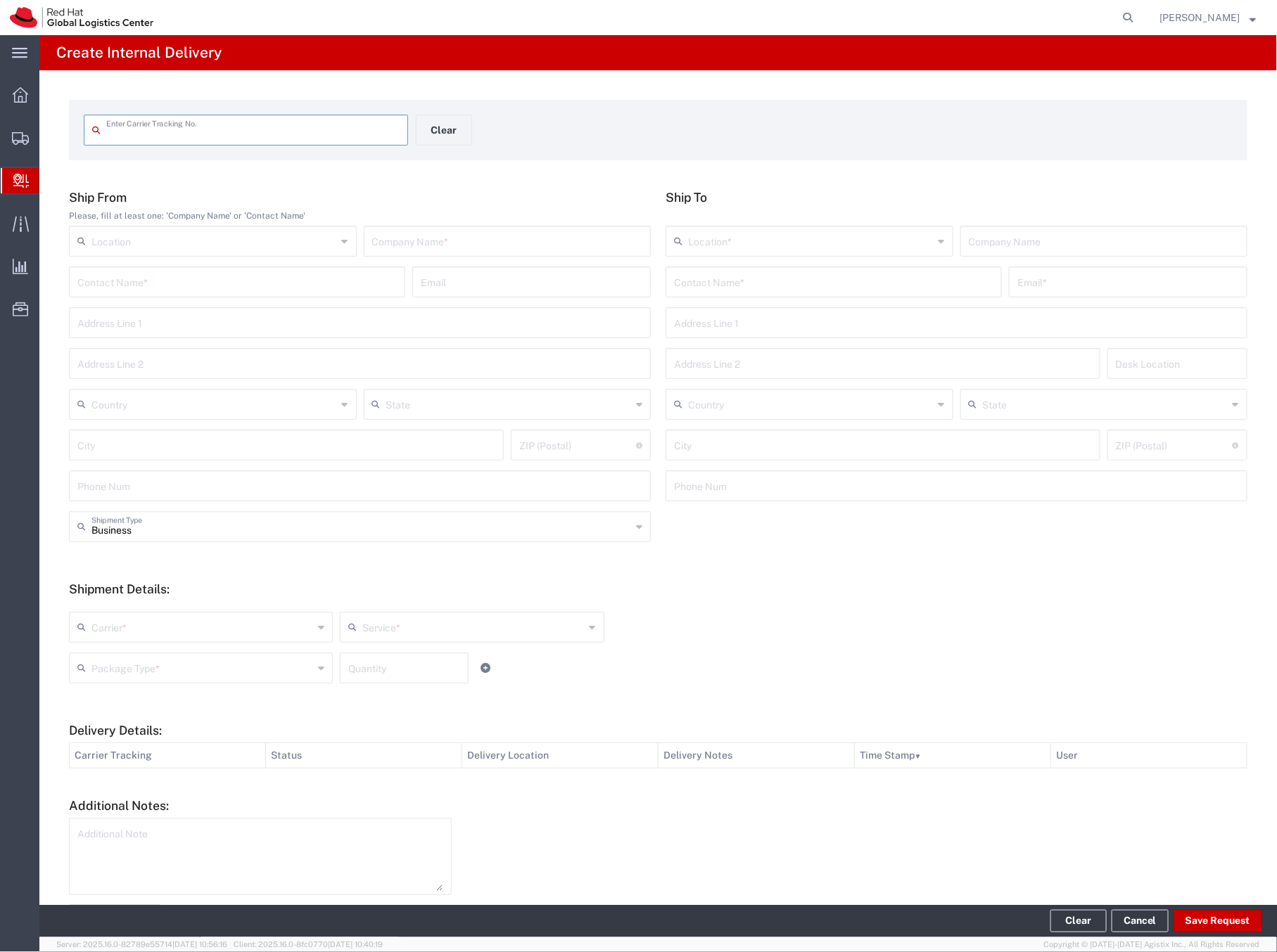
click at [134, 133] on input "text" at bounding box center [253, 129] width 293 height 25
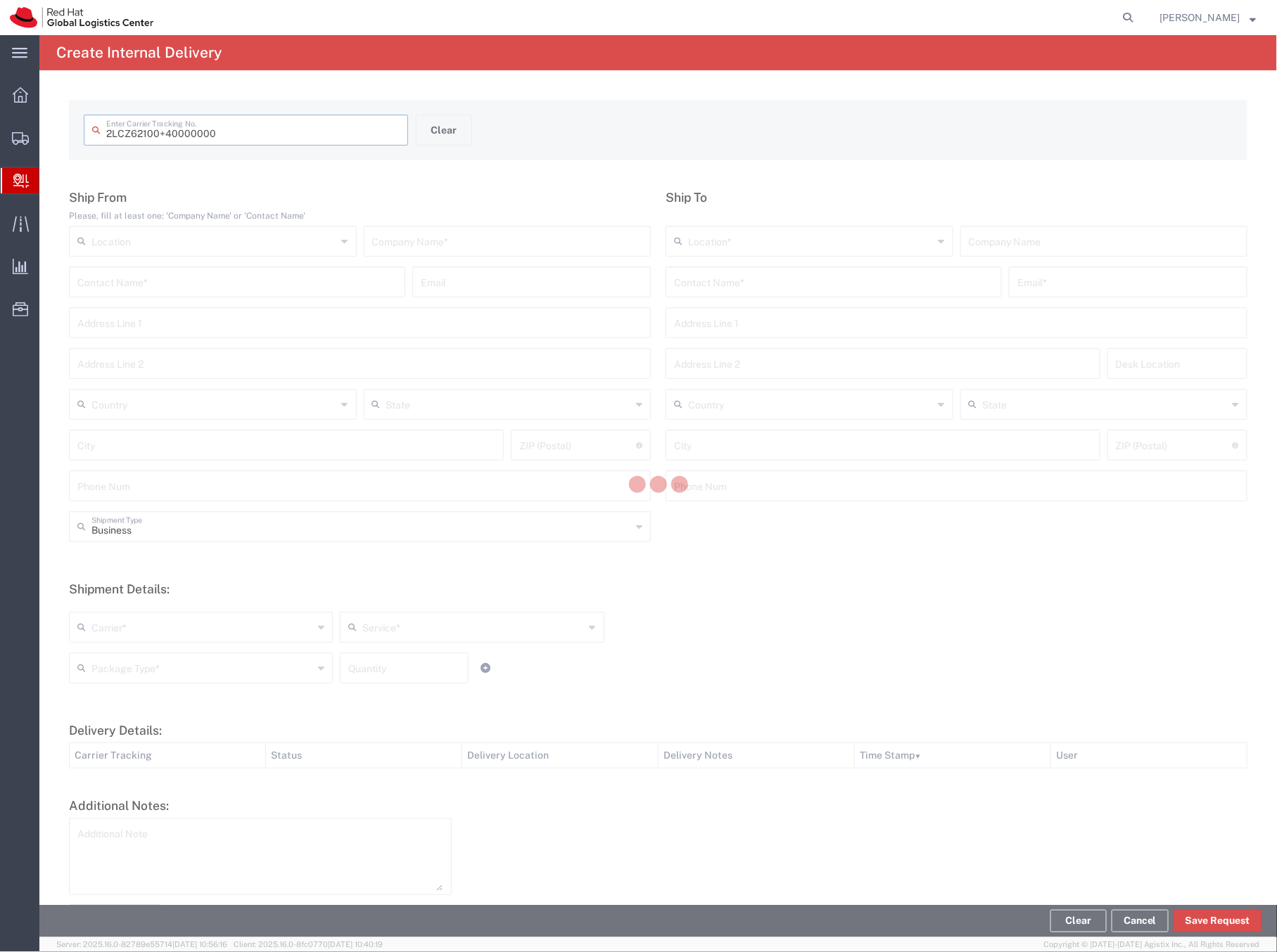
type input "2LCZ62100 40000000"
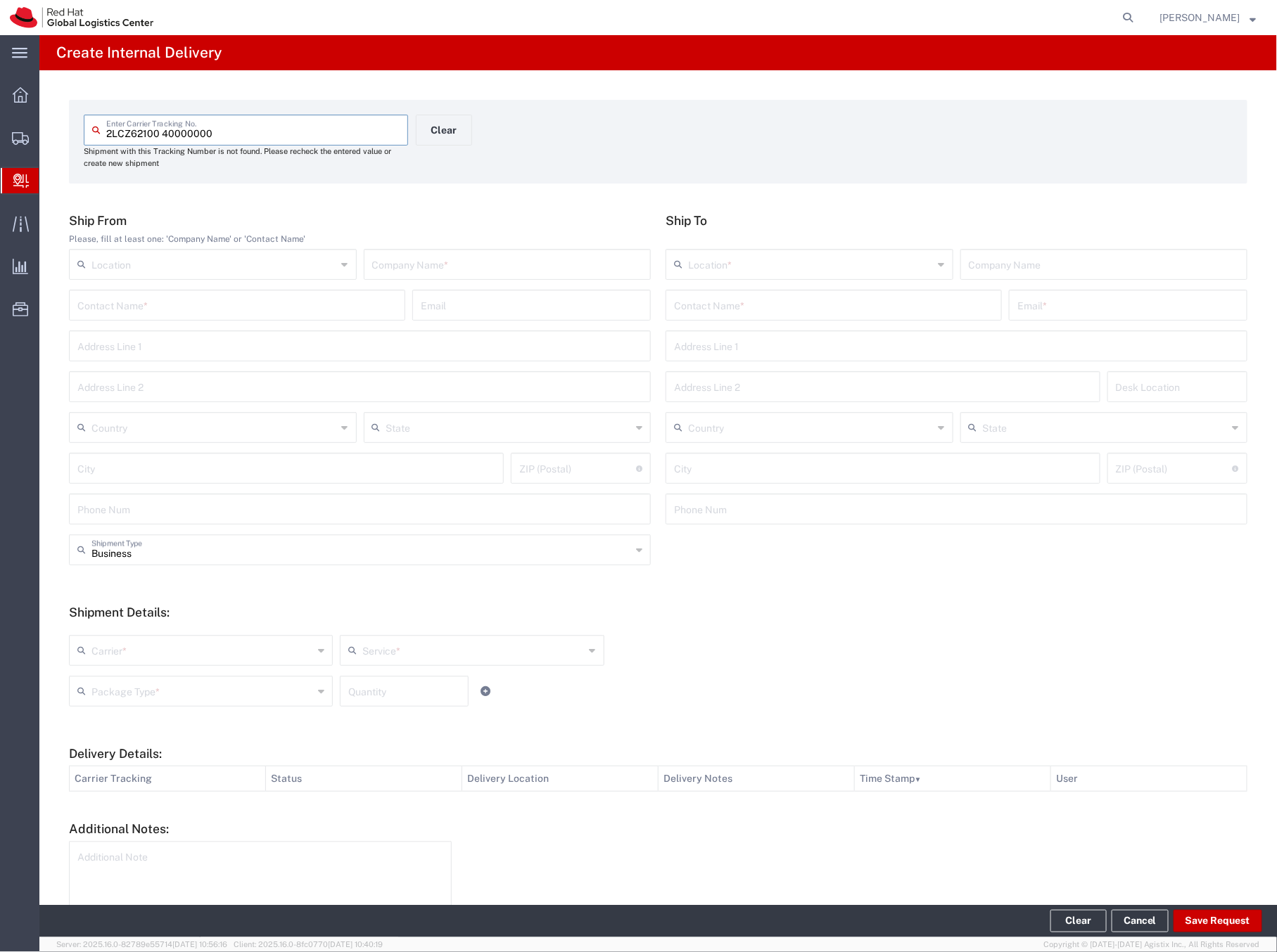
drag, startPoint x: 215, startPoint y: 129, endPoint x: 87, endPoint y: 132, distance: 128.0
click at [87, 132] on div "2LCZ62100 40000000 Enter Carrier Tracking No." at bounding box center [245, 130] width 325 height 31
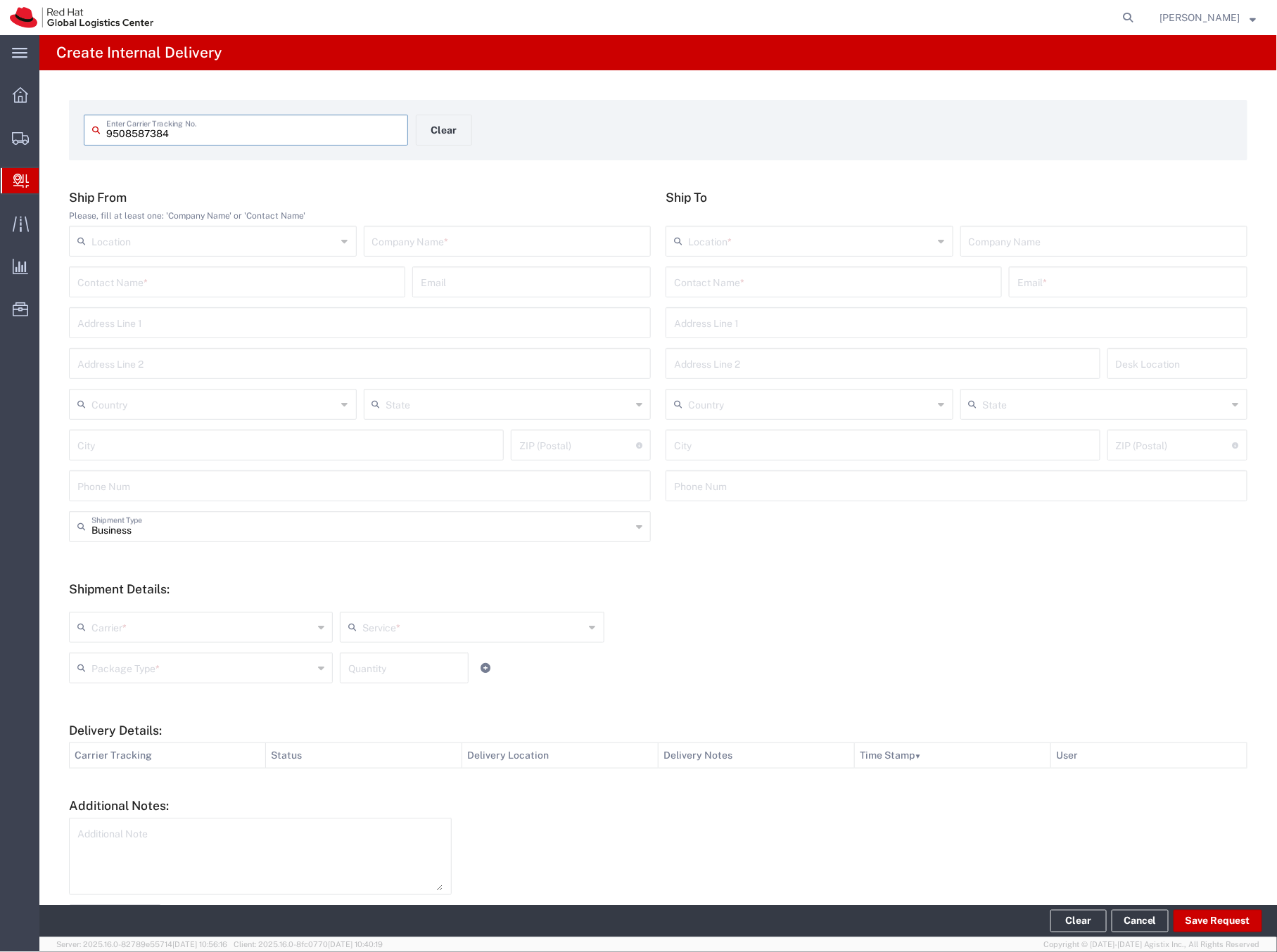
type input "9508587384"
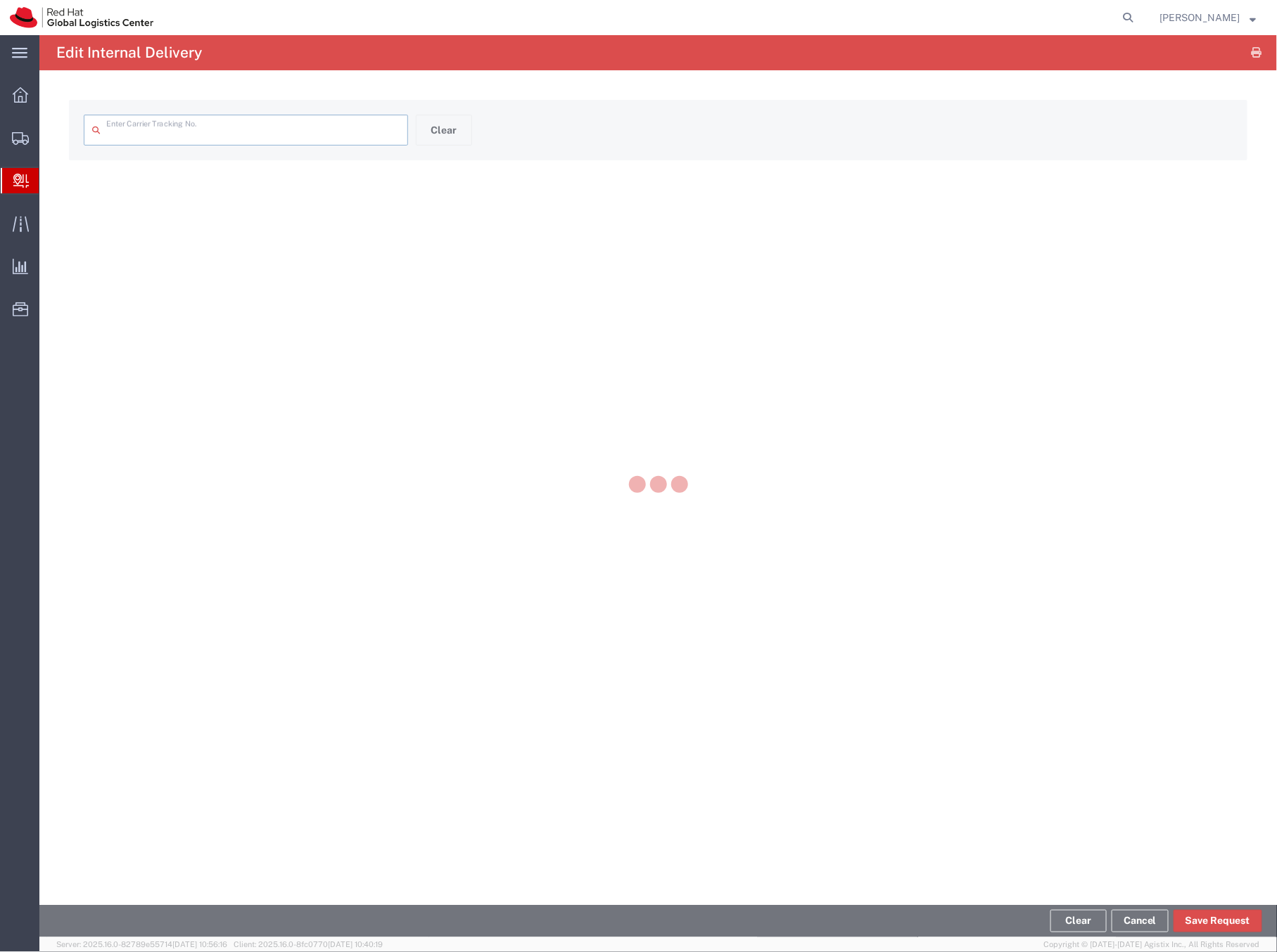
type input "9508587384"
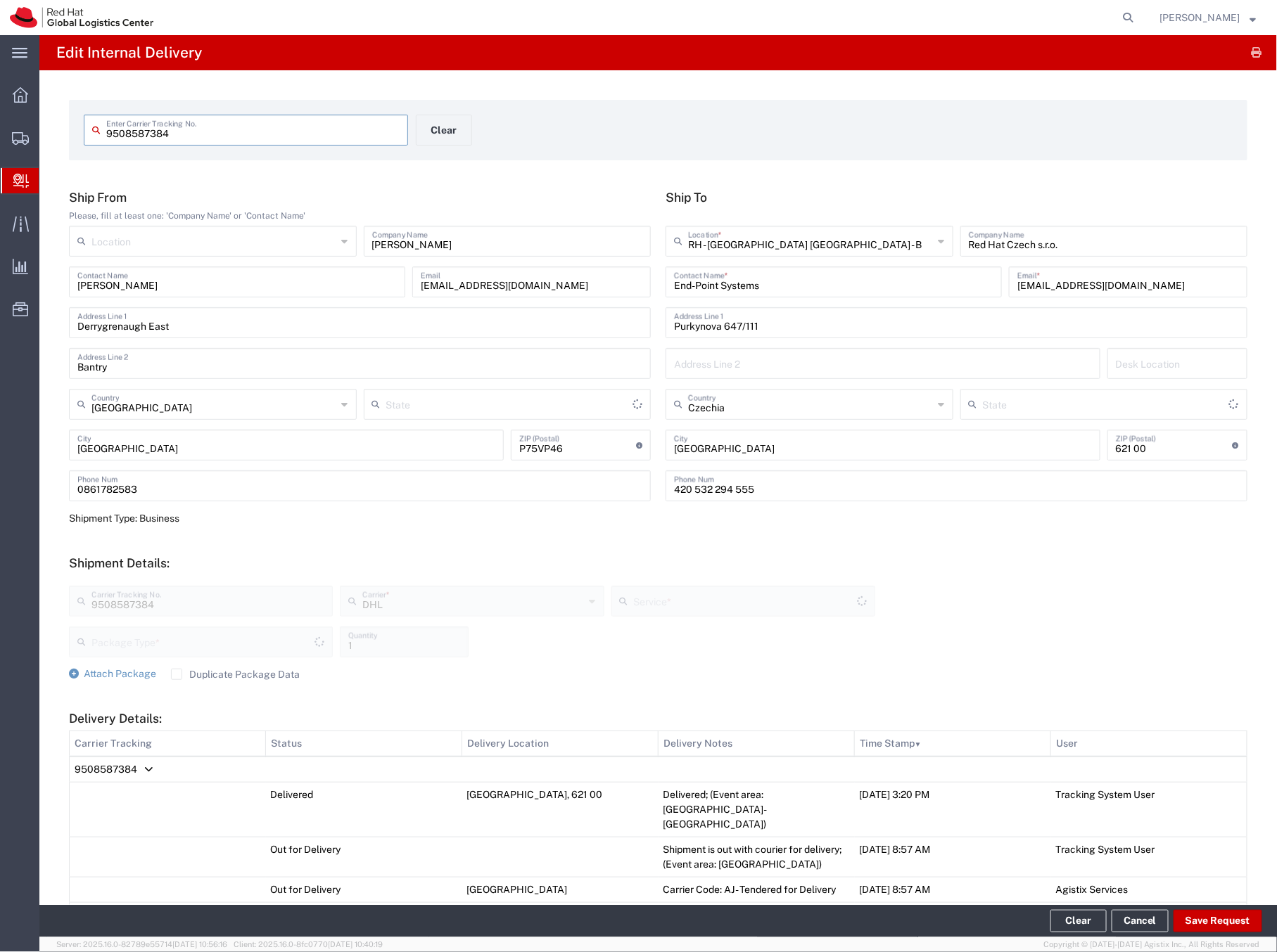
type input "Your Packaging"
type input "Economy Select"
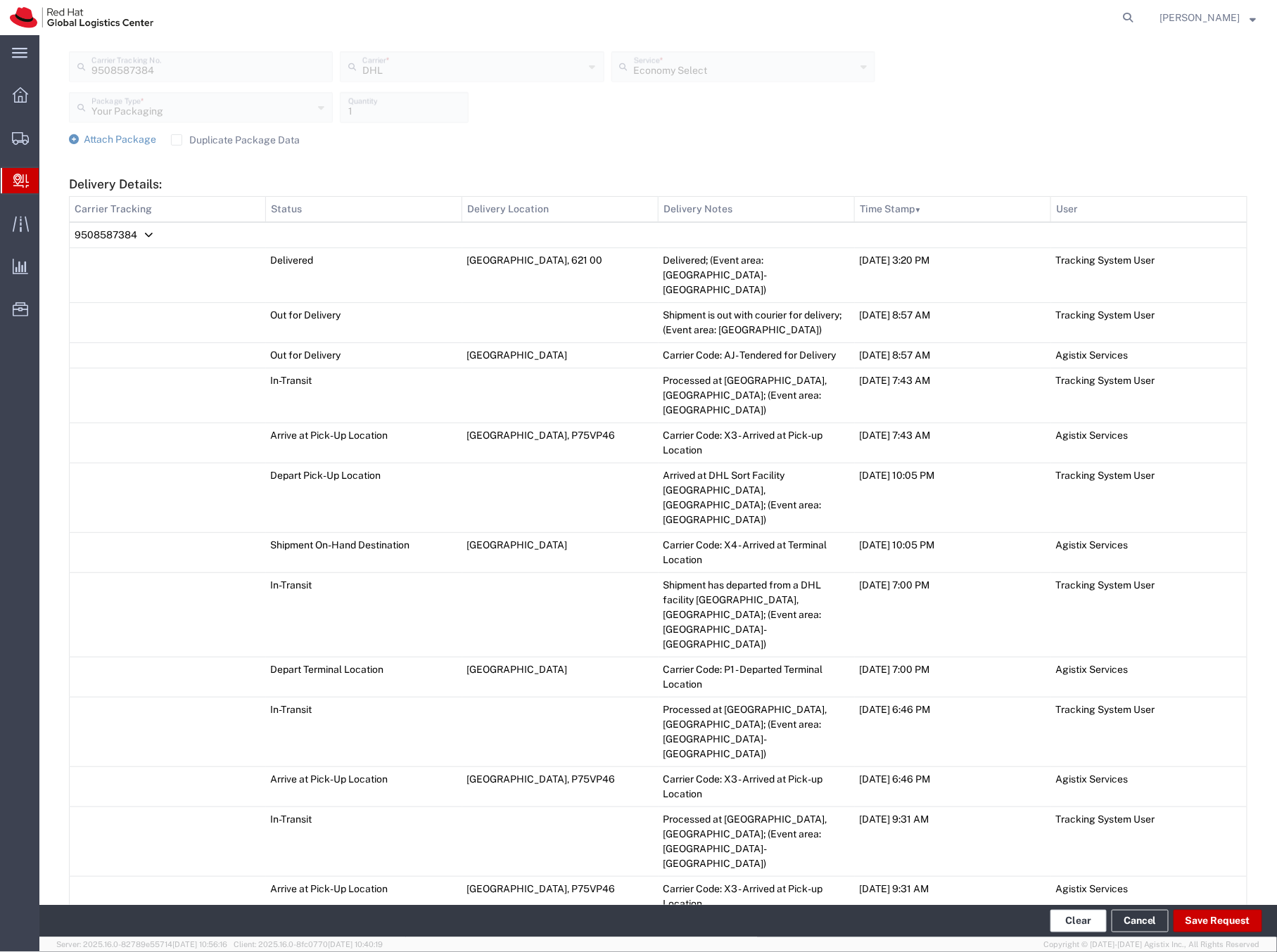
scroll to position [550, 0]
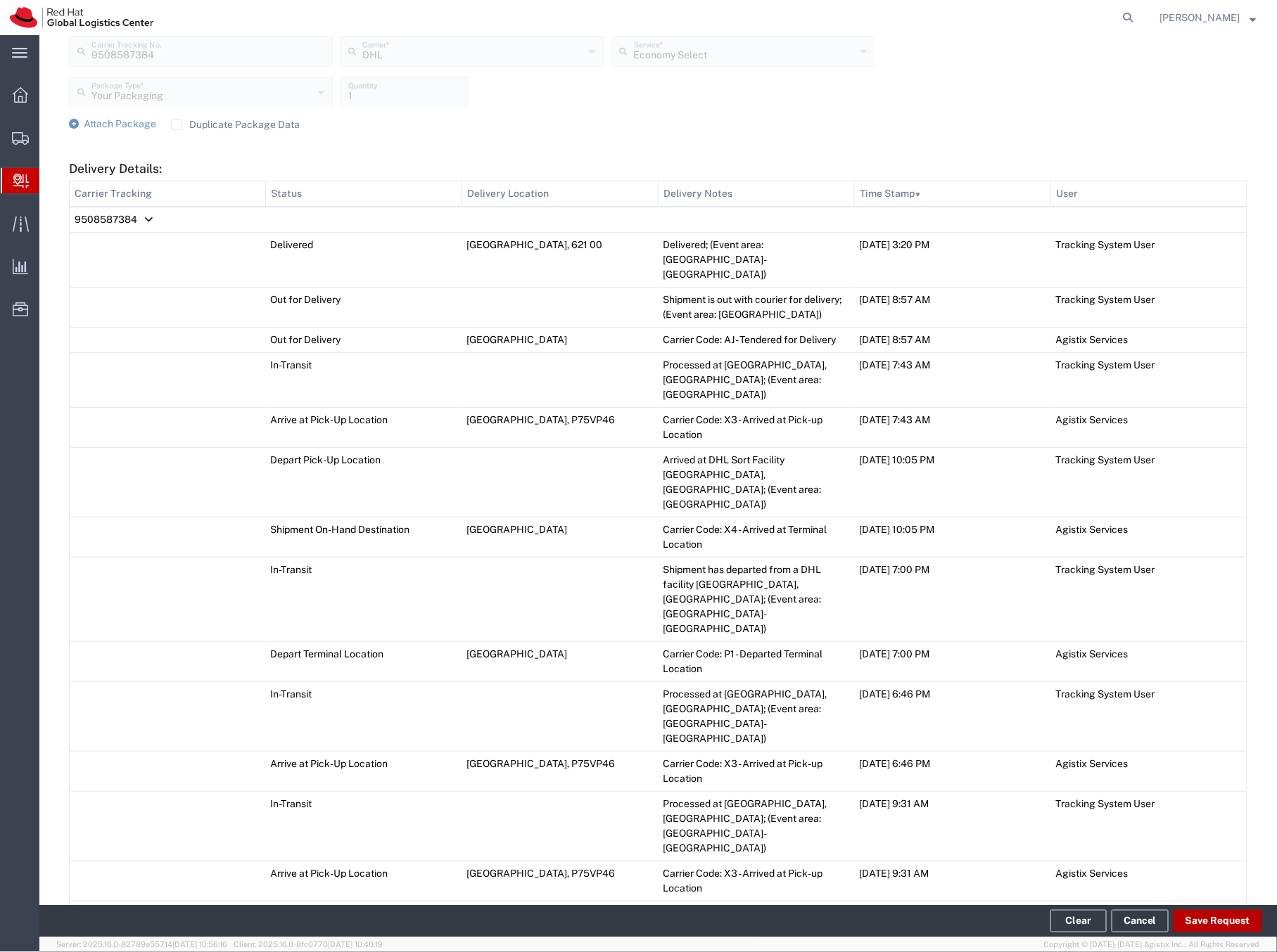
click at [1214, 923] on button "Save Request" at bounding box center [1218, 922] width 88 height 23
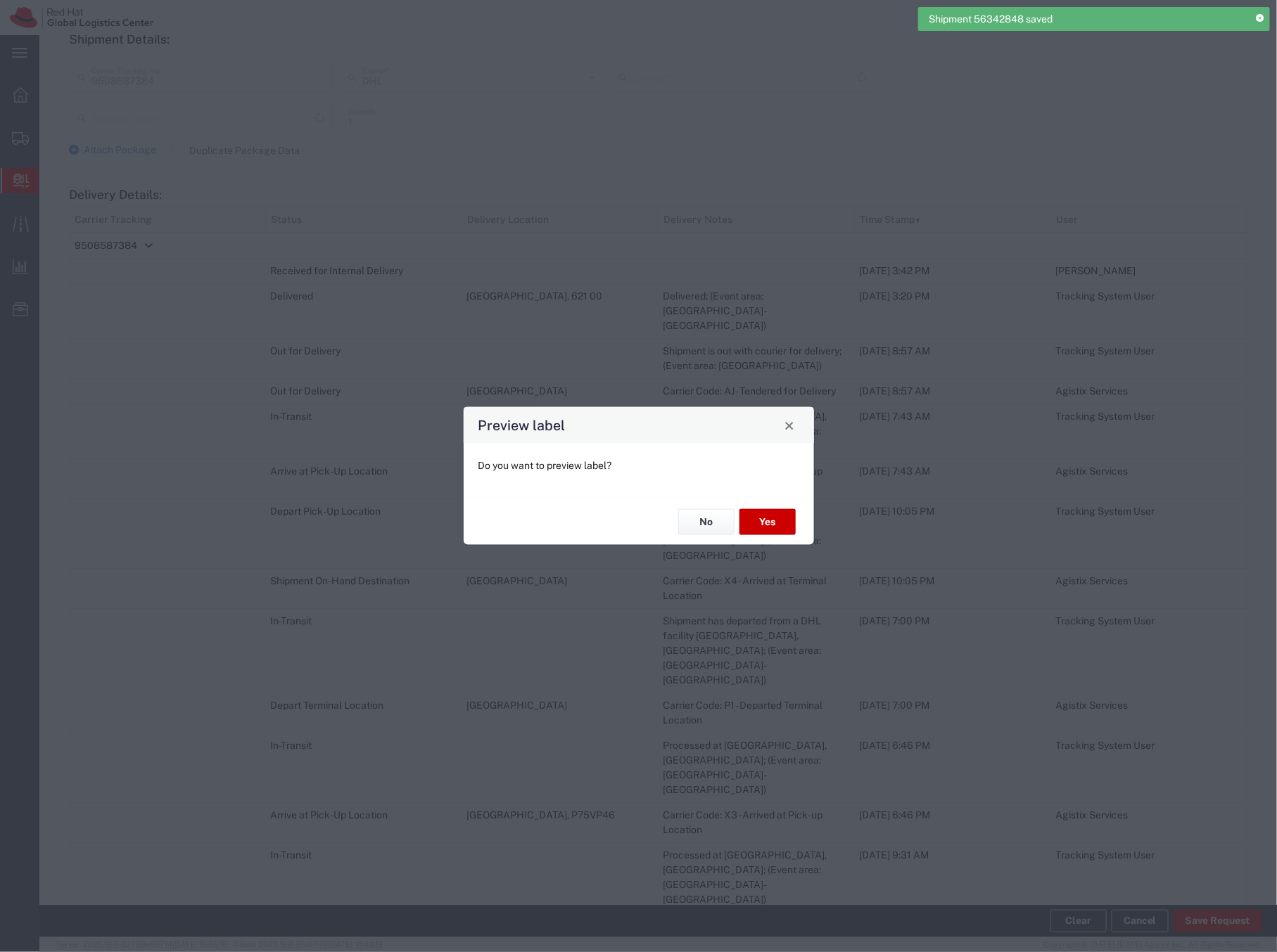
scroll to position [575, 0]
type input "Your Packaging"
type input "Economy Select"
click at [690, 521] on button "No" at bounding box center [706, 522] width 56 height 26
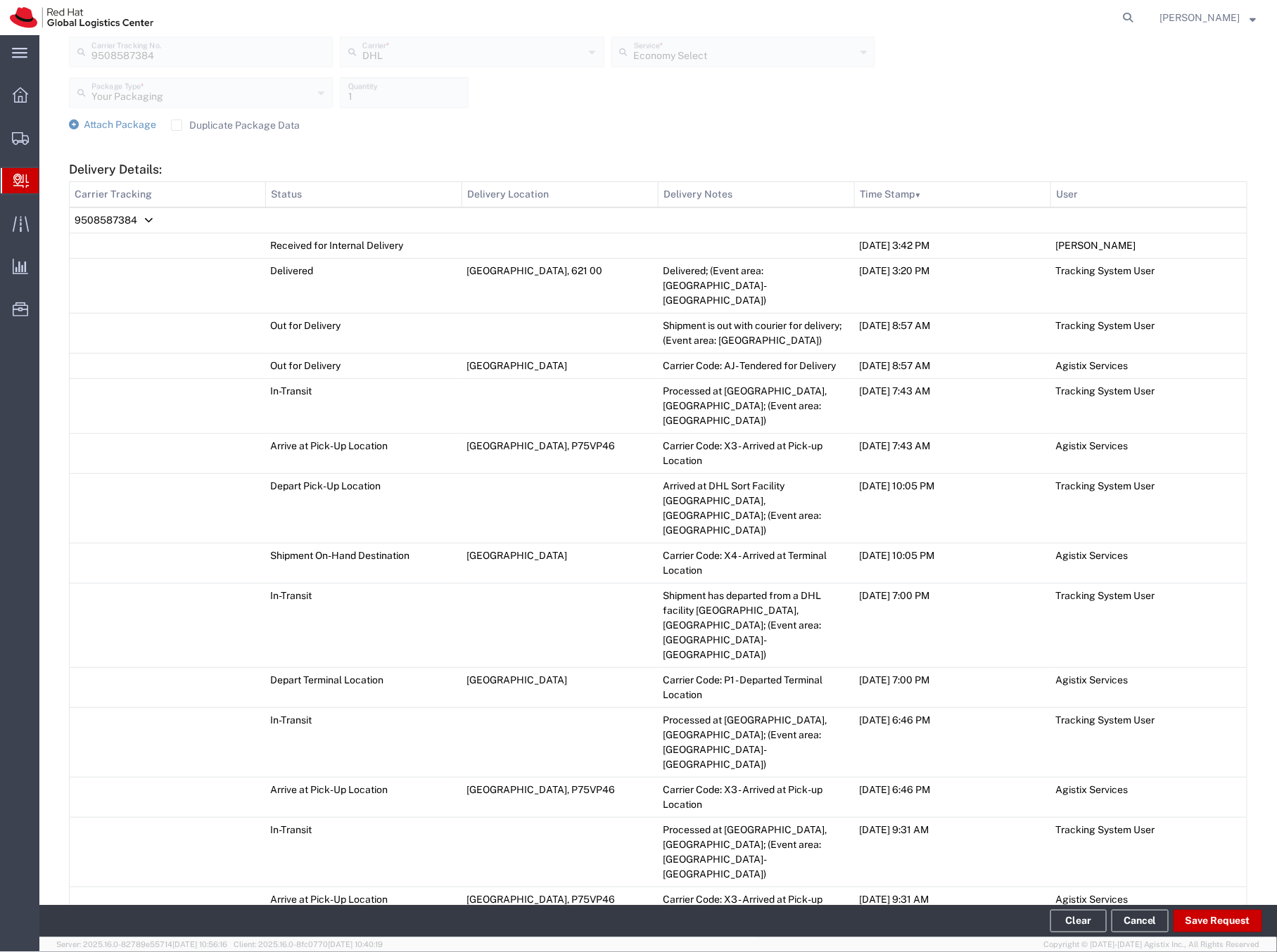
click at [0, 0] on span "Create Delivery" at bounding box center [0, 0] width 0 height 0
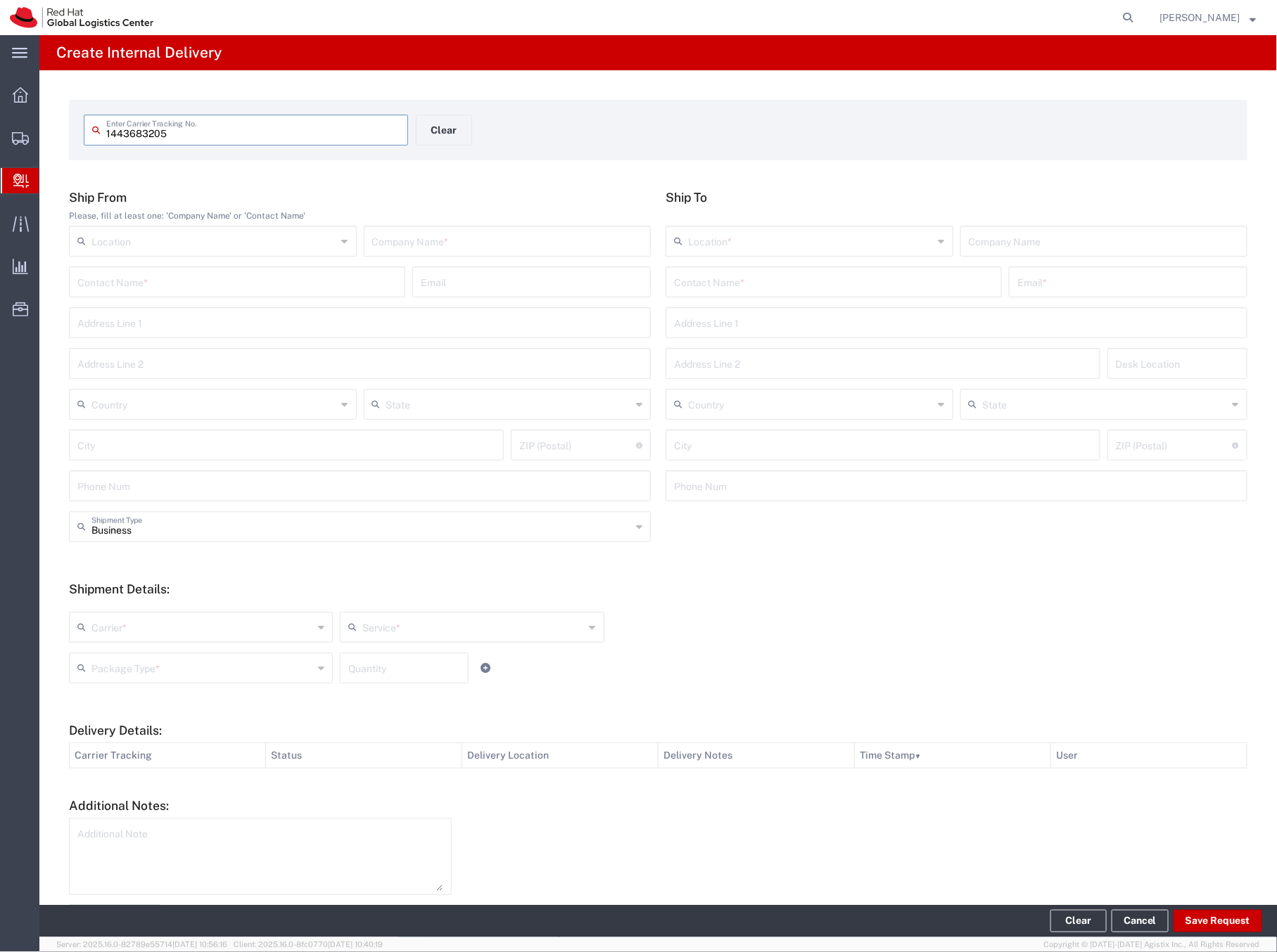
type input "1443683205"
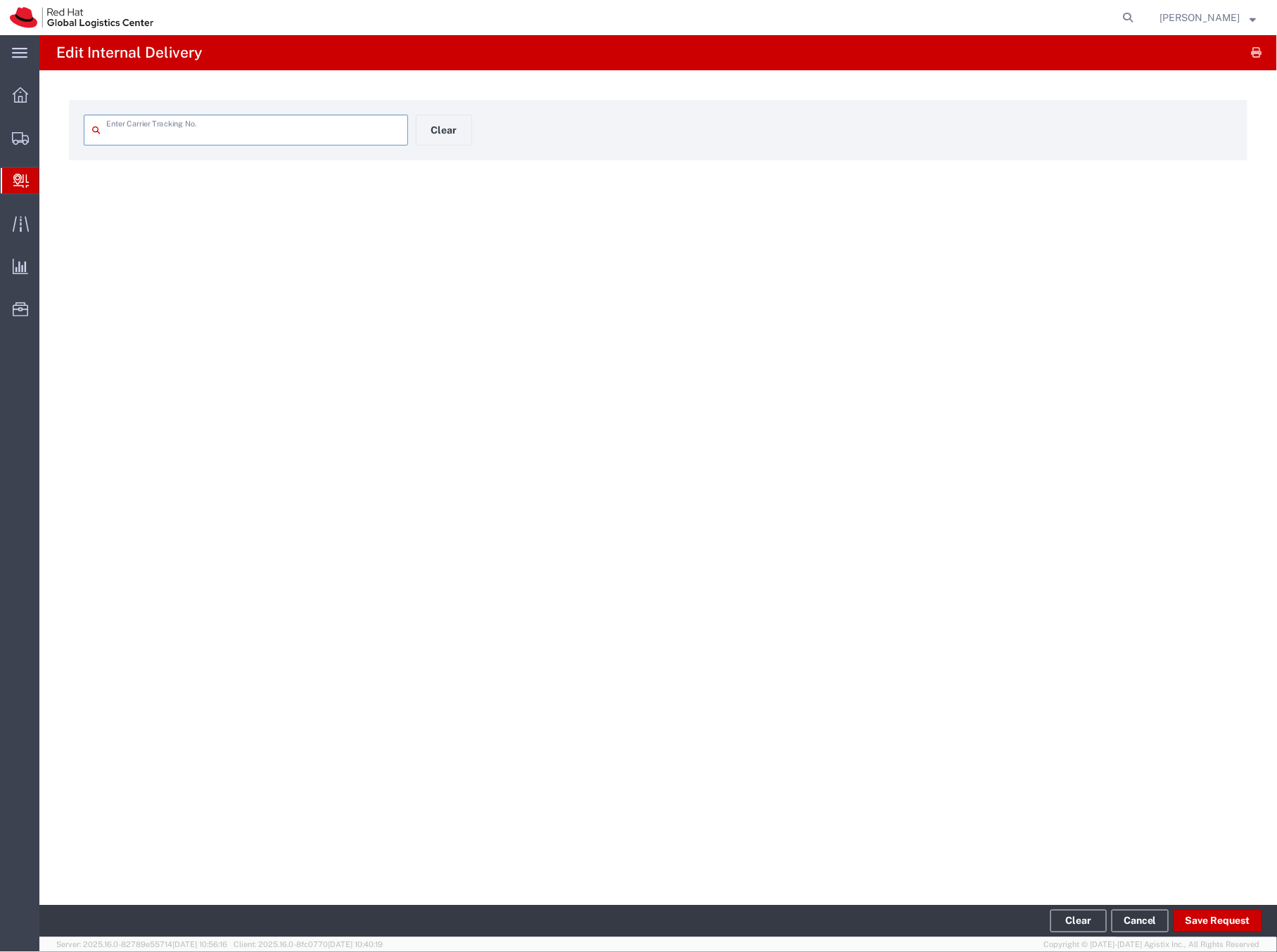
type input "1443683205"
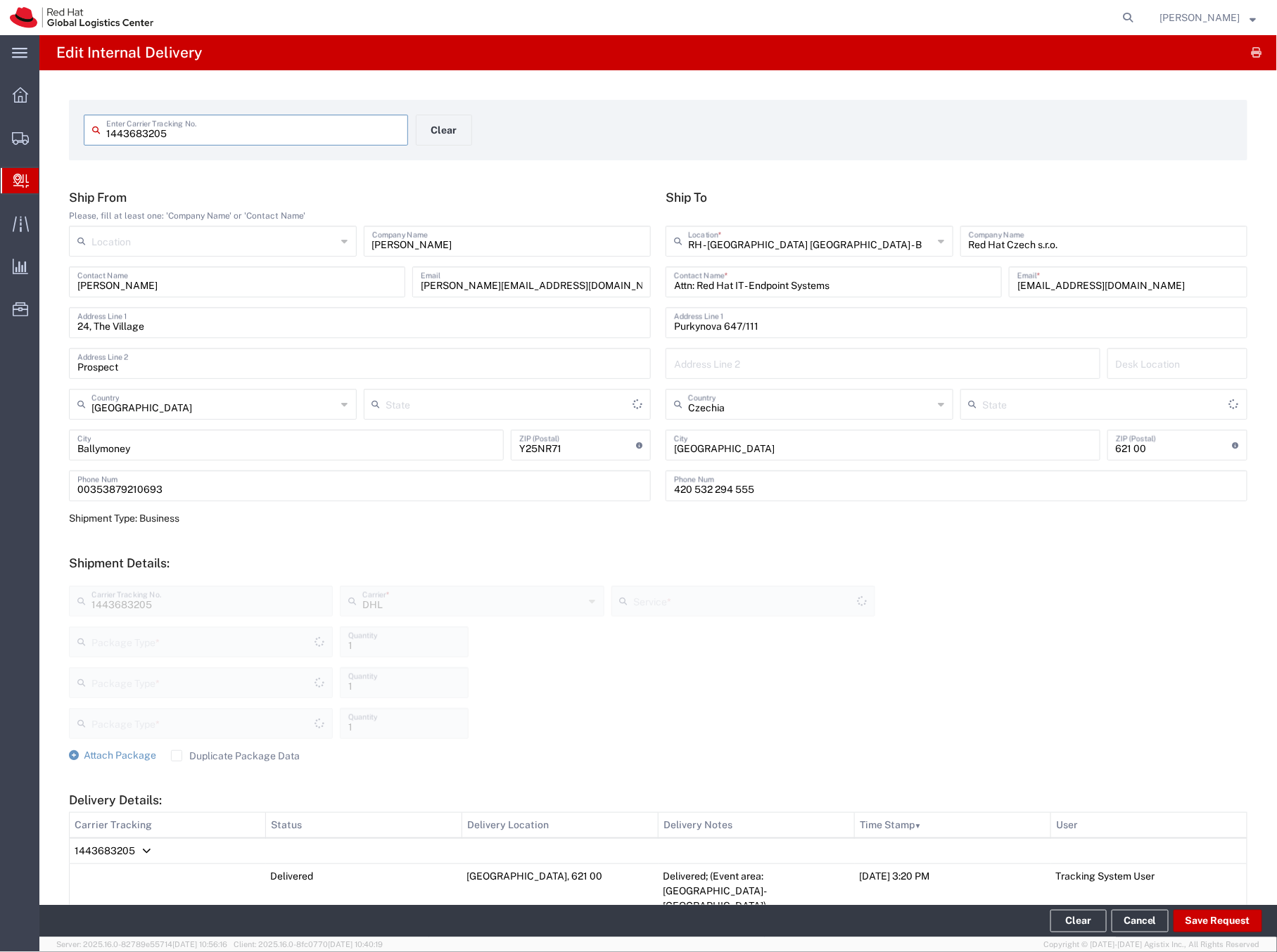
type input "Economy Select"
type input "Your Packaging"
click at [1212, 921] on button "Save Request" at bounding box center [1218, 922] width 88 height 23
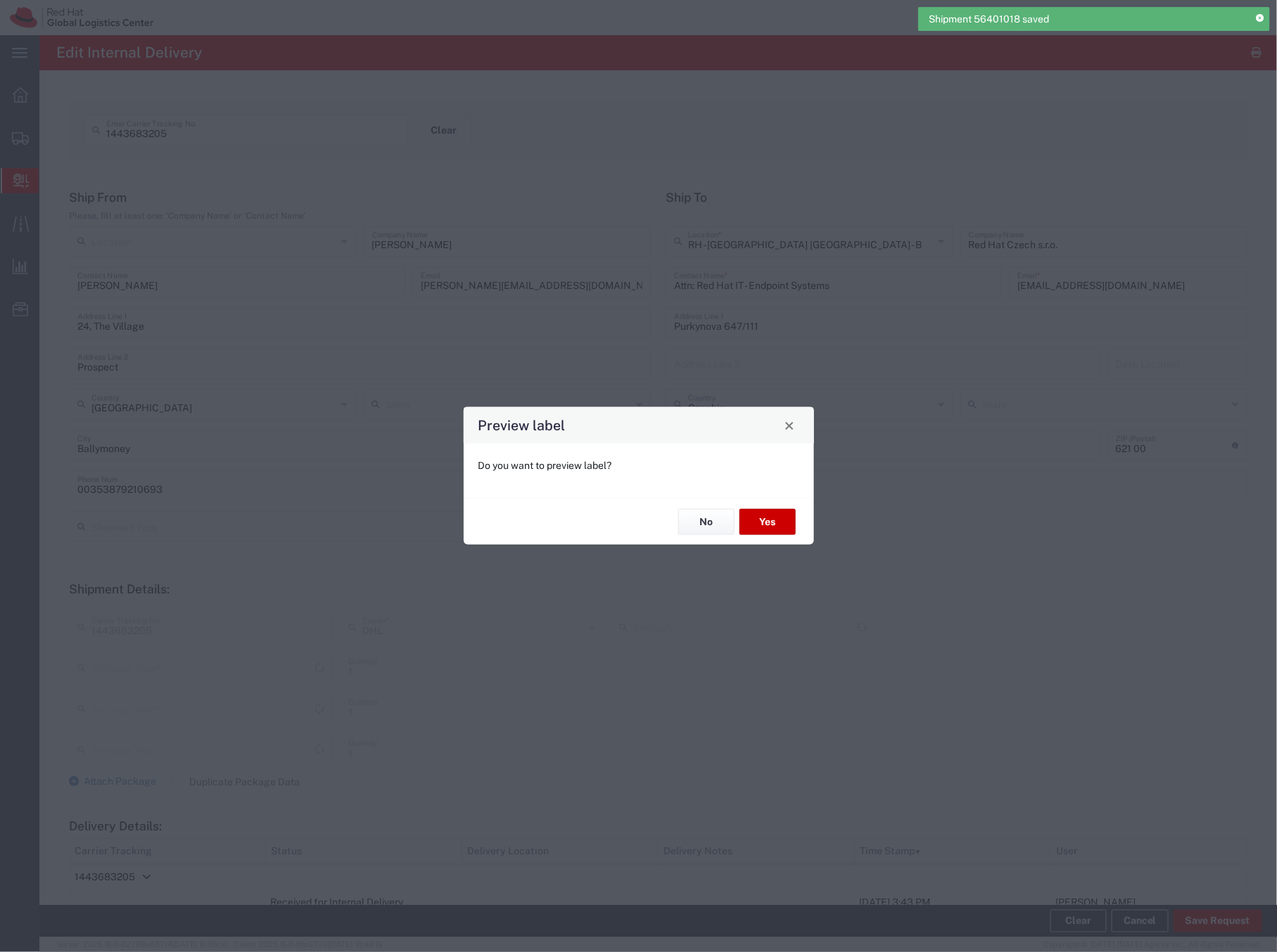
type input "Your Packaging"
type input "Economy Select"
type input "Your Packaging"
click at [706, 521] on button "No" at bounding box center [706, 522] width 56 height 26
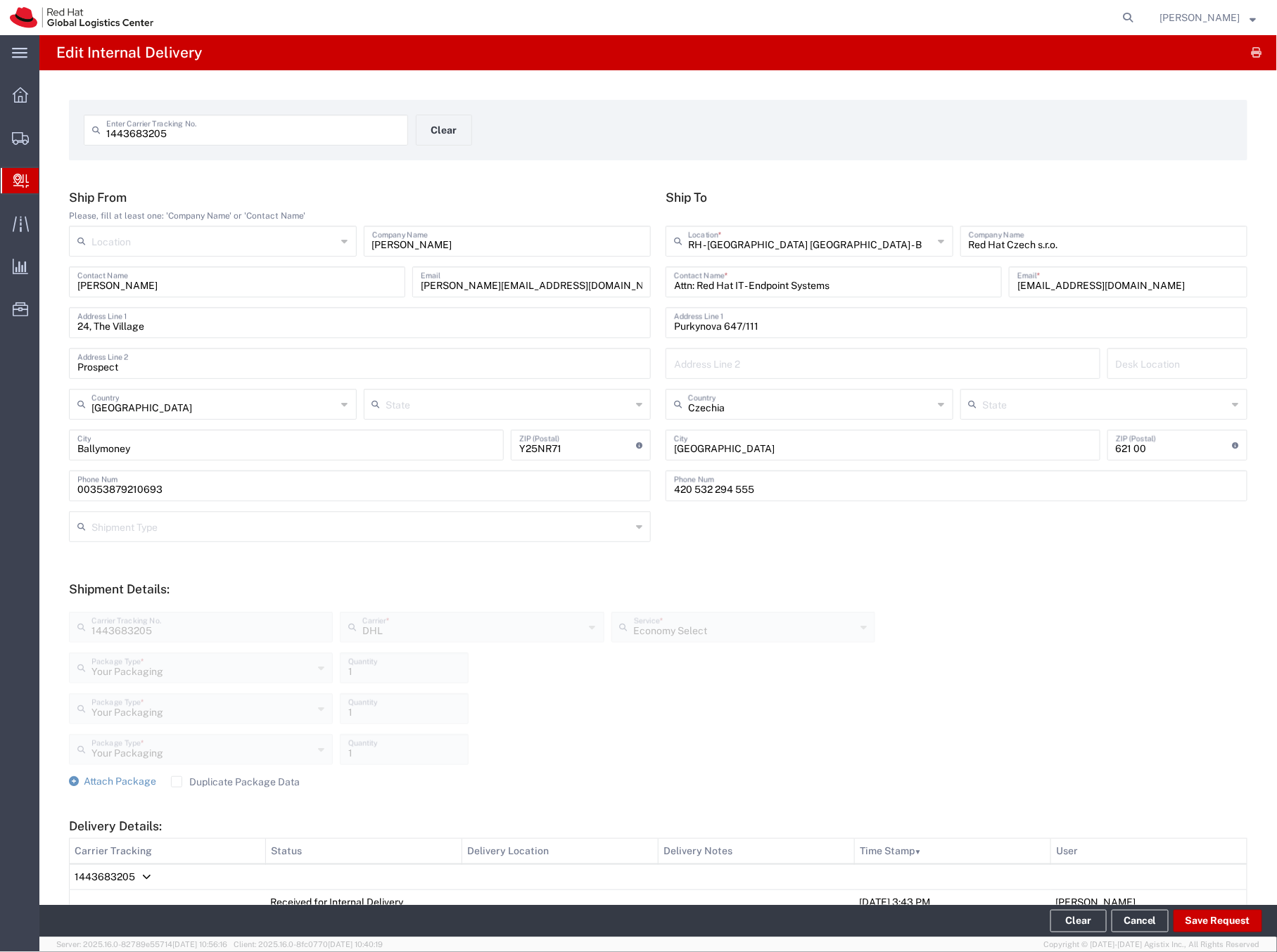
click at [0, 0] on span "Create Delivery" at bounding box center [0, 0] width 0 height 0
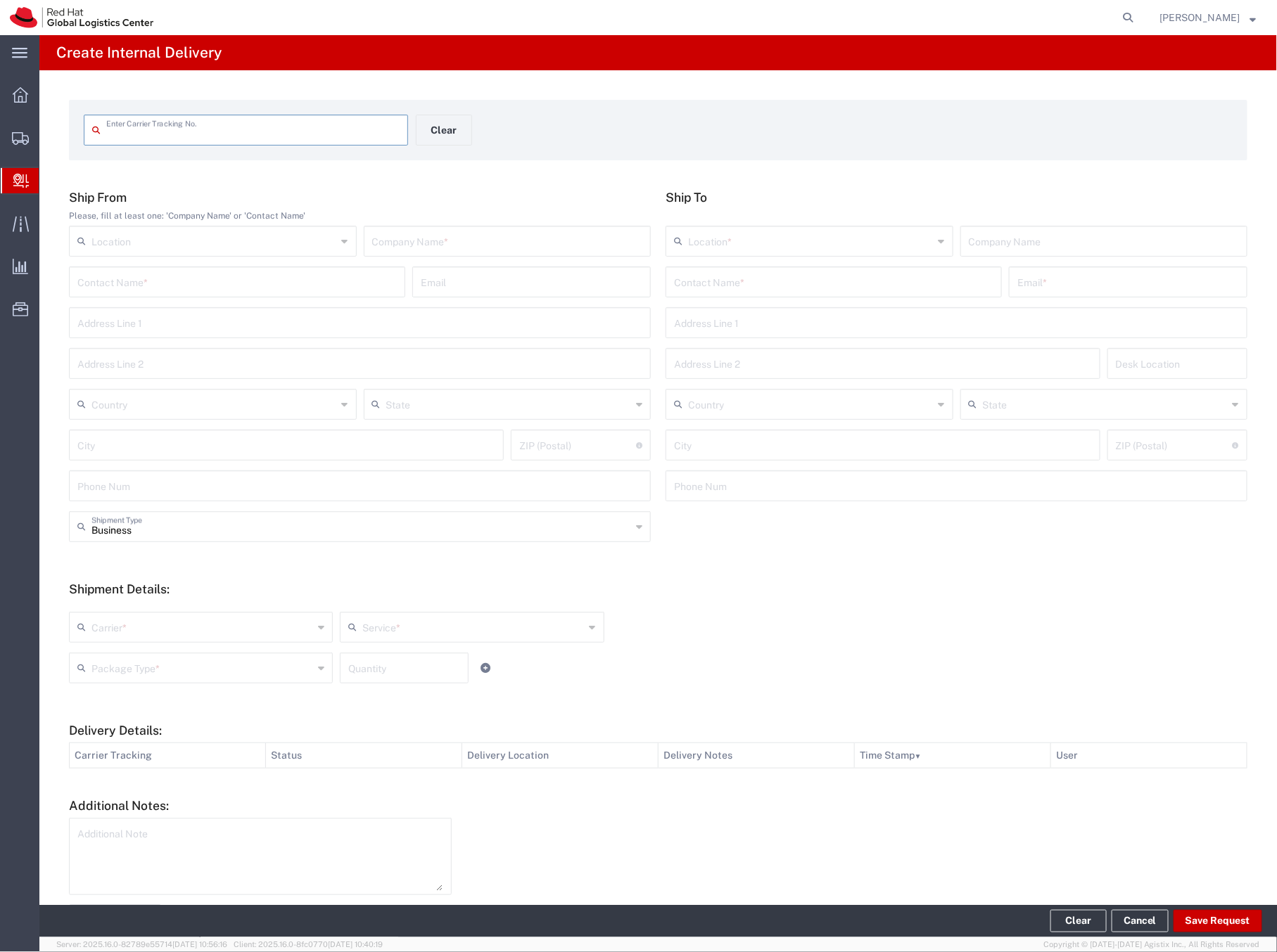
click at [117, 131] on input "text" at bounding box center [253, 129] width 293 height 25
type input "1443683205"
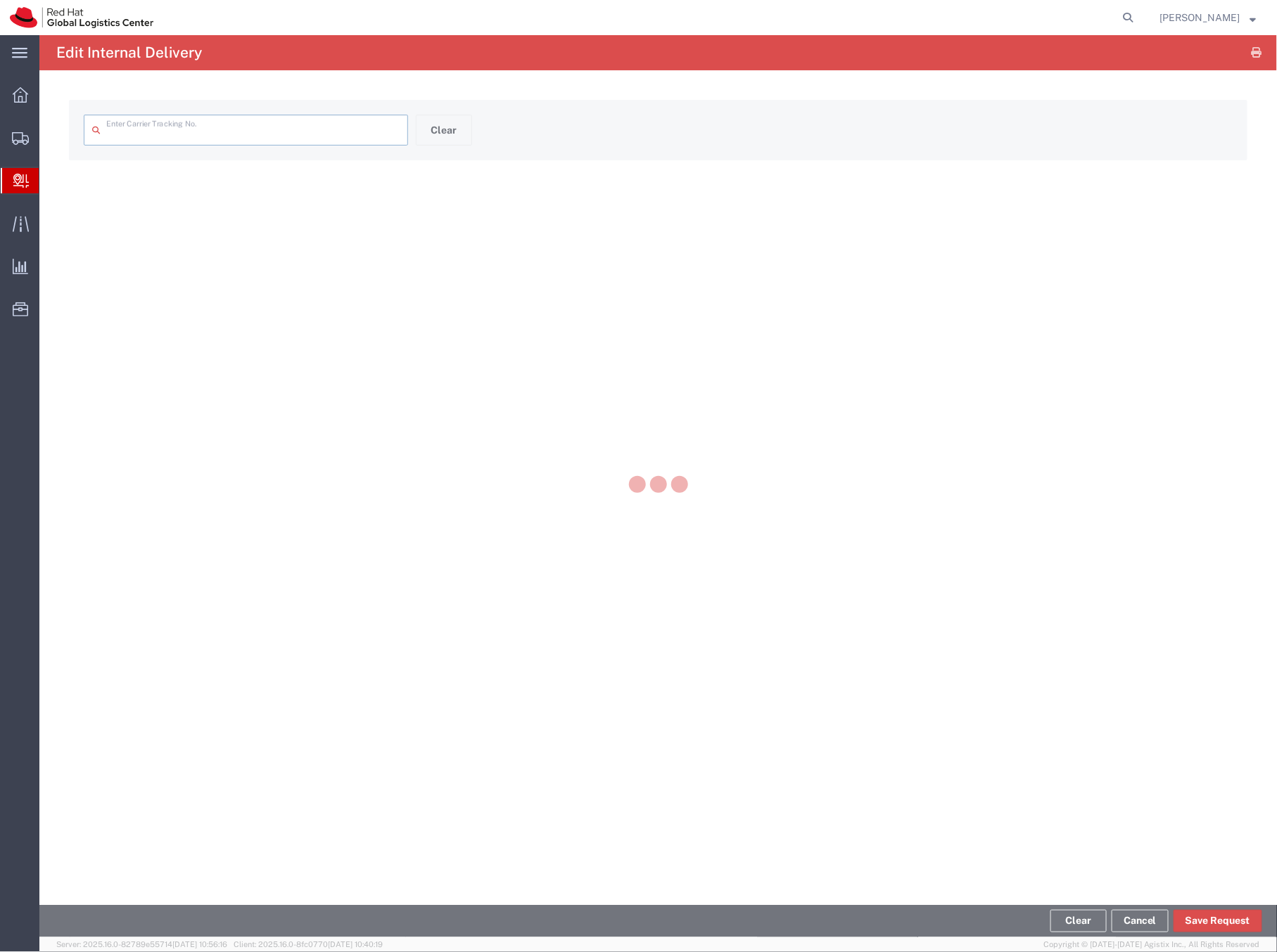
type input "1443683205"
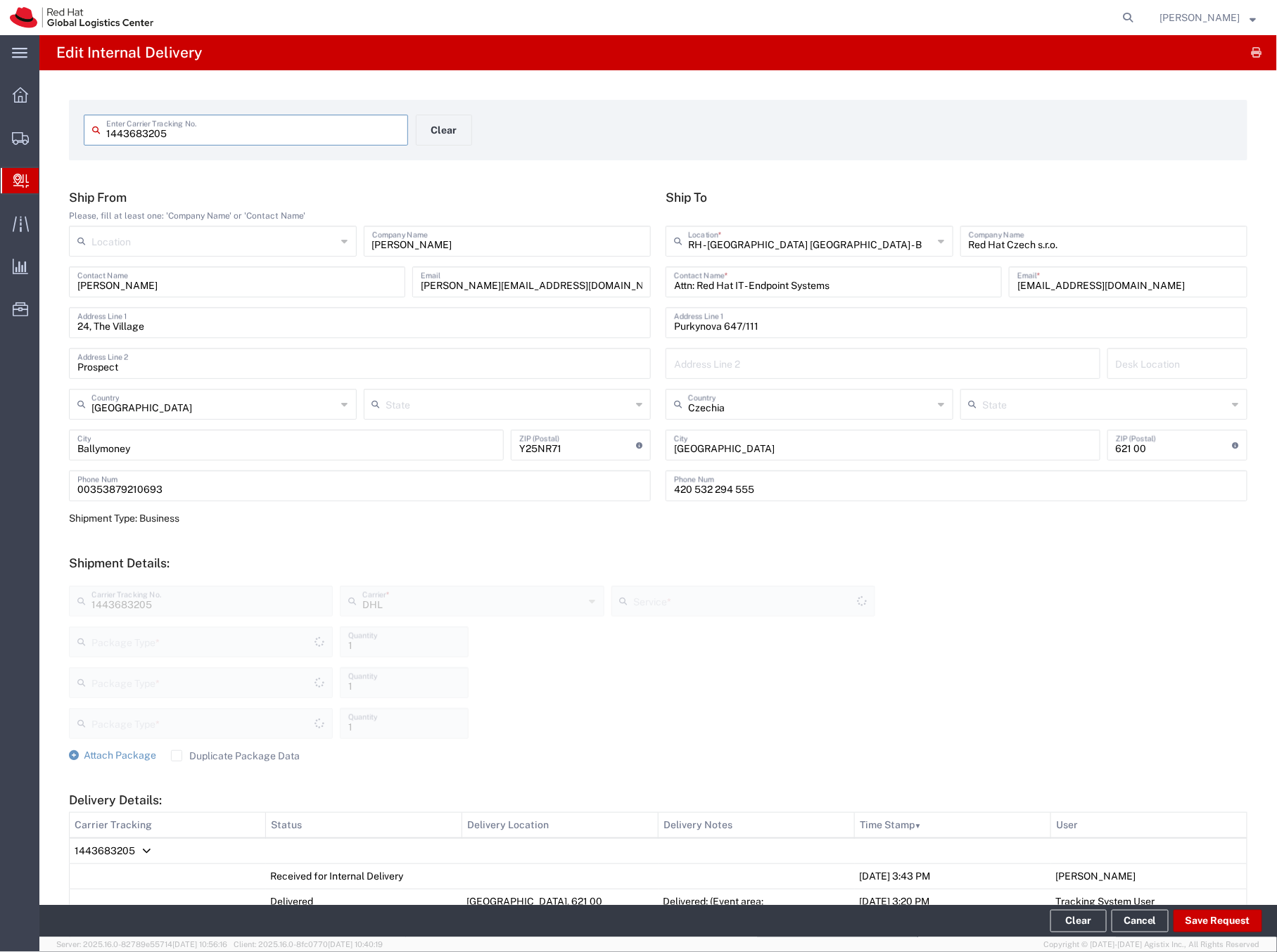
type input "Your Packaging"
type input "Economy Select"
type input "Your Packaging"
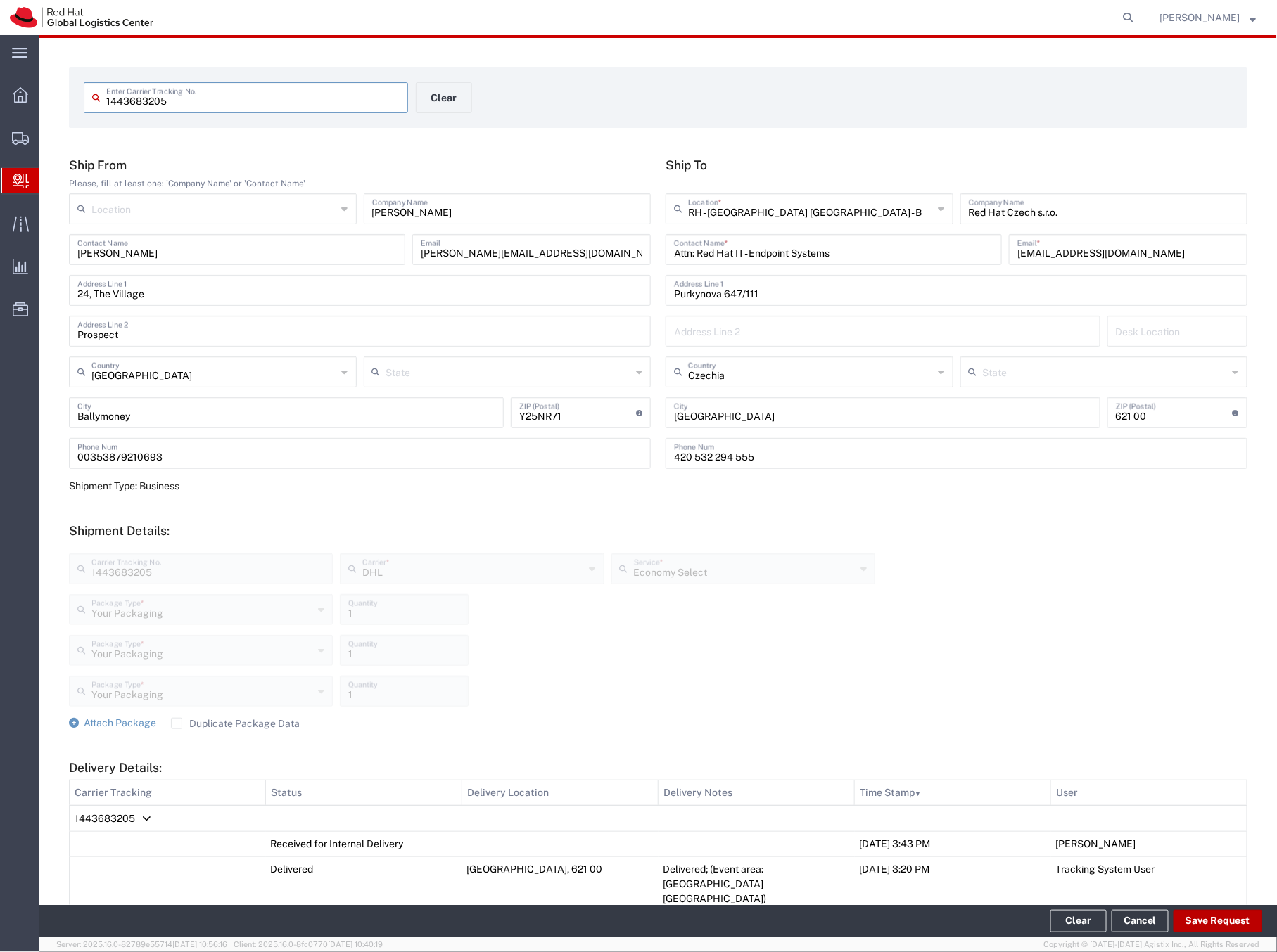
click at [1202, 916] on button "Save Request" at bounding box center [1218, 922] width 88 height 23
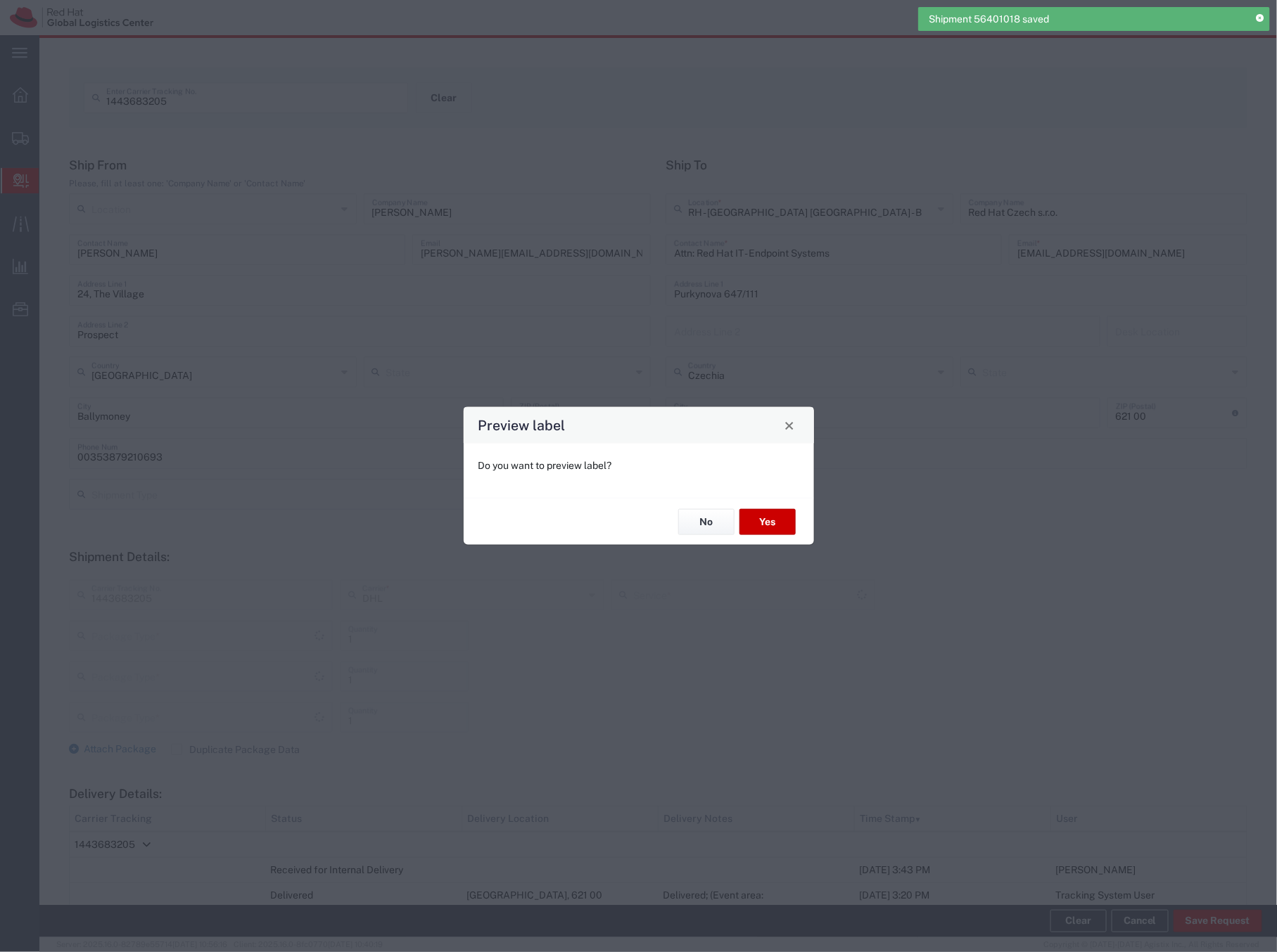
type input "Your Packaging"
type input "Economy Select"
type input "Your Packaging"
click at [705, 526] on button "No" at bounding box center [706, 522] width 56 height 26
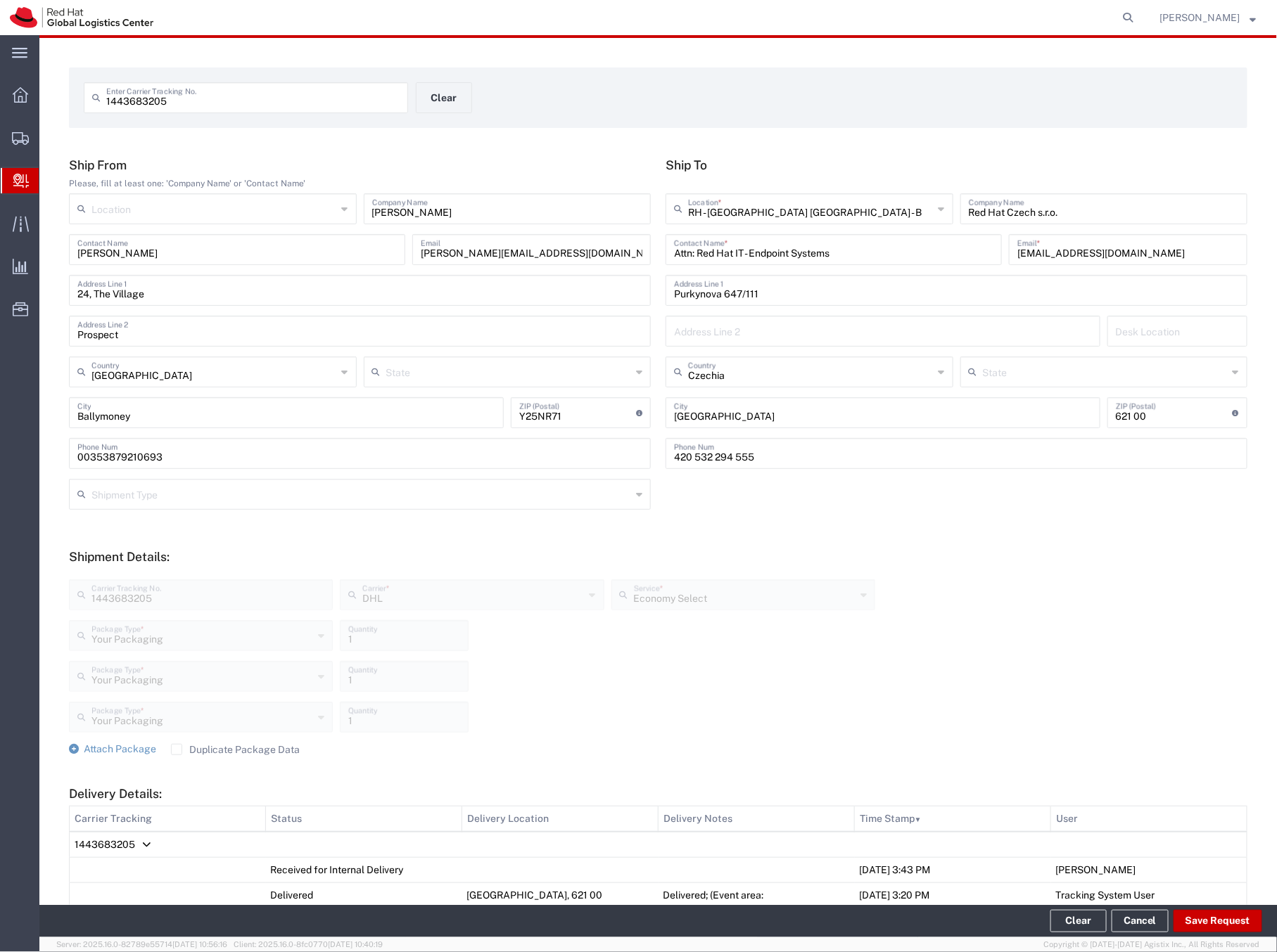
click at [0, 0] on span "Create Delivery" at bounding box center [0, 0] width 0 height 0
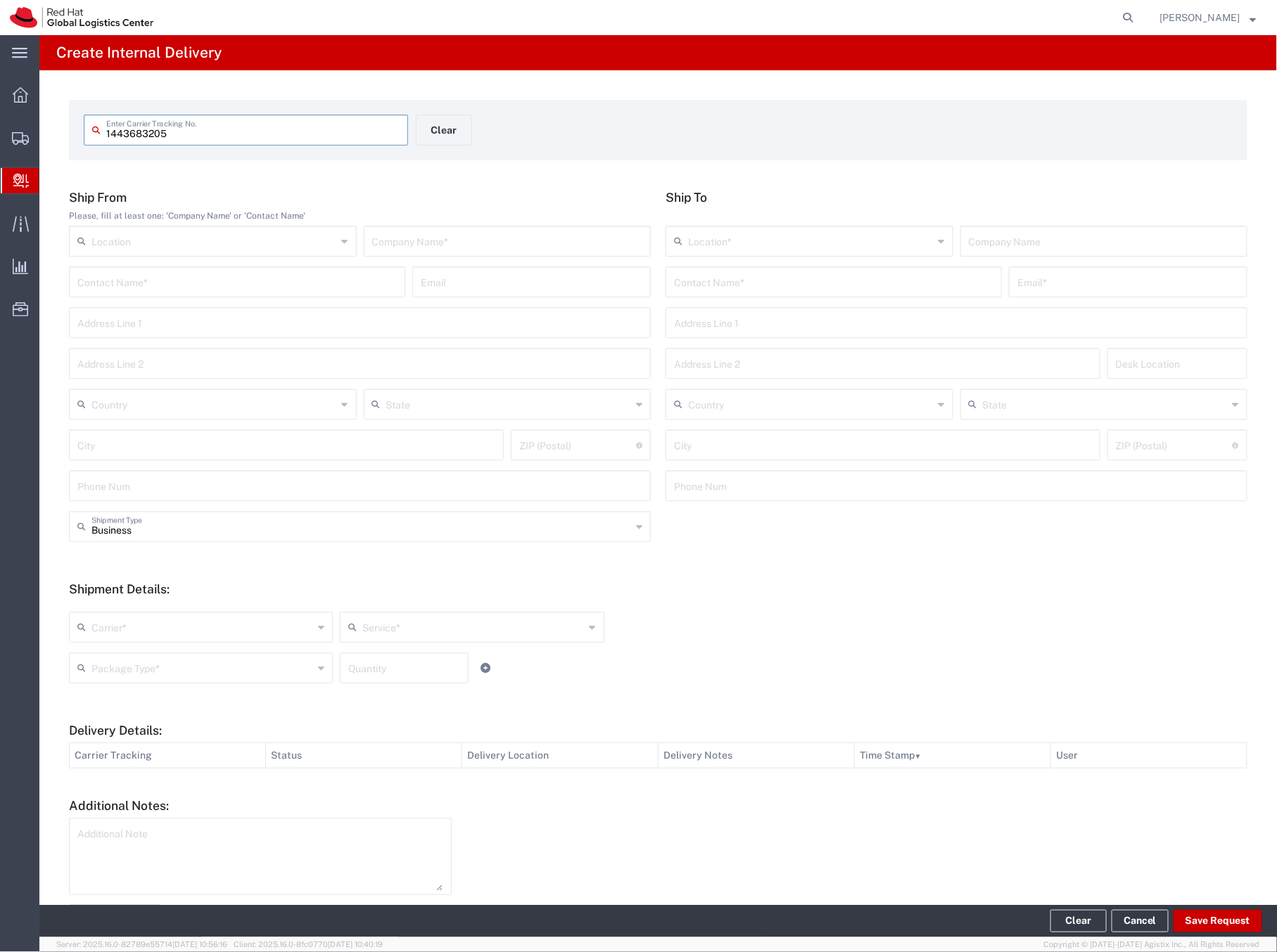
type input "1443683205"
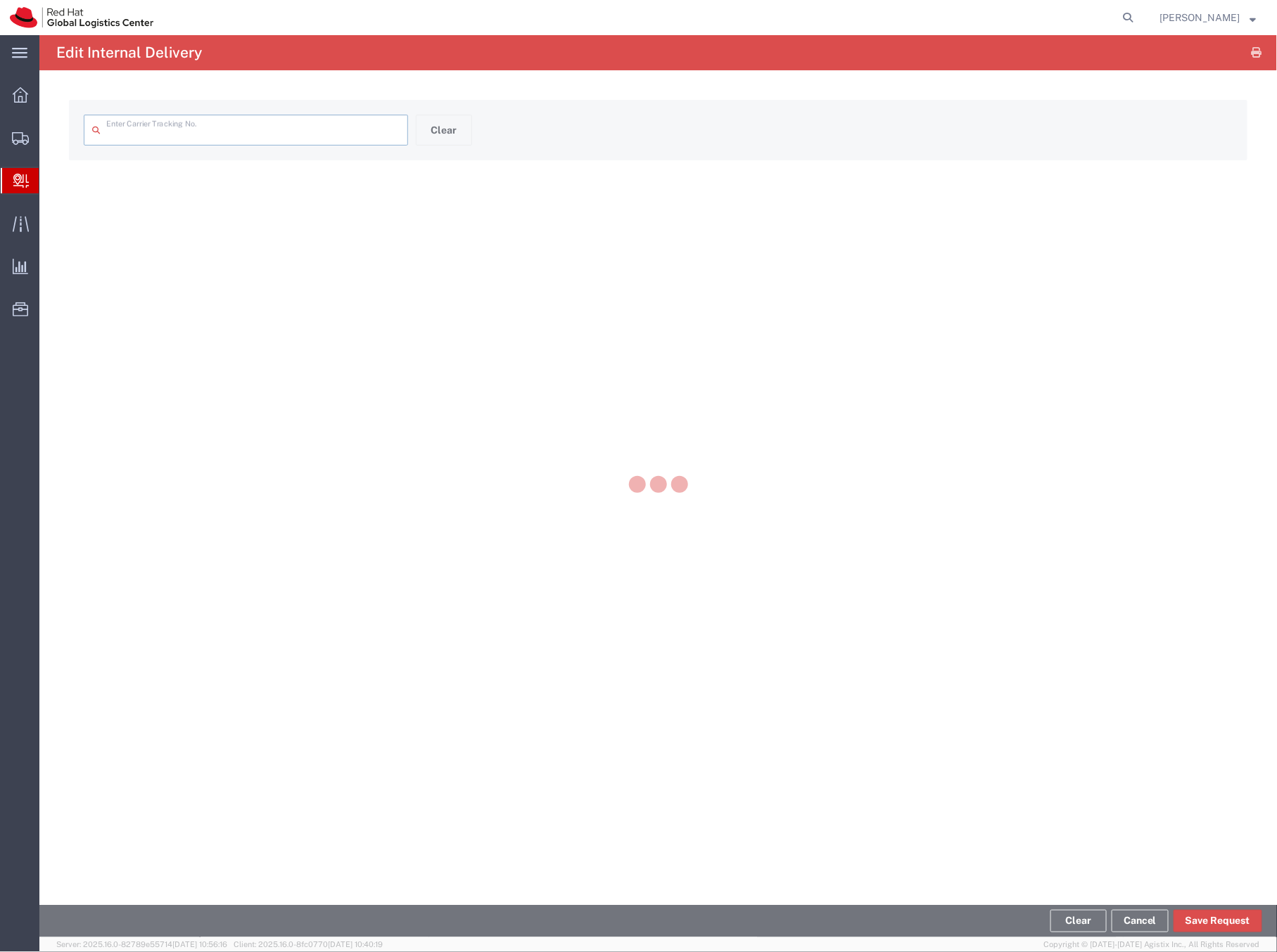
type input "1443683205"
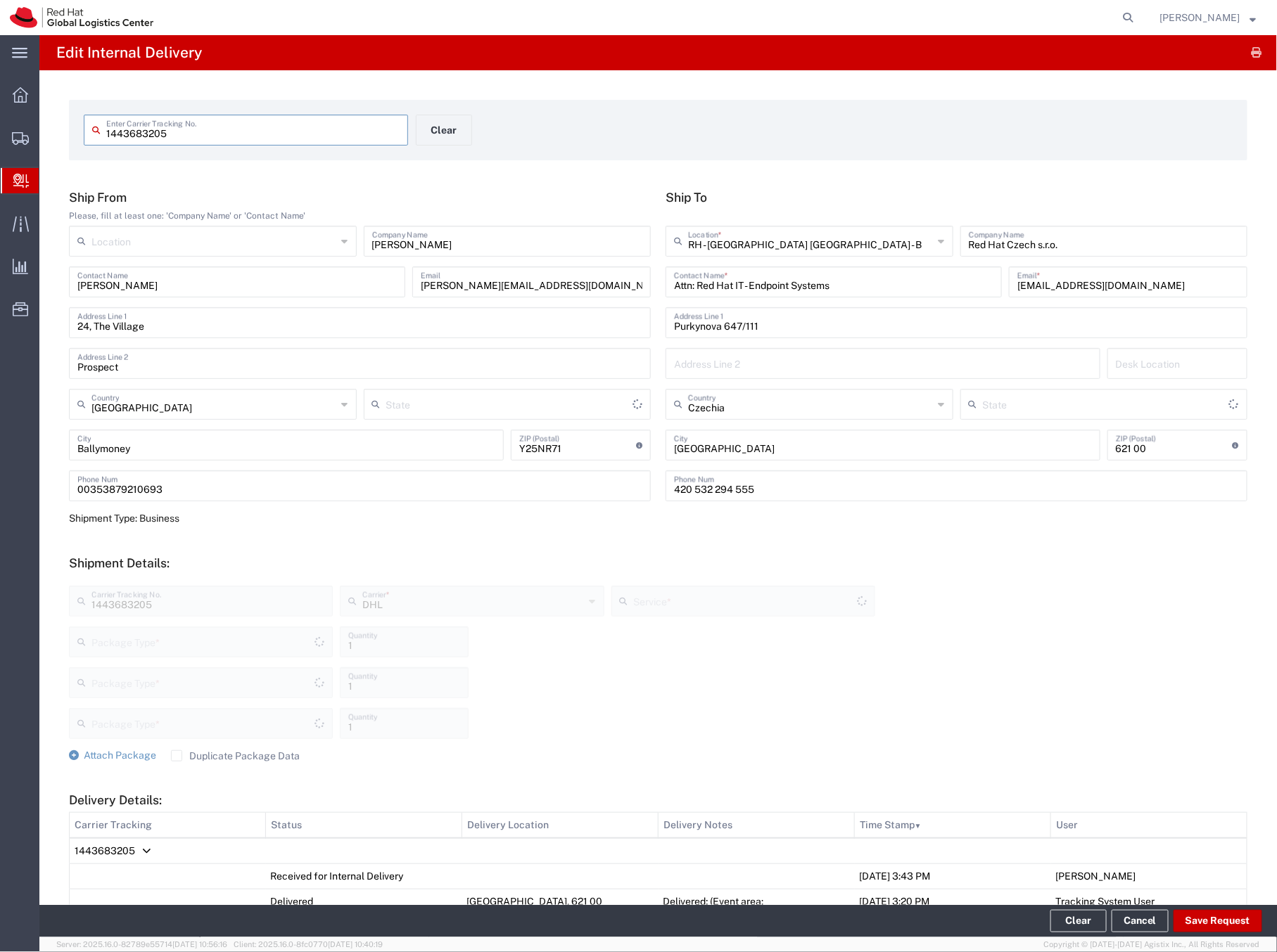
type input "Your Packaging"
type input "Economy Select"
type input "Your Packaging"
click at [1226, 923] on button "Save Request" at bounding box center [1218, 922] width 88 height 23
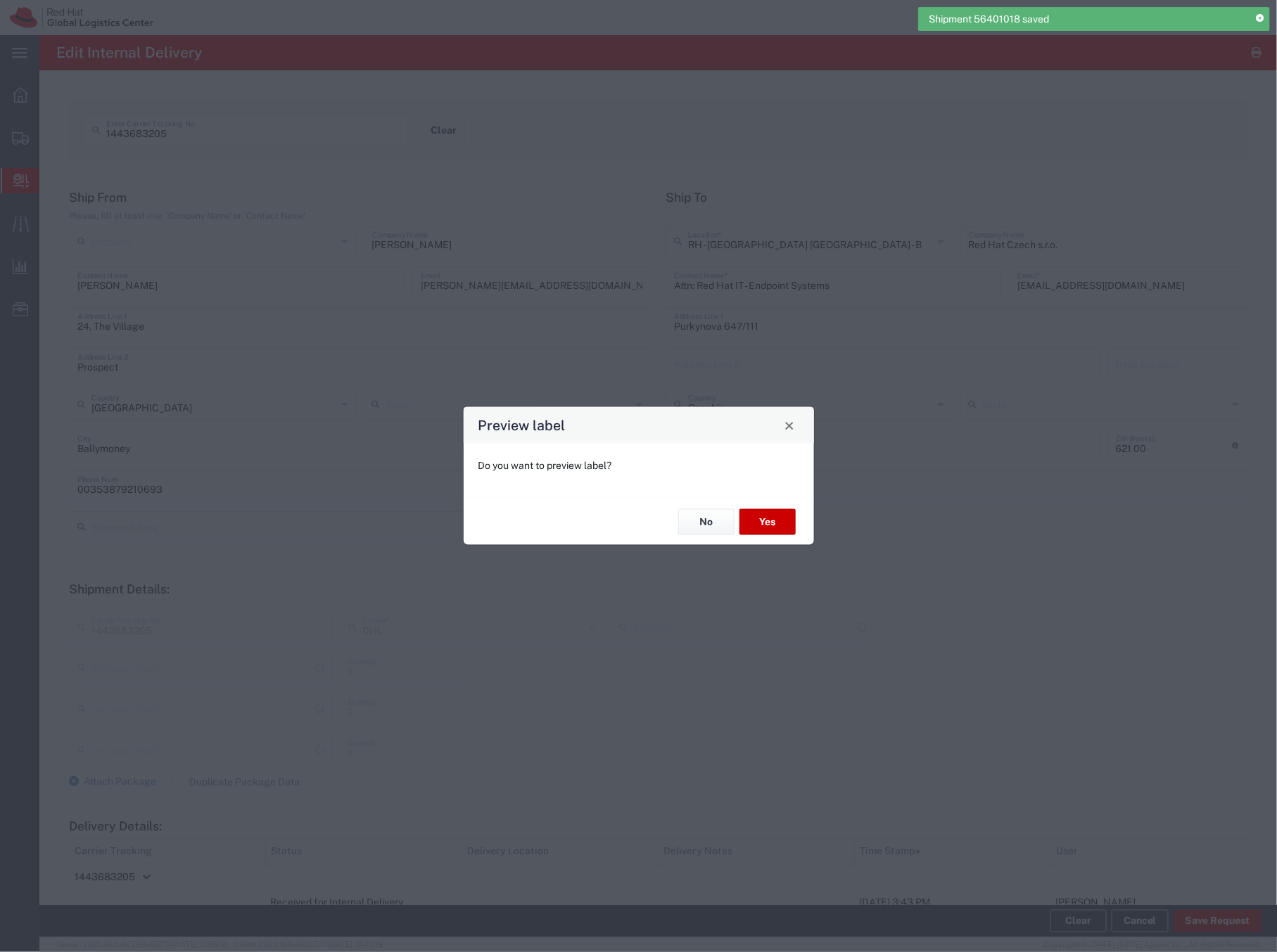
type input "Your Packaging"
type input "Economy Select"
type input "Your Packaging"
click at [710, 525] on button "No" at bounding box center [706, 522] width 56 height 26
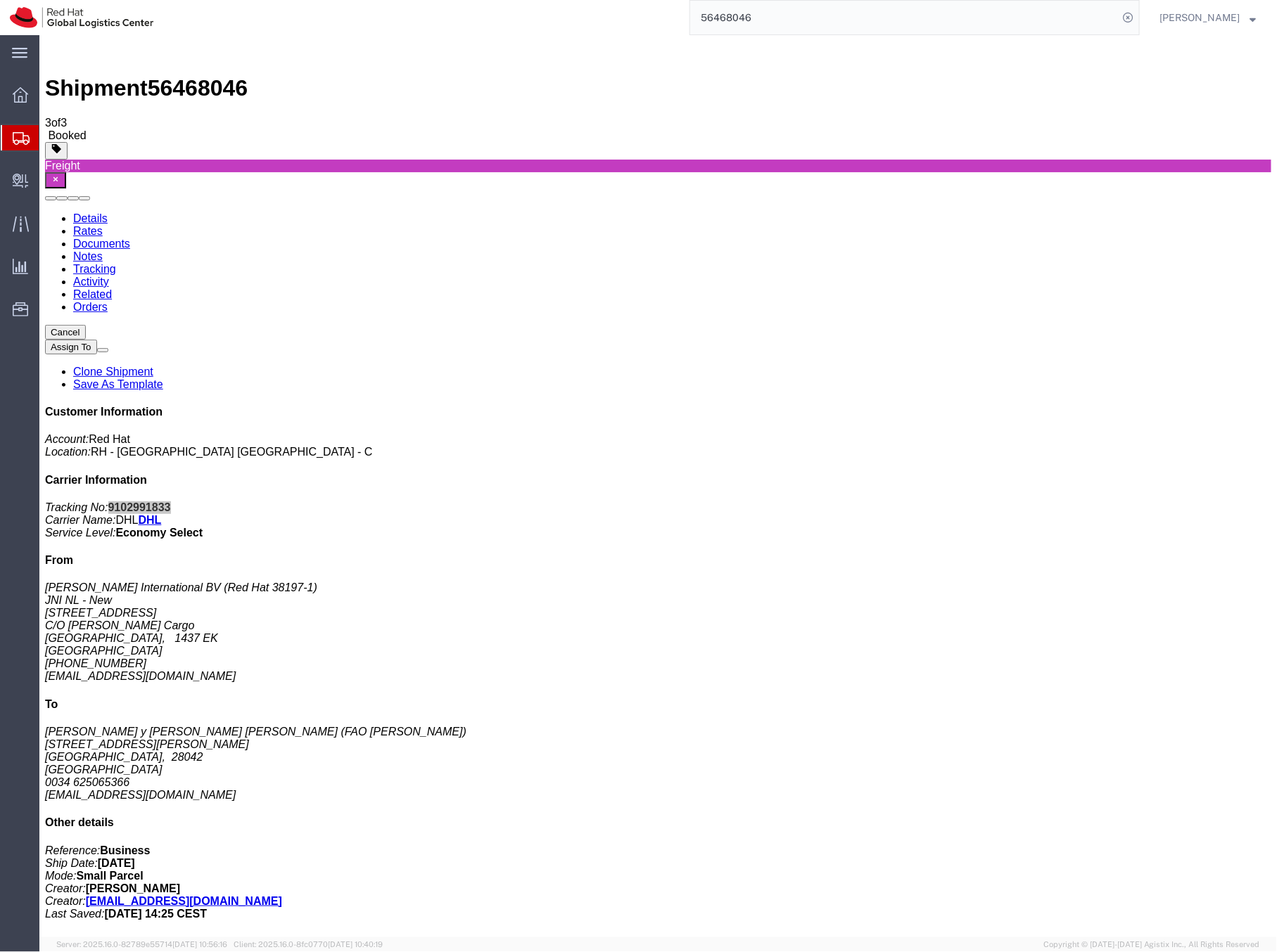
click at [750, 14] on input "56468046" at bounding box center [903, 17] width 428 height 34
paste input "289293315059"
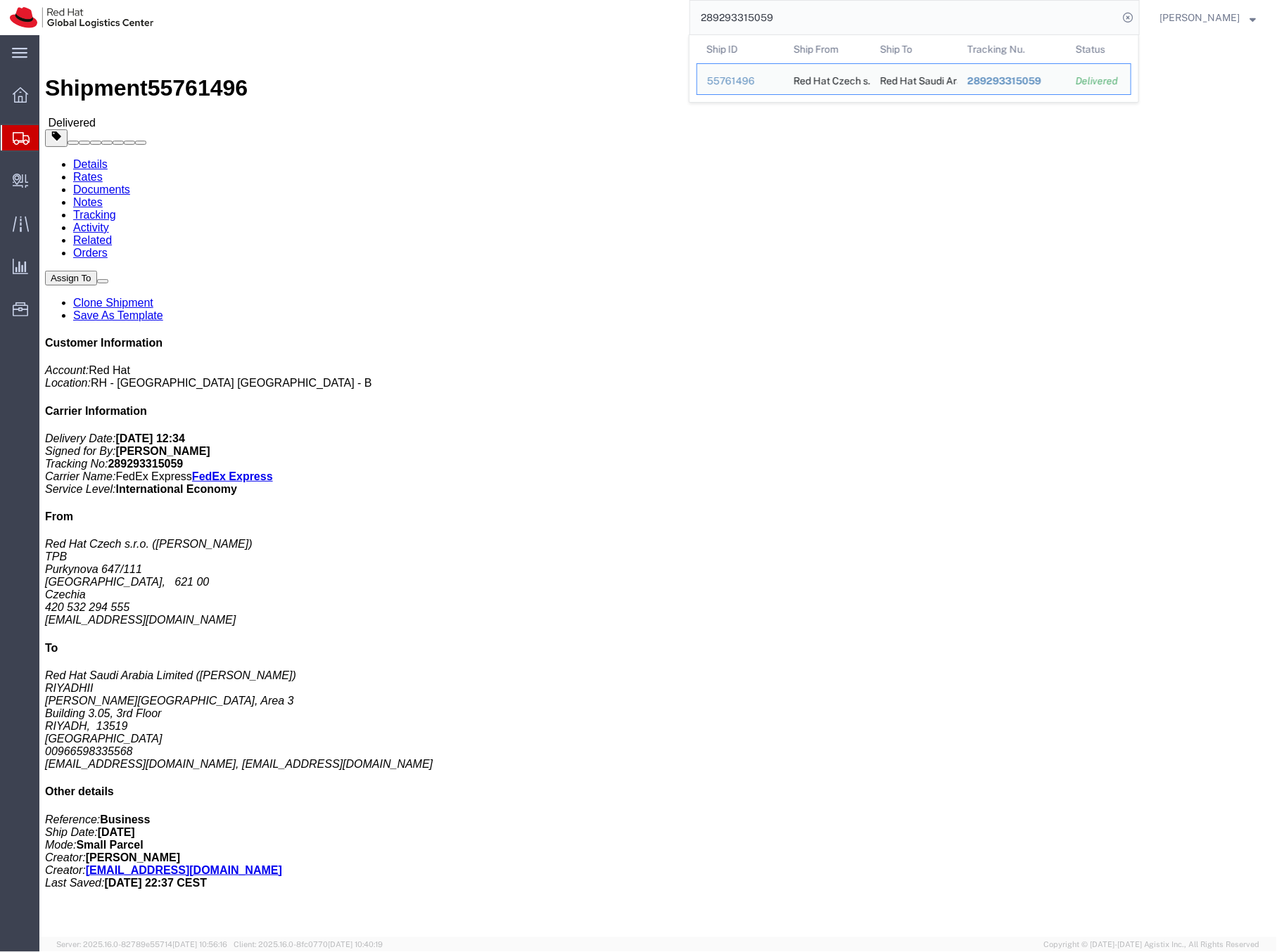
click at [755, 20] on input "289293315059" at bounding box center [903, 17] width 428 height 34
paste input "391007690171"
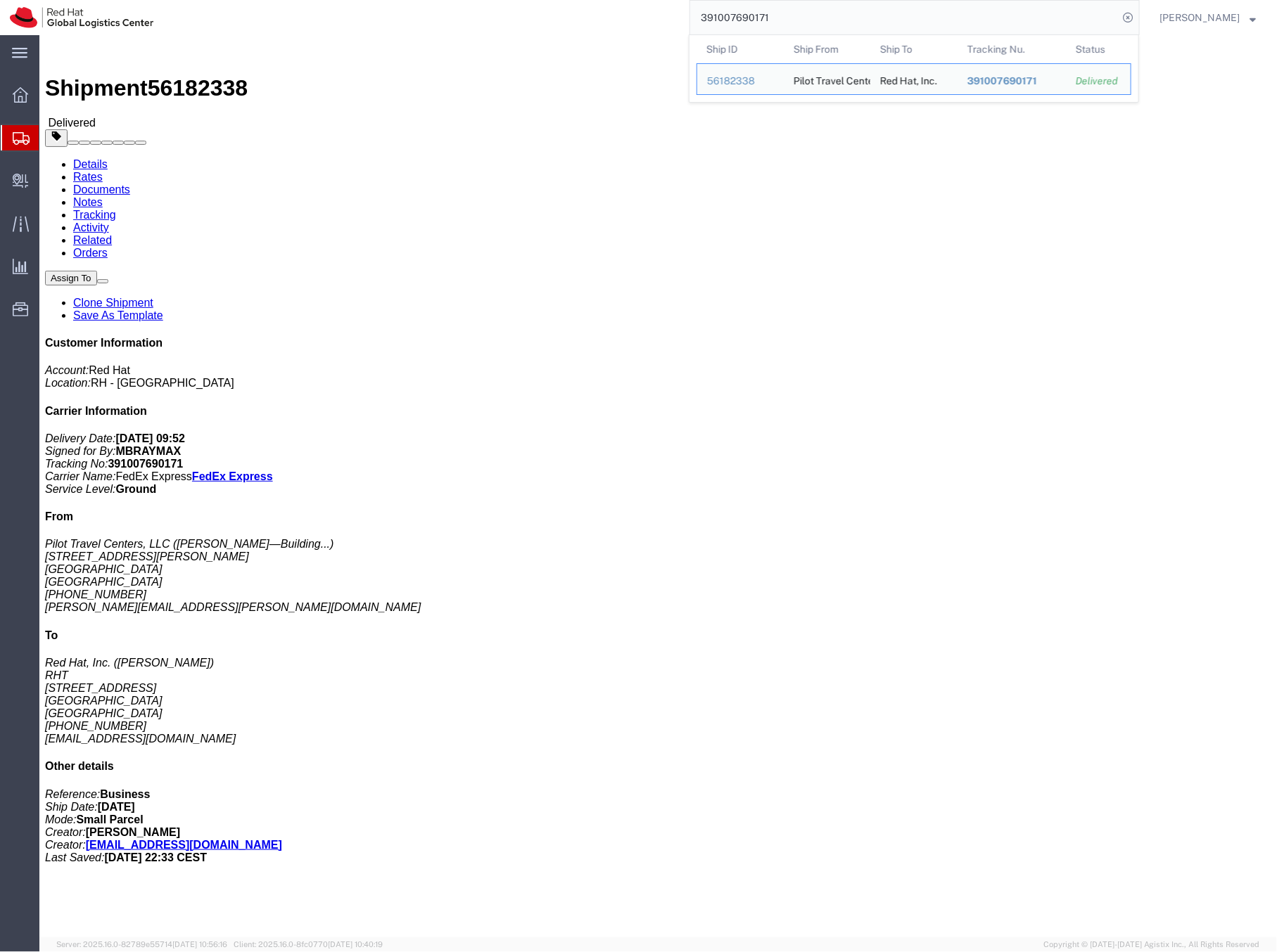
click at [738, 13] on input "391007690171" at bounding box center [903, 17] width 428 height 34
paste input "0636787358"
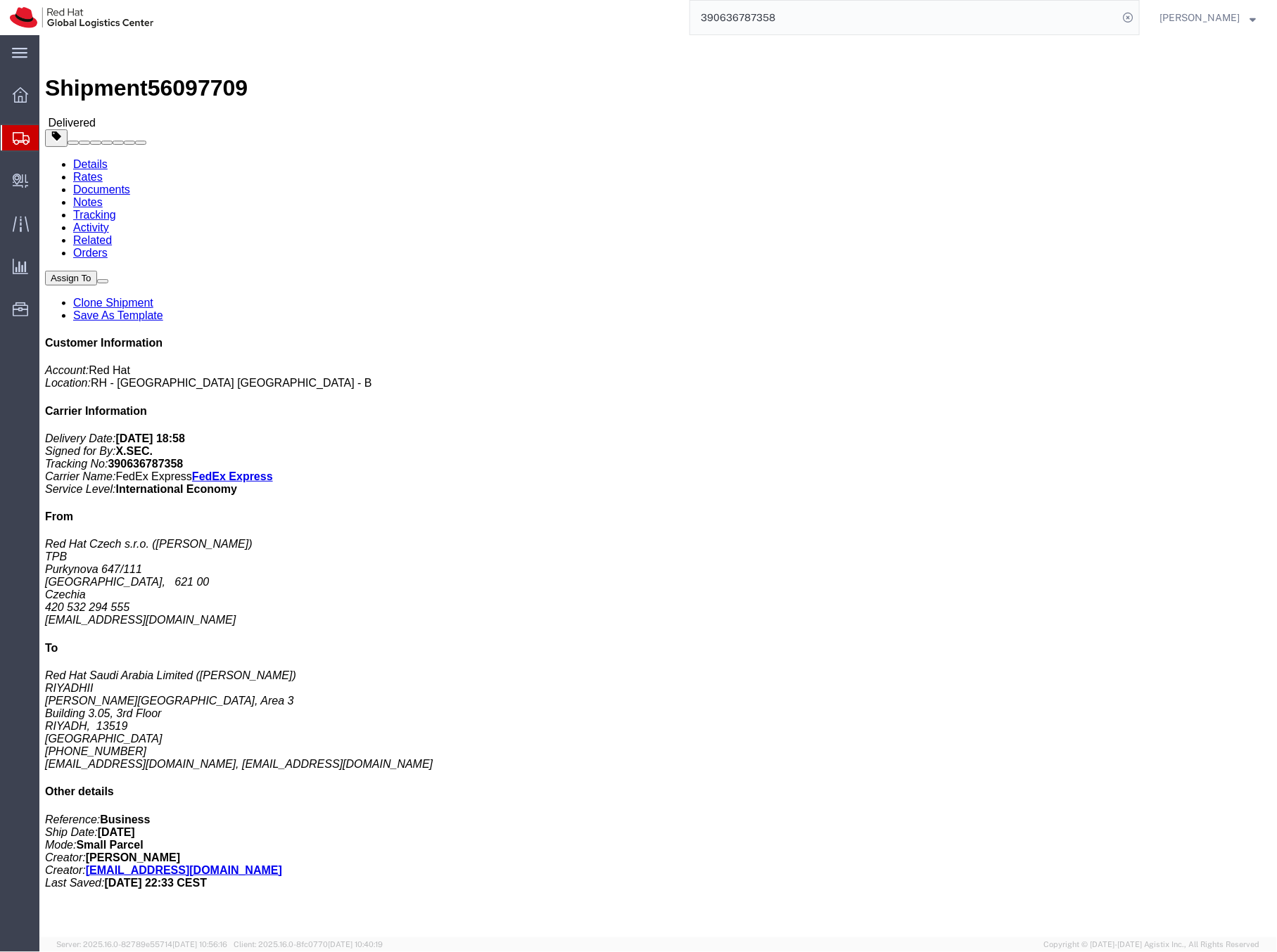
click b "390636787358"
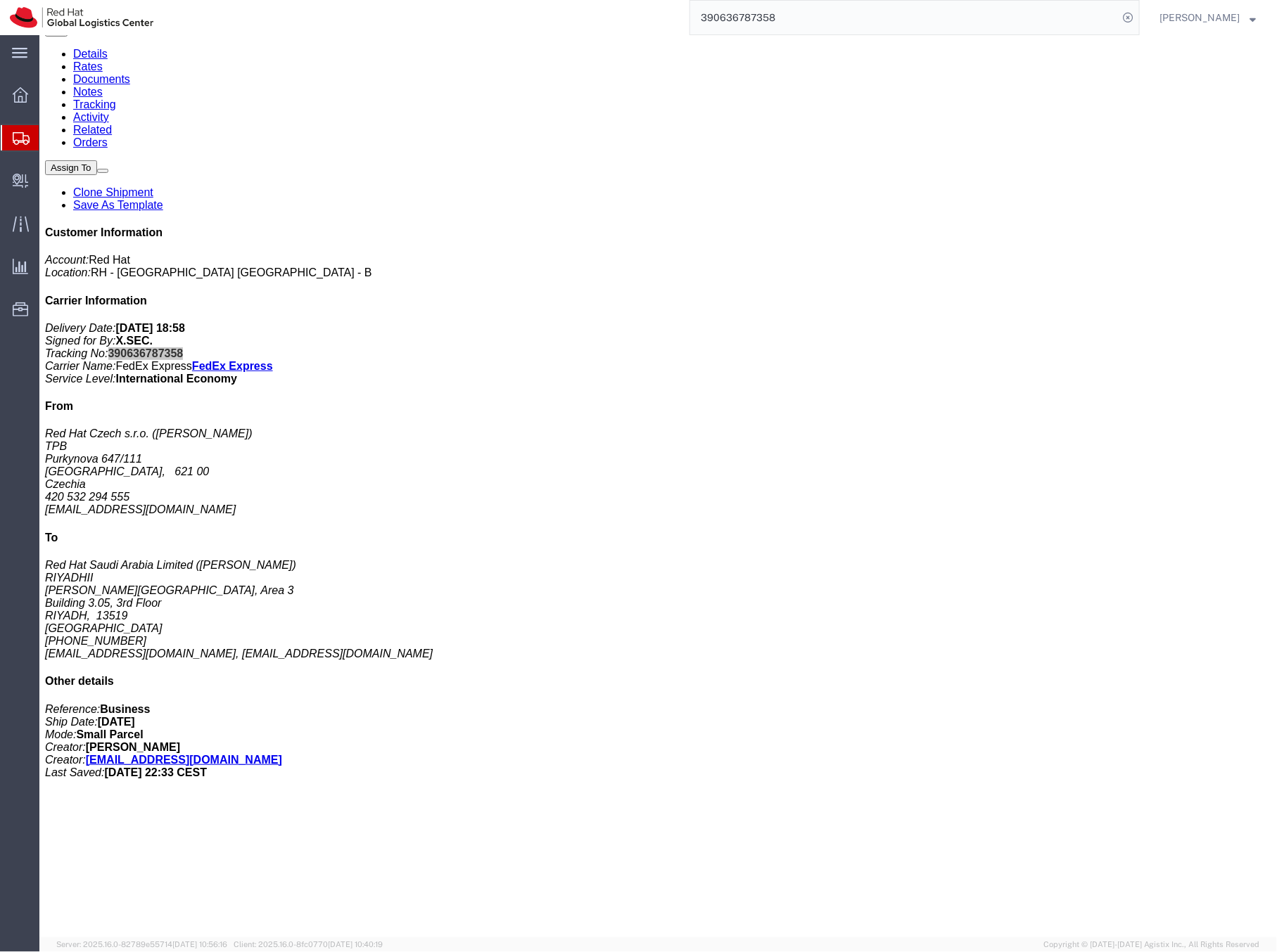
scroll to position [107, 0]
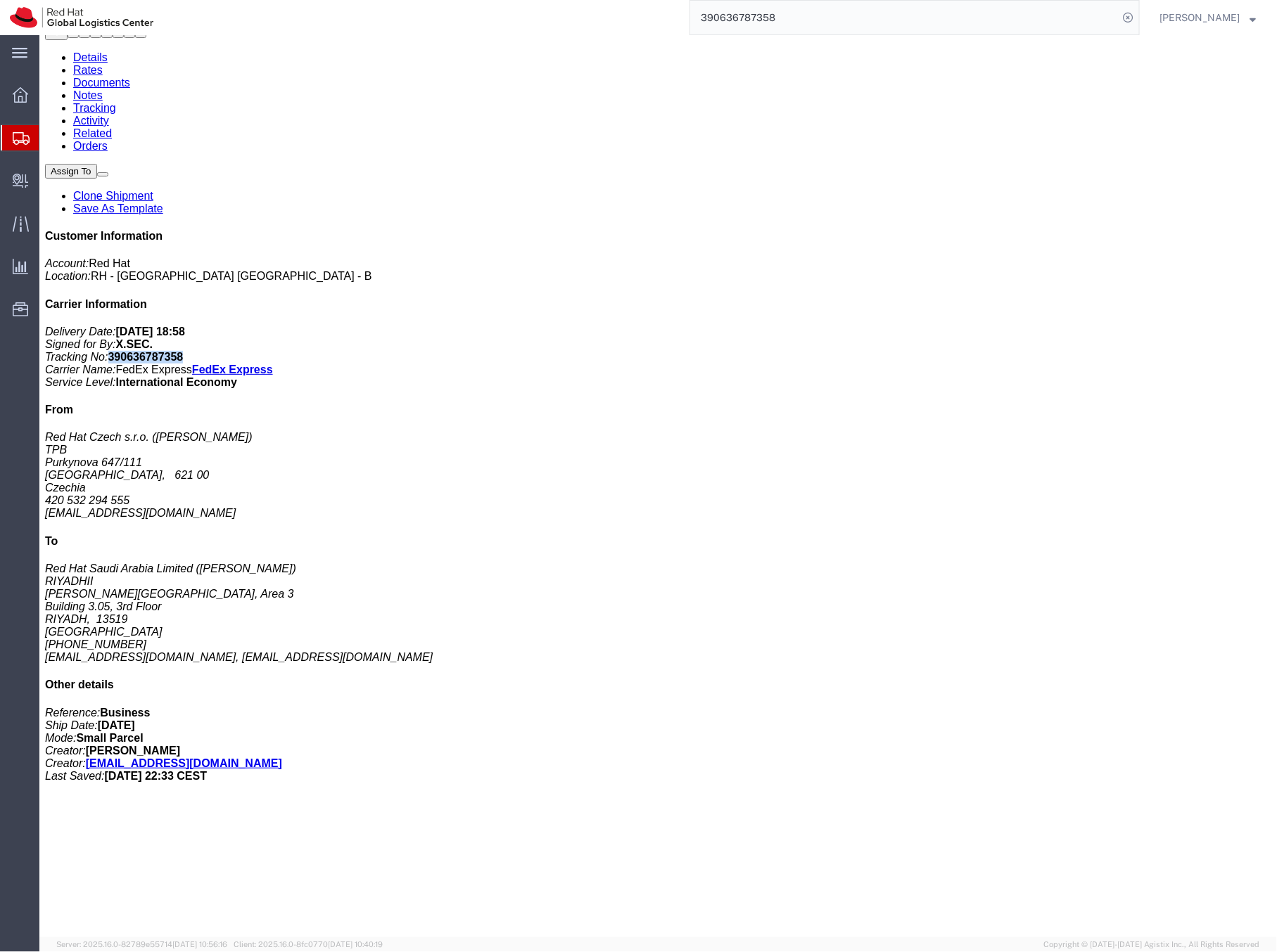
click b "390636787358"
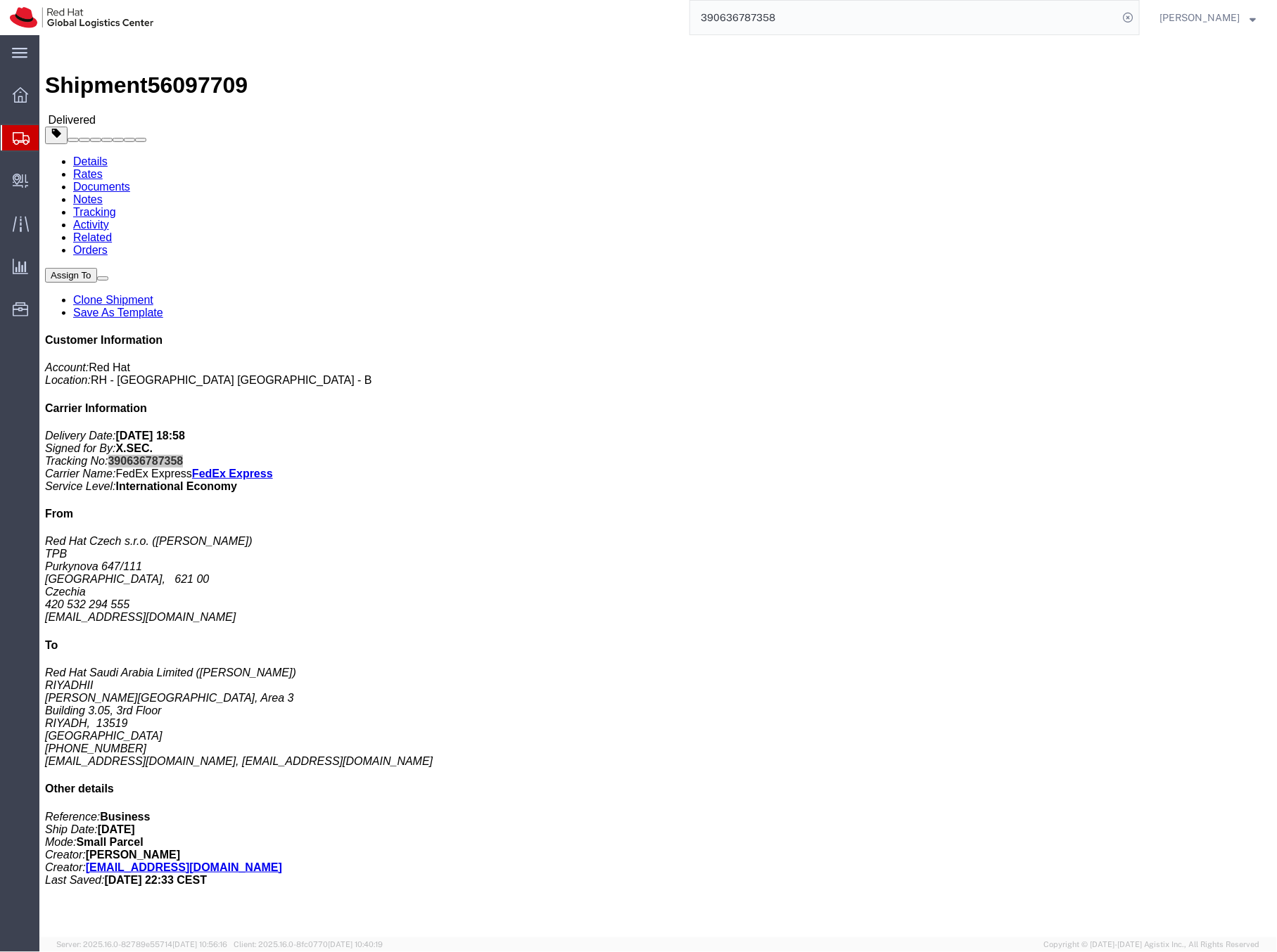
scroll to position [0, 0]
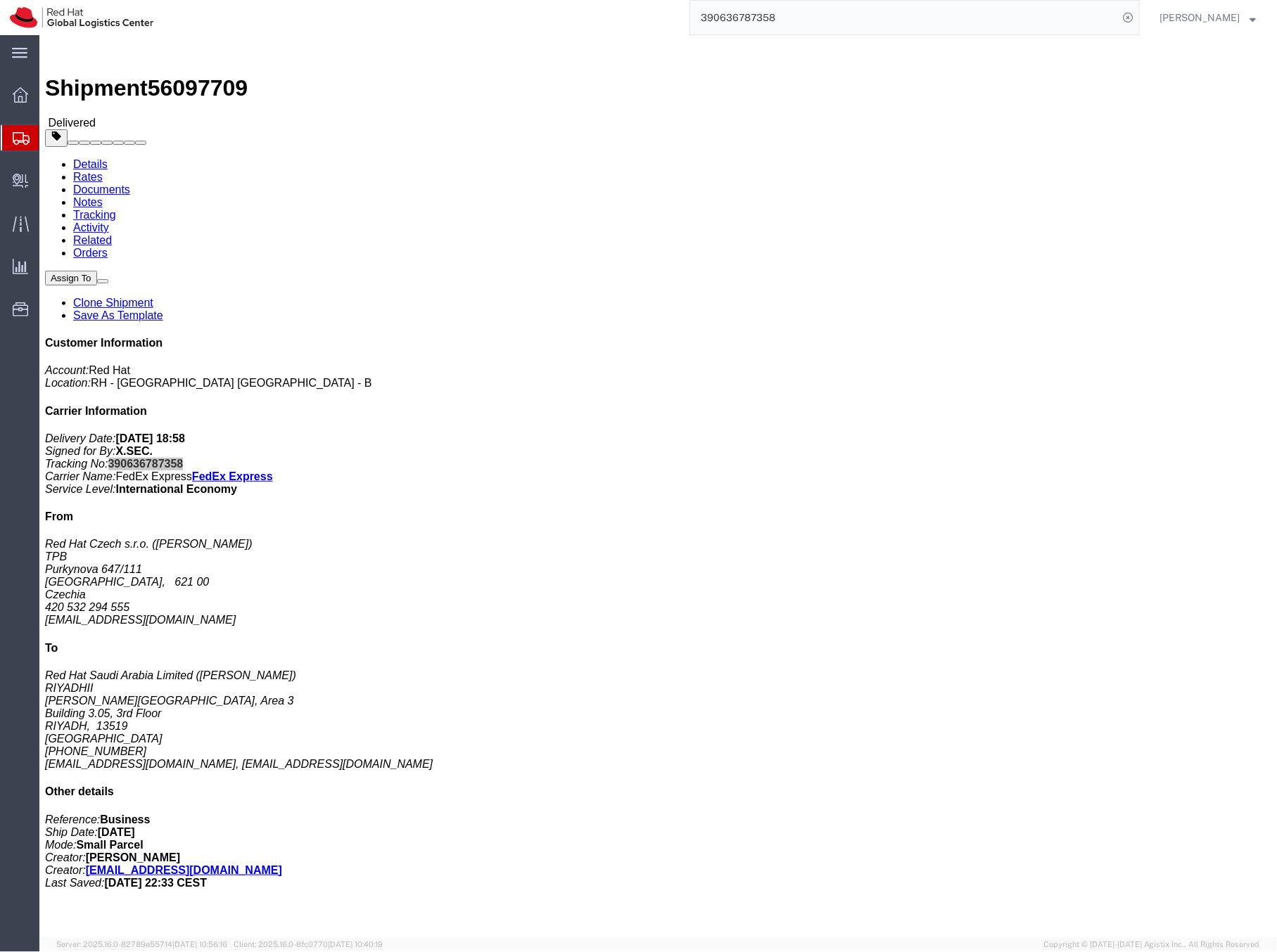
click at [729, 20] on input "390636787358" at bounding box center [903, 17] width 428 height 34
paste input "720428207"
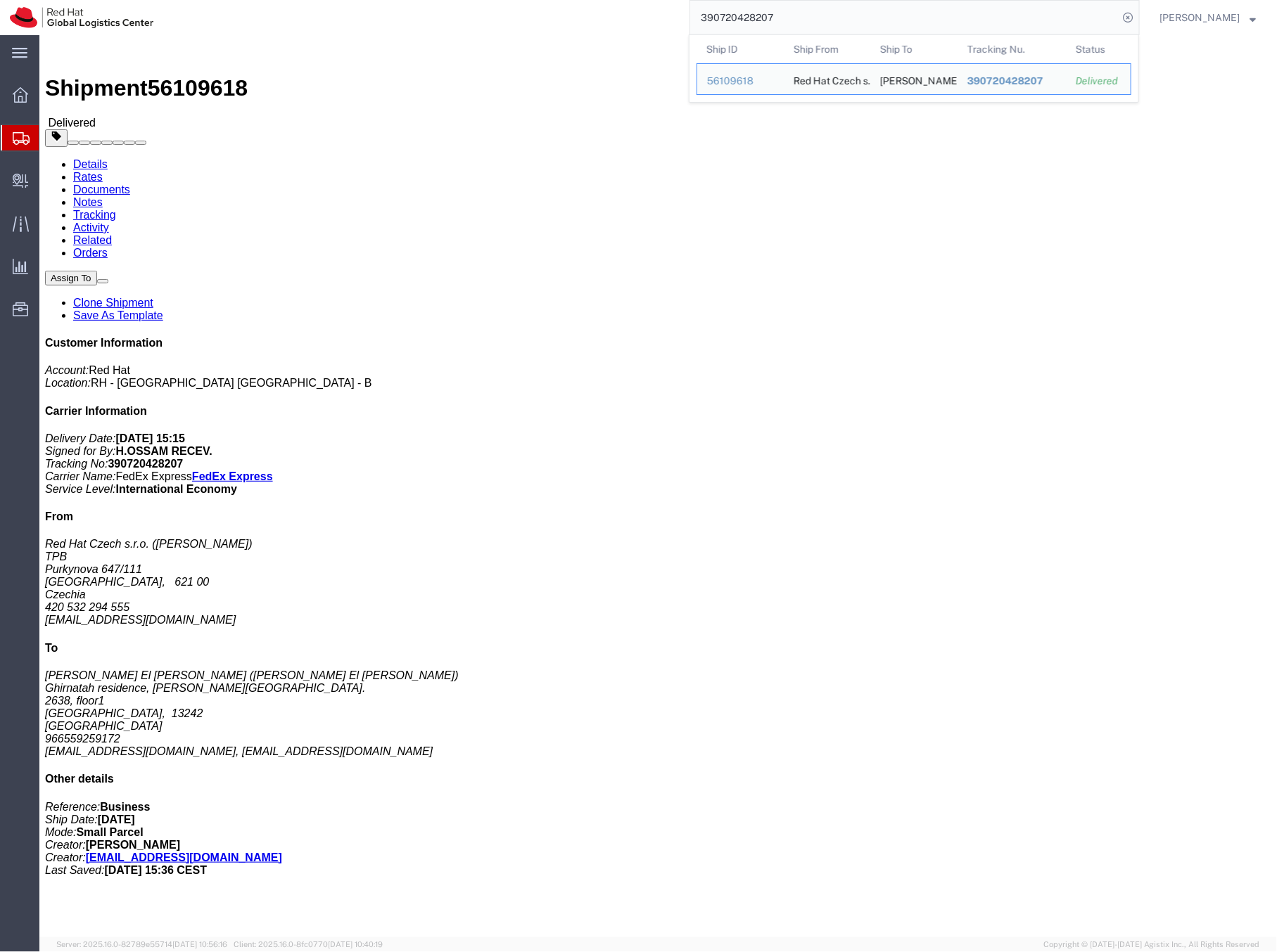
click b "390720428207"
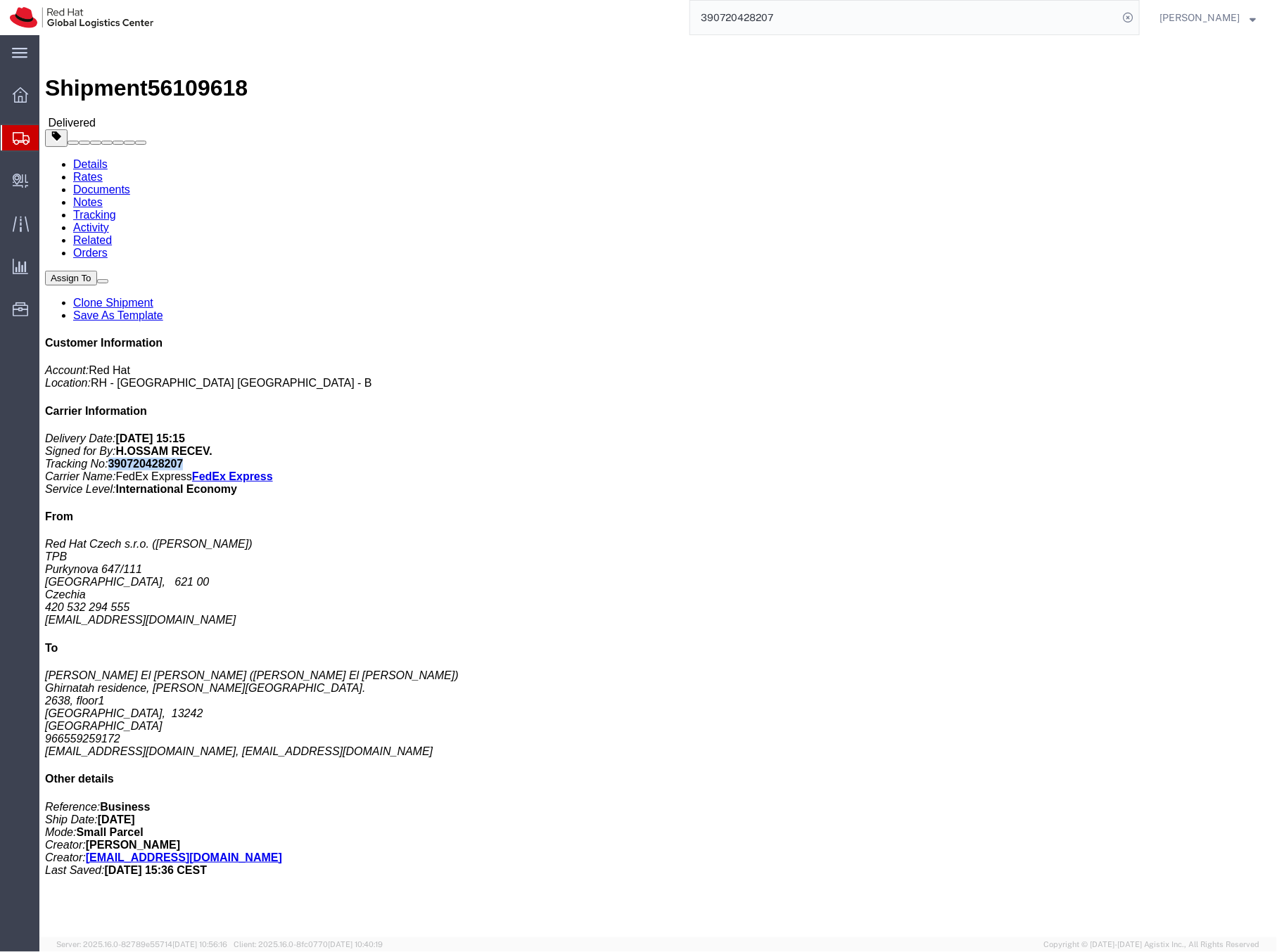
copy b "390720428207"
click at [759, 16] on input "390720428207" at bounding box center [903, 17] width 428 height 34
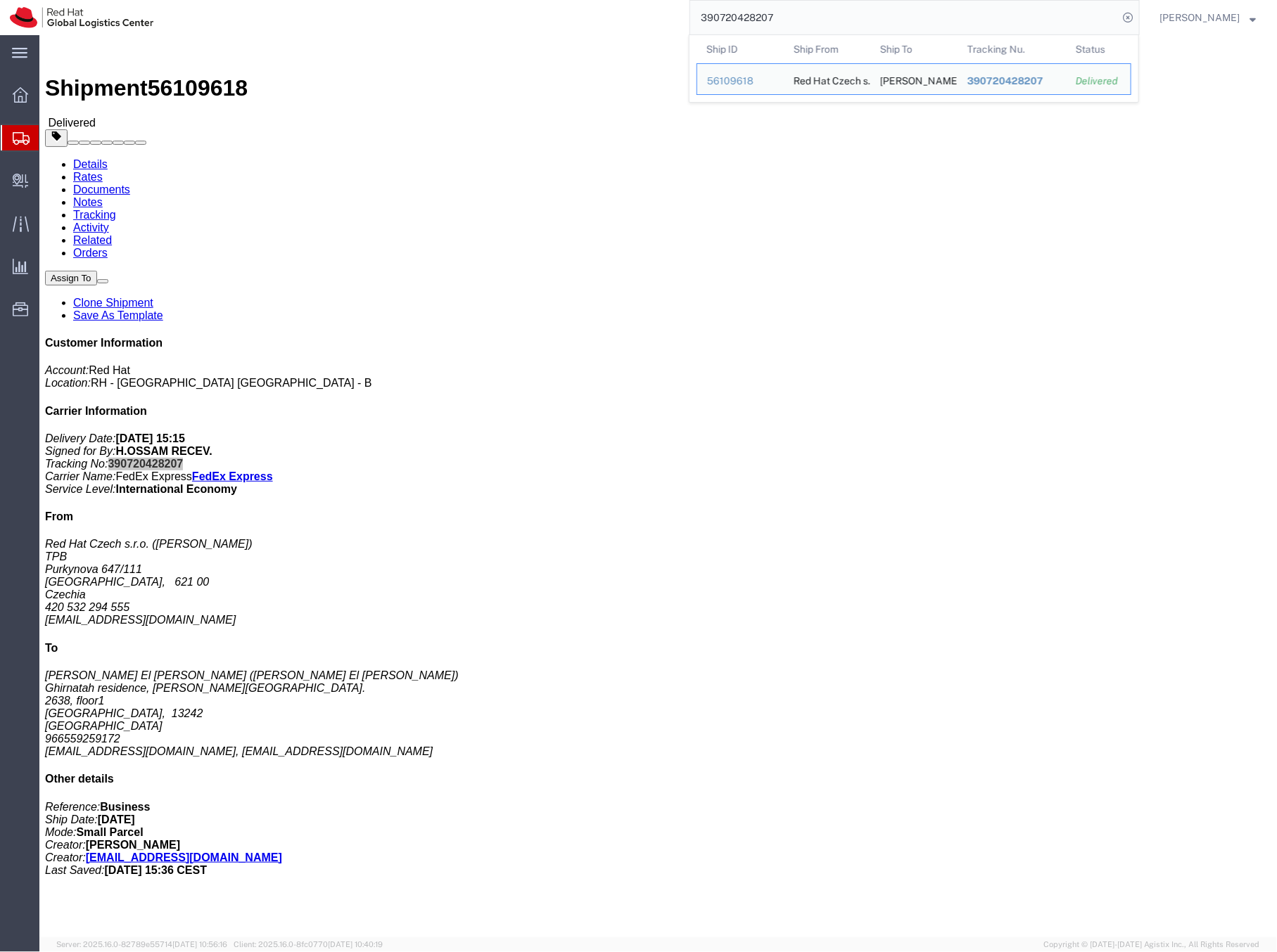
paste input "636787358"
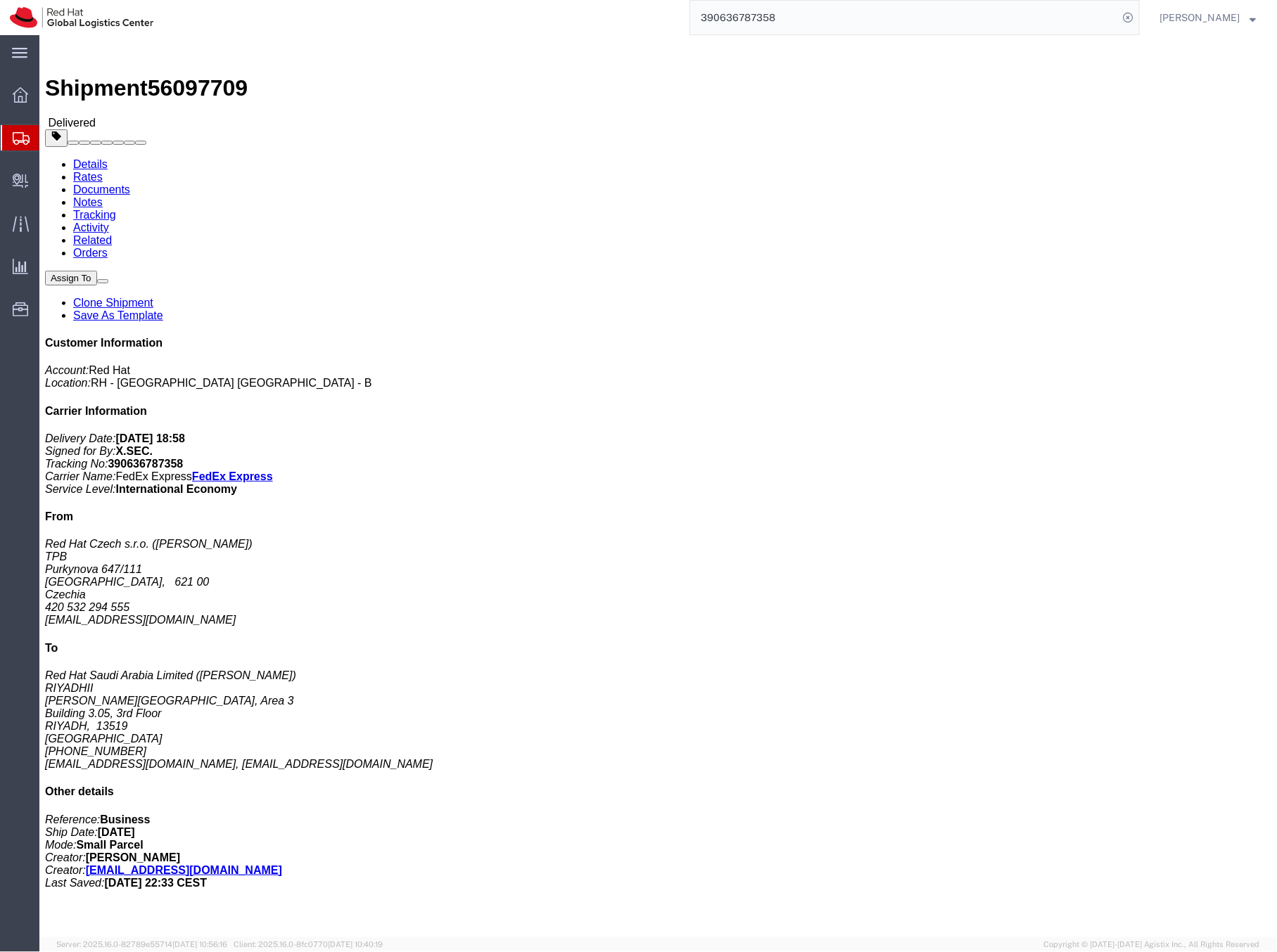
click at [781, 18] on input "390636787358" at bounding box center [903, 17] width 428 height 34
paste input "56199587"
type input "56199587"
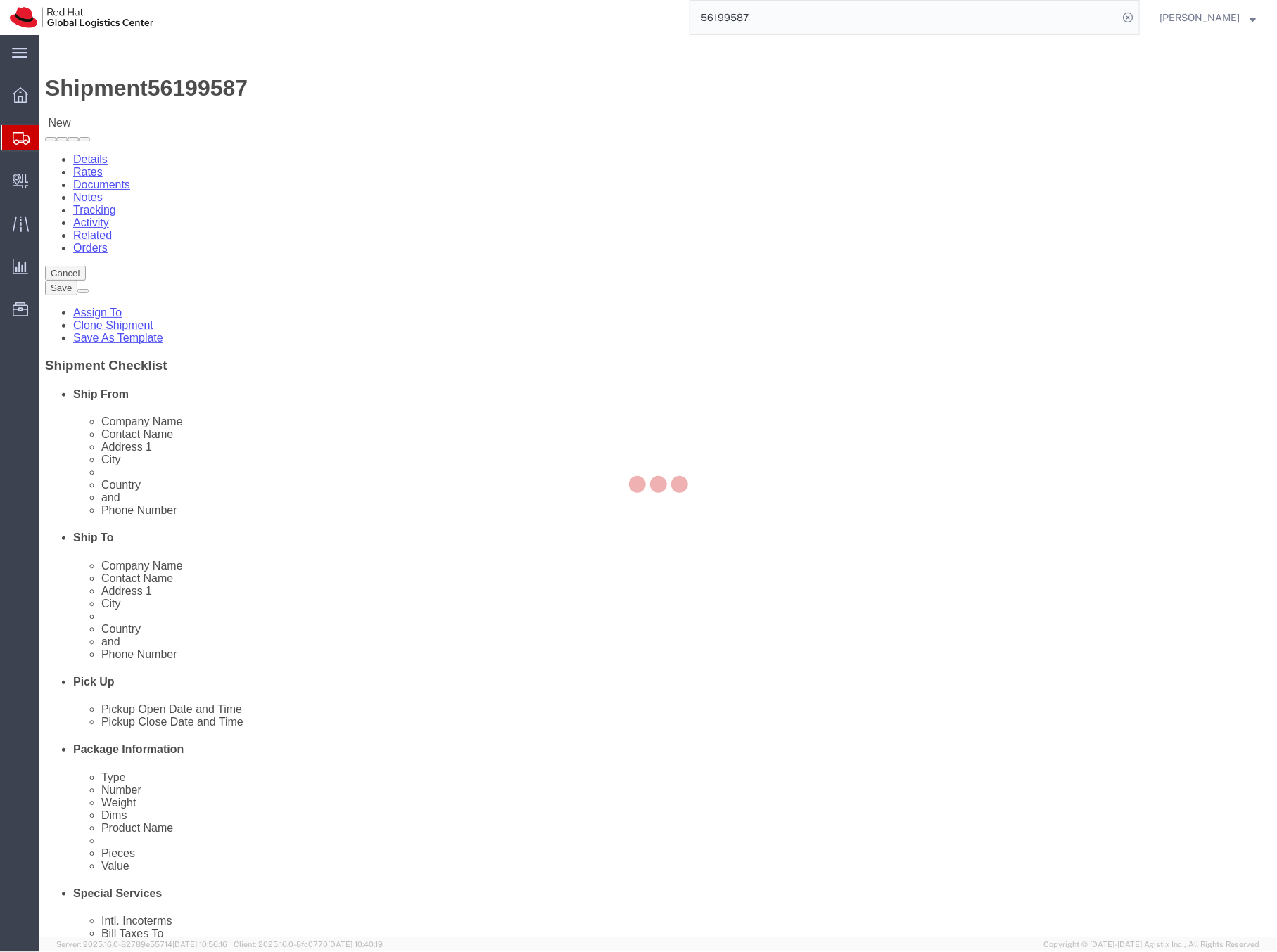
select select "38037"
select select "37960"
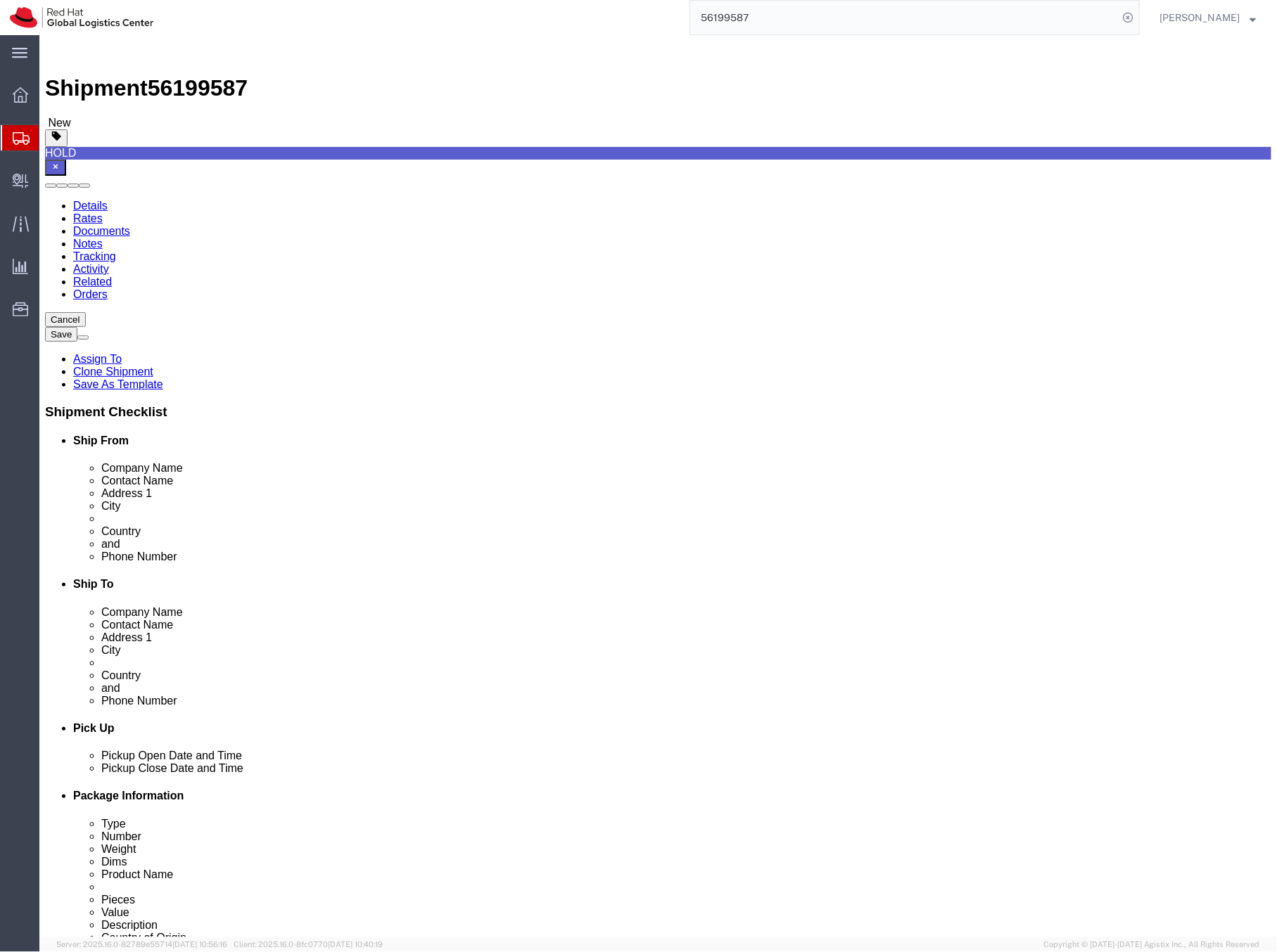
click link "Activity"
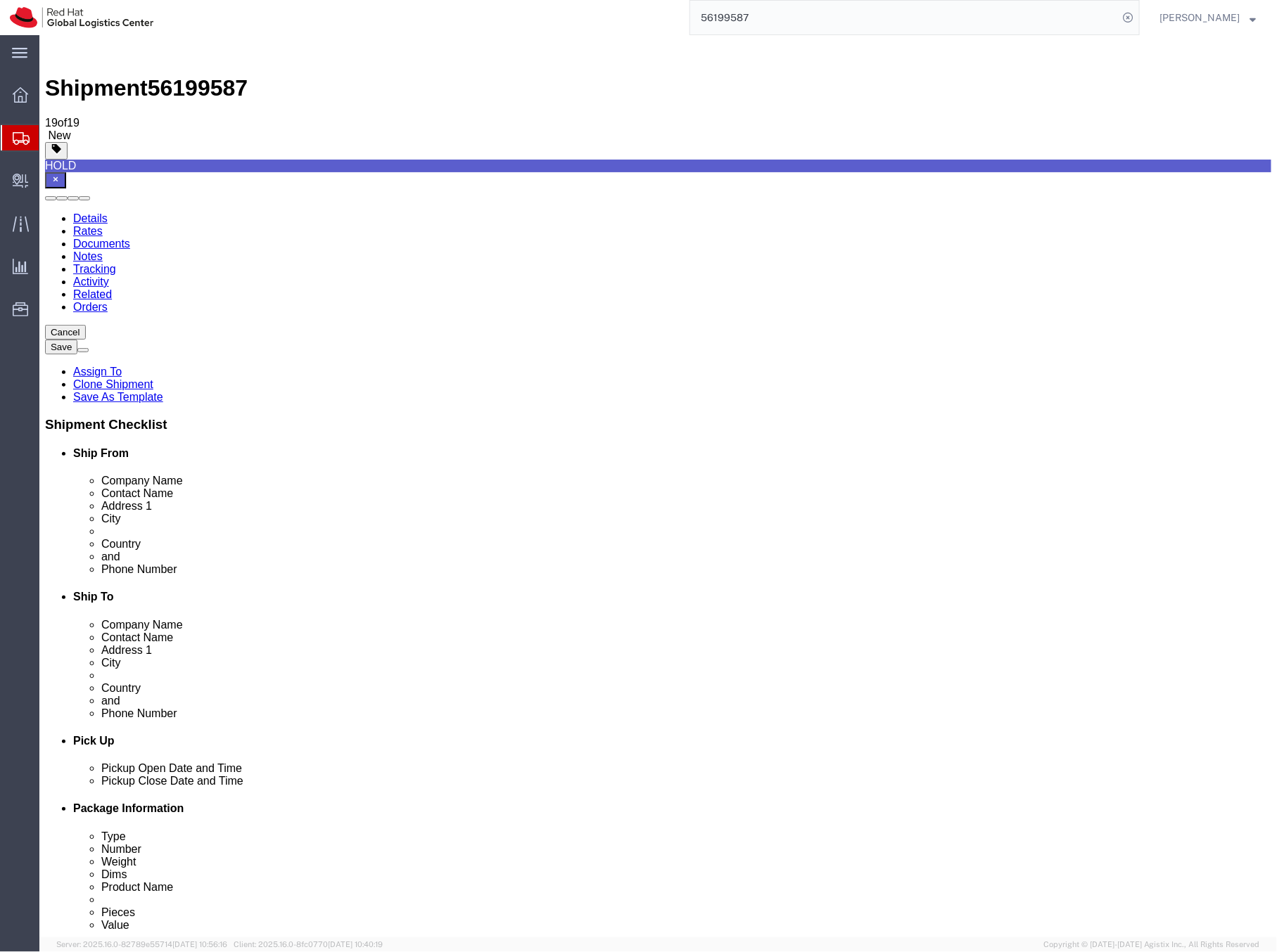
click at [188, 74] on span "56199587" at bounding box center [197, 87] width 100 height 25
click at [73, 212] on link "Details" at bounding box center [90, 217] width 34 height 12
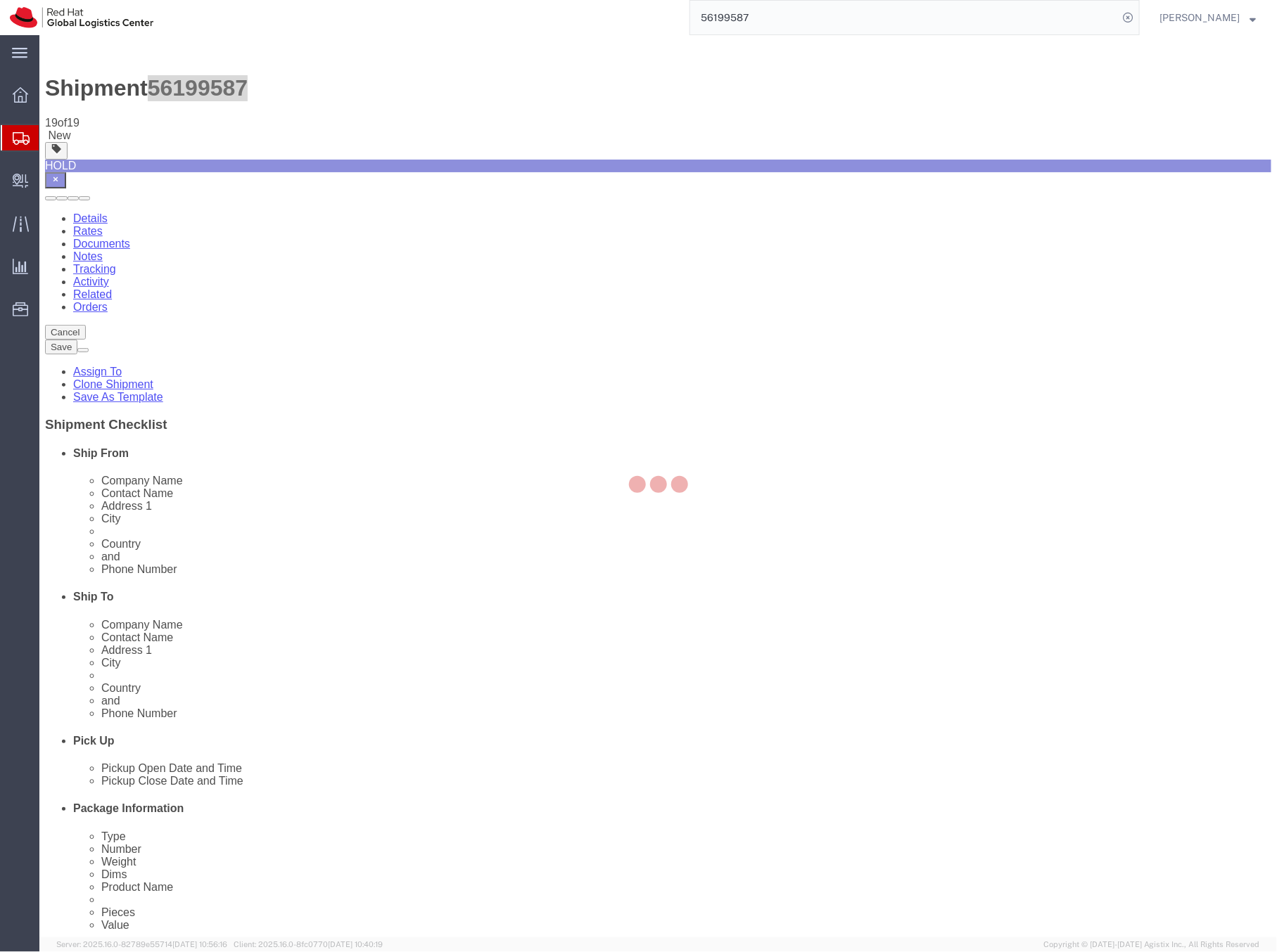
click at [97, 84] on div at bounding box center [658, 486] width 1238 height 902
select select "38037"
select select "37960"
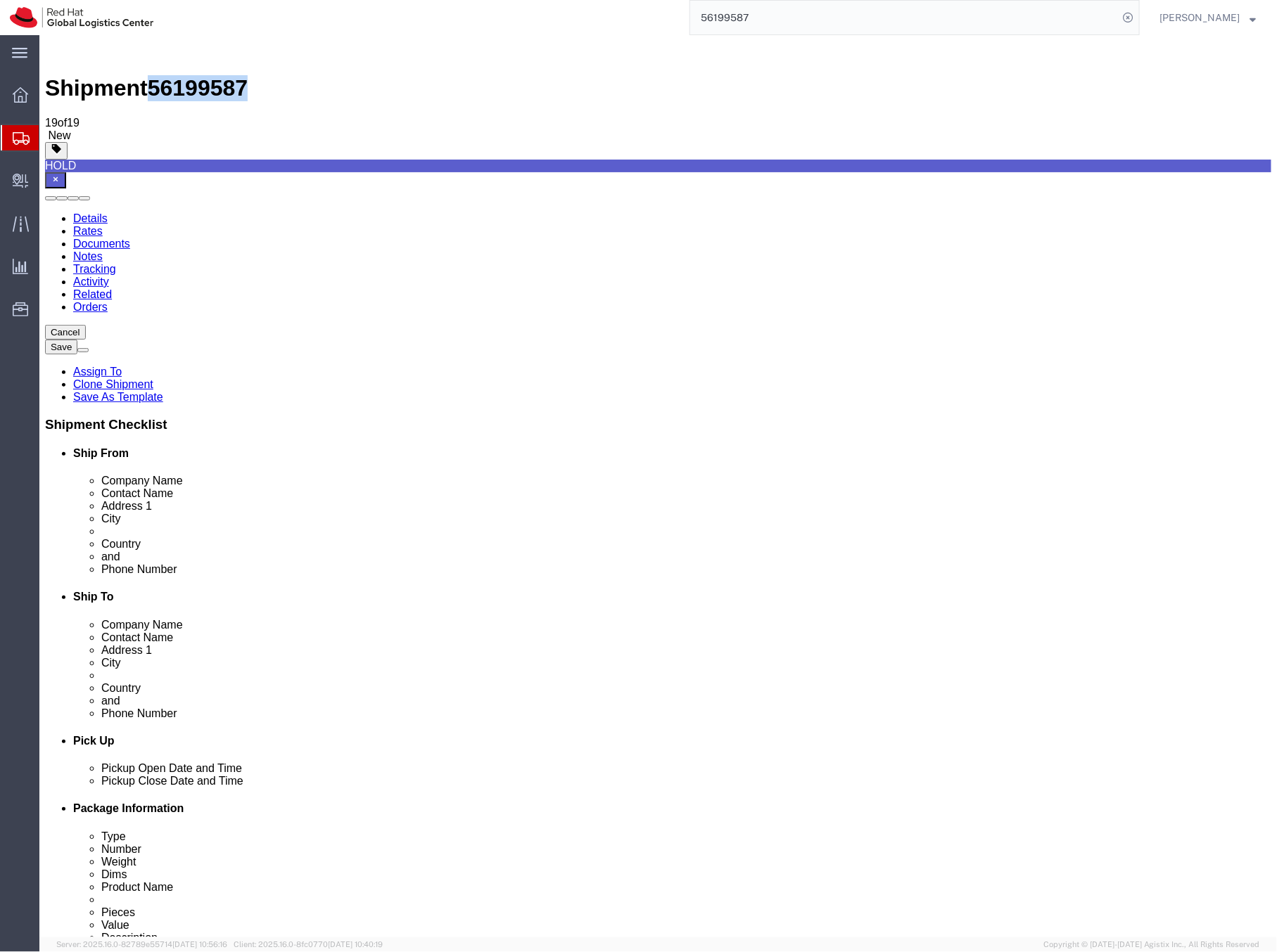
click icon
